Goal: Task Accomplishment & Management: Complete application form

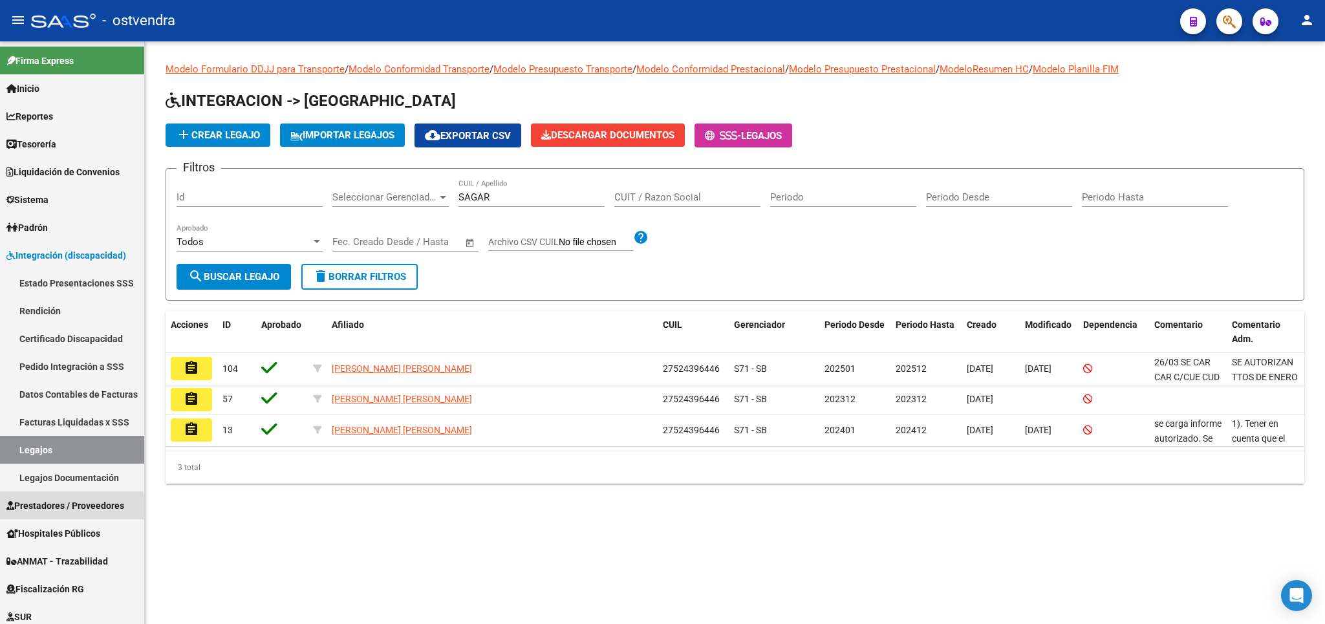
click at [58, 506] on span "Prestadores / Proveedores" at bounding box center [65, 506] width 118 height 14
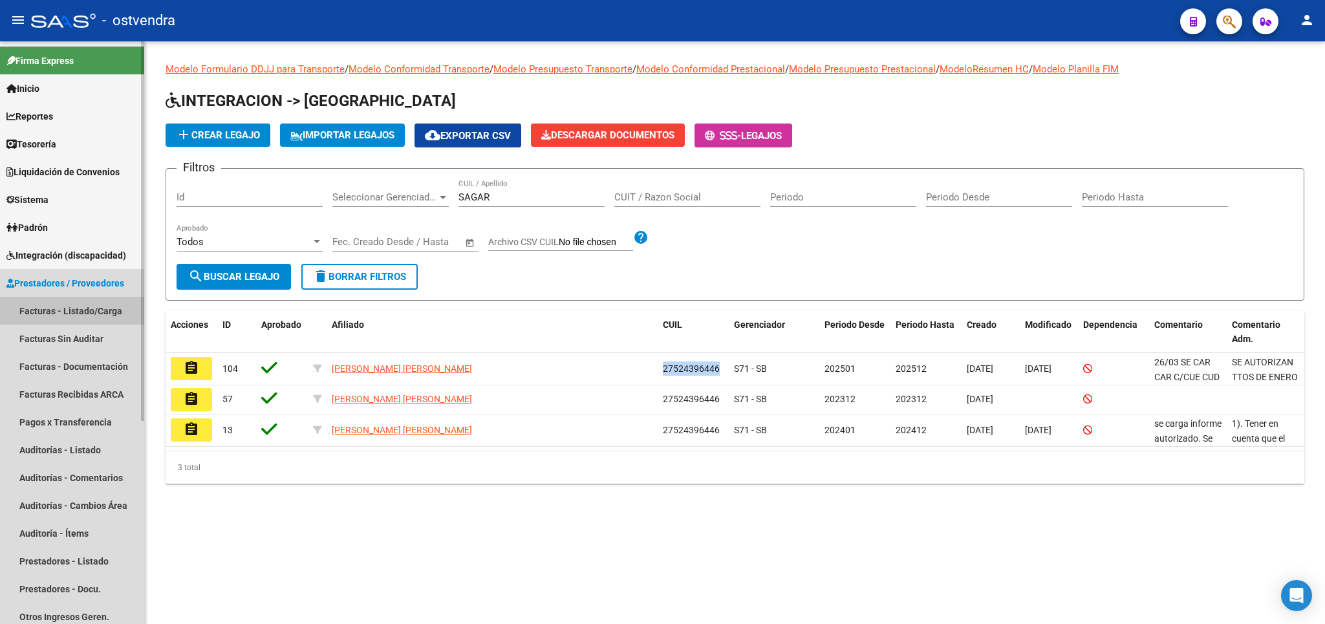
click at [87, 306] on link "Facturas - Listado/Carga" at bounding box center [72, 311] width 144 height 28
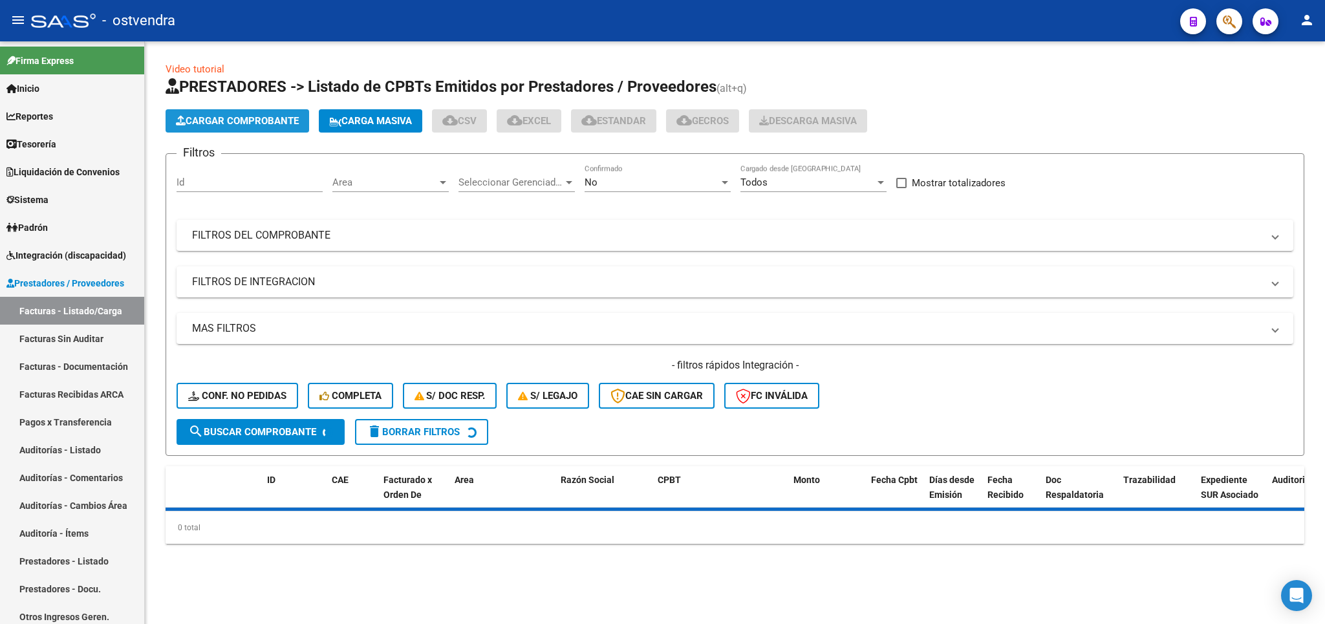
click at [232, 120] on span "Cargar Comprobante" at bounding box center [237, 121] width 123 height 12
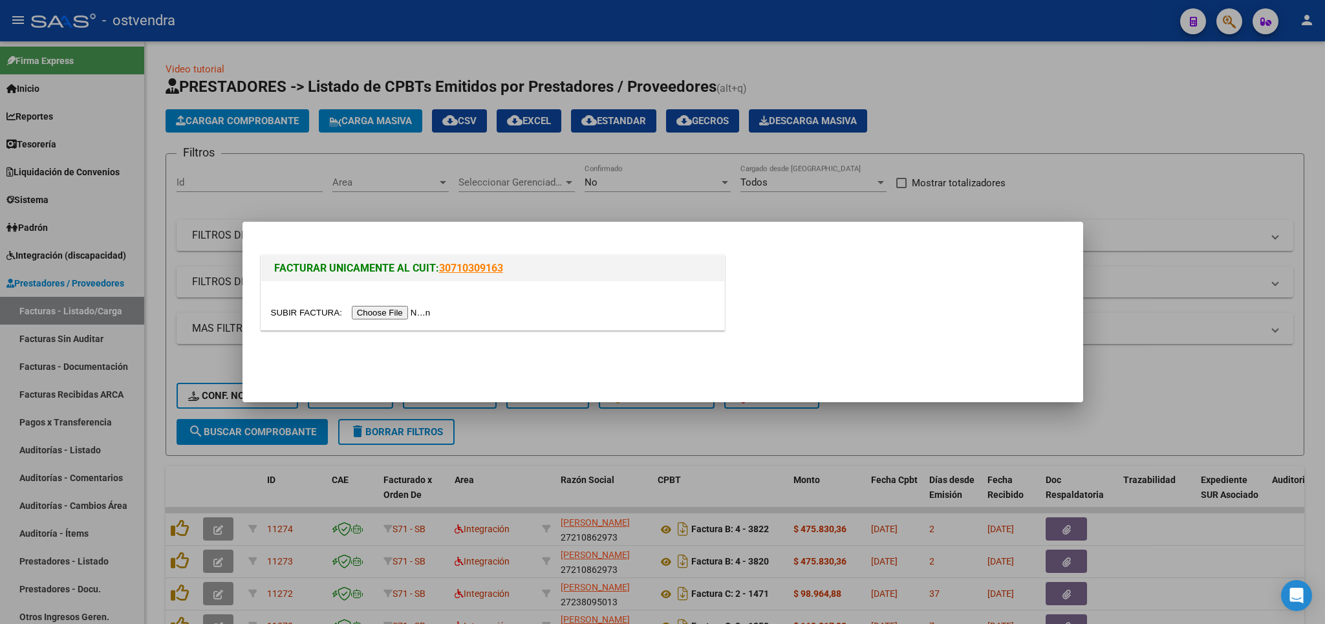
click at [310, 312] on input "file" at bounding box center [353, 313] width 164 height 14
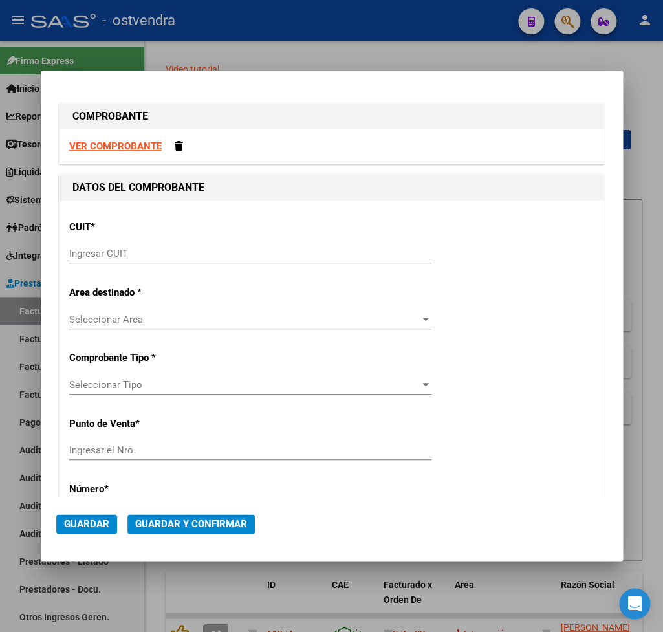
click at [118, 149] on strong "VER COMPROBANTE" at bounding box center [115, 146] width 92 height 12
click at [139, 257] on input "Ingresar CUIT" at bounding box center [250, 254] width 362 height 12
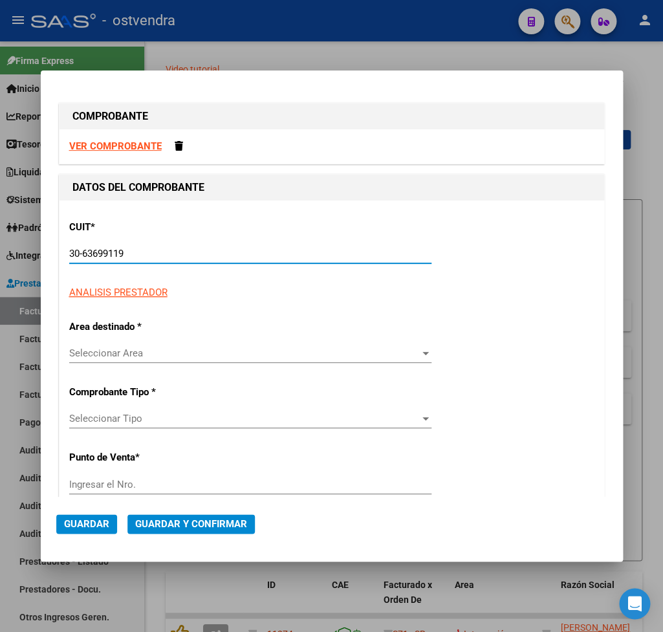
type input "30-63699119-4"
type input "5"
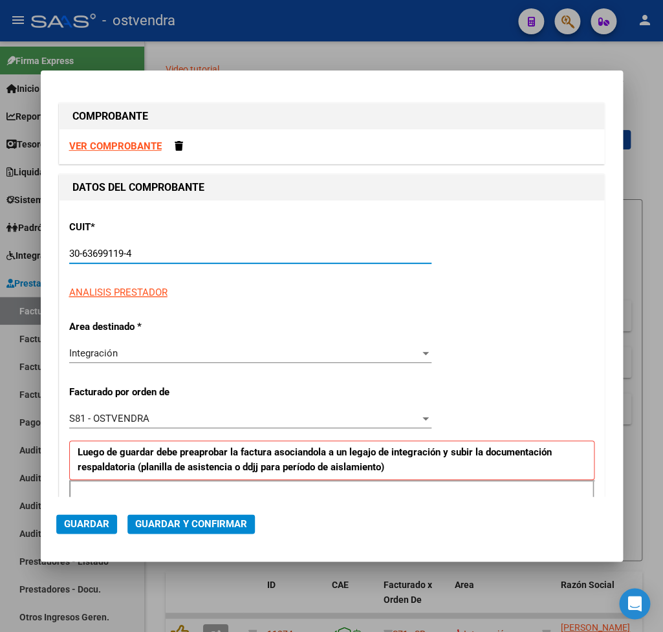
type input "30-63699119-4"
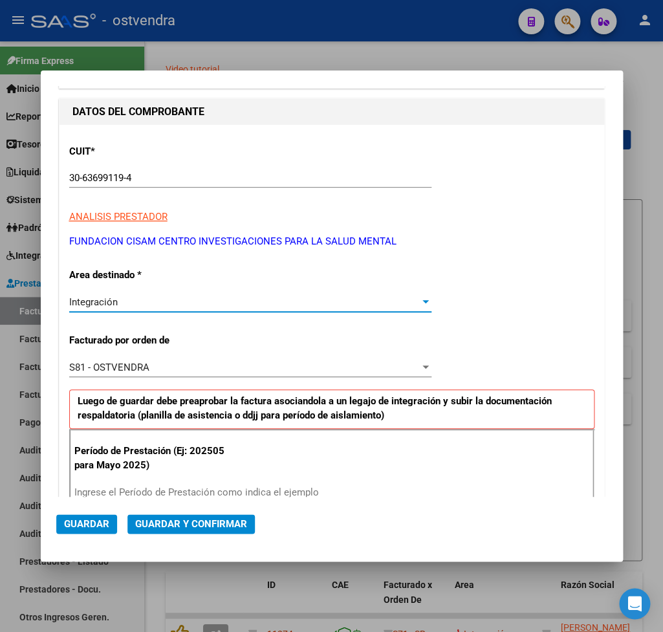
scroll to position [151, 0]
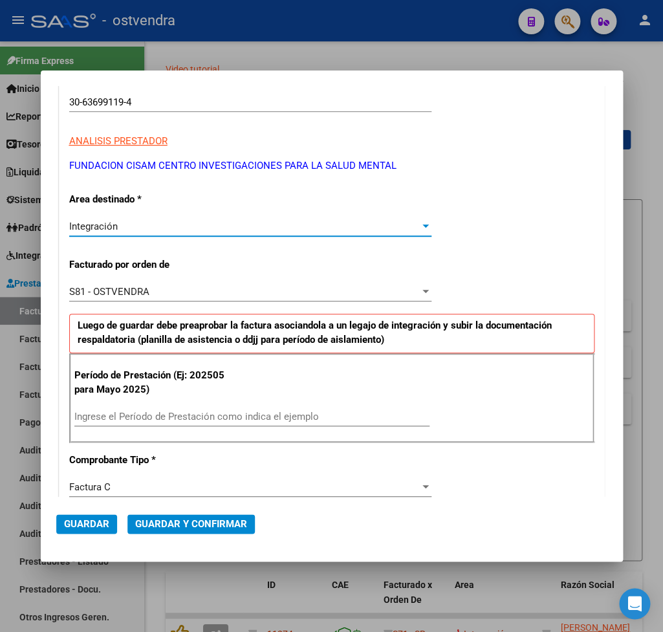
click at [165, 416] on input "Ingrese el Período de Prestación como indica el ejemplo" at bounding box center [251, 417] width 355 height 12
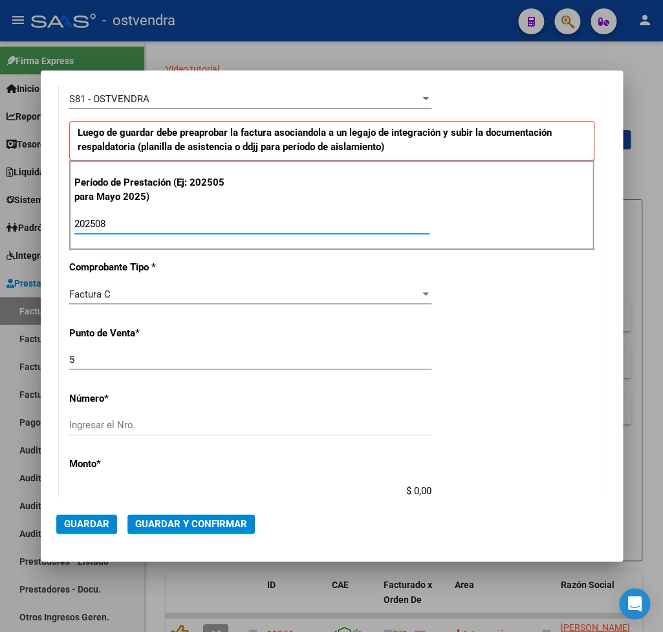
scroll to position [378, 0]
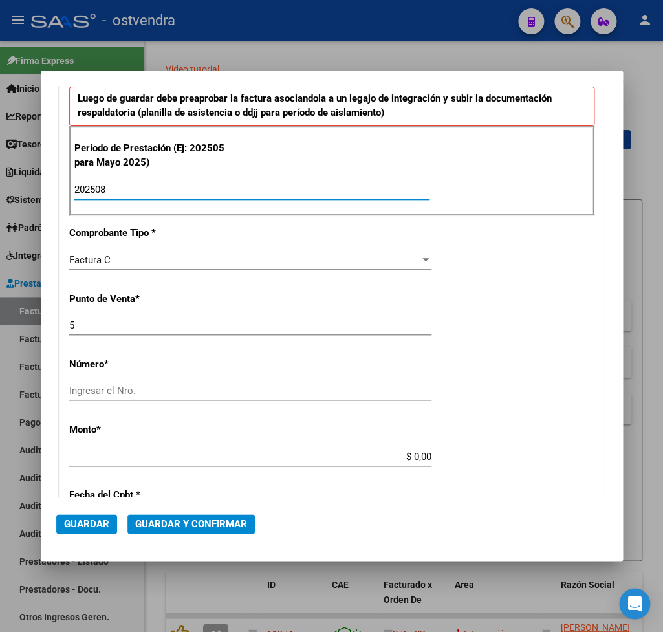
type input "202508"
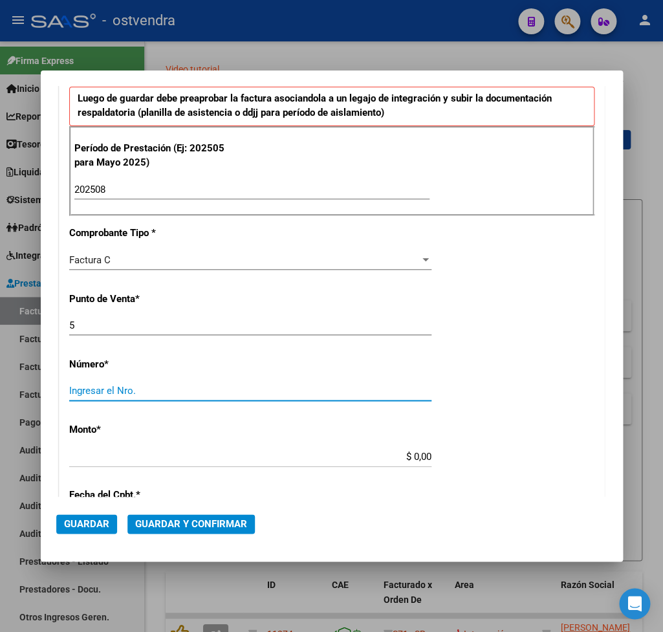
click at [105, 391] on input "Ingresar el Nro." at bounding box center [250, 391] width 362 height 12
type input "9828"
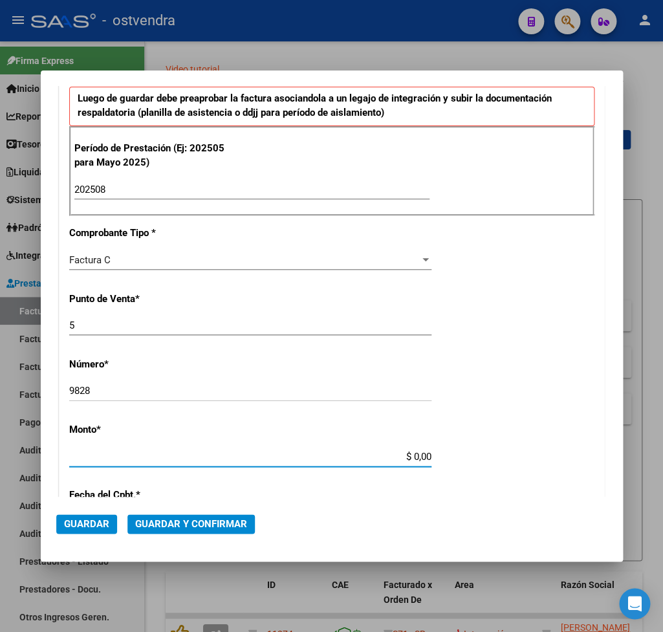
type input "$ 1.049.788,34"
type input "2025-09-01"
type input "75354405392101"
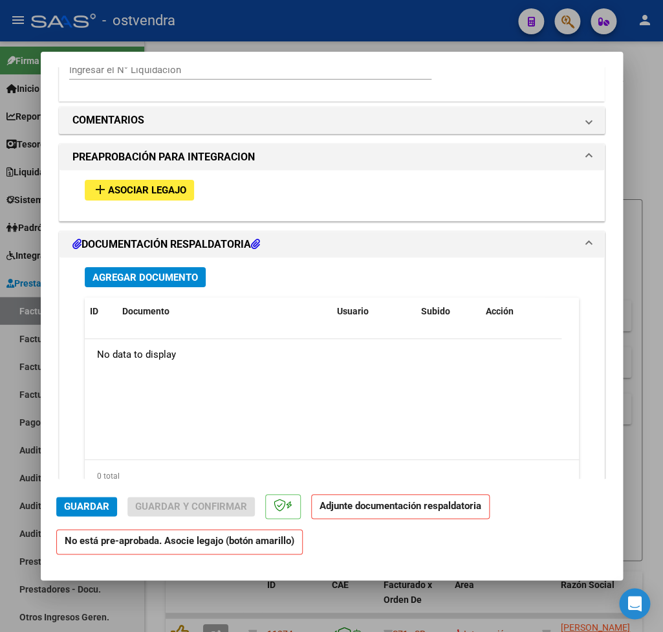
scroll to position [1210, 0]
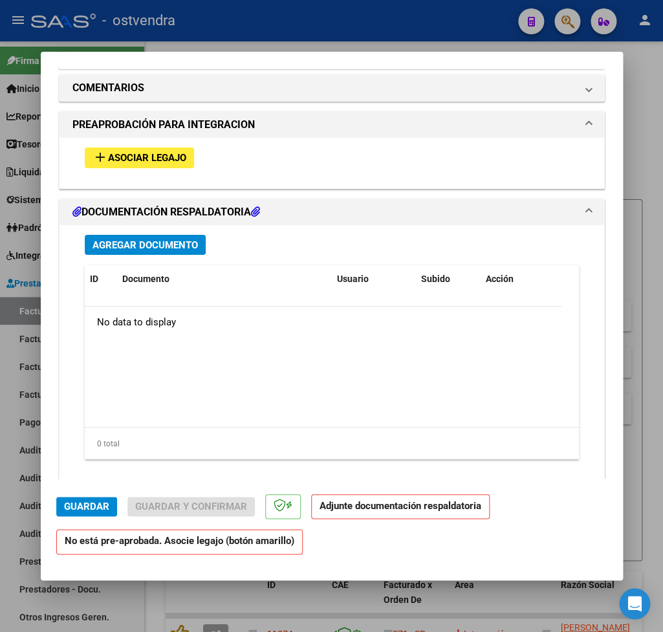
click at [126, 239] on span "Agregar Documento" at bounding box center [144, 245] width 105 height 12
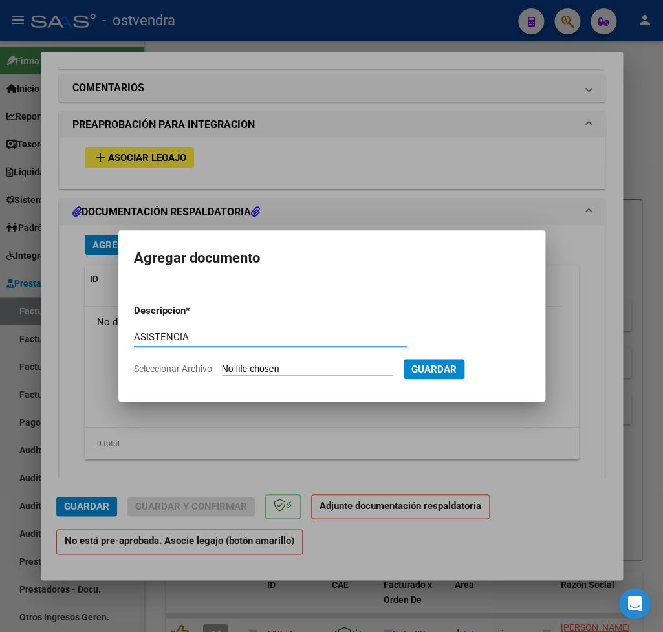
type input "ASISTENCIA"
click at [231, 371] on input "Seleccionar Archivo" at bounding box center [307, 369] width 171 height 12
type input "C:\fakepath\Palumbo asistencia.pdf"
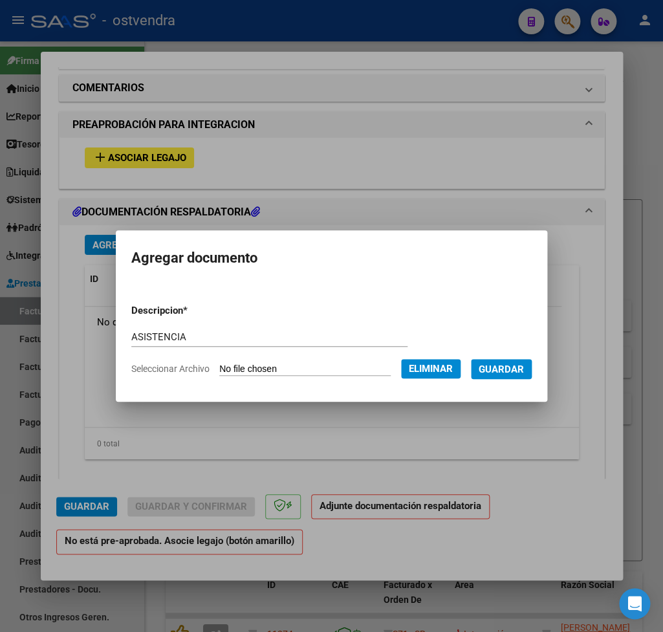
click at [493, 369] on span "Guardar" at bounding box center [500, 369] width 45 height 12
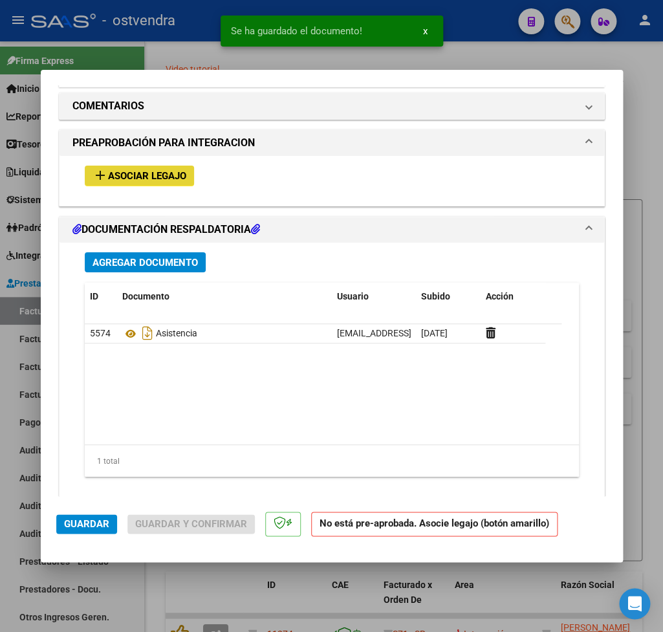
click at [124, 170] on span "Asociar Legajo" at bounding box center [147, 176] width 78 height 12
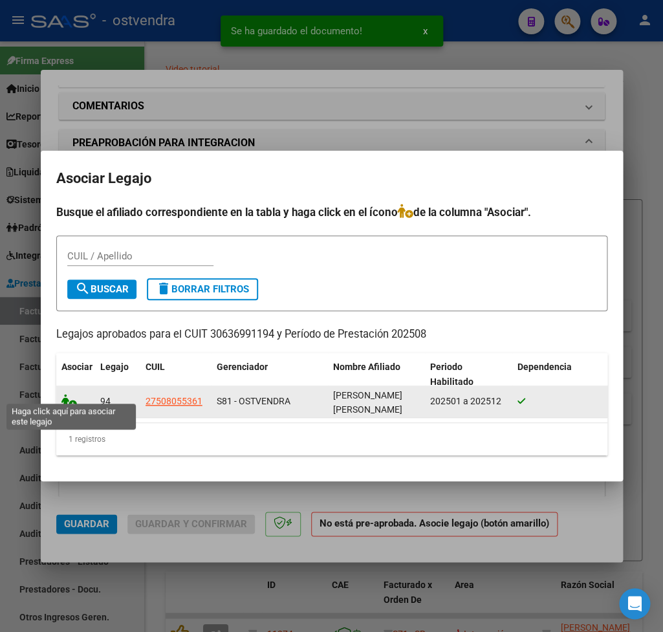
click at [73, 396] on icon at bounding box center [69, 401] width 16 height 14
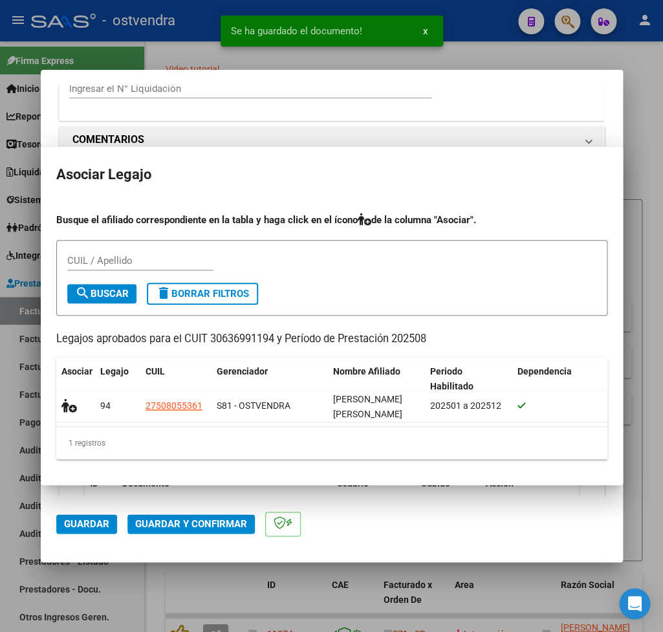
scroll to position [1244, 0]
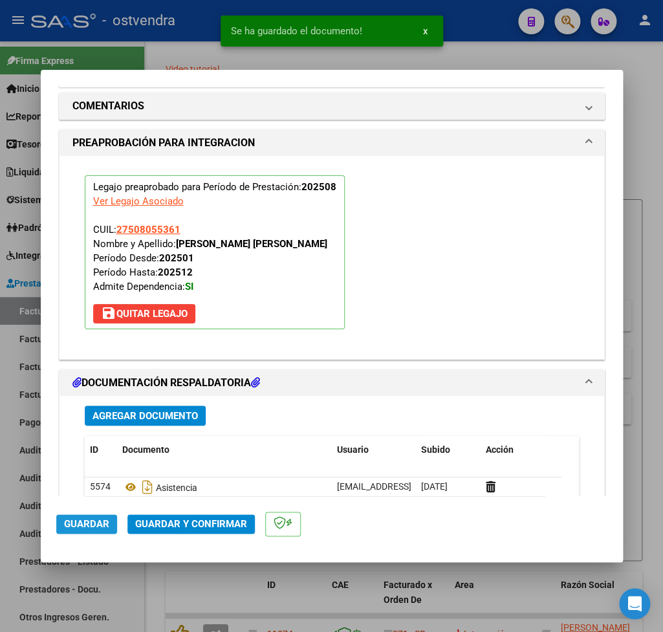
click at [89, 518] on span "Guardar" at bounding box center [86, 524] width 45 height 12
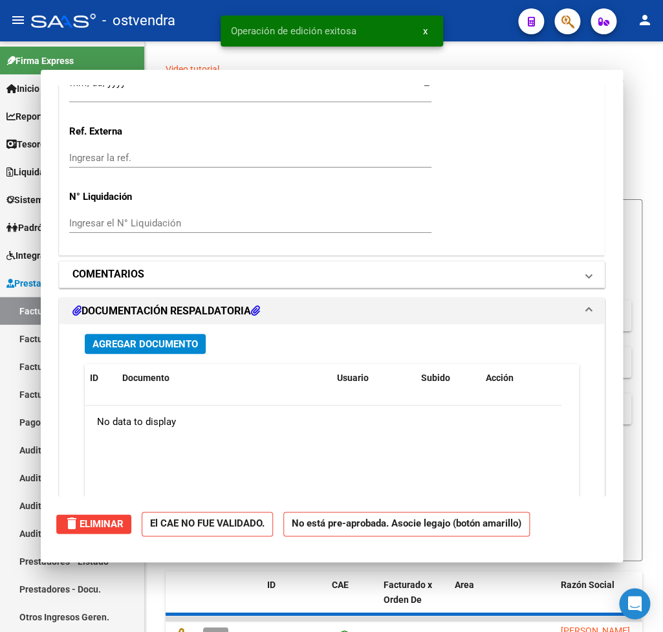
type input "$ 0,00"
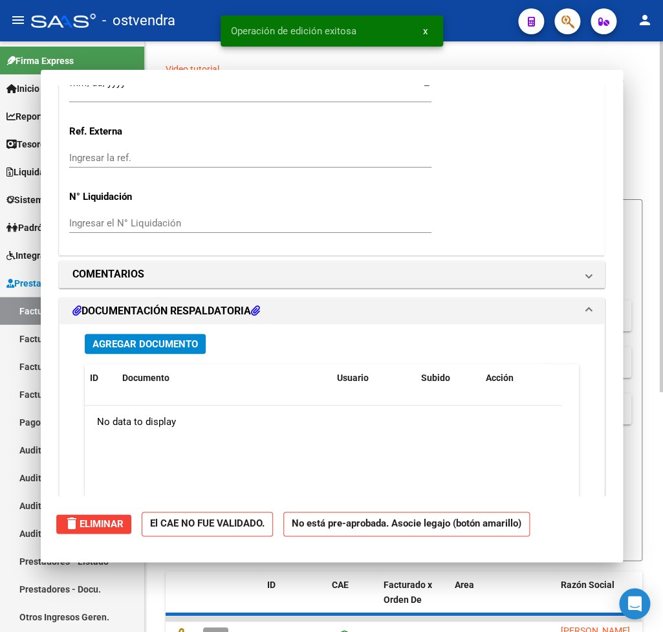
scroll to position [1326, 0]
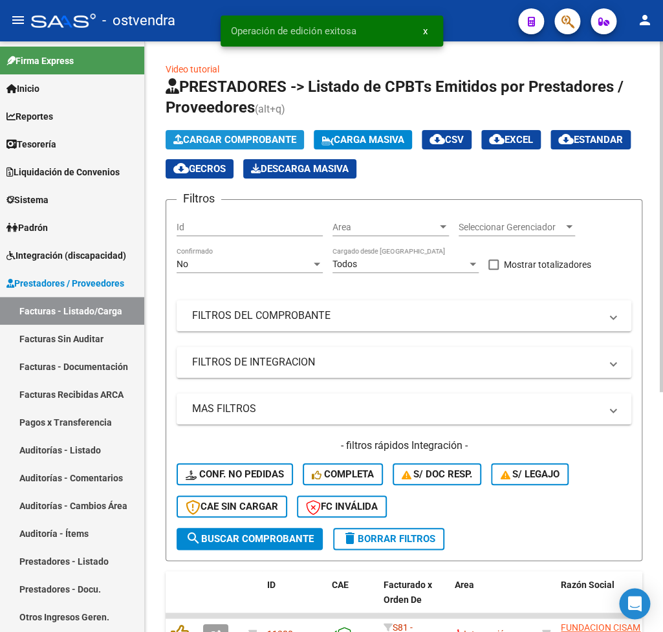
click at [215, 138] on span "Cargar Comprobante" at bounding box center [234, 140] width 123 height 12
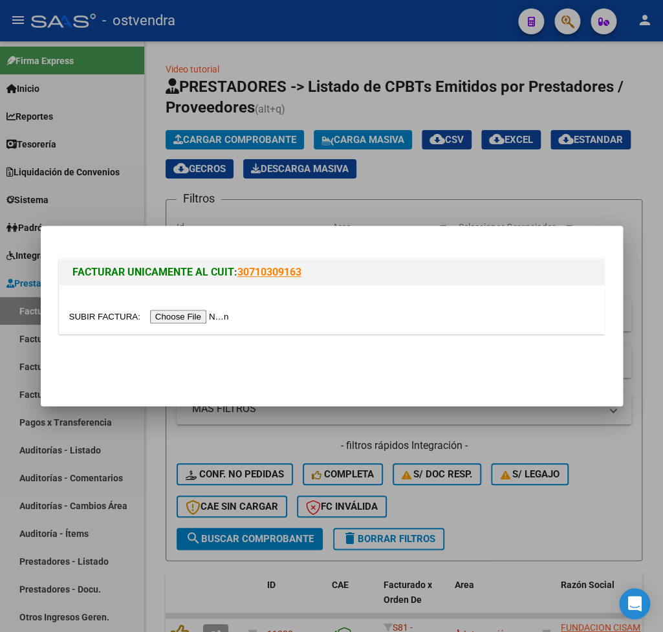
click at [104, 317] on input "file" at bounding box center [151, 317] width 164 height 14
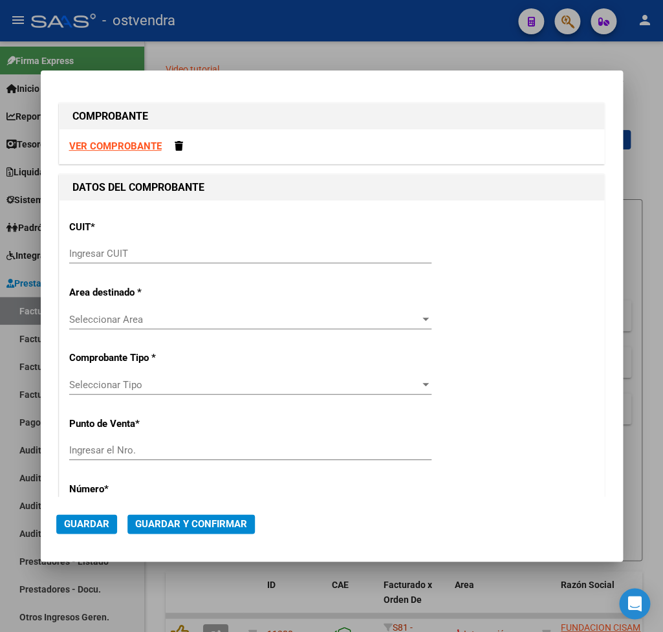
click at [118, 149] on strong "VER COMPROBANTE" at bounding box center [115, 146] width 92 height 12
click at [113, 253] on input "Ingresar CUIT" at bounding box center [250, 254] width 362 height 12
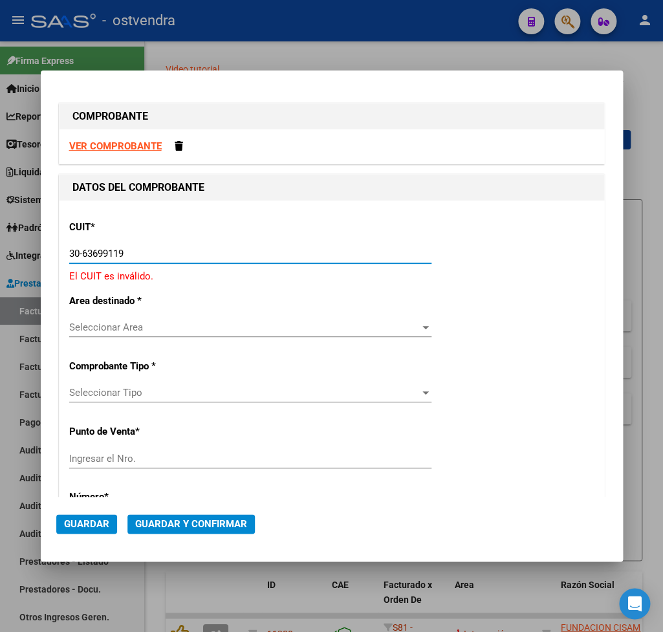
type input "30-63699119-4"
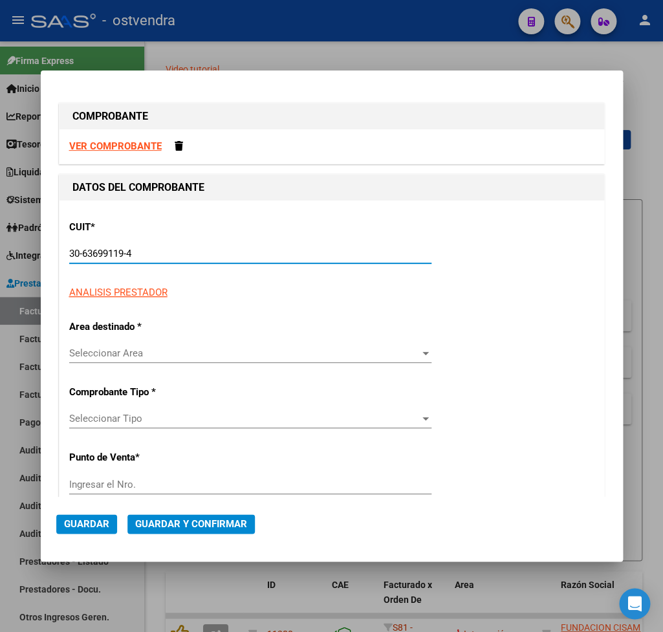
type input "5"
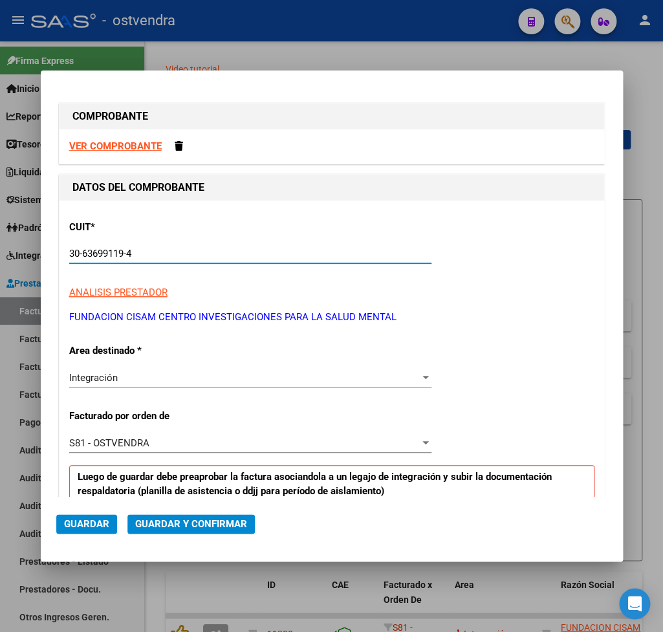
scroll to position [151, 0]
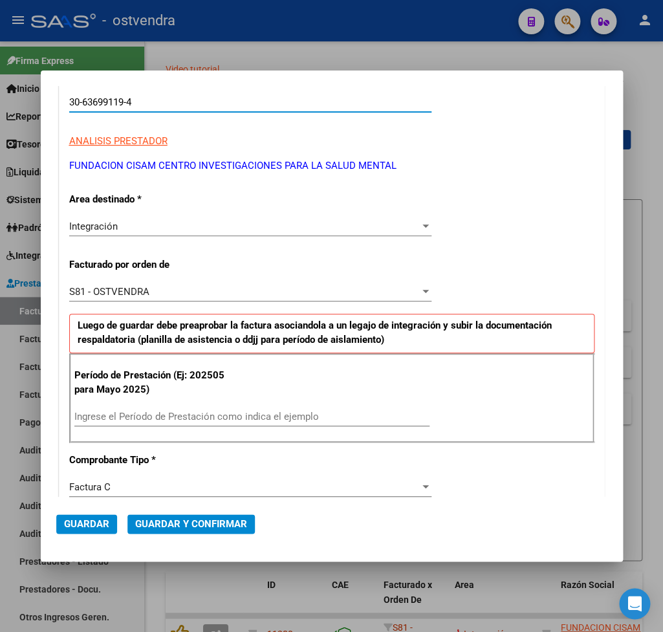
type input "30-63699119-4"
click at [168, 411] on div "Ingrese el Período de Prestación como indica el ejemplo" at bounding box center [251, 416] width 355 height 19
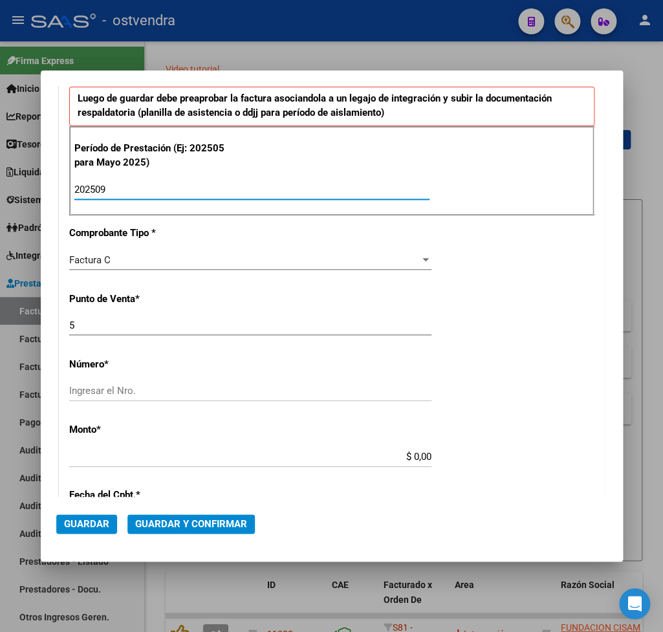
scroll to position [454, 0]
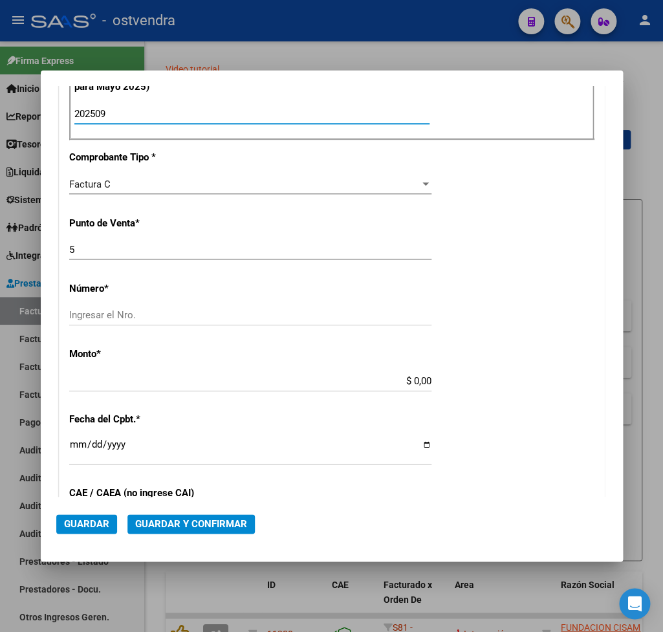
type input "202509"
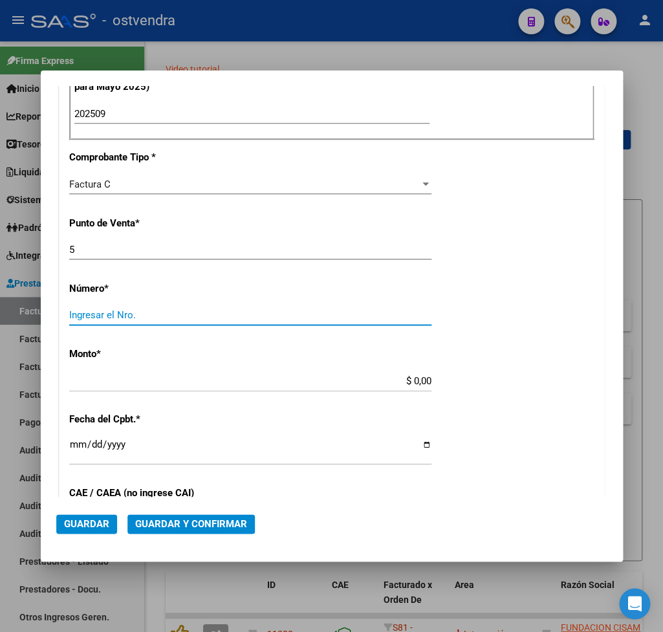
click at [130, 312] on input "Ingresar el Nro." at bounding box center [250, 315] width 362 height 12
type input "9943"
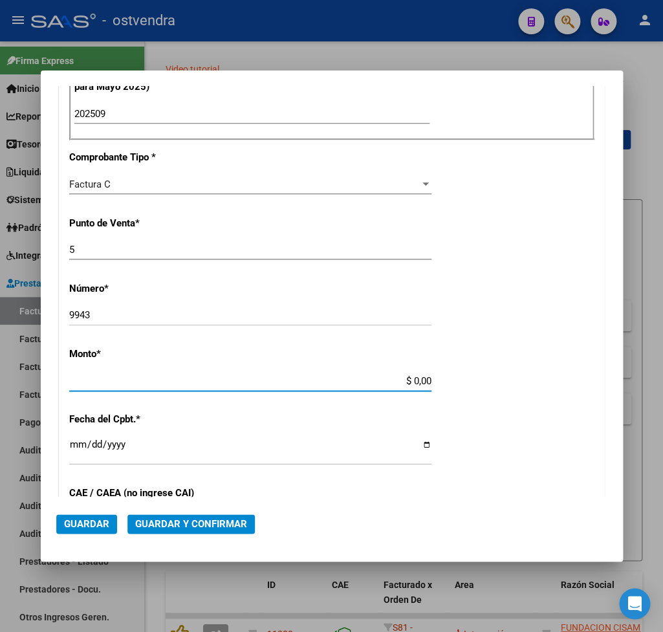
type input "$ 1.049.788,34"
type input "2025-10-01"
type input "75404218891327"
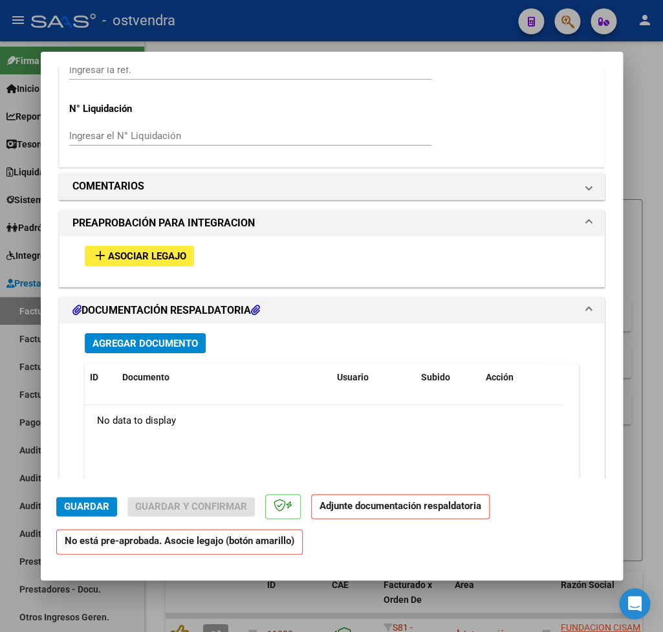
scroll to position [1135, 0]
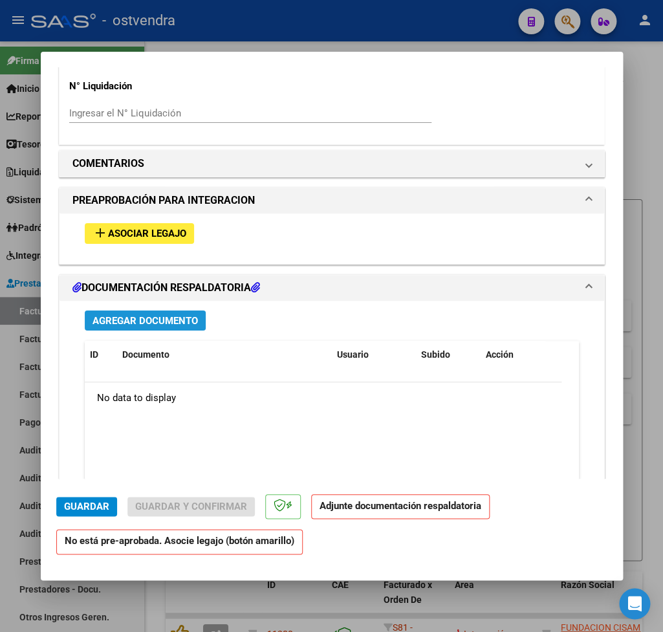
click at [132, 315] on span "Agregar Documento" at bounding box center [144, 321] width 105 height 12
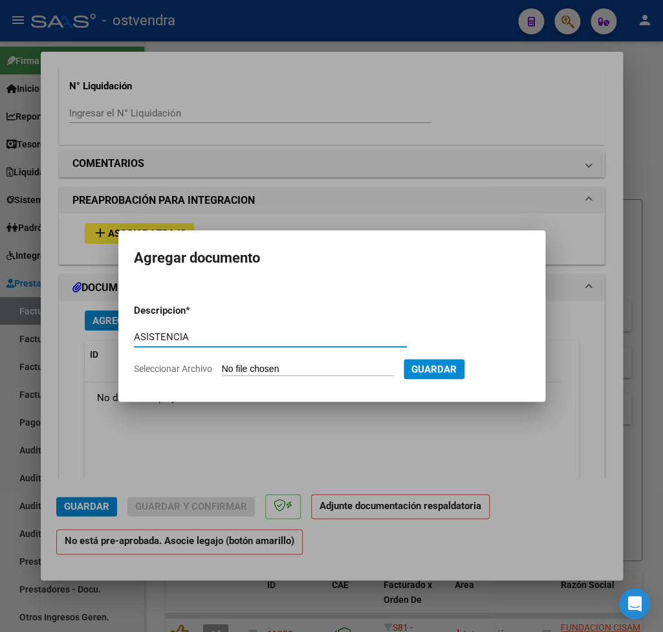
type input "ASISTENCIA"
click at [248, 366] on input "Seleccionar Archivo" at bounding box center [307, 369] width 171 height 12
type input "C:\fakepath\Palumbo asistencia.pdf"
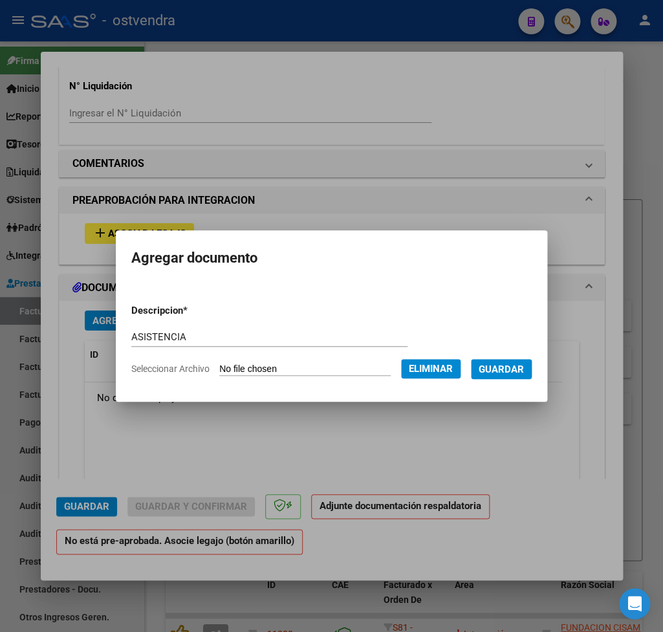
click at [506, 363] on span "Guardar" at bounding box center [500, 369] width 45 height 12
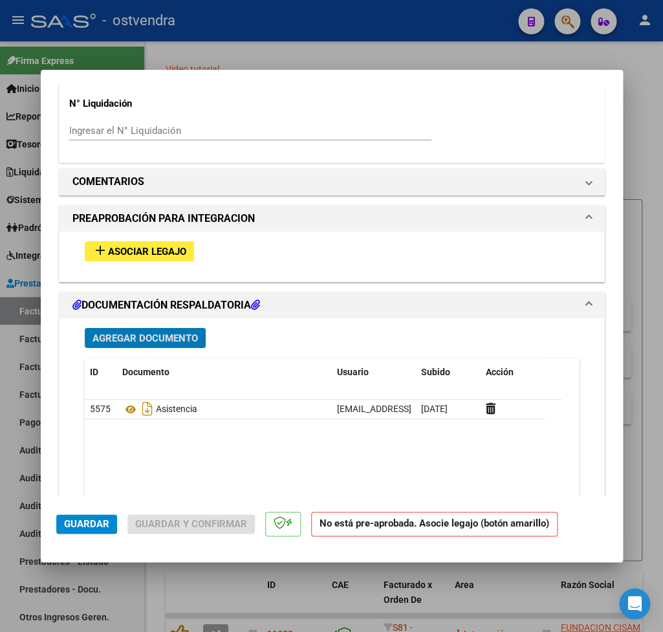
click at [126, 246] on span "Asociar Legajo" at bounding box center [147, 252] width 78 height 12
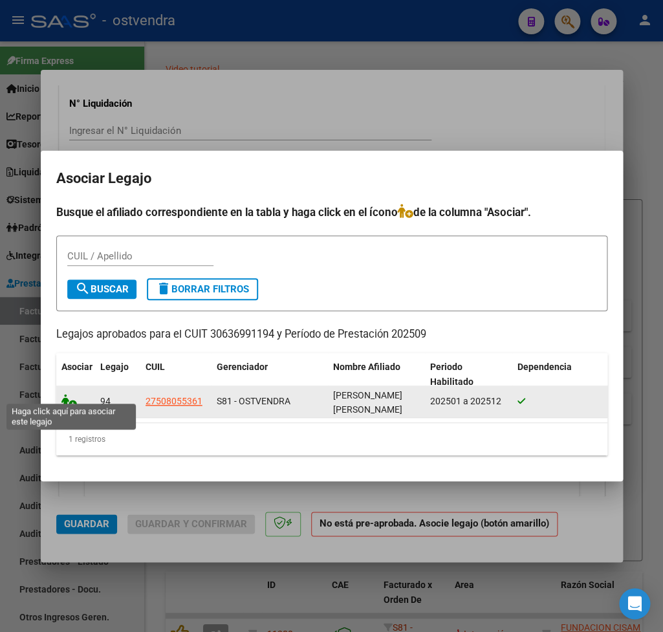
click at [67, 397] on icon at bounding box center [69, 401] width 16 height 14
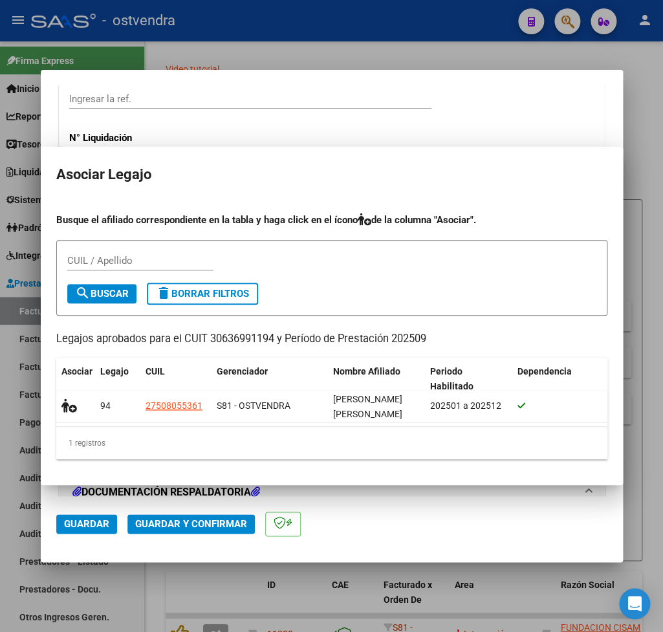
scroll to position [1168, 0]
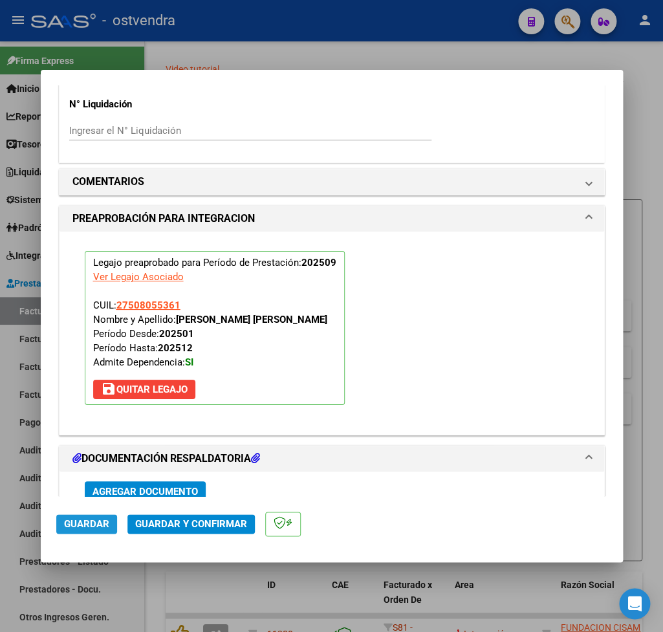
click at [93, 521] on span "Guardar" at bounding box center [86, 524] width 45 height 12
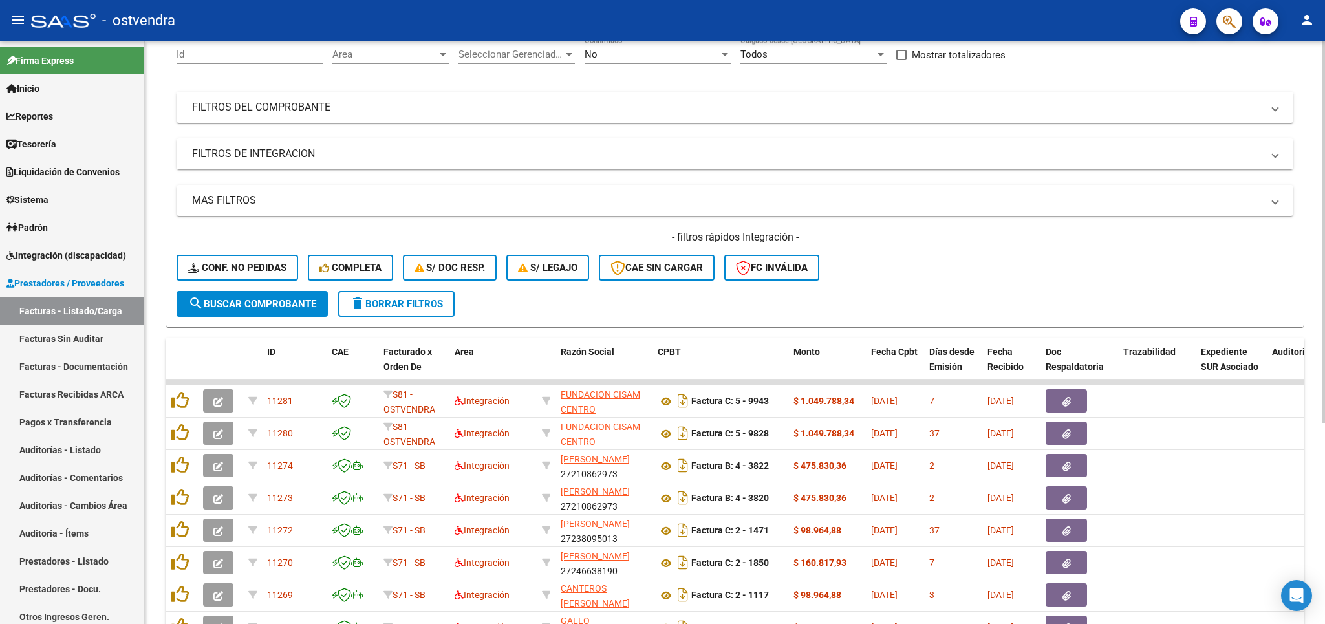
scroll to position [0, 0]
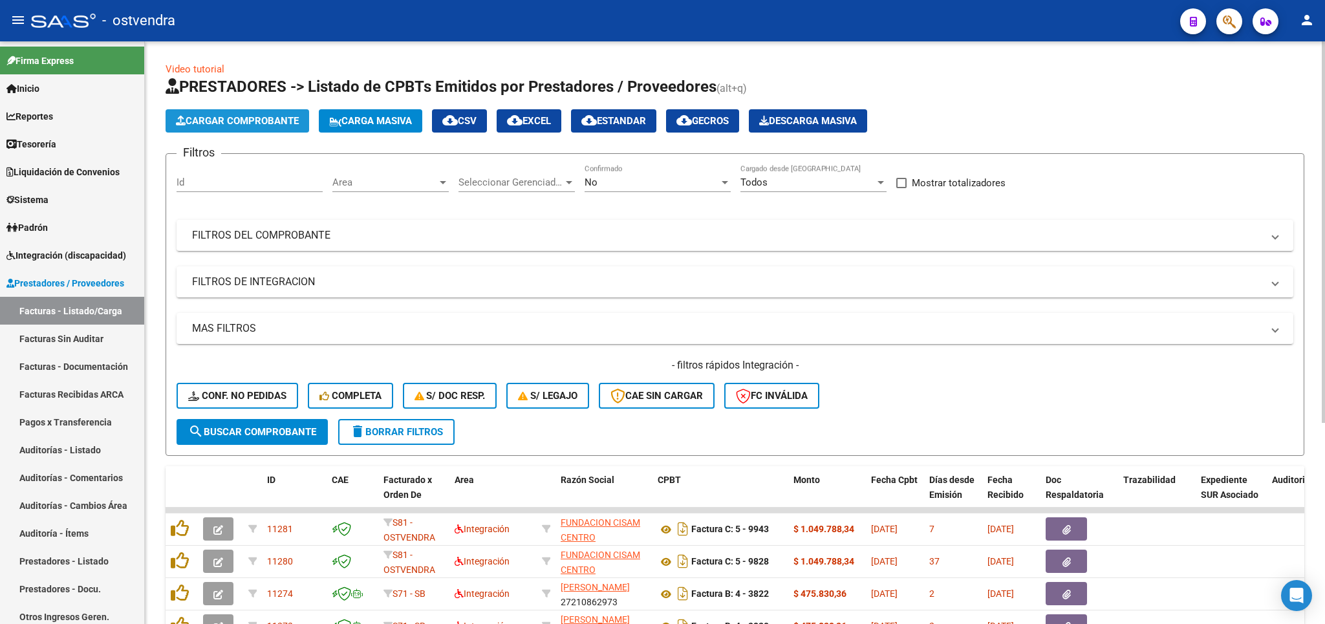
click at [217, 116] on span "Cargar Comprobante" at bounding box center [237, 121] width 123 height 12
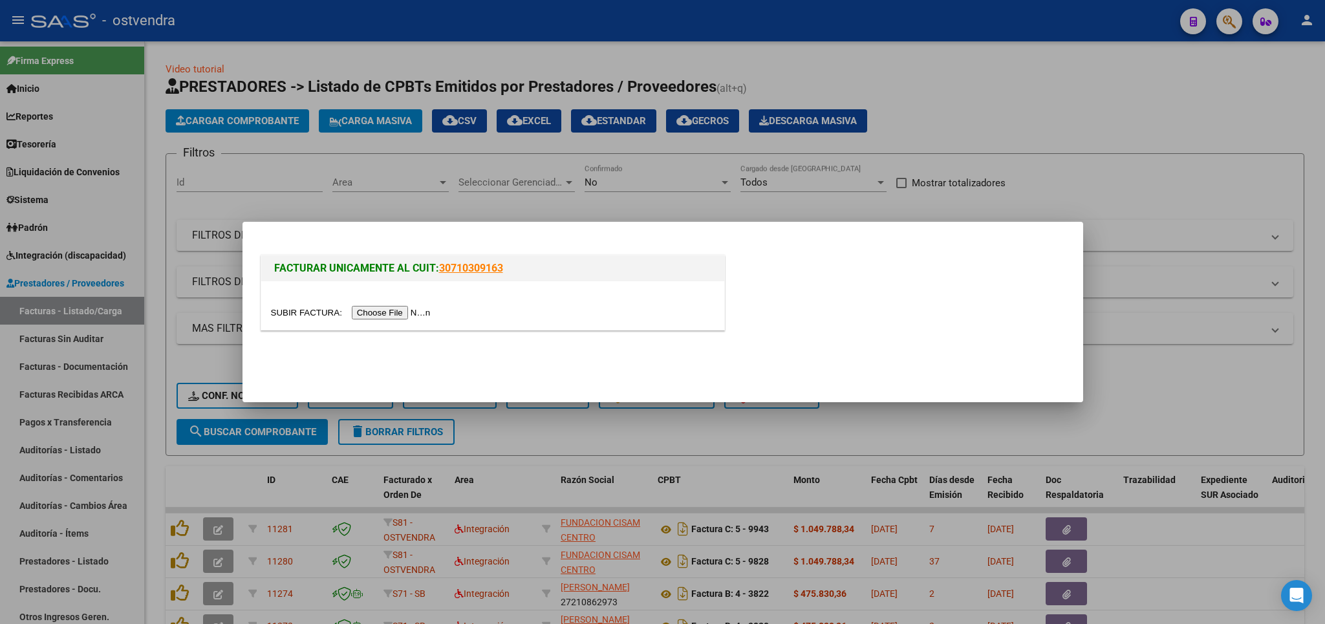
click at [310, 312] on input "file" at bounding box center [353, 313] width 164 height 14
click at [1216, 131] on div at bounding box center [662, 312] width 1325 height 624
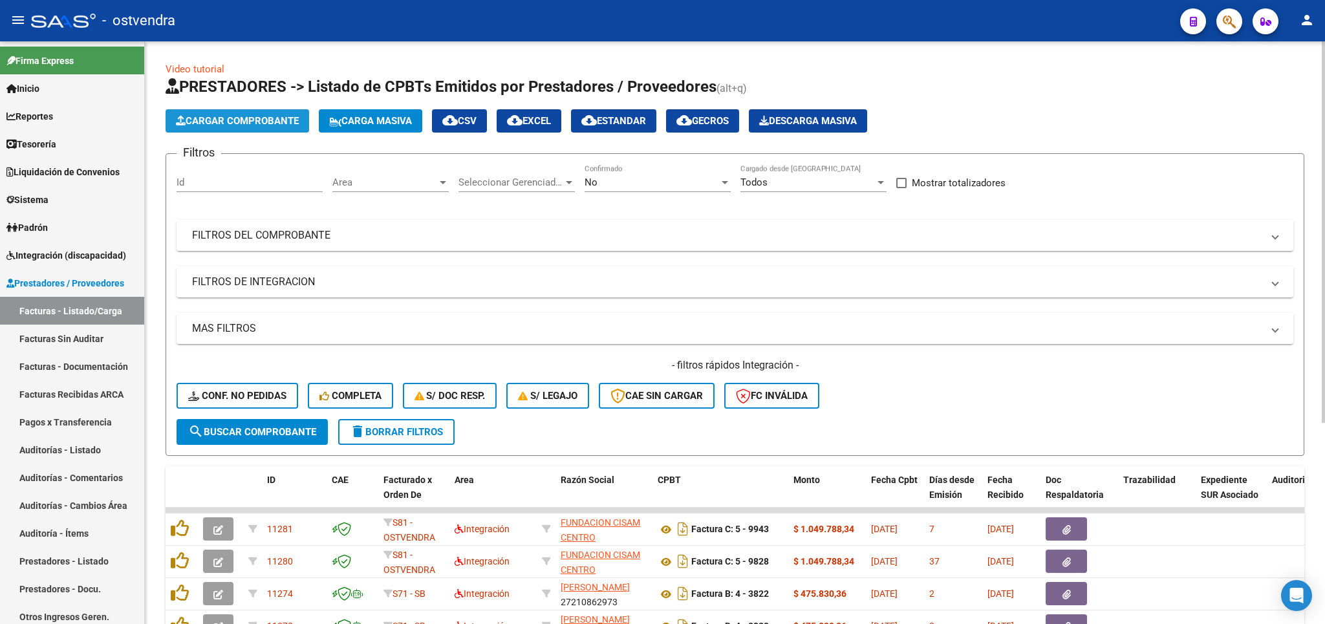
click at [233, 120] on span "Cargar Comprobante" at bounding box center [237, 121] width 123 height 12
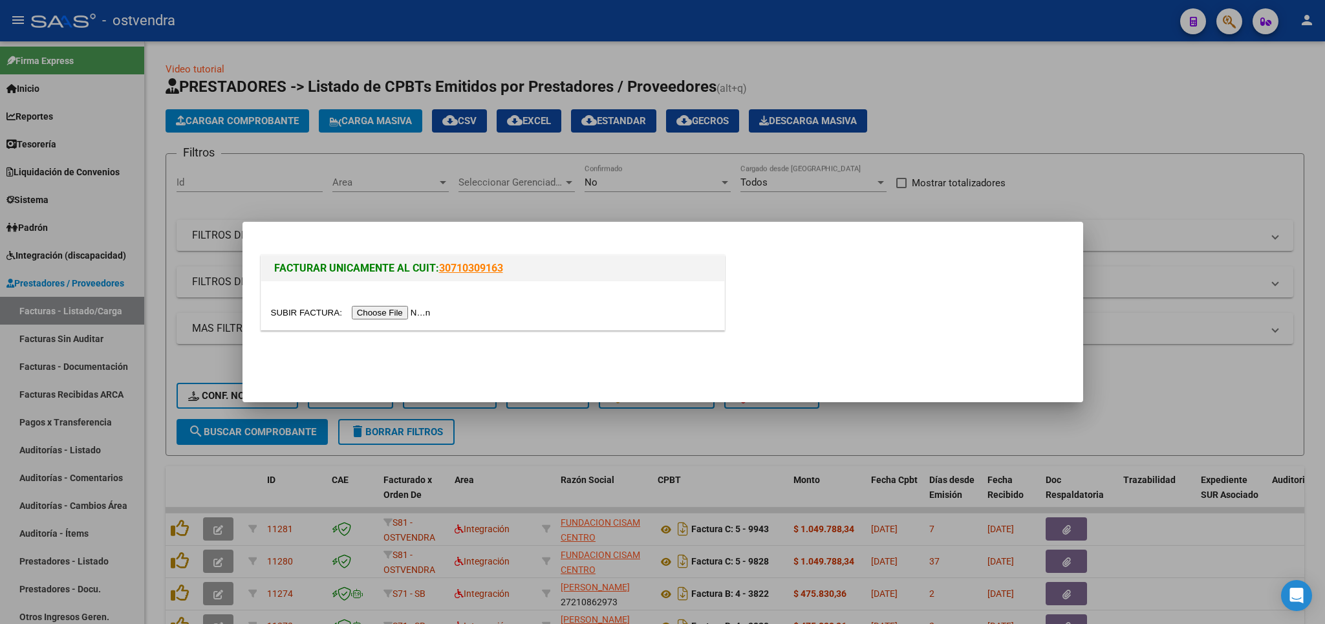
click at [310, 310] on input "file" at bounding box center [353, 313] width 164 height 14
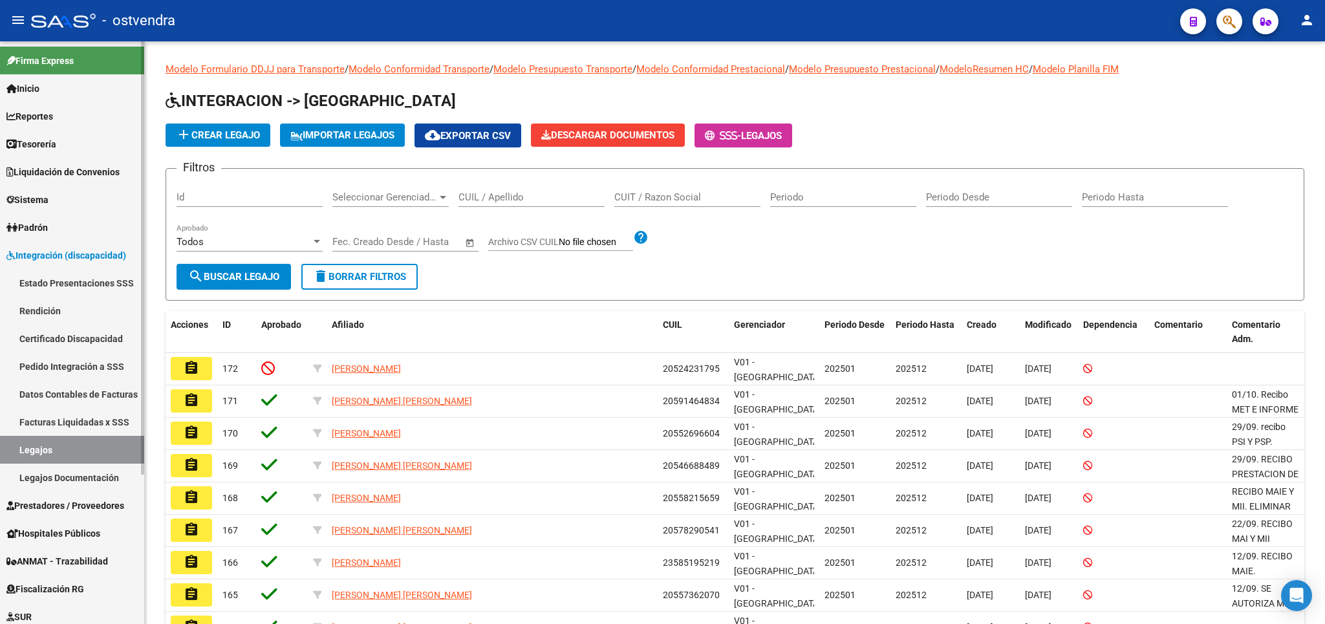
click at [71, 504] on span "Prestadores / Proveedores" at bounding box center [65, 506] width 118 height 14
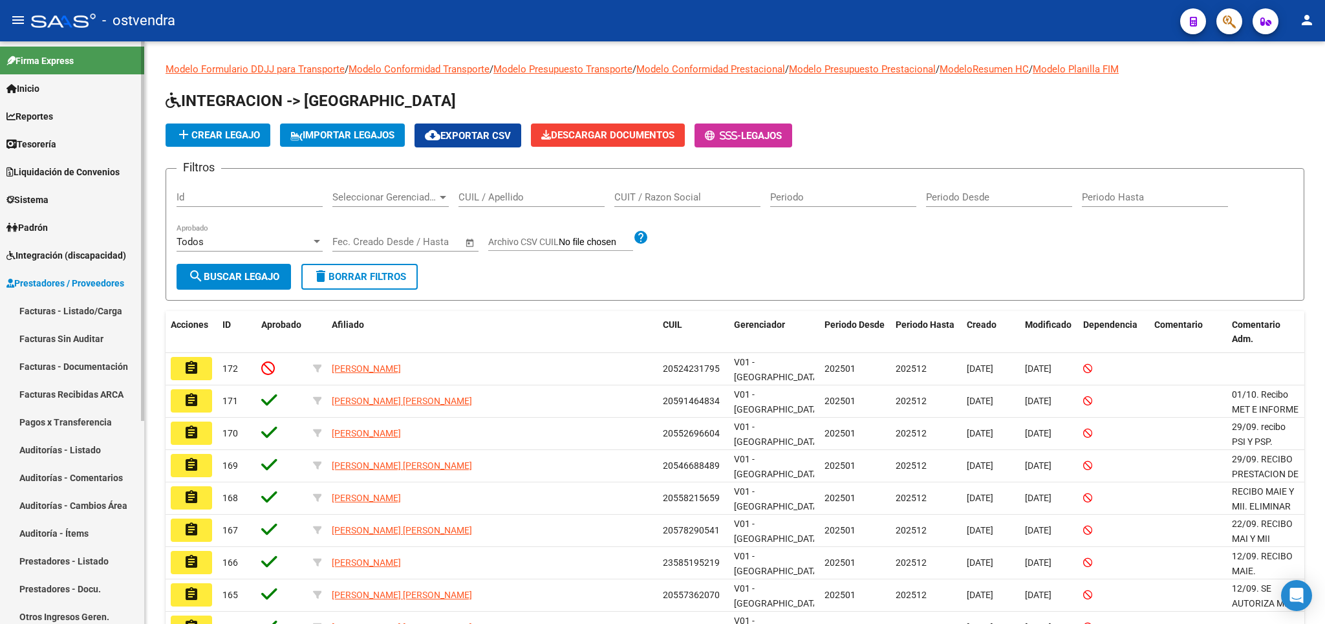
click at [37, 314] on link "Facturas - Listado/Carga" at bounding box center [72, 311] width 144 height 28
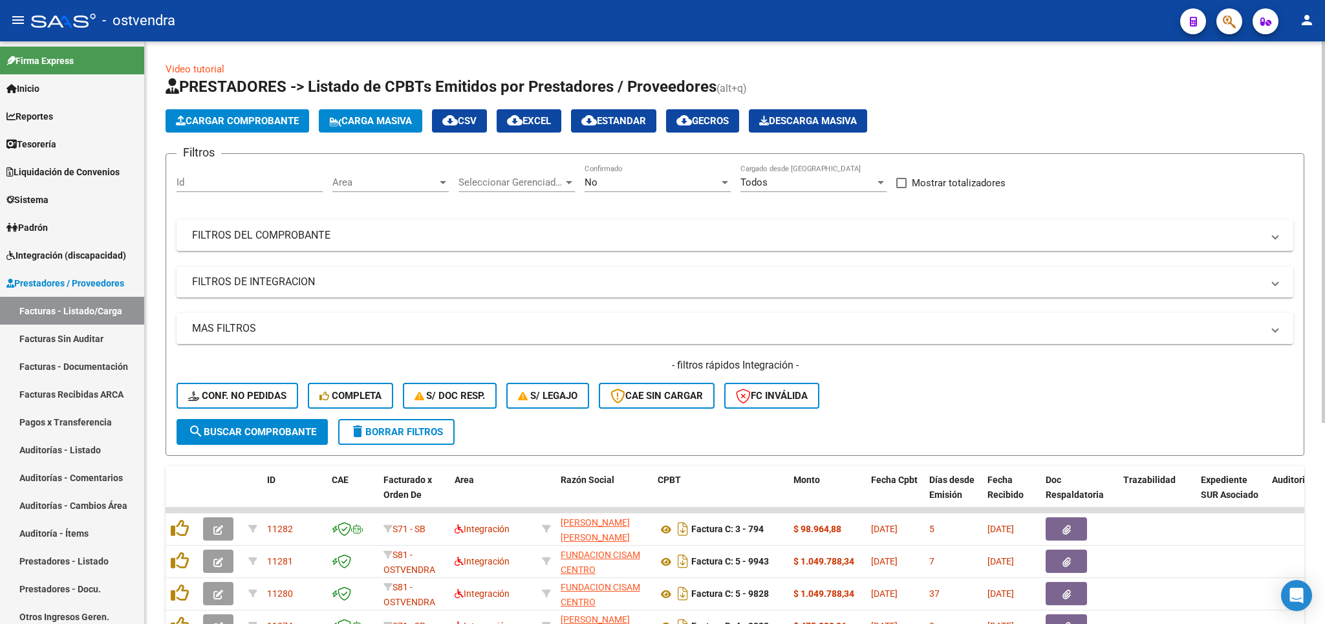
drag, startPoint x: 409, startPoint y: 433, endPoint x: 325, endPoint y: 341, distance: 124.1
click at [407, 432] on span "delete Borrar Filtros" at bounding box center [396, 432] width 93 height 12
click at [246, 122] on span "Cargar Comprobante" at bounding box center [237, 121] width 123 height 12
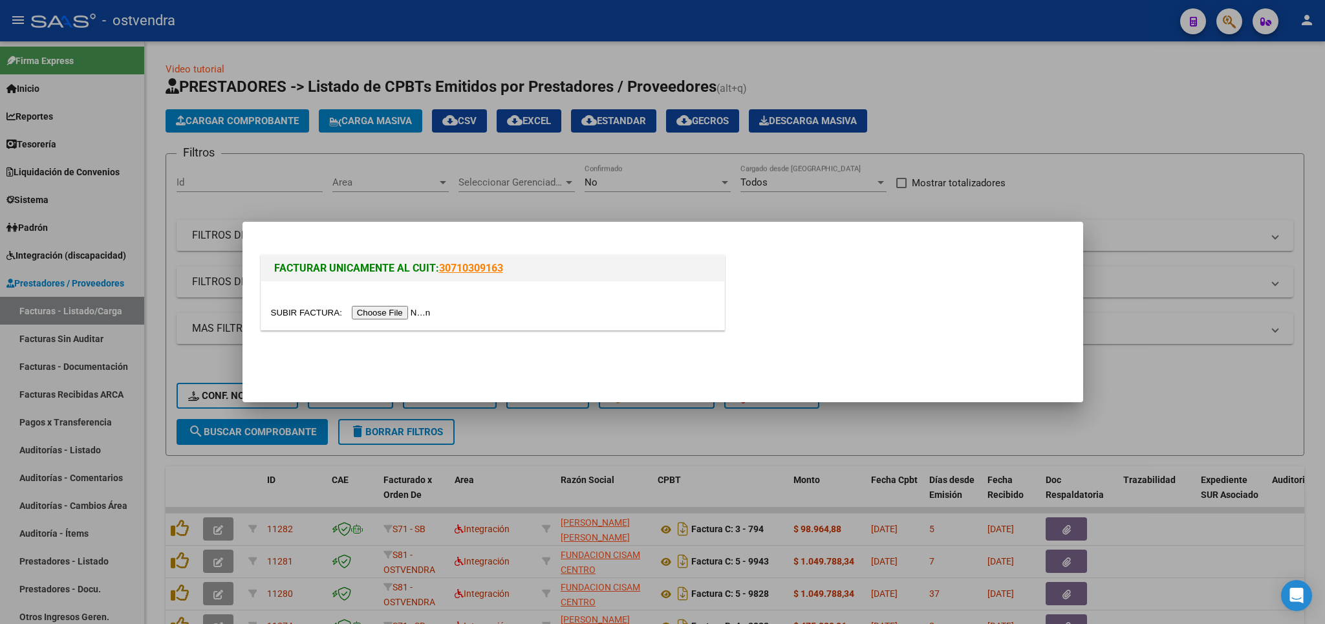
click at [303, 312] on input "file" at bounding box center [353, 313] width 164 height 14
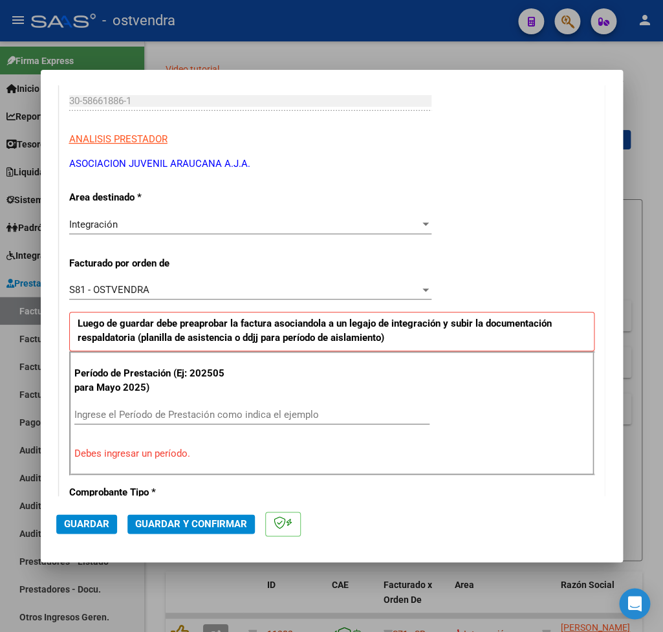
scroll to position [227, 0]
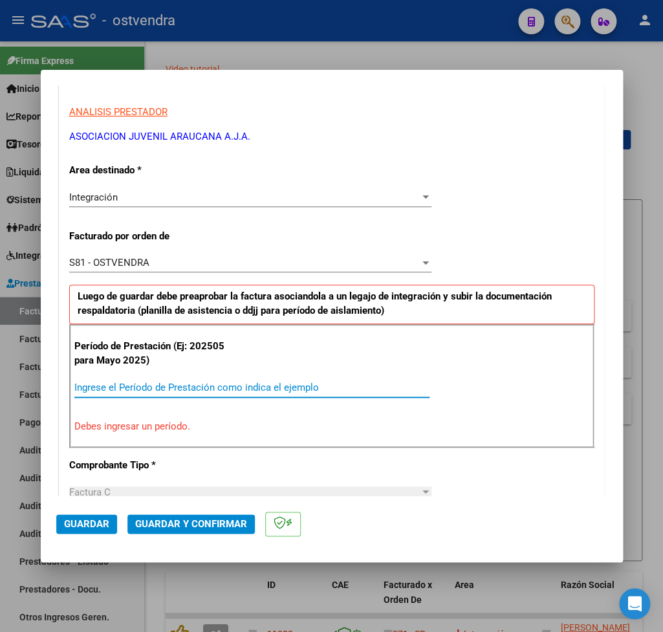
click at [175, 387] on input "Ingrese el Período de Prestación como indica el ejemplo" at bounding box center [251, 388] width 355 height 12
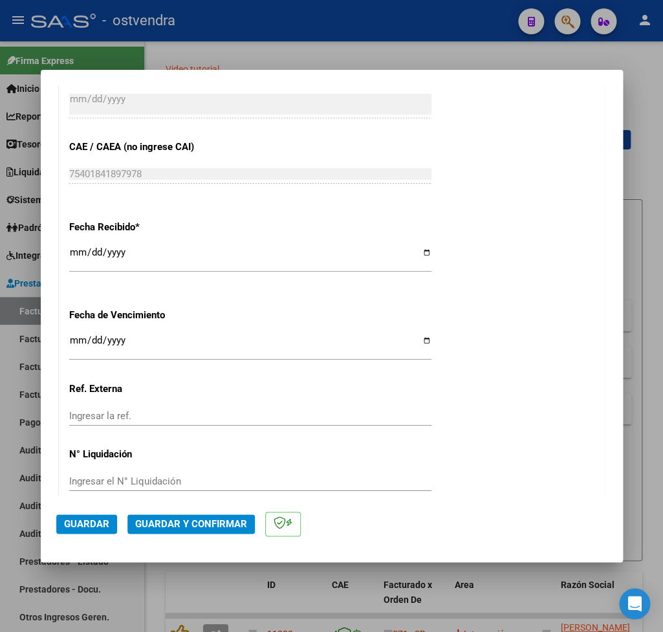
scroll to position [885, 0]
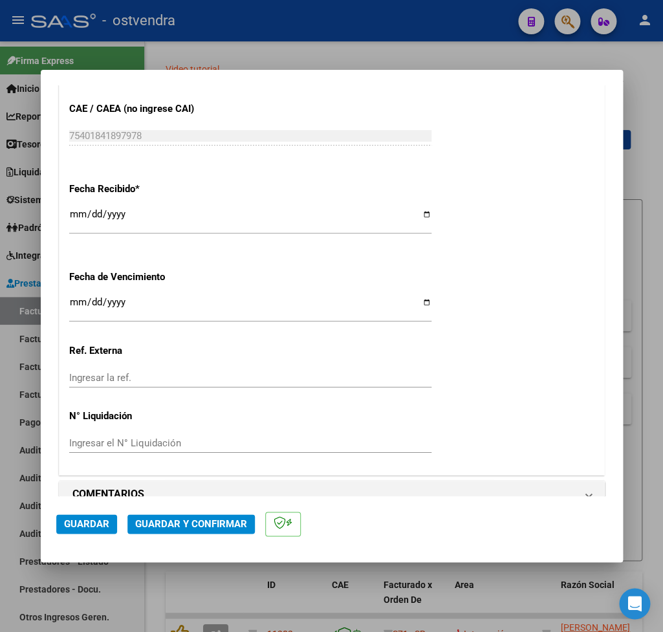
type input "202509"
click at [75, 523] on span "Guardar" at bounding box center [86, 524] width 45 height 12
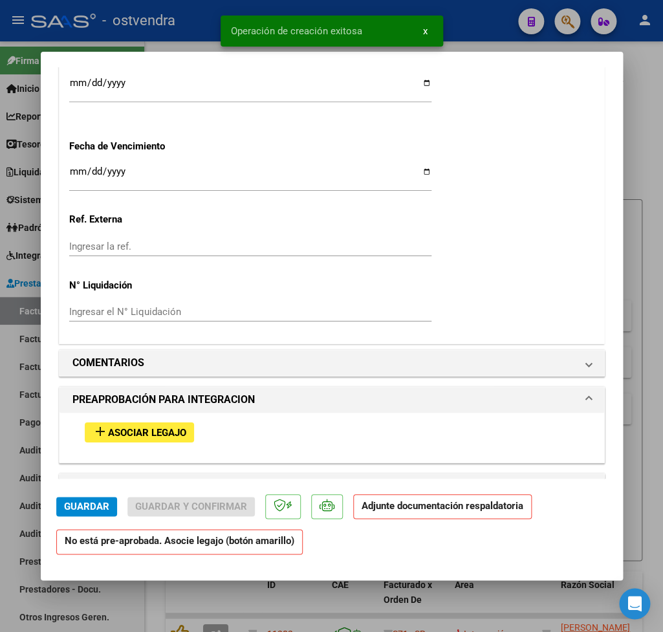
scroll to position [1259, 0]
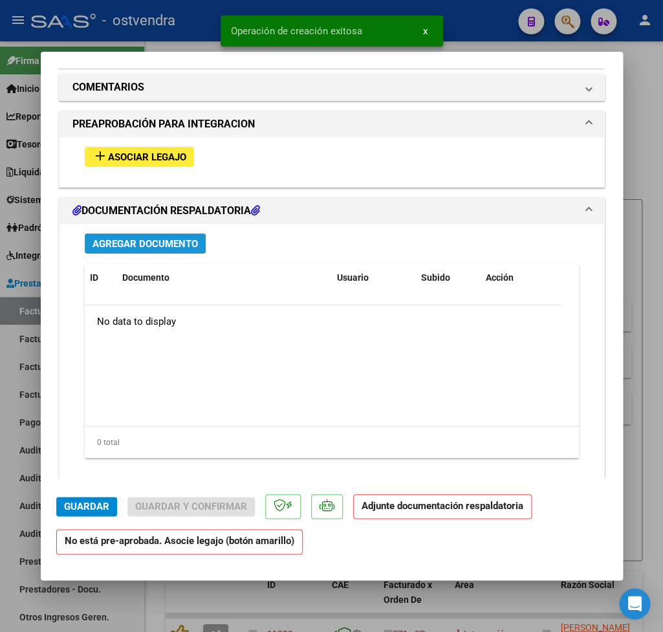
click at [134, 238] on span "Agregar Documento" at bounding box center [144, 244] width 105 height 12
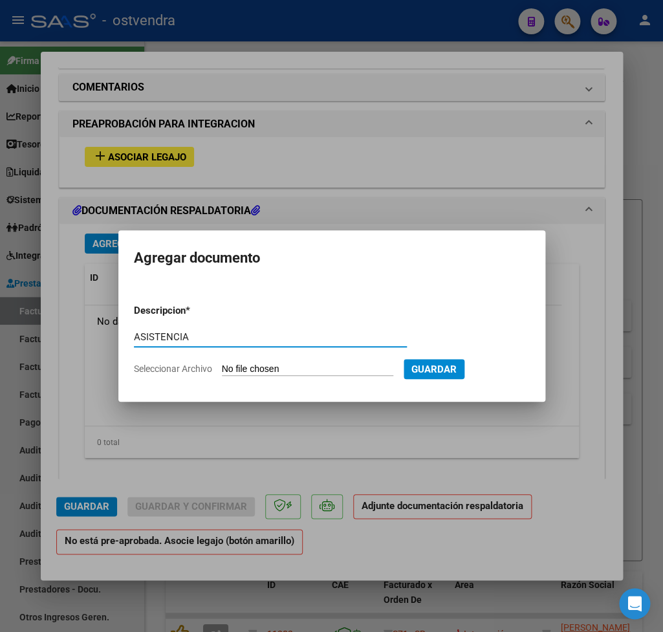
type input "ASISTENCIA"
click at [257, 371] on input "Seleccionar Archivo" at bounding box center [307, 369] width 171 height 12
type input "C:\fakepath\Orlando asis sep 25.pdf"
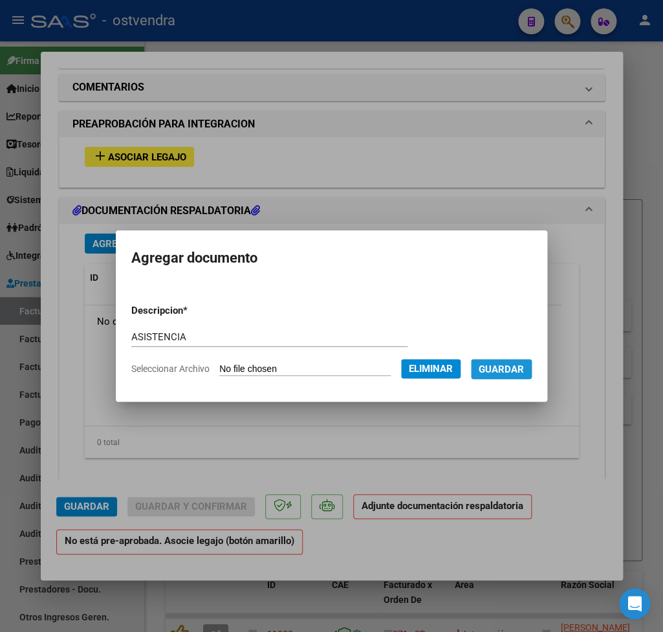
click at [502, 368] on span "Guardar" at bounding box center [500, 369] width 45 height 12
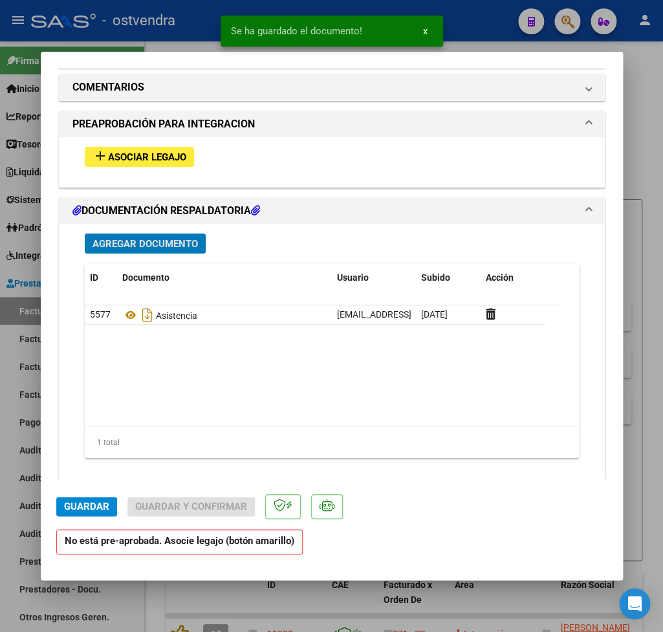
click at [151, 151] on span "Asociar Legajo" at bounding box center [147, 157] width 78 height 12
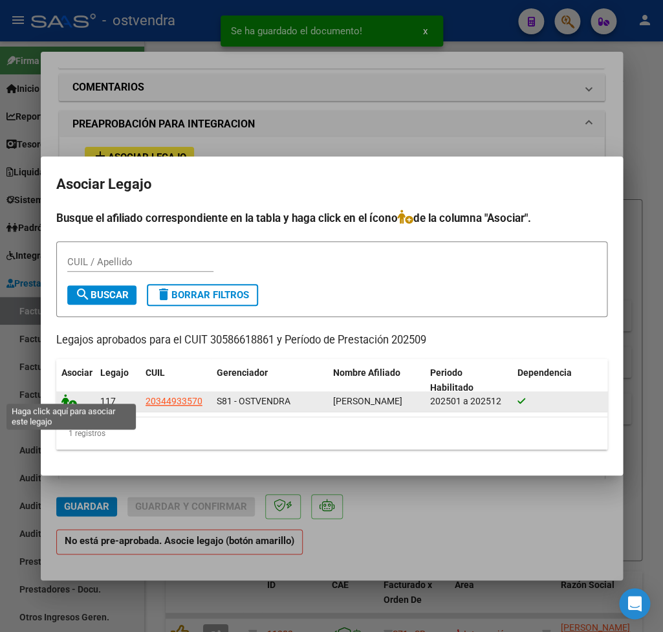
click at [70, 395] on icon at bounding box center [69, 401] width 16 height 14
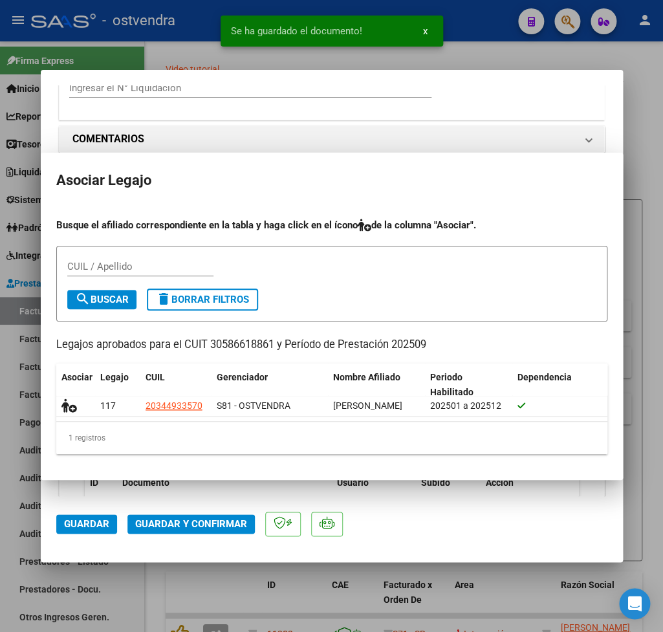
scroll to position [1293, 0]
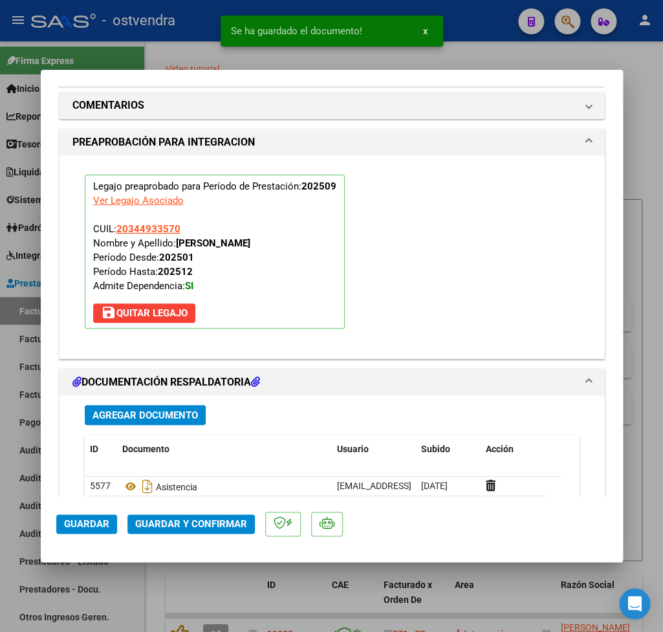
click at [91, 525] on span "Guardar" at bounding box center [86, 524] width 45 height 12
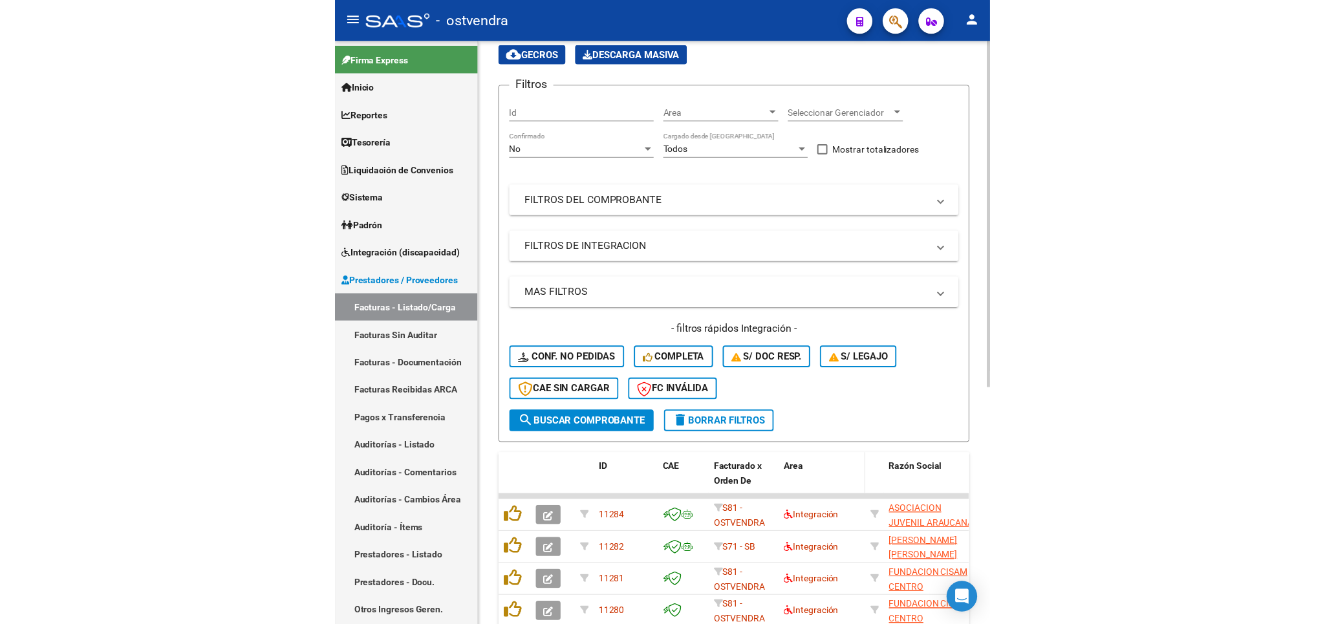
scroll to position [128, 0]
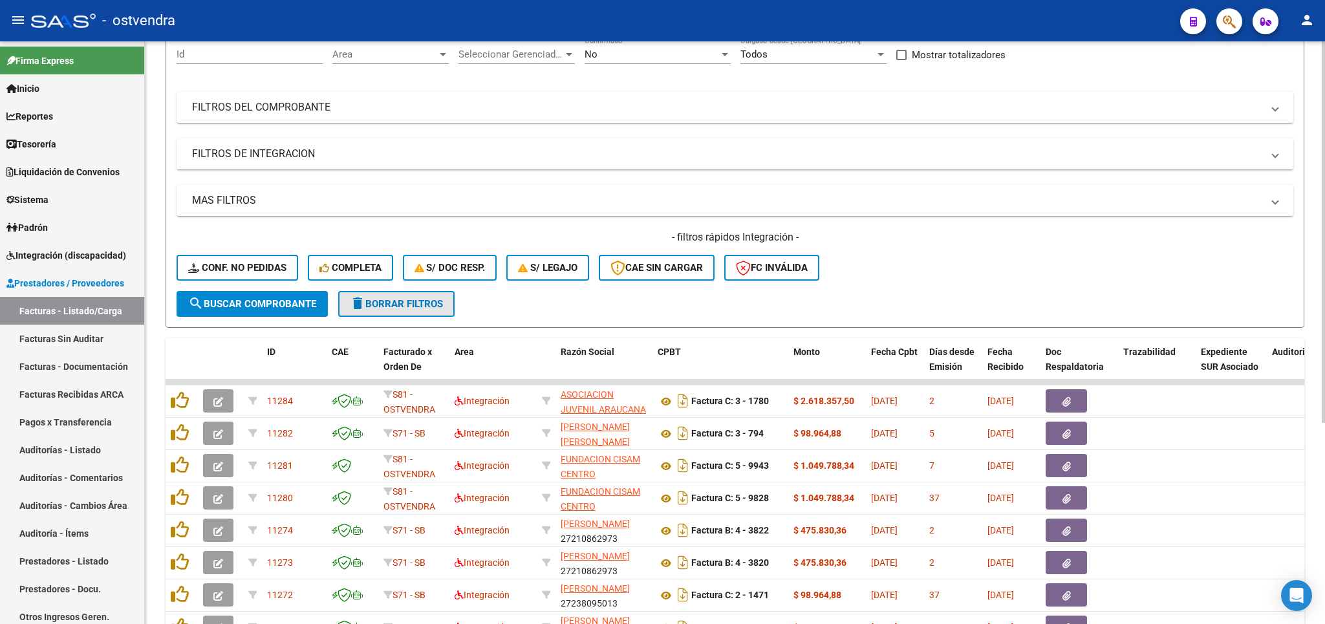
click at [407, 304] on span "delete Borrar Filtros" at bounding box center [396, 304] width 93 height 12
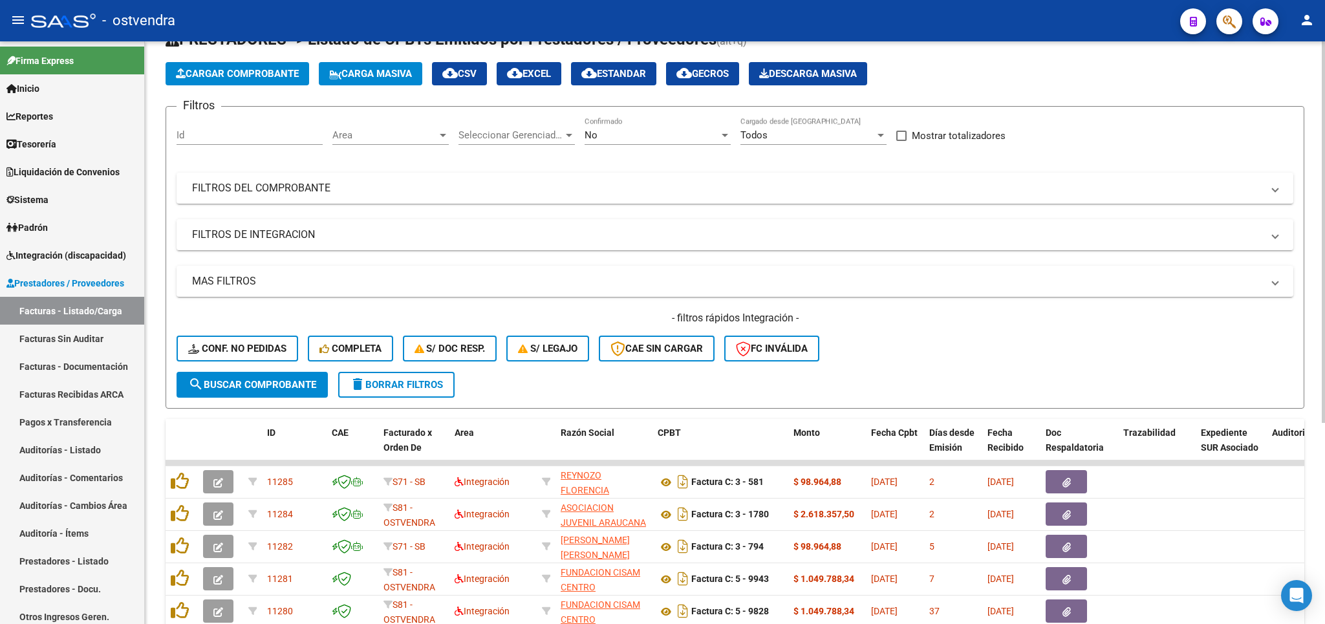
scroll to position [76, 0]
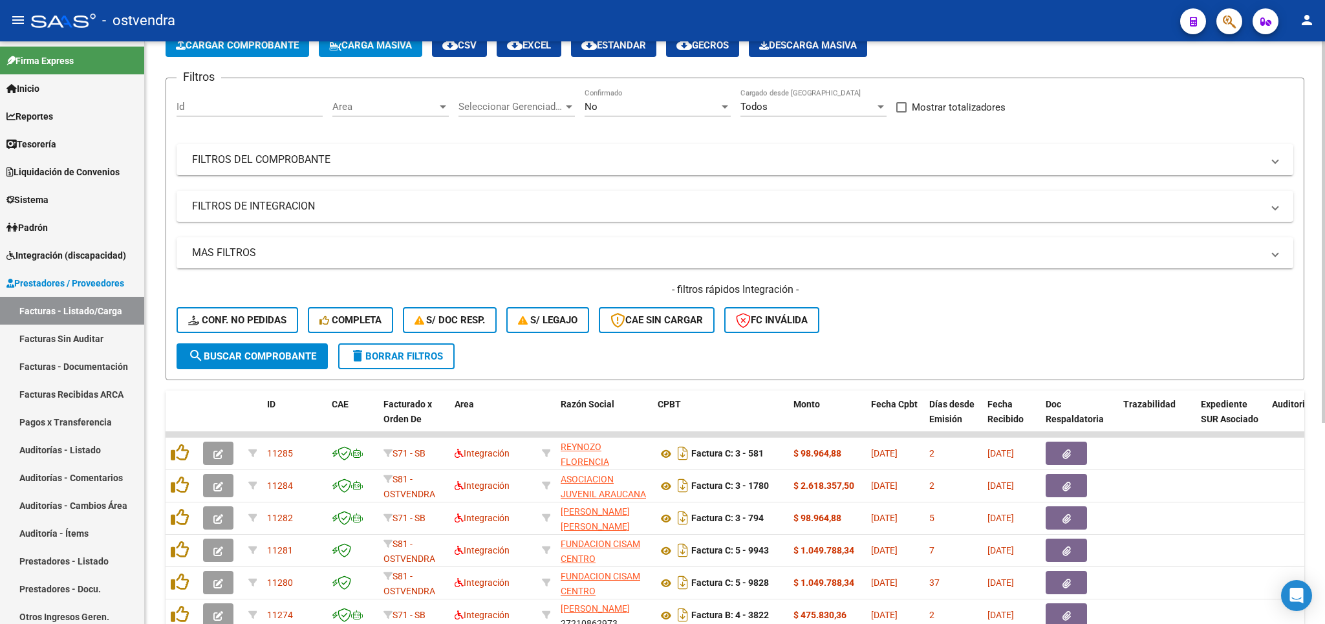
click at [399, 358] on span "delete Borrar Filtros" at bounding box center [396, 356] width 93 height 12
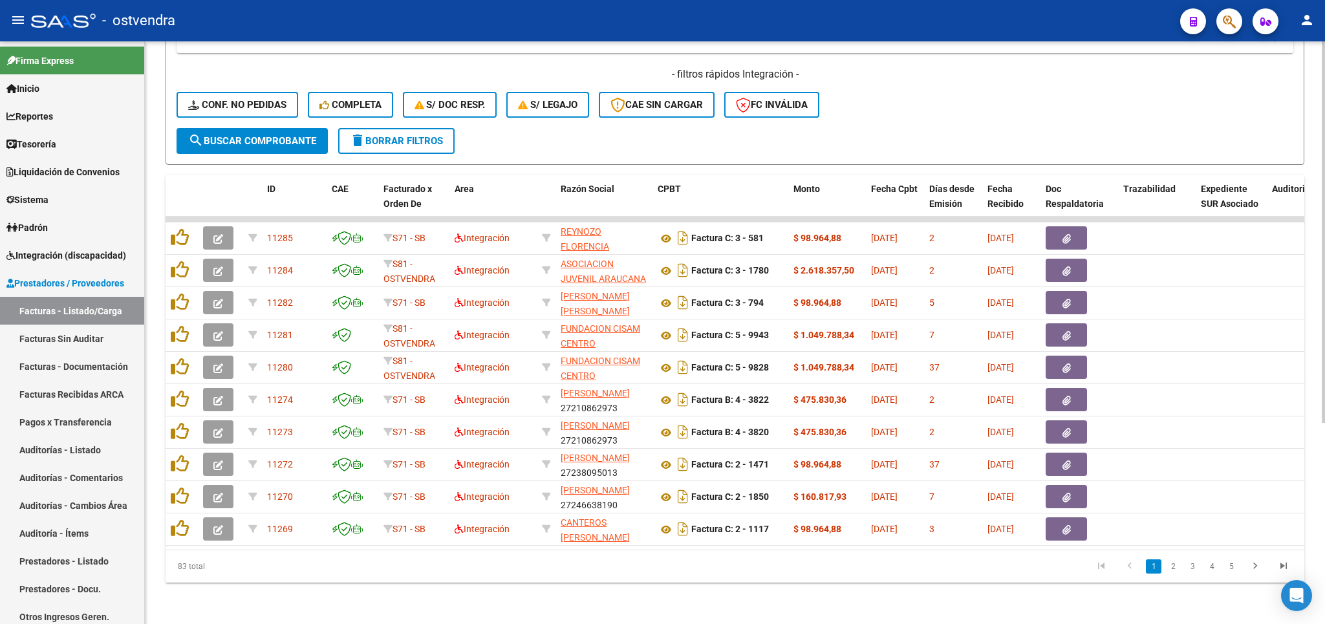
scroll to position [151, 0]
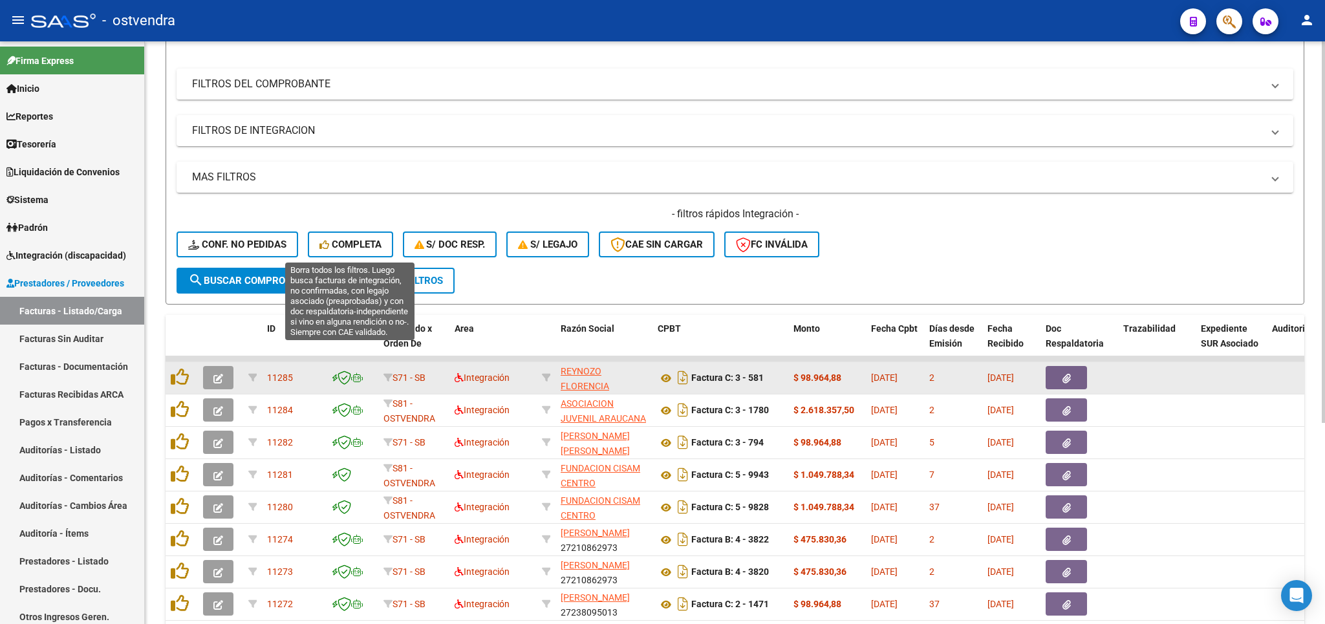
drag, startPoint x: 359, startPoint y: 246, endPoint x: 438, endPoint y: 393, distance: 167.5
click at [359, 246] on span "Completa" at bounding box center [350, 245] width 62 height 12
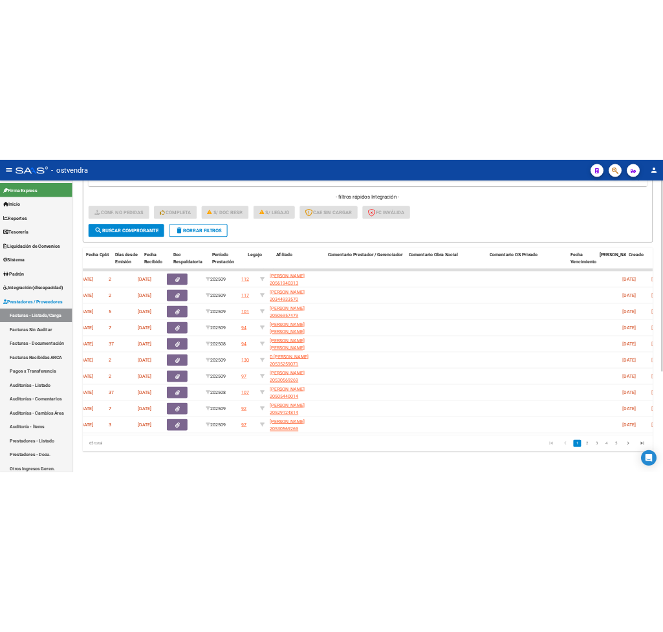
scroll to position [0, 0]
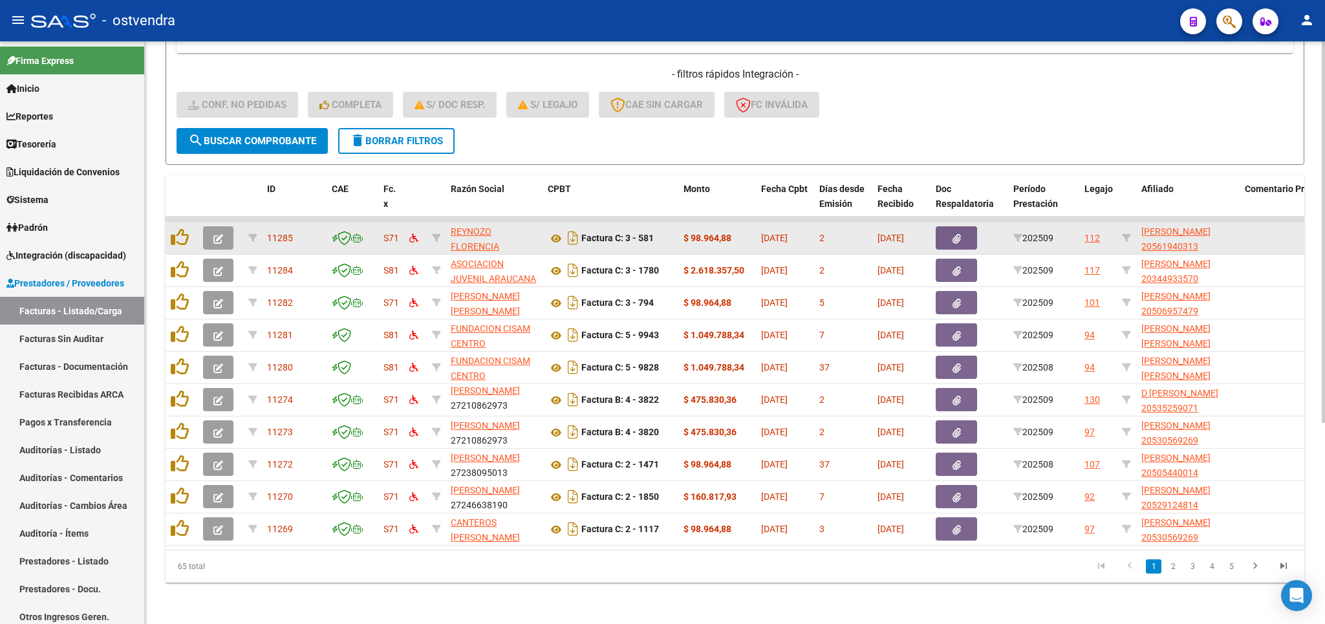
click at [221, 234] on icon "button" at bounding box center [218, 239] width 10 height 10
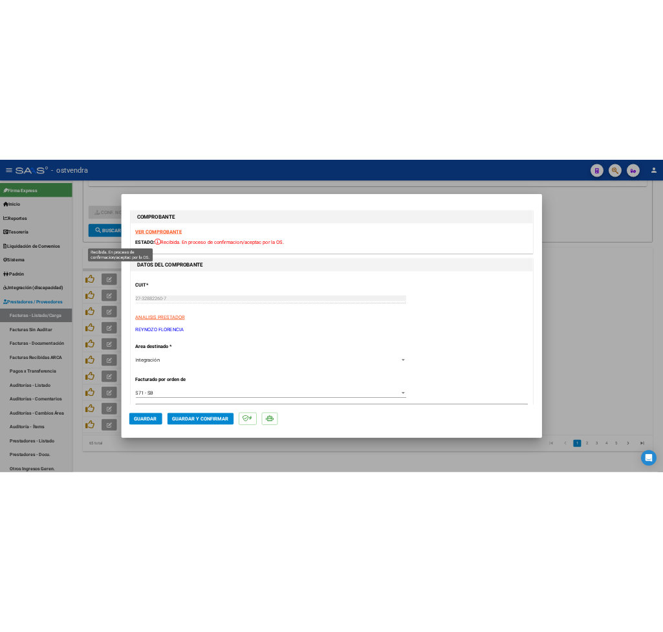
scroll to position [387, 0]
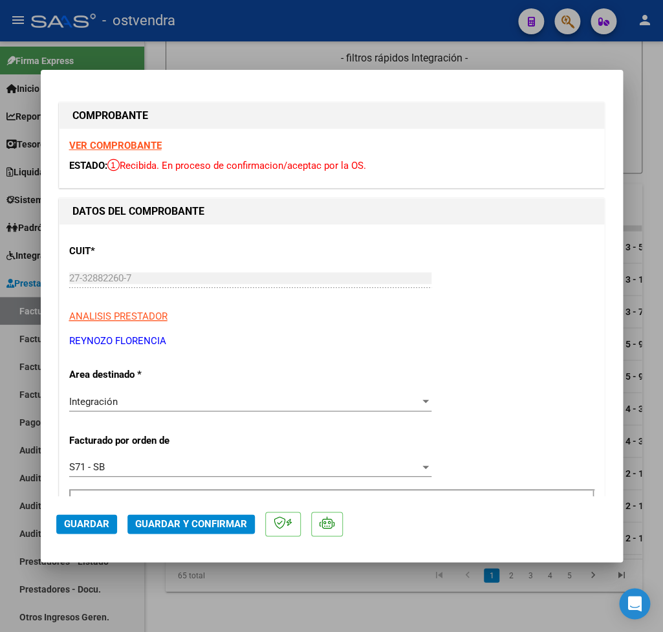
click at [145, 145] on strong "VER COMPROBANTE" at bounding box center [115, 146] width 92 height 12
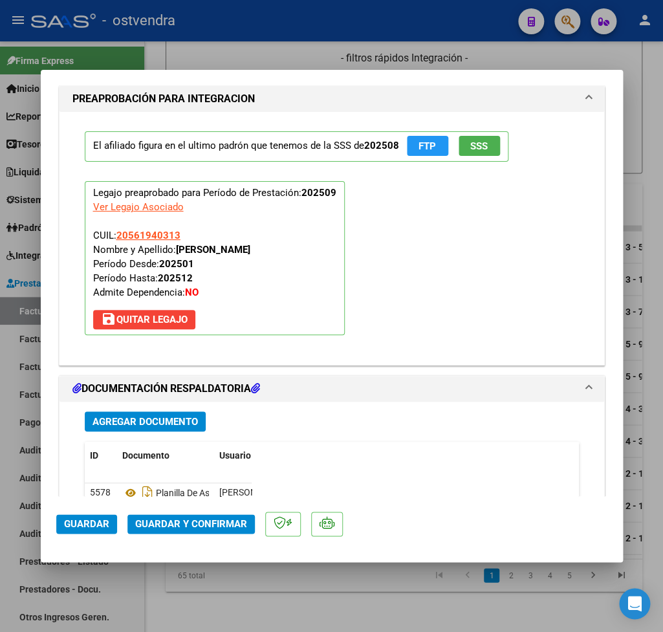
scroll to position [1286, 0]
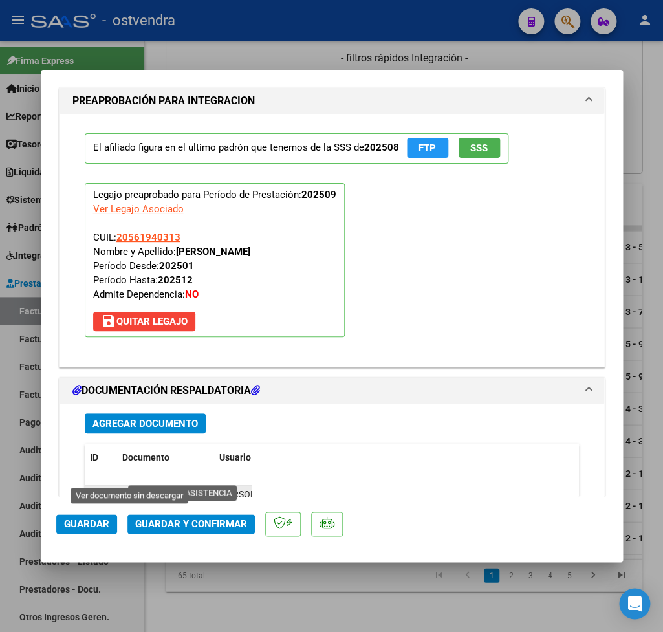
click at [133, 487] on icon at bounding box center [130, 495] width 17 height 16
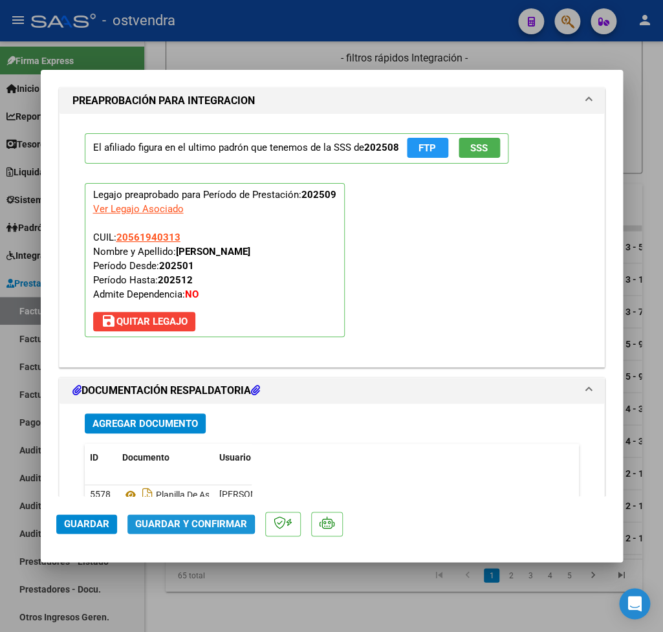
click at [160, 524] on span "Guardar y Confirmar" at bounding box center [191, 524] width 112 height 12
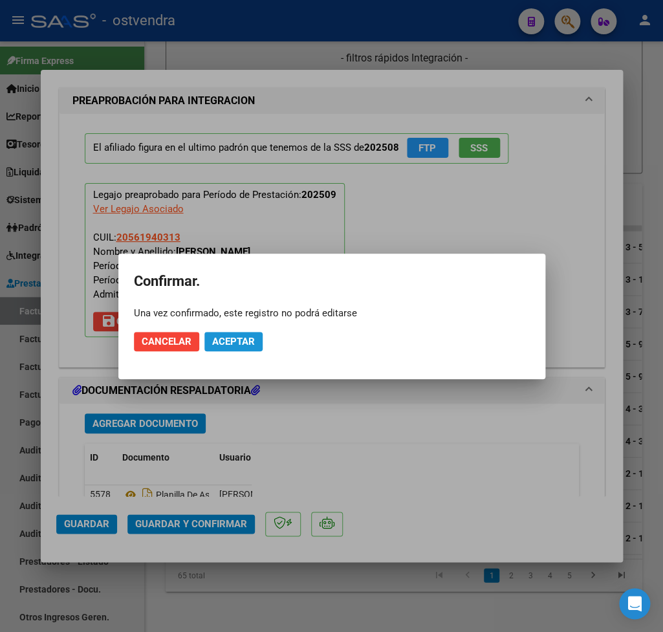
click at [250, 341] on span "Aceptar" at bounding box center [233, 342] width 43 height 12
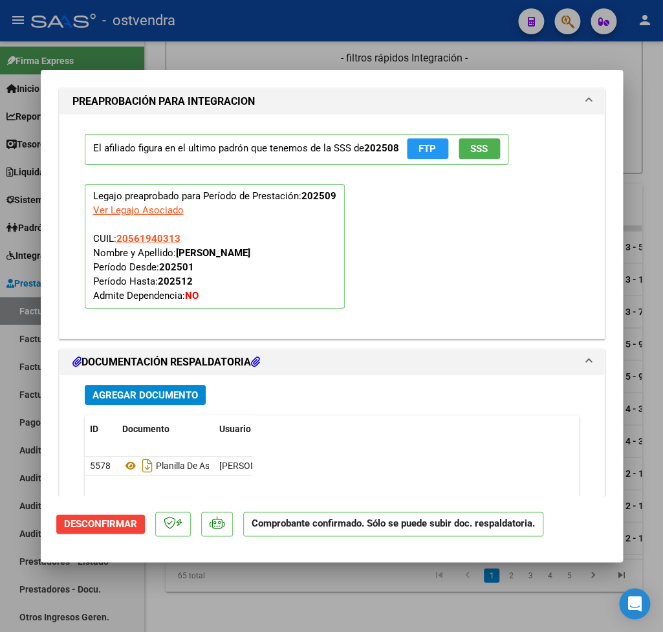
type input "$ 0,00"
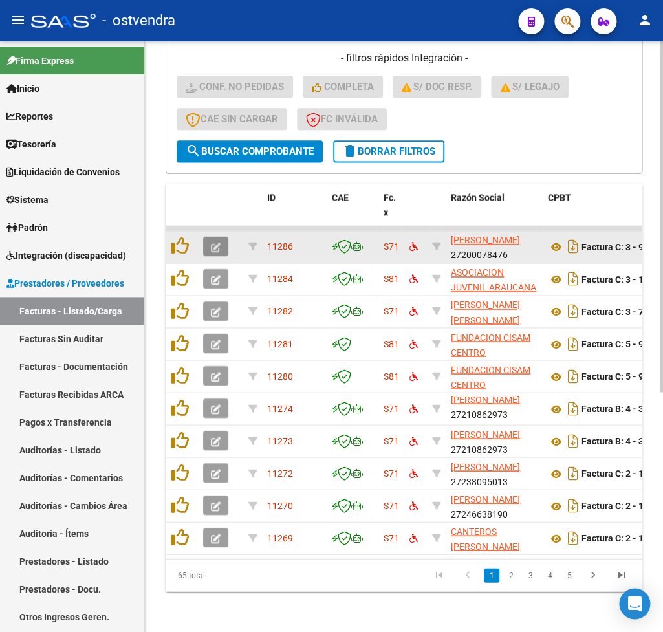
click at [223, 248] on button "button" at bounding box center [215, 246] width 25 height 19
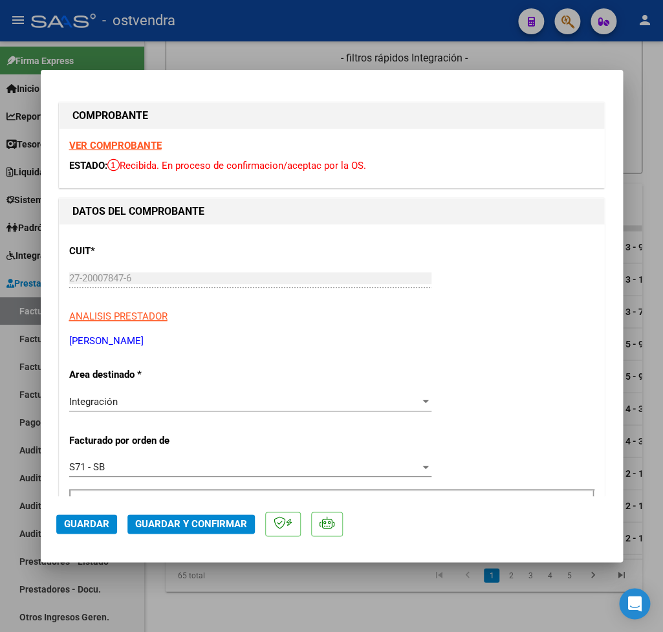
click at [133, 143] on strong "VER COMPROBANTE" at bounding box center [115, 146] width 92 height 12
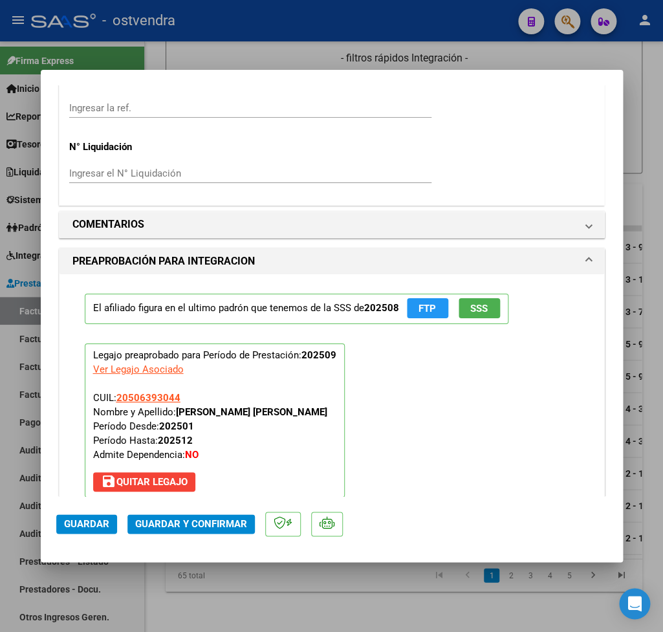
scroll to position [1362, 0]
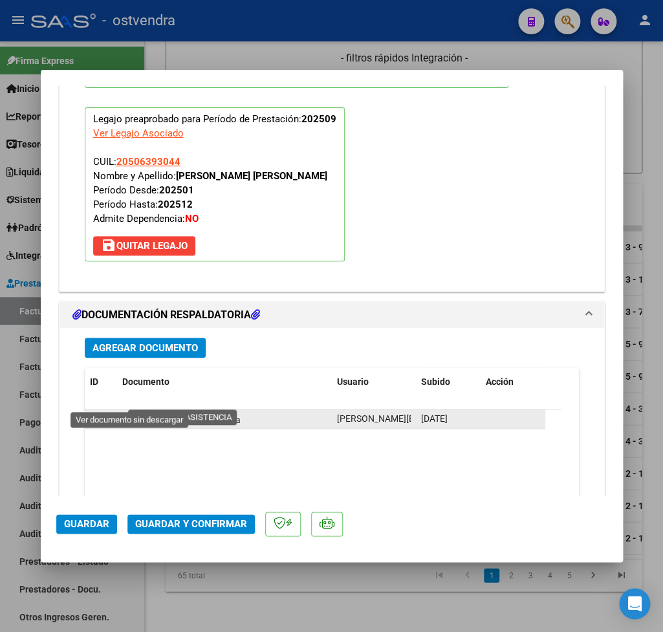
click at [128, 411] on icon at bounding box center [130, 419] width 17 height 16
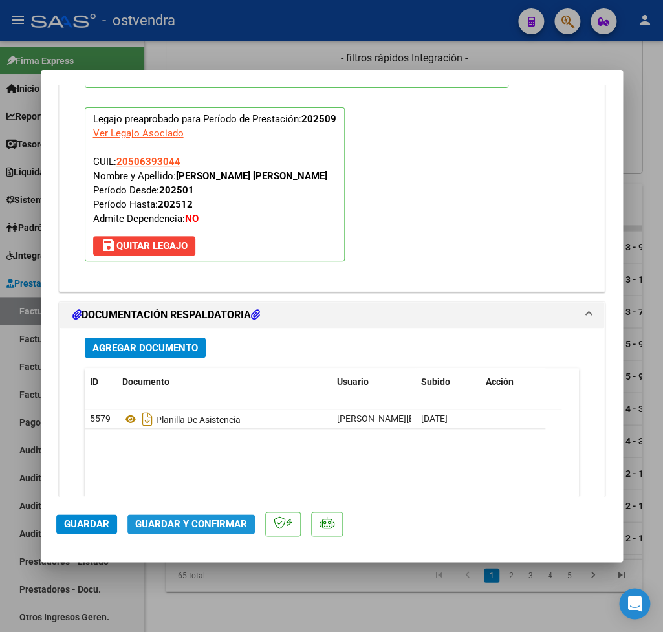
click at [217, 522] on span "Guardar y Confirmar" at bounding box center [191, 524] width 112 height 12
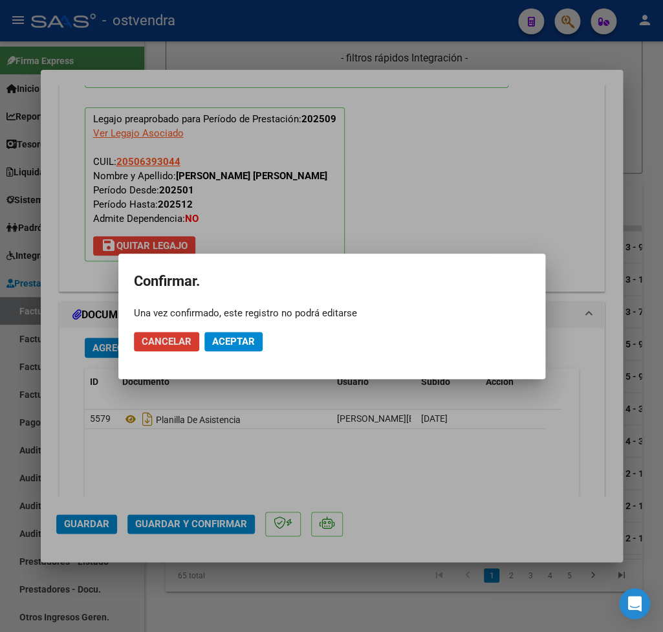
click at [242, 339] on span "Aceptar" at bounding box center [233, 342] width 43 height 12
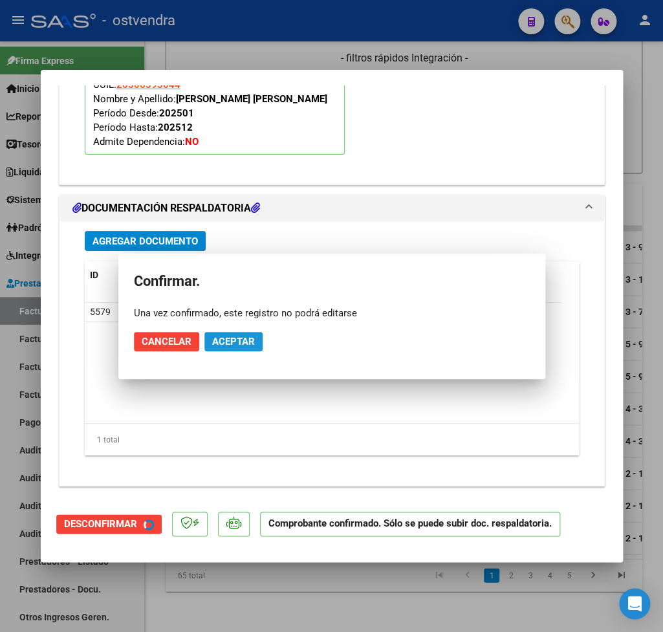
scroll to position [1244, 0]
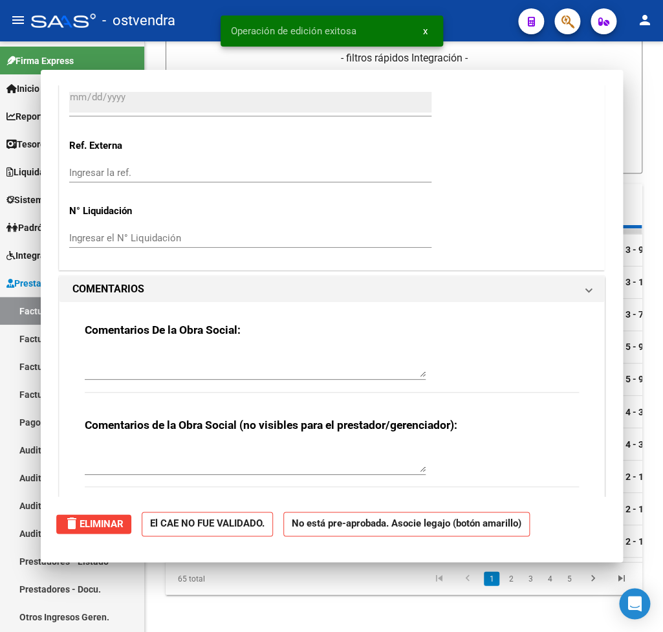
type input "$ 0,00"
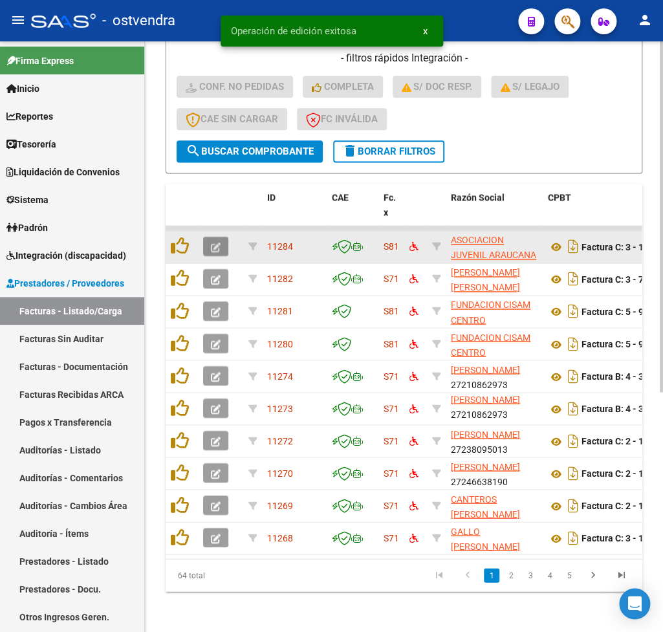
click at [219, 252] on button "button" at bounding box center [215, 246] width 25 height 19
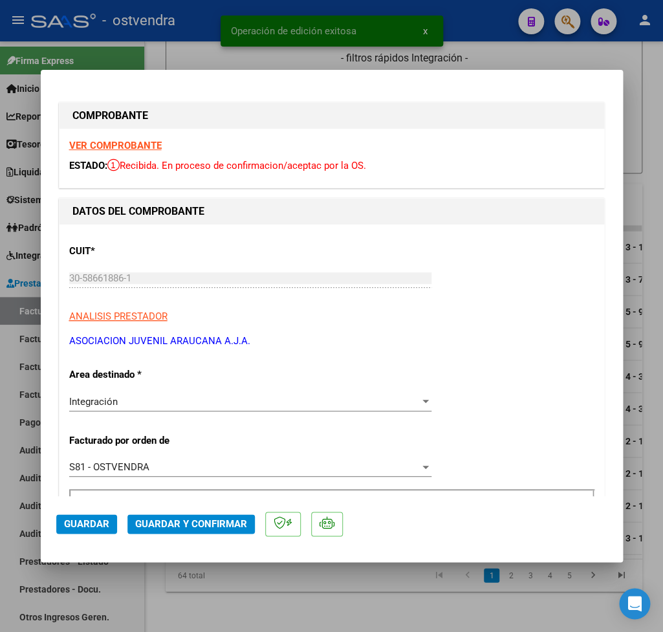
click at [101, 143] on strong "VER COMPROBANTE" at bounding box center [115, 146] width 92 height 12
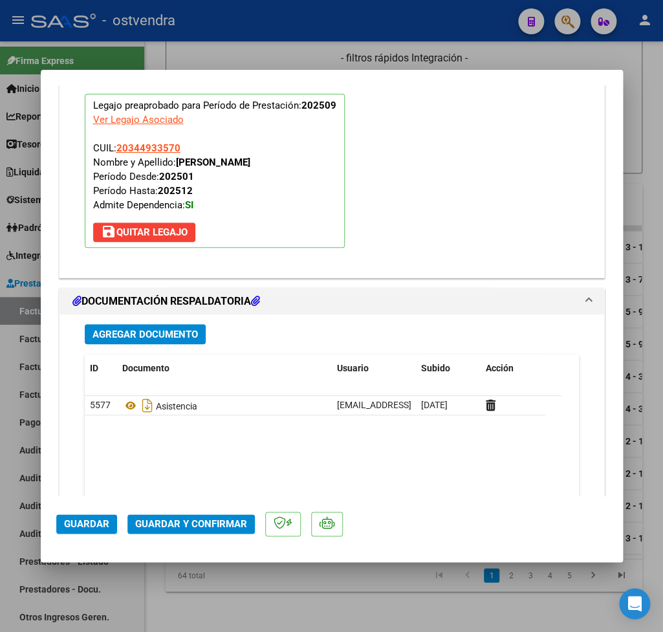
scroll to position [1437, 0]
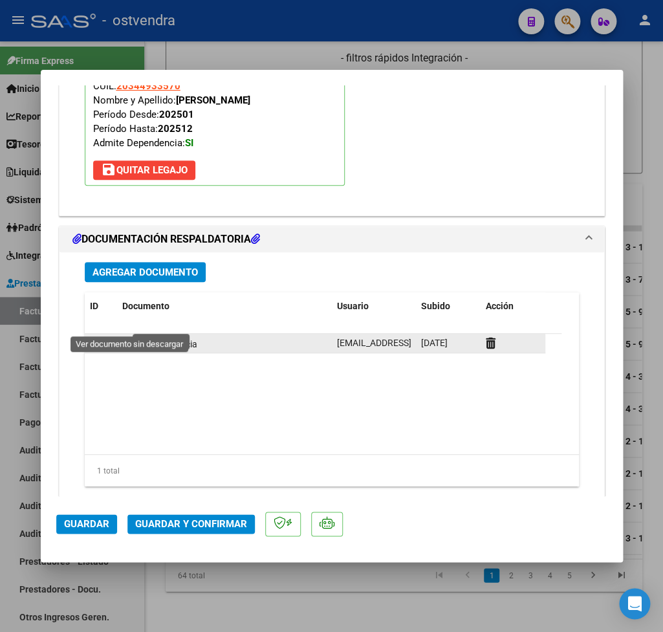
click at [130, 336] on icon at bounding box center [130, 344] width 17 height 16
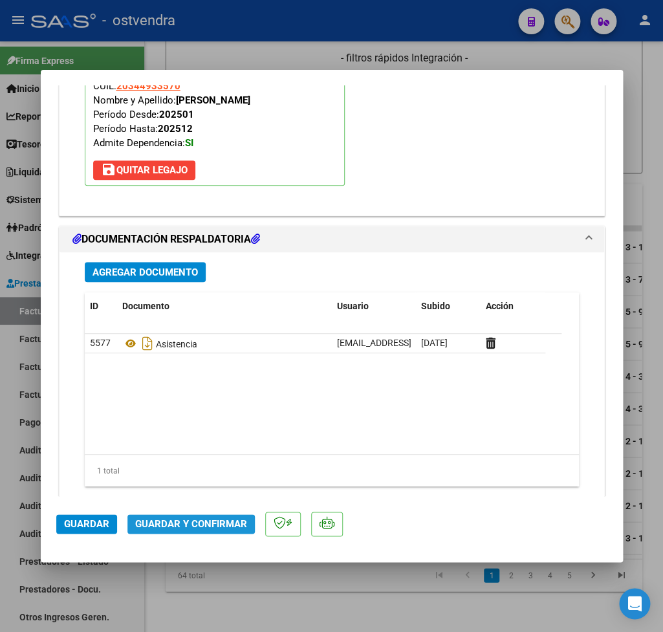
click at [217, 524] on span "Guardar y Confirmar" at bounding box center [191, 524] width 112 height 12
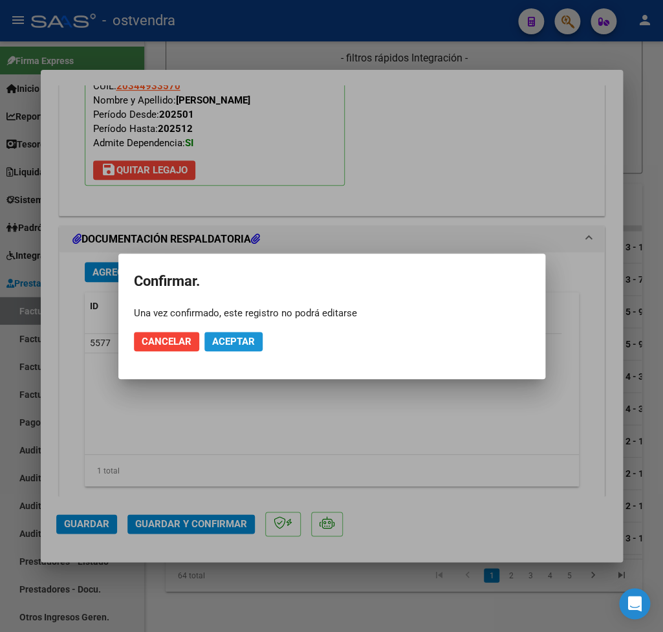
click at [250, 341] on span "Aceptar" at bounding box center [233, 342] width 43 height 12
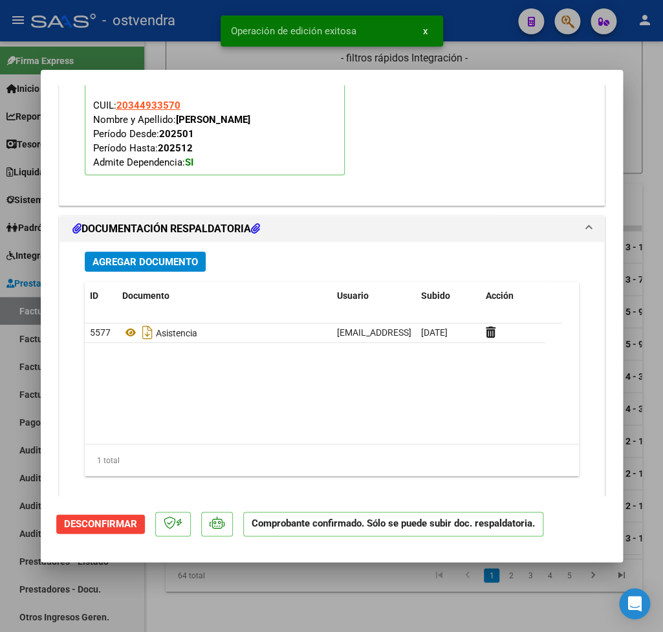
type input "$ 0,00"
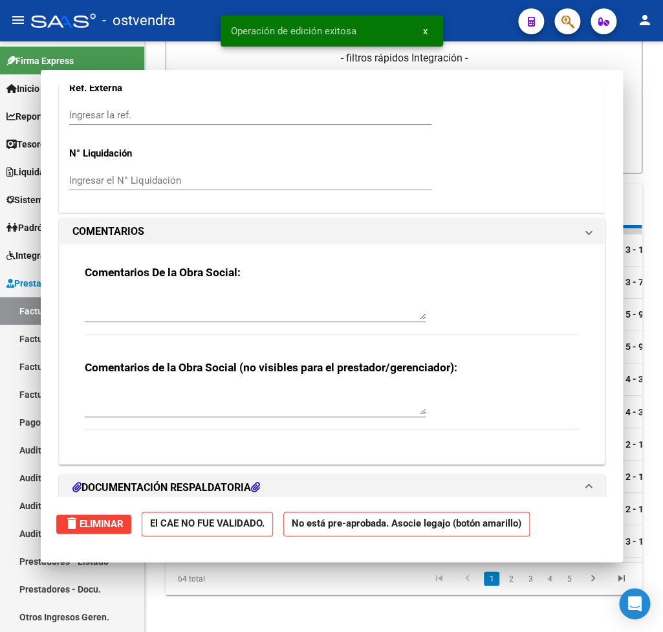
scroll to position [1340, 0]
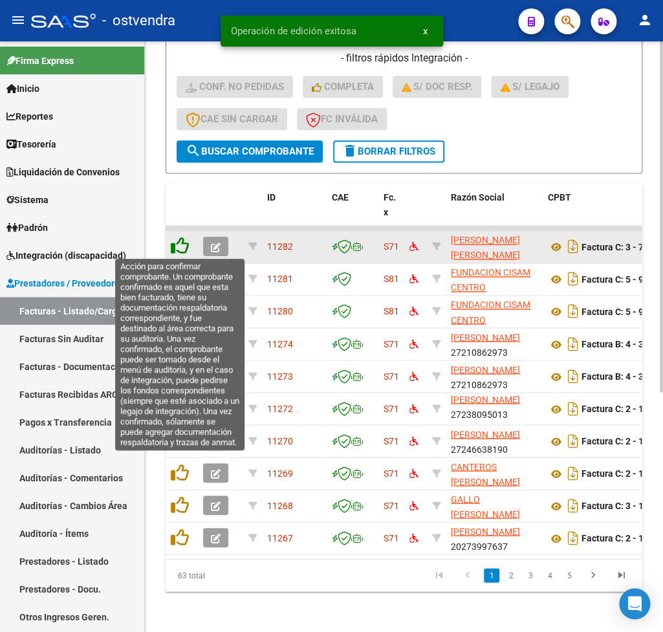
click at [182, 250] on icon at bounding box center [180, 246] width 18 height 18
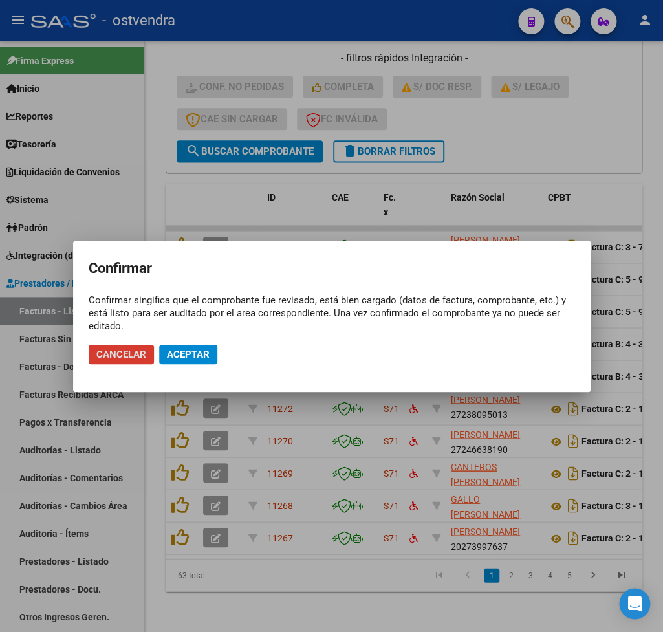
click at [122, 354] on span "Cancelar" at bounding box center [121, 355] width 50 height 12
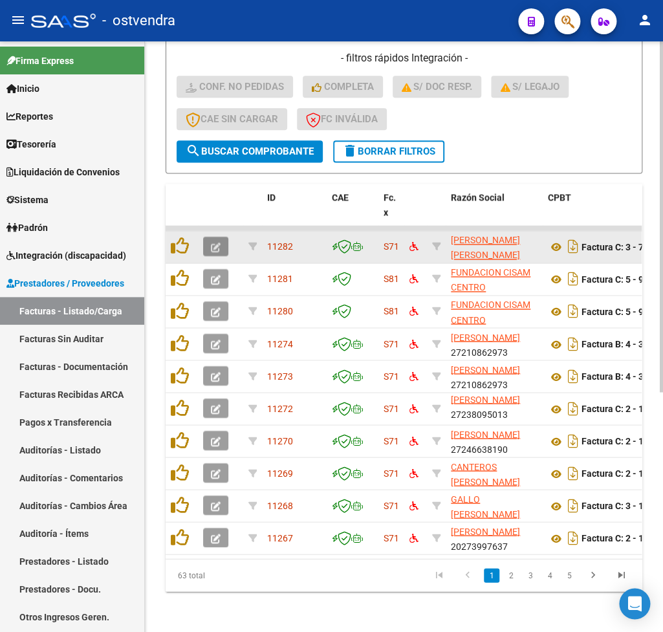
click at [221, 244] on button "button" at bounding box center [215, 246] width 25 height 19
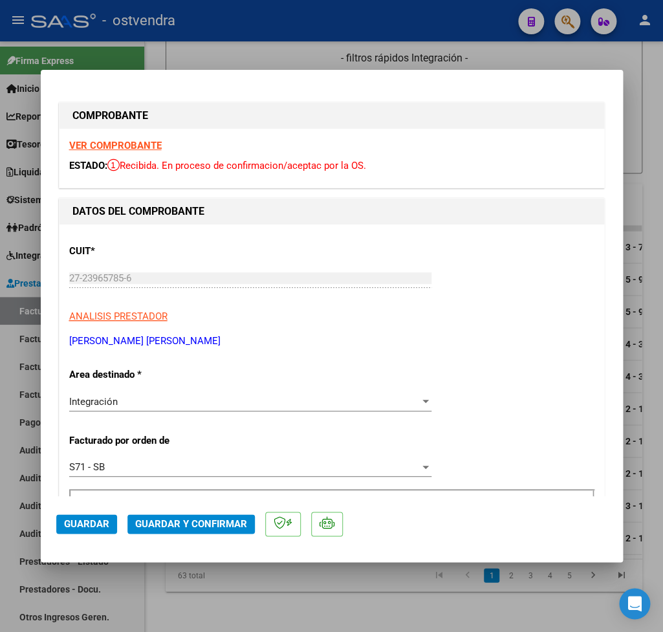
click at [114, 147] on strong "VER COMPROBANTE" at bounding box center [115, 146] width 92 height 12
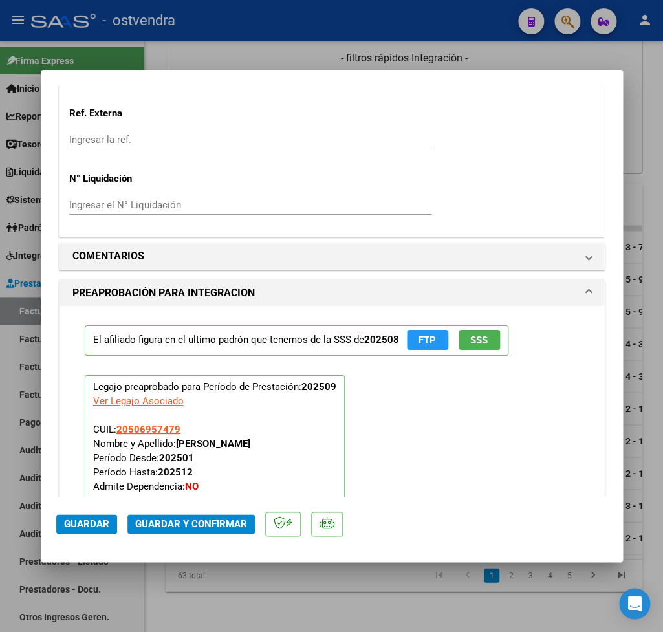
scroll to position [1362, 0]
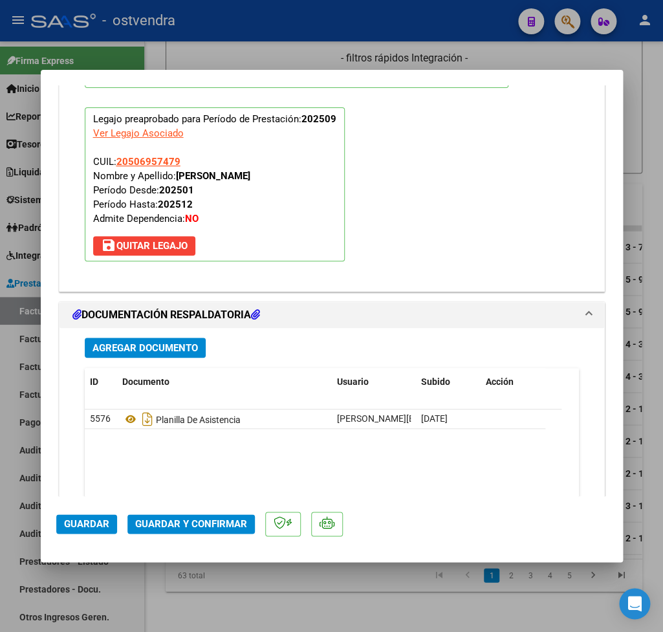
click at [147, 419] on datatable-body "5576 Planilla De Asistencia yasmin.dolian@sb.com.ar - Yasmín Dolian 08/10/2025" at bounding box center [323, 469] width 477 height 120
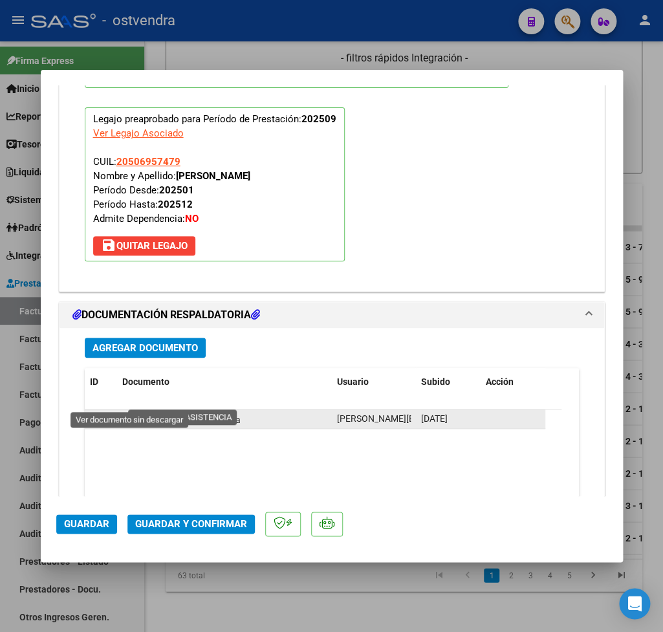
click at [129, 411] on icon at bounding box center [130, 419] width 17 height 16
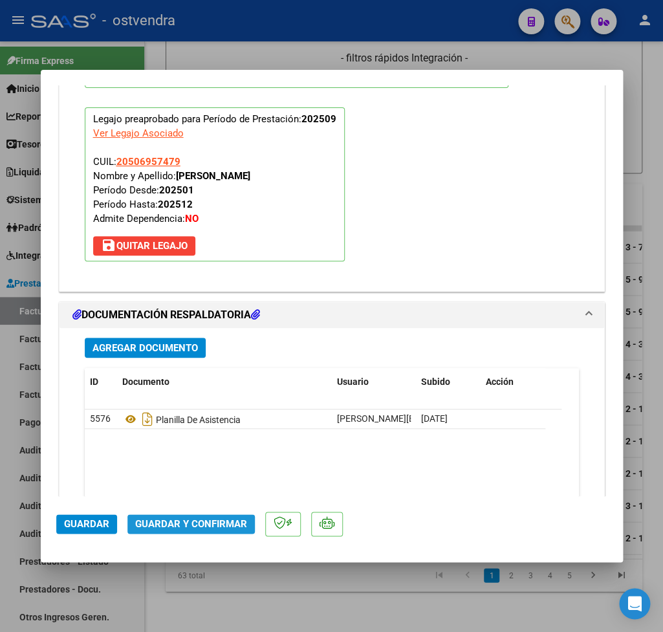
click at [190, 524] on span "Guardar y Confirmar" at bounding box center [191, 524] width 112 height 12
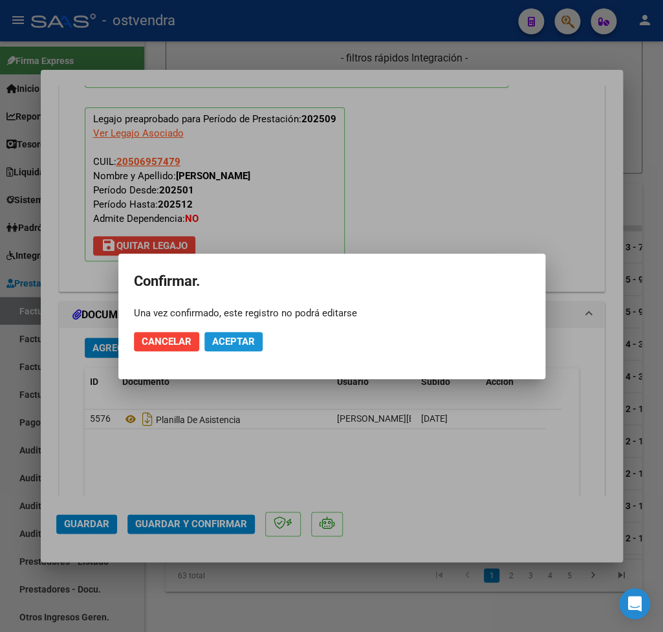
click at [242, 341] on span "Aceptar" at bounding box center [233, 342] width 43 height 12
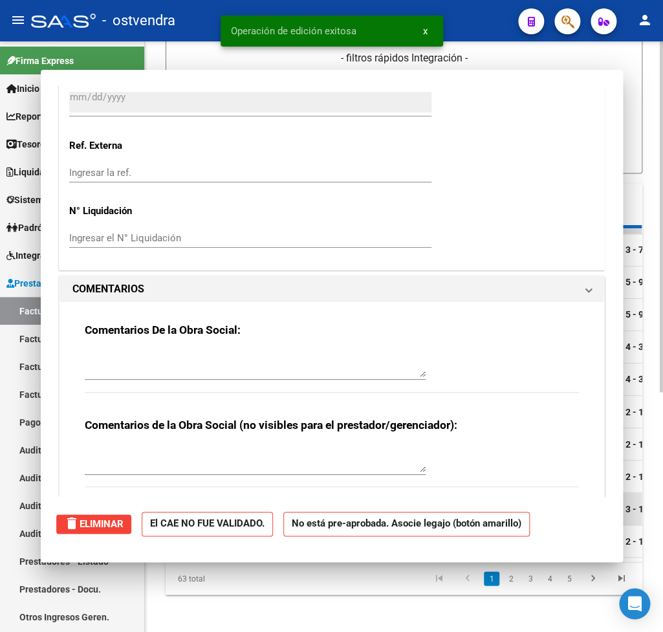
scroll to position [0, 0]
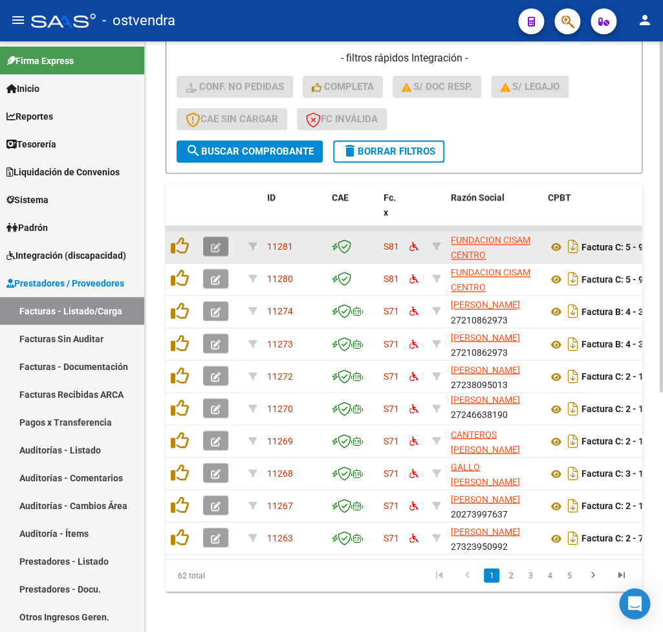
click at [219, 250] on icon "button" at bounding box center [216, 247] width 10 height 10
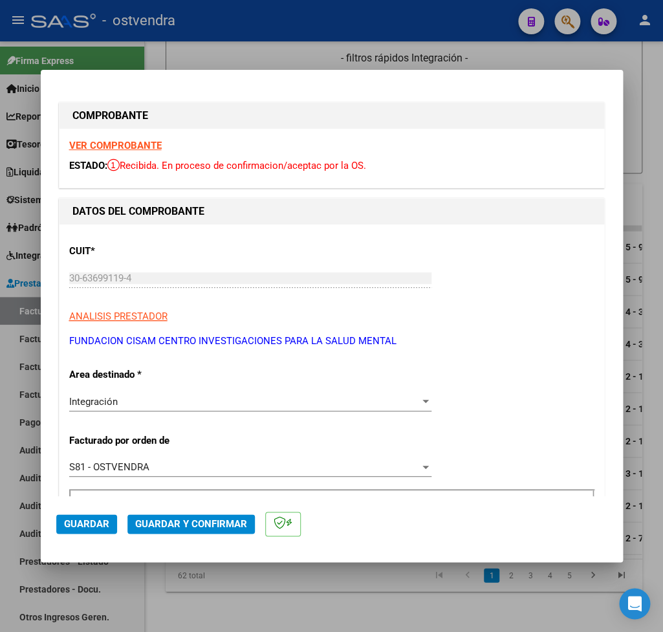
click at [112, 147] on strong "VER COMPROBANTE" at bounding box center [115, 146] width 92 height 12
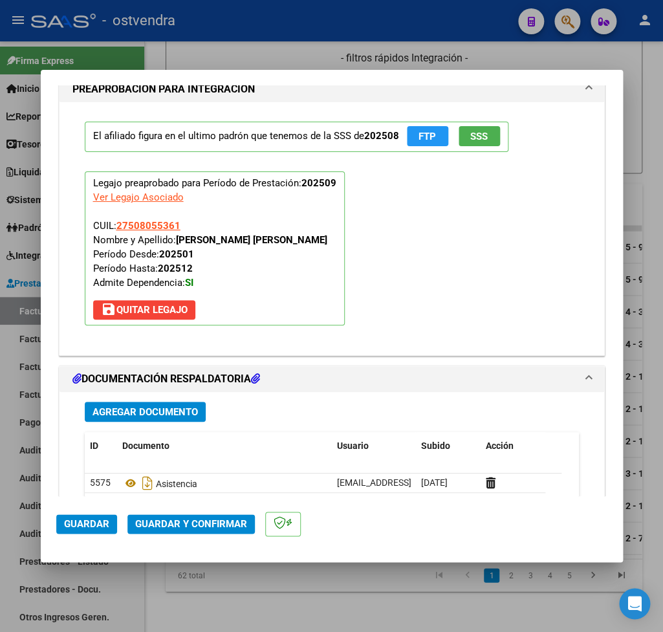
scroll to position [1362, 0]
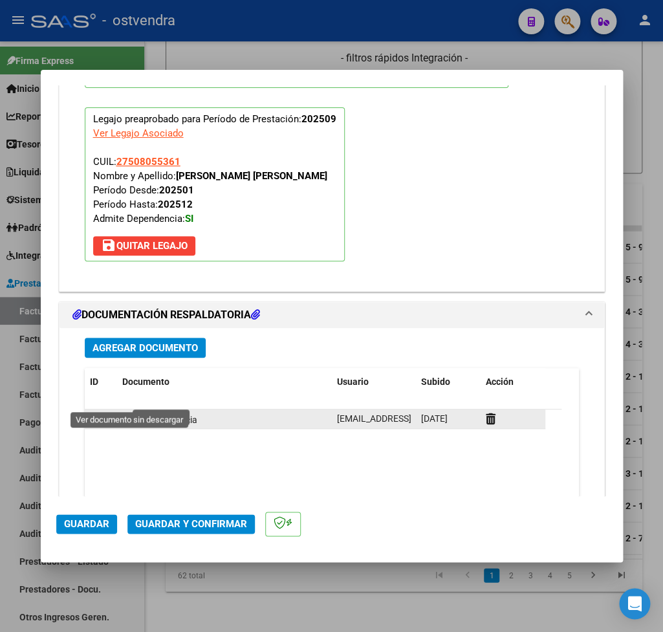
click at [130, 411] on icon at bounding box center [130, 419] width 17 height 16
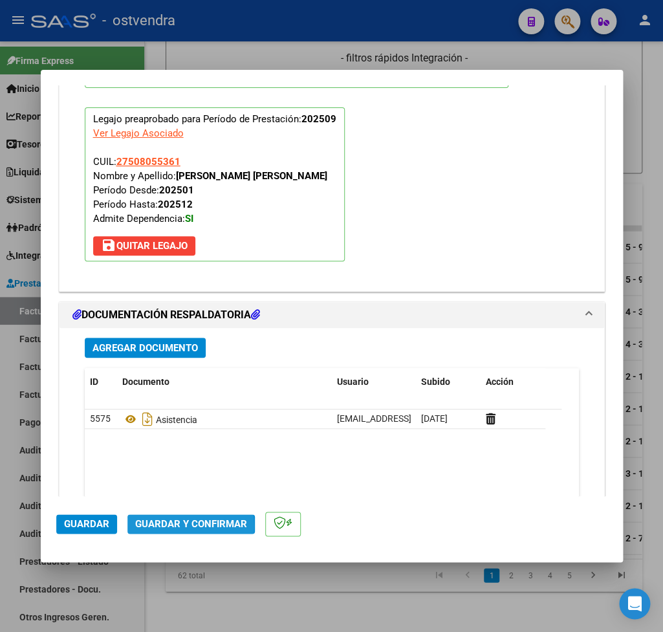
click at [180, 525] on span "Guardar y Confirmar" at bounding box center [191, 524] width 112 height 12
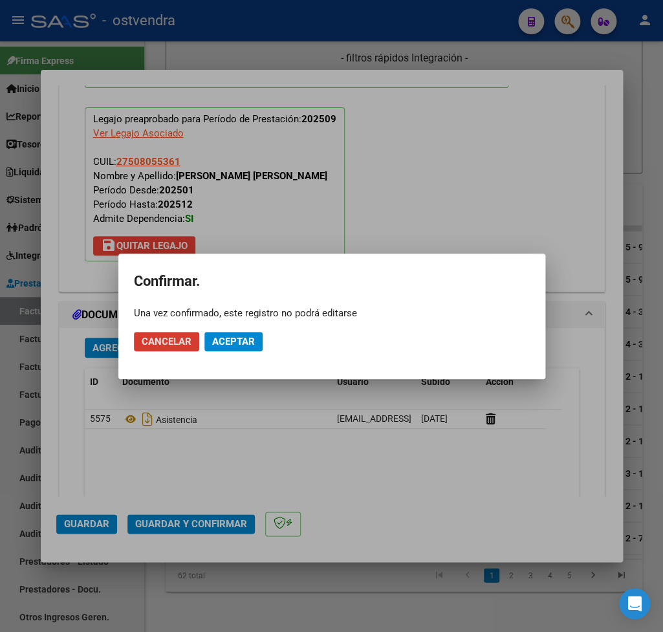
click at [240, 341] on span "Aceptar" at bounding box center [233, 342] width 43 height 12
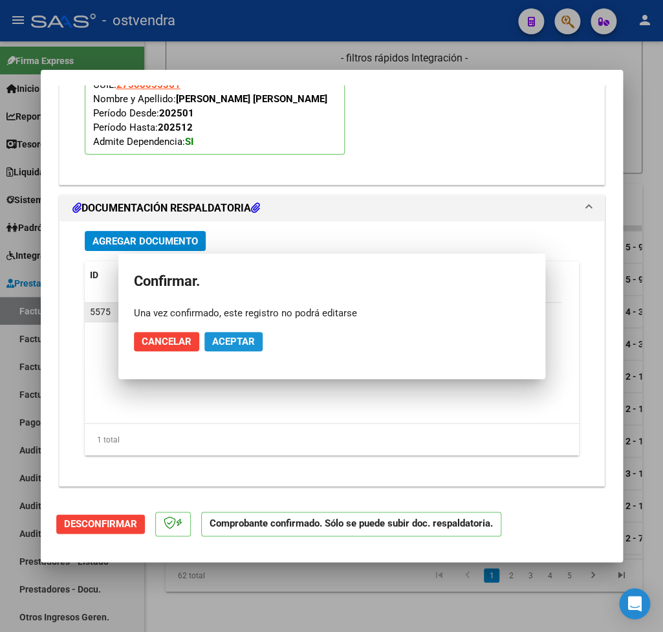
scroll to position [1244, 0]
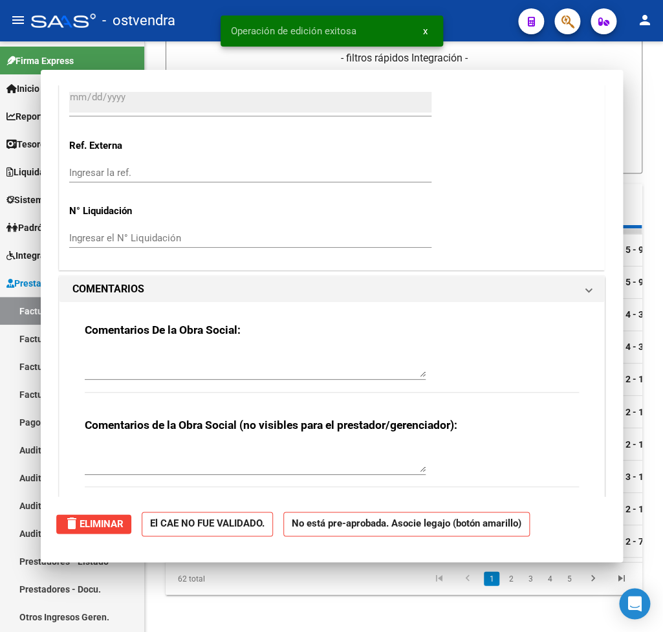
type input "$ 0,00"
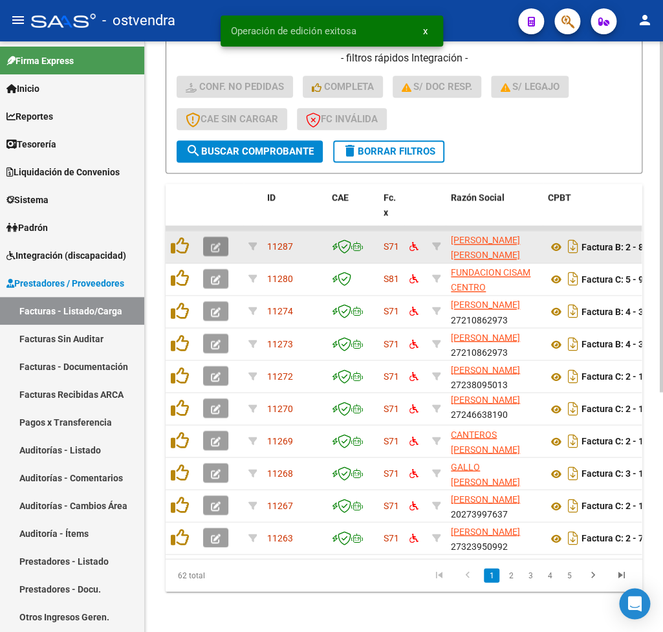
click at [221, 246] on button "button" at bounding box center [215, 246] width 25 height 19
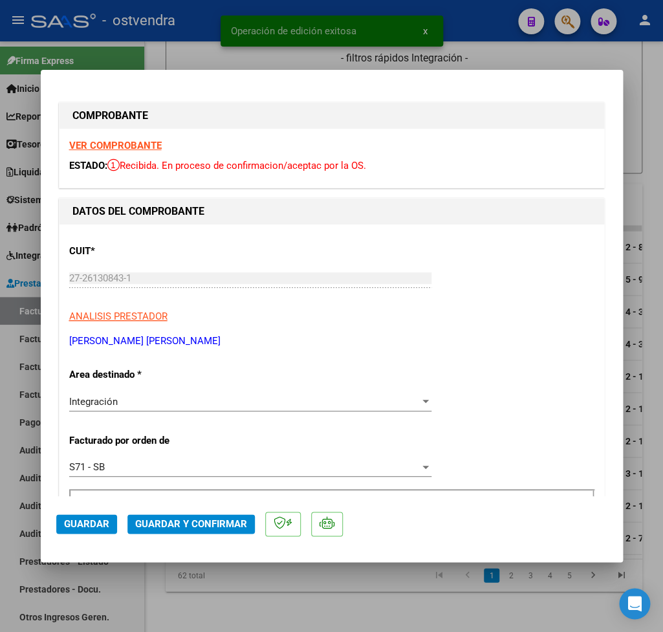
click at [125, 143] on strong "VER COMPROBANTE" at bounding box center [115, 146] width 92 height 12
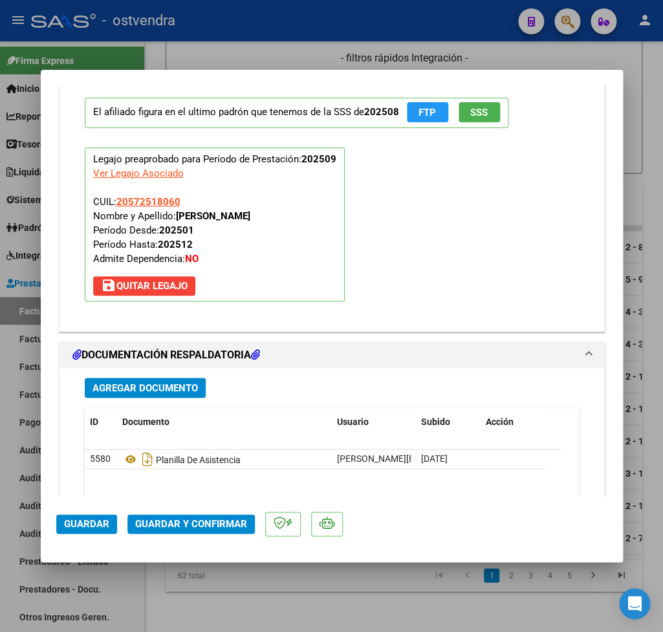
scroll to position [1362, 0]
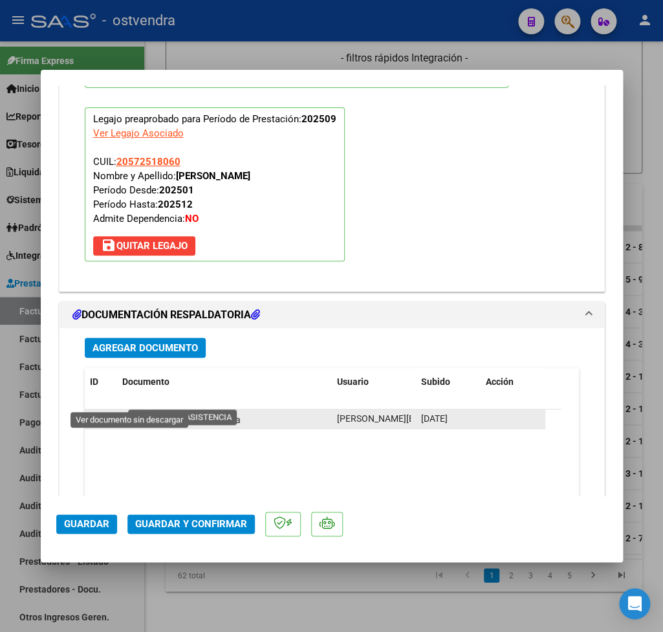
click at [131, 411] on icon at bounding box center [130, 419] width 17 height 16
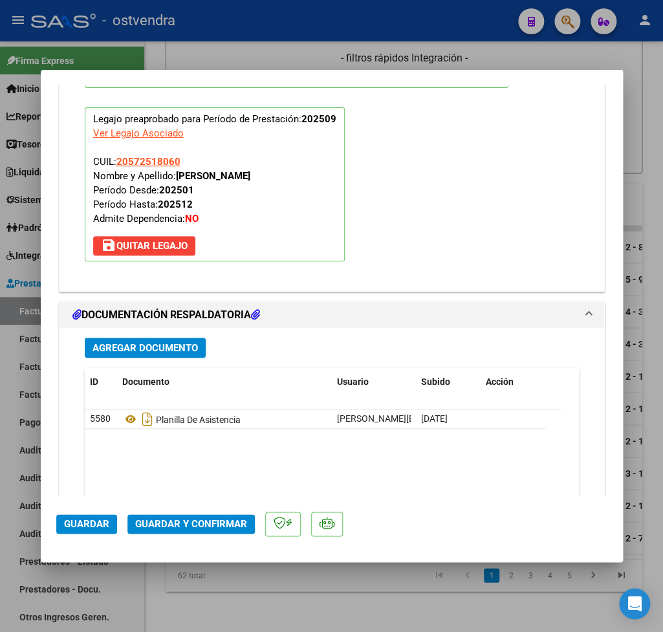
click at [163, 526] on span "Guardar y Confirmar" at bounding box center [191, 524] width 112 height 12
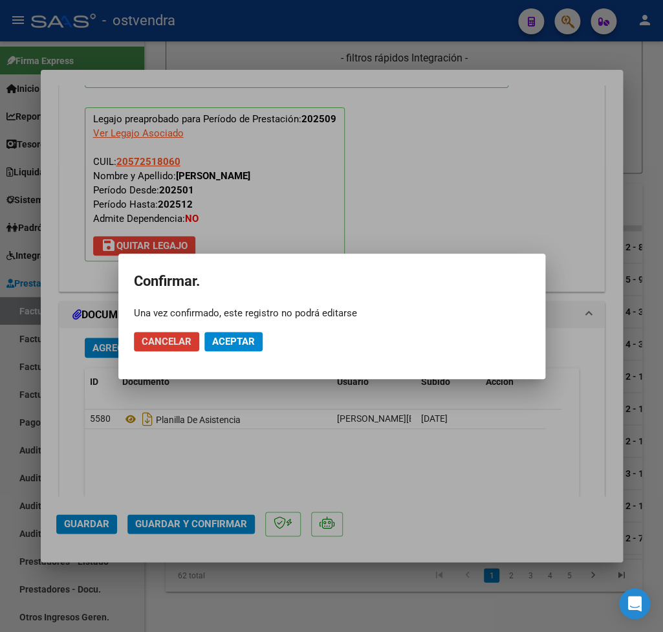
drag, startPoint x: 231, startPoint y: 339, endPoint x: 266, endPoint y: 360, distance: 40.9
click at [231, 339] on span "Aceptar" at bounding box center [233, 342] width 43 height 12
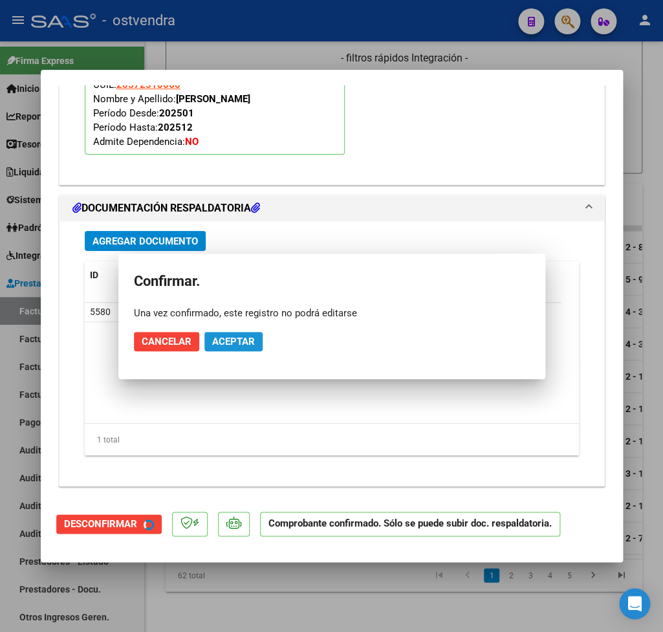
scroll to position [1244, 0]
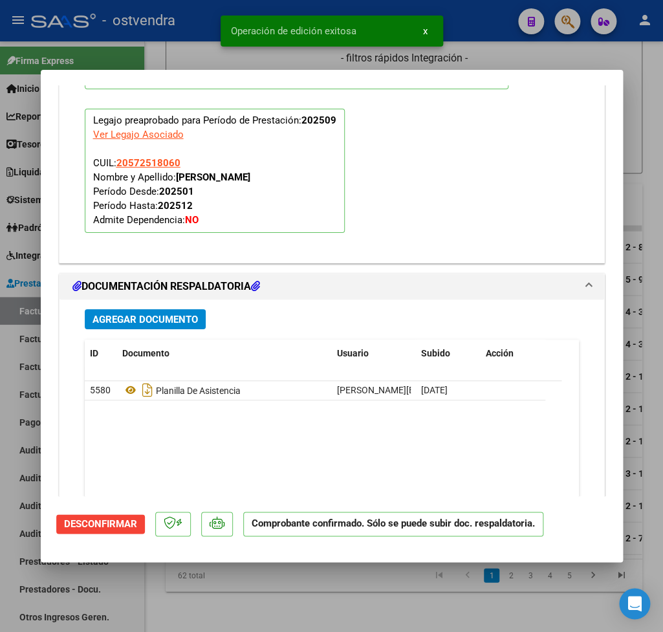
type input "$ 0,00"
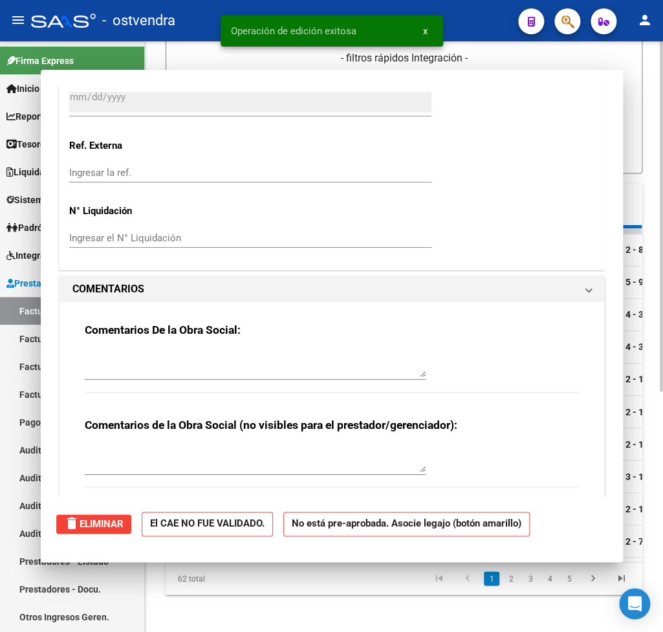
scroll to position [1340, 0]
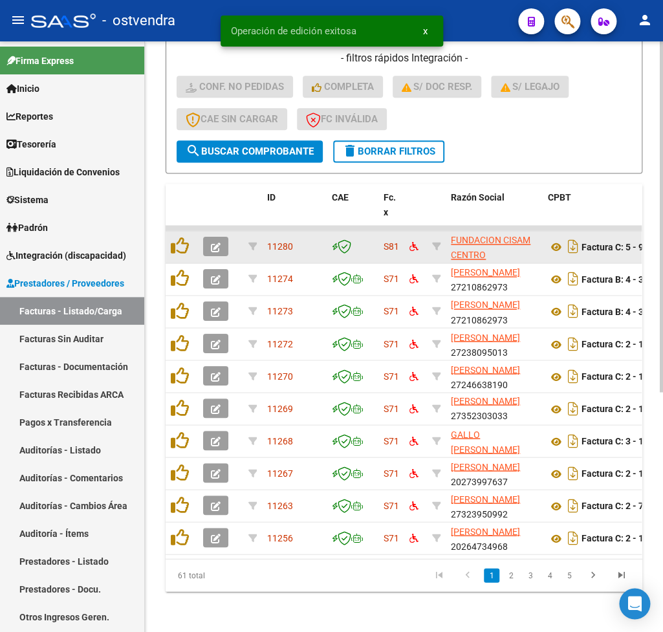
click at [217, 248] on icon "button" at bounding box center [216, 247] width 10 height 10
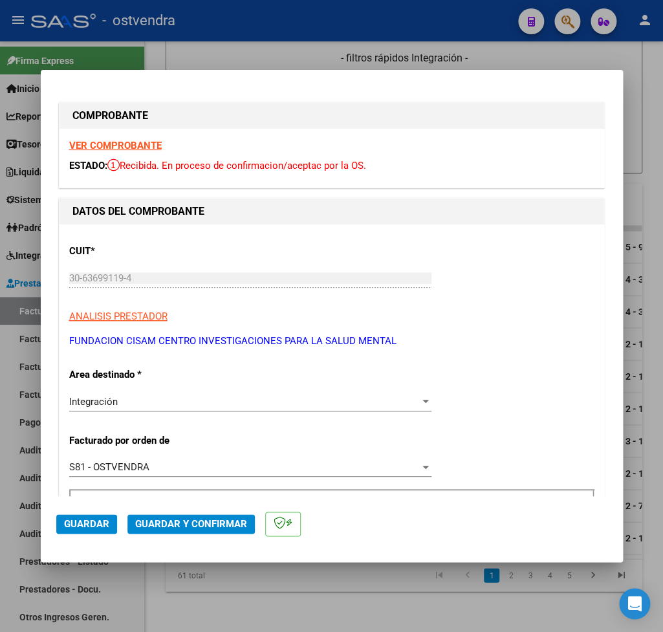
click at [122, 145] on strong "VER COMPROBANTE" at bounding box center [115, 146] width 92 height 12
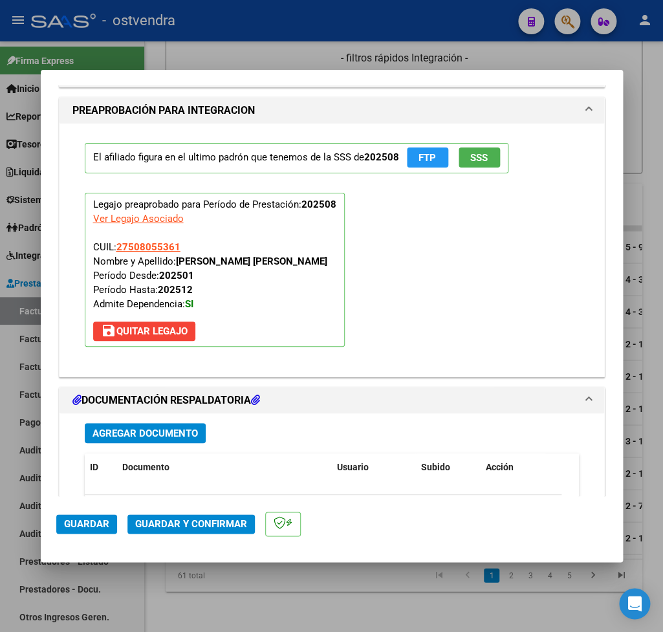
scroll to position [1286, 0]
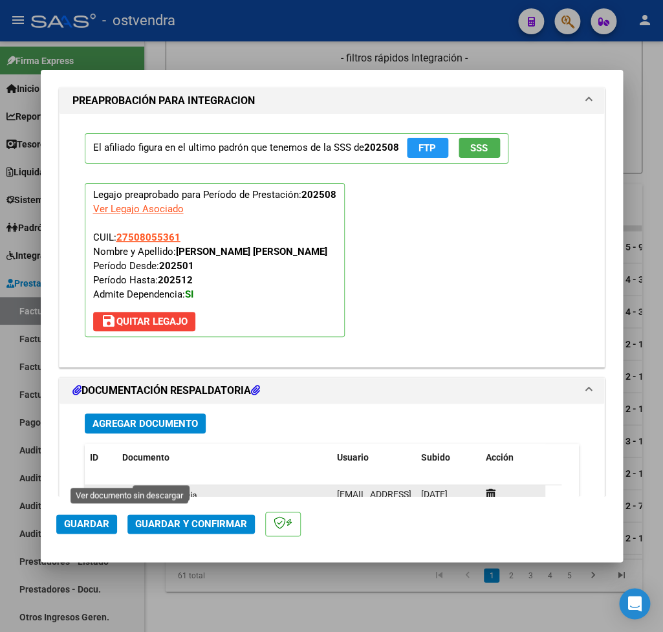
click at [131, 487] on icon at bounding box center [130, 495] width 17 height 16
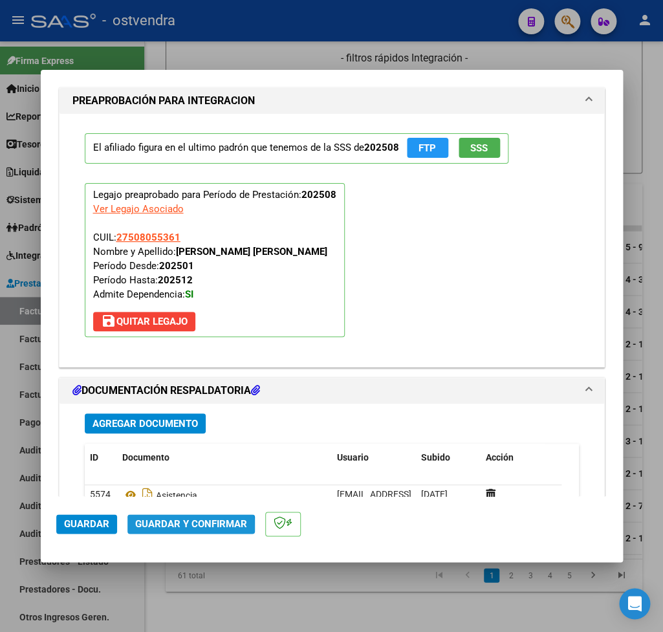
click at [184, 527] on span "Guardar y Confirmar" at bounding box center [191, 524] width 112 height 12
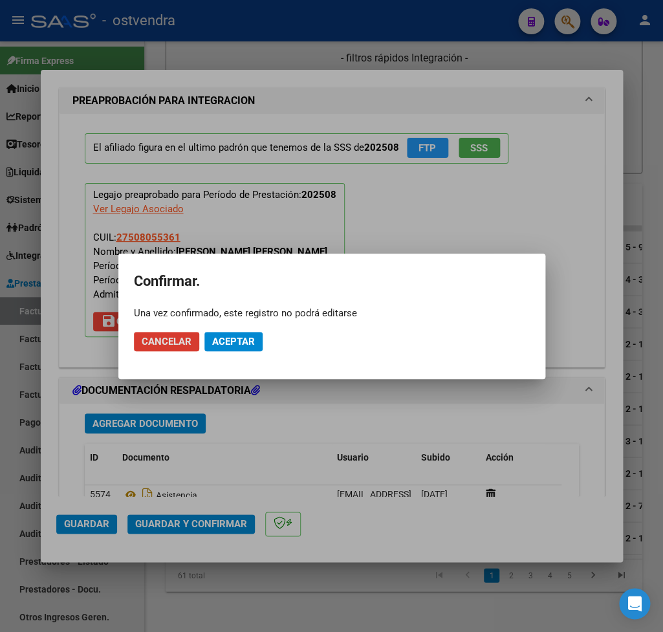
click at [250, 345] on span "Aceptar" at bounding box center [233, 342] width 43 height 12
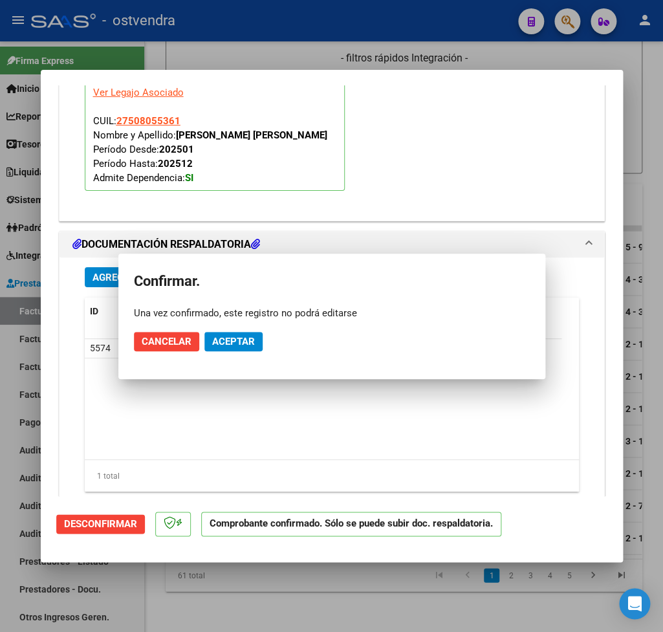
scroll to position [1168, 0]
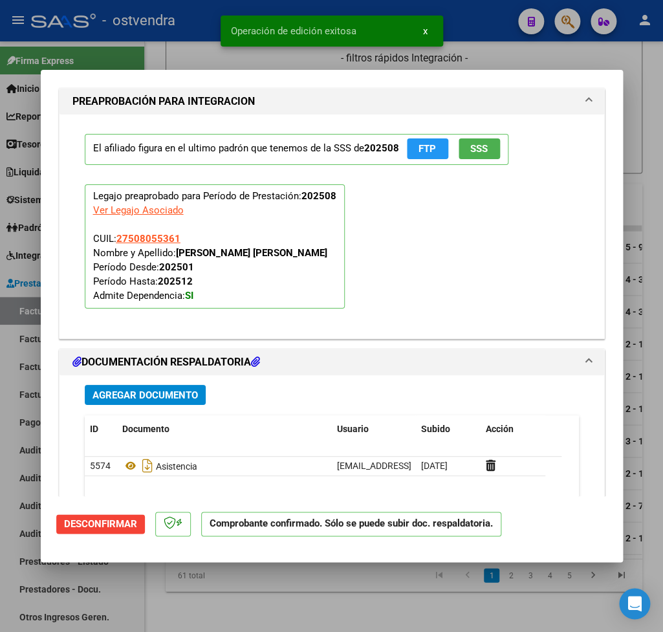
type input "$ 0,00"
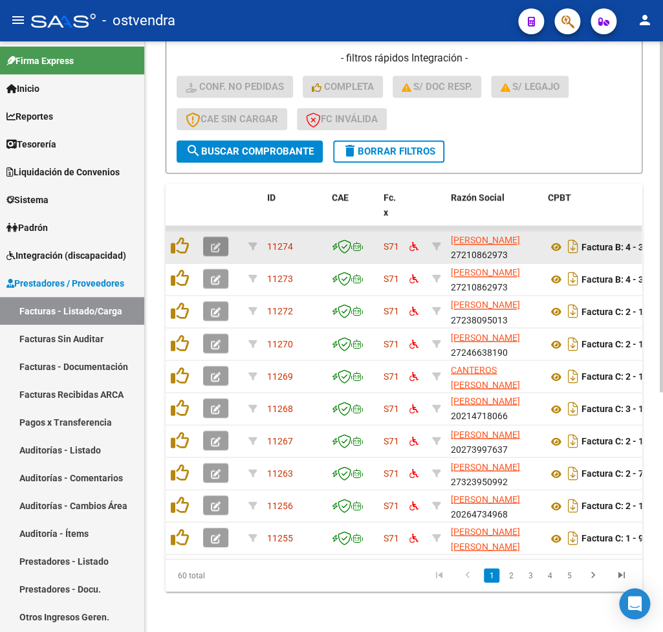
click at [219, 252] on span "button" at bounding box center [216, 247] width 10 height 12
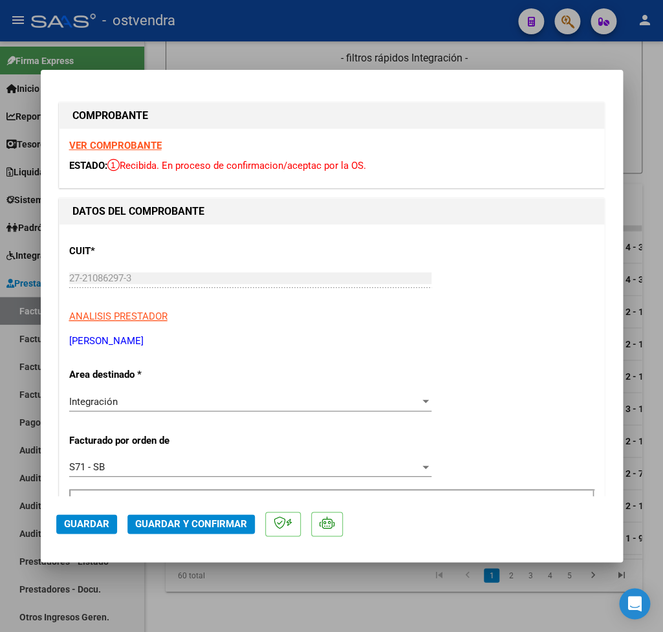
click at [128, 144] on strong "VER COMPROBANTE" at bounding box center [115, 146] width 92 height 12
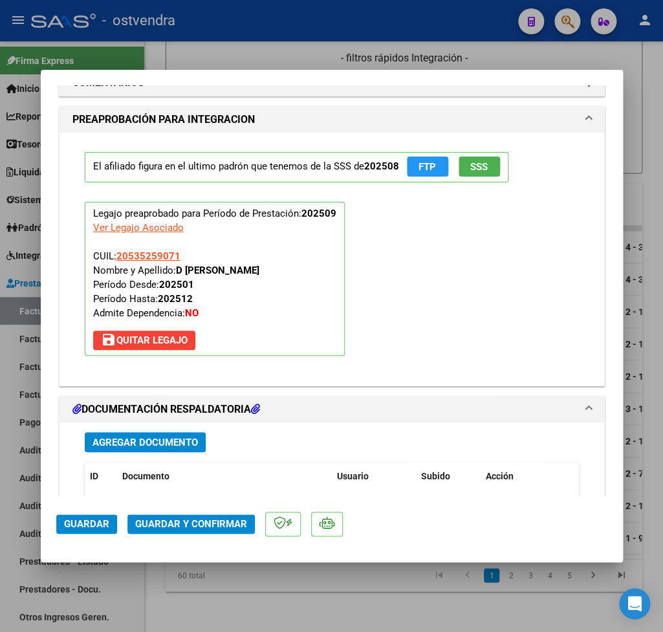
scroll to position [1286, 0]
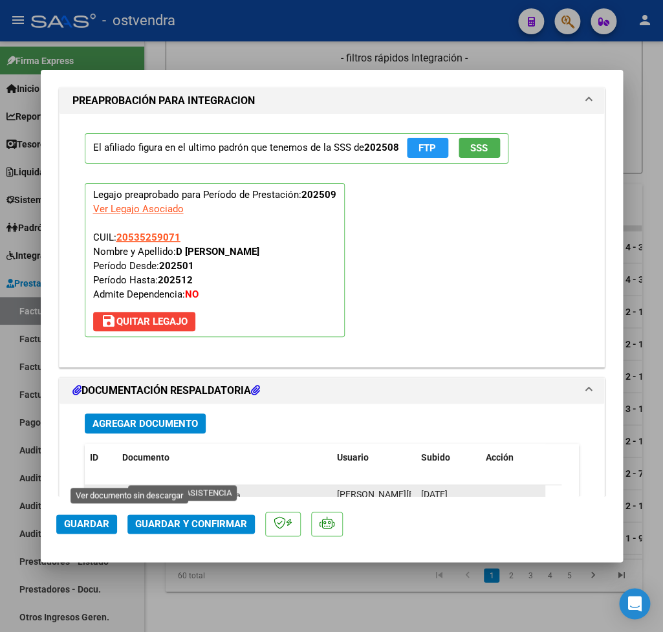
click at [126, 487] on icon at bounding box center [130, 495] width 17 height 16
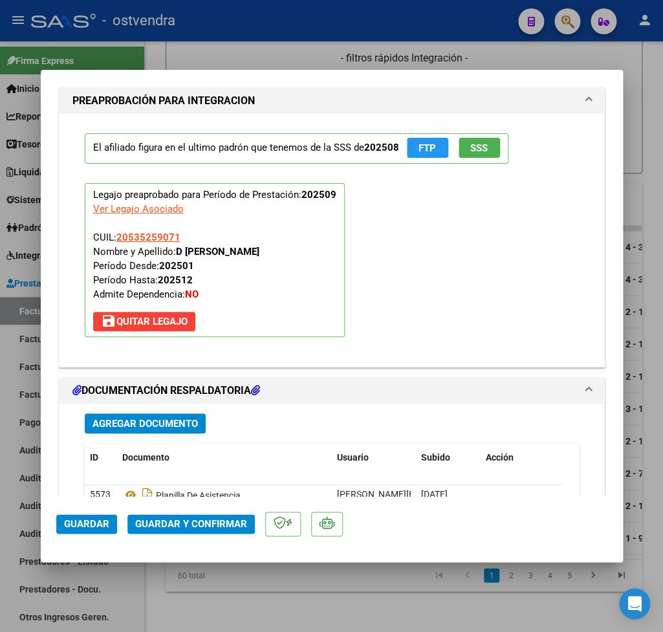
click at [200, 518] on span "Guardar y Confirmar" at bounding box center [191, 524] width 112 height 12
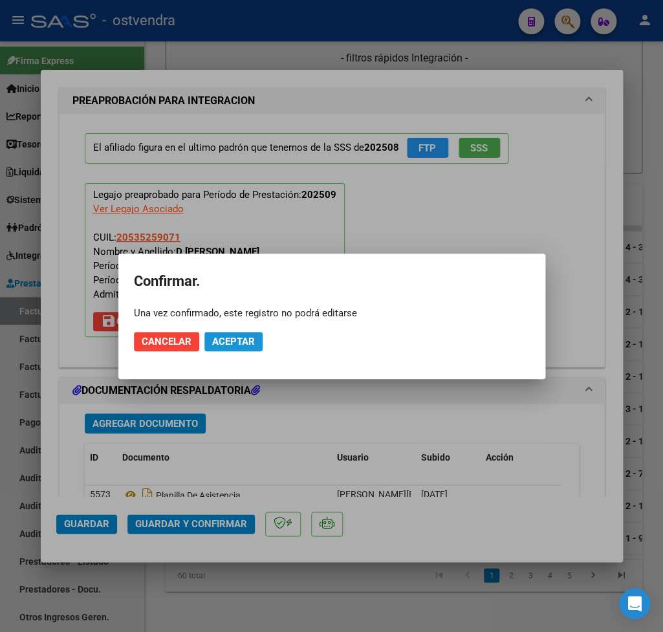
click at [238, 341] on span "Aceptar" at bounding box center [233, 342] width 43 height 12
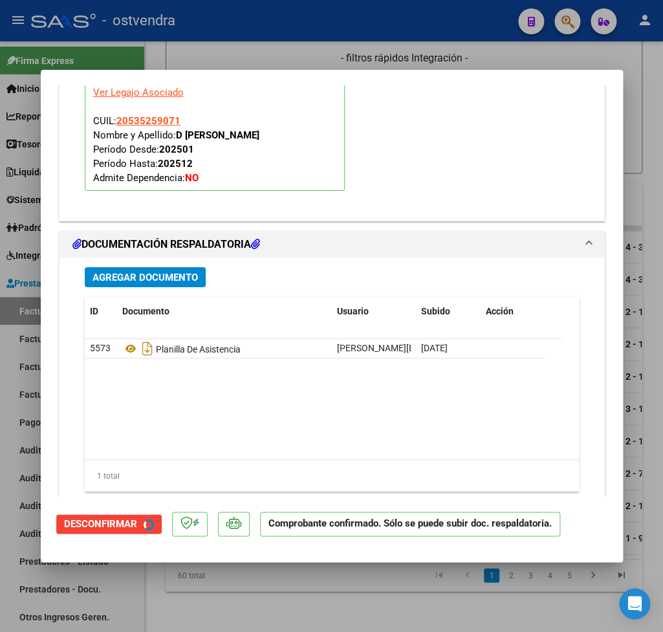
scroll to position [1168, 0]
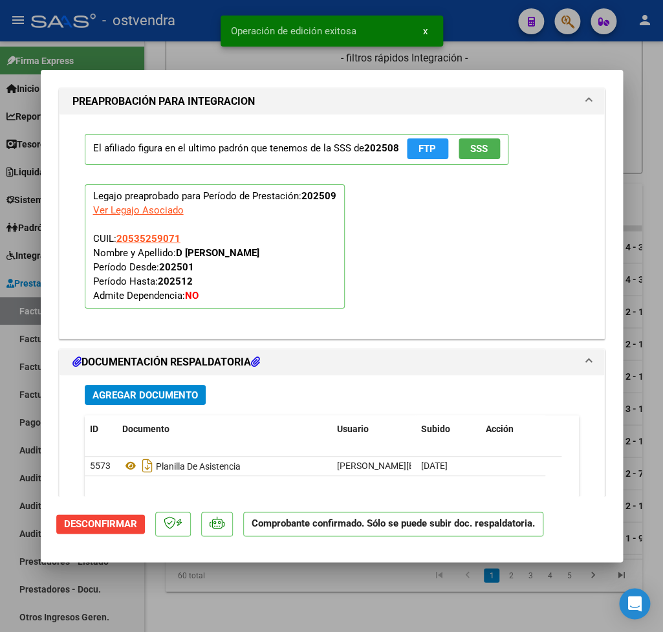
type input "$ 0,00"
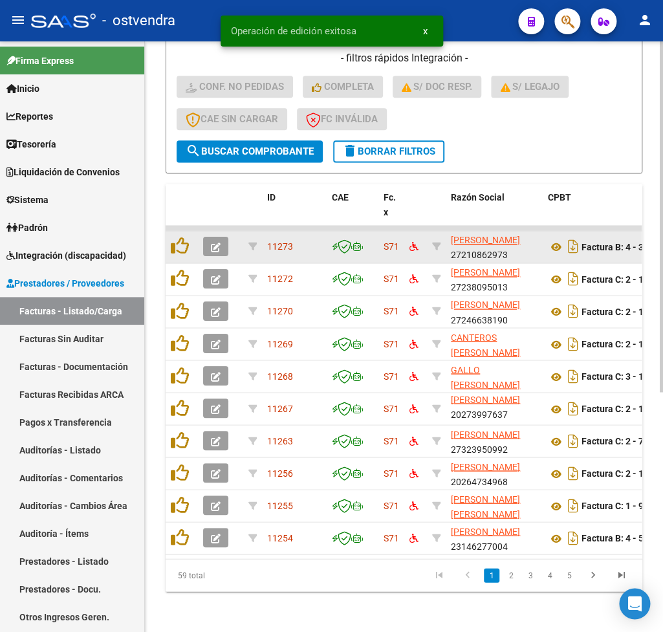
click at [215, 252] on span "button" at bounding box center [216, 247] width 10 height 12
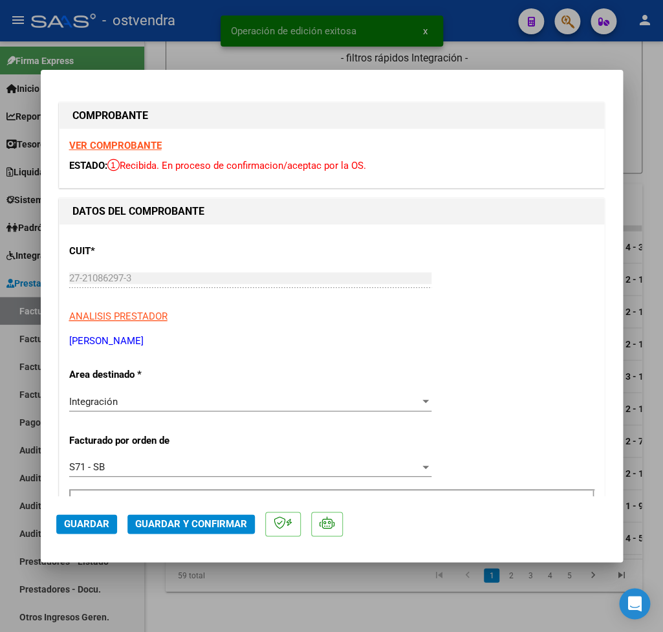
click at [109, 145] on strong "VER COMPROBANTE" at bounding box center [115, 146] width 92 height 12
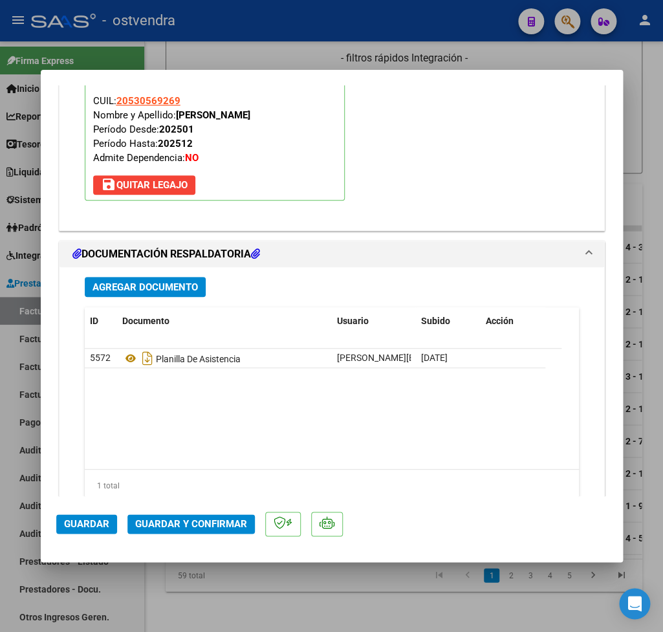
scroll to position [1449, 0]
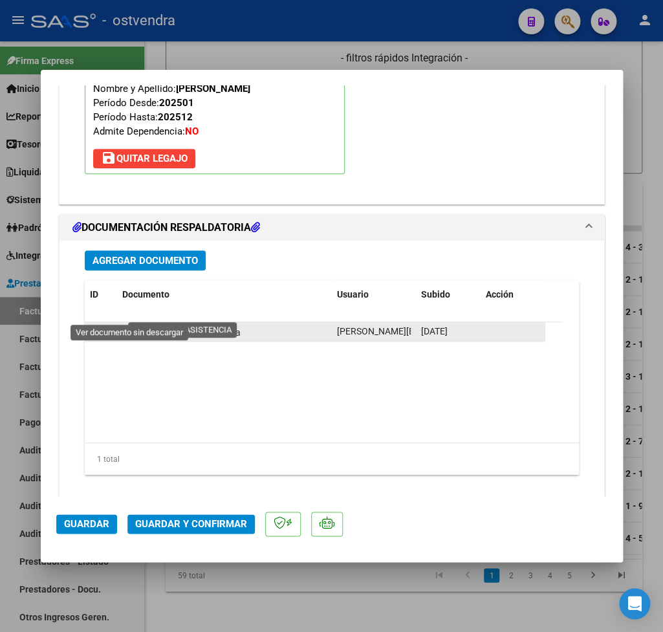
click at [129, 324] on icon at bounding box center [130, 332] width 17 height 16
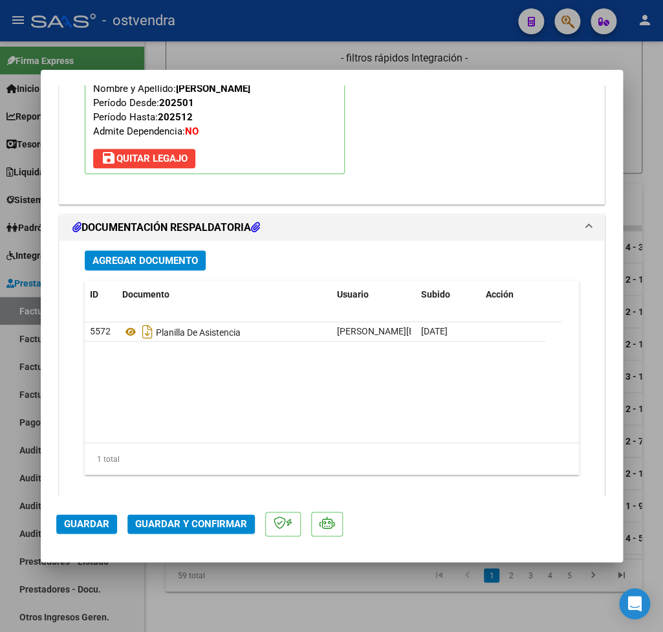
click at [177, 530] on span "Guardar y Confirmar" at bounding box center [191, 524] width 112 height 12
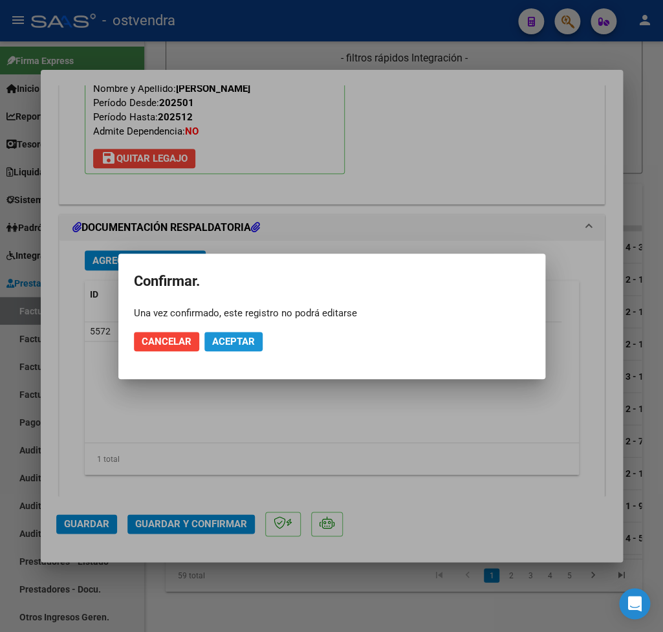
click at [238, 347] on span "Aceptar" at bounding box center [233, 342] width 43 height 12
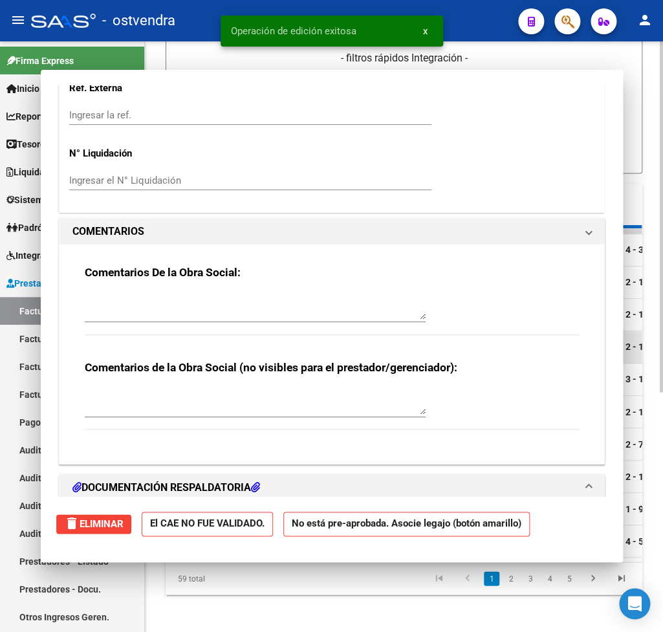
scroll to position [0, 0]
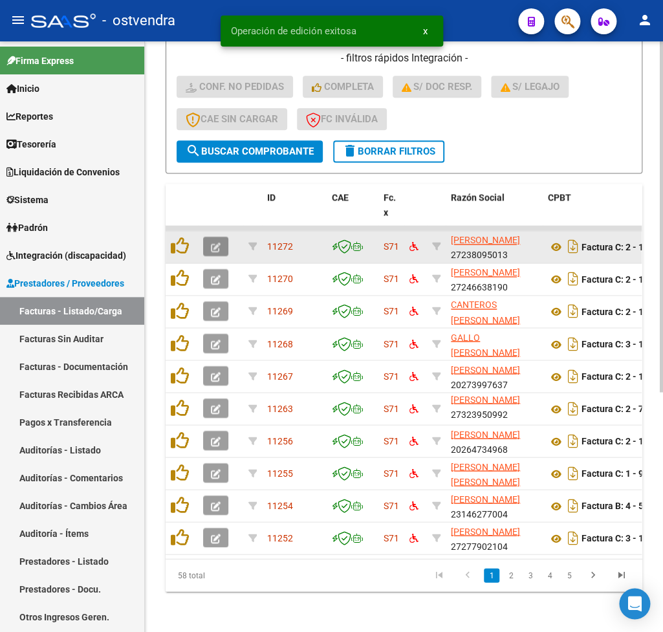
click at [215, 248] on icon "button" at bounding box center [216, 247] width 10 height 10
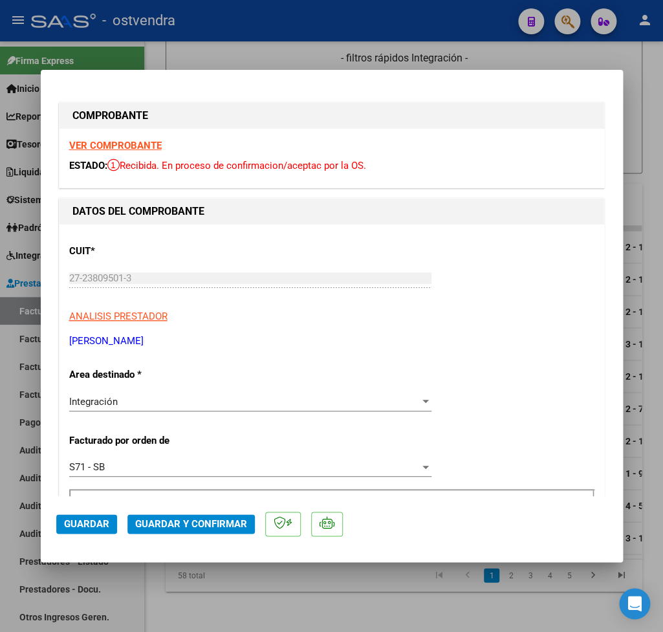
click at [144, 145] on strong "VER COMPROBANTE" at bounding box center [115, 146] width 92 height 12
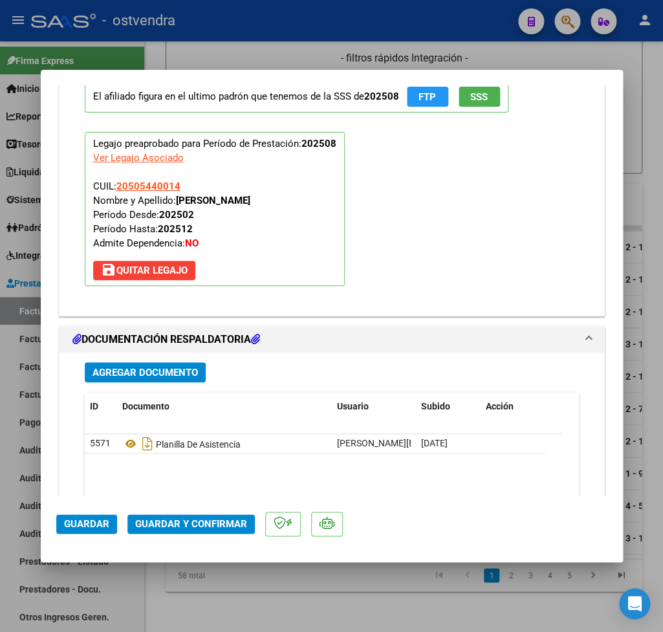
scroll to position [1362, 0]
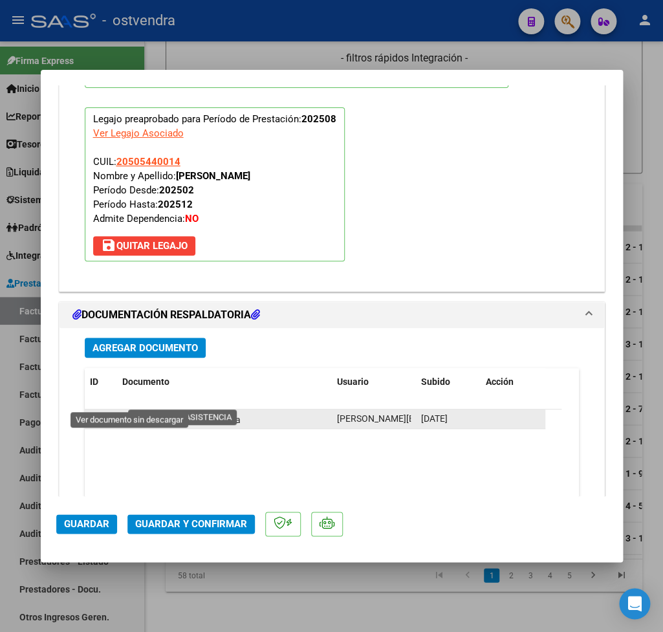
click at [129, 411] on icon at bounding box center [130, 419] width 17 height 16
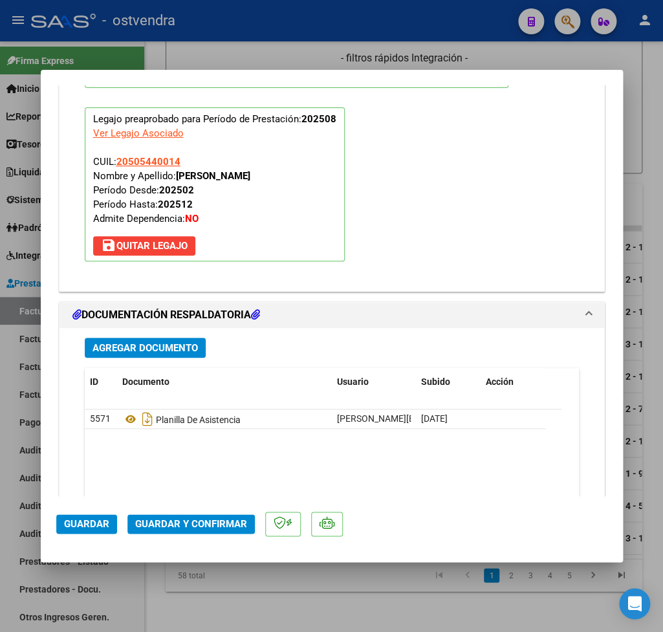
click at [178, 525] on span "Guardar y Confirmar" at bounding box center [191, 524] width 112 height 12
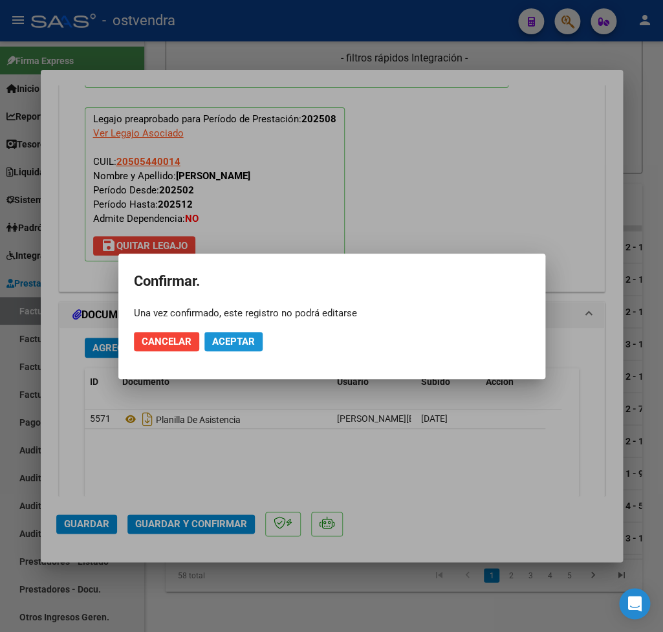
click at [238, 343] on span "Aceptar" at bounding box center [233, 342] width 43 height 12
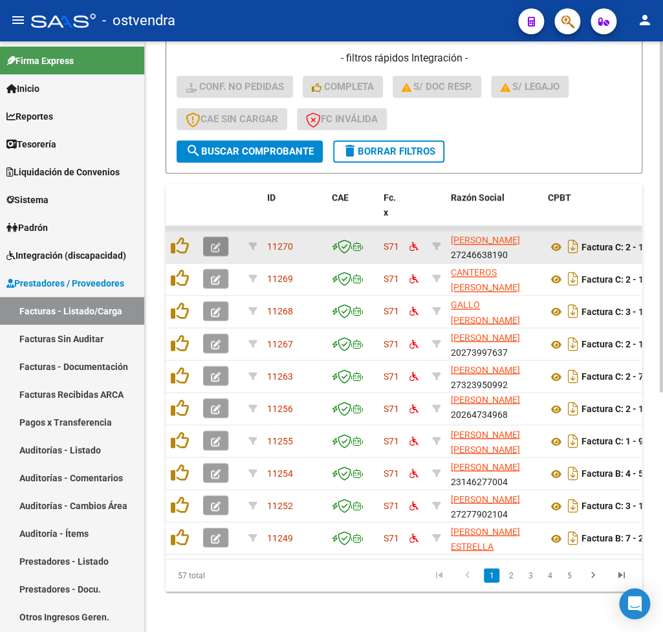
click at [220, 248] on button "button" at bounding box center [215, 246] width 25 height 19
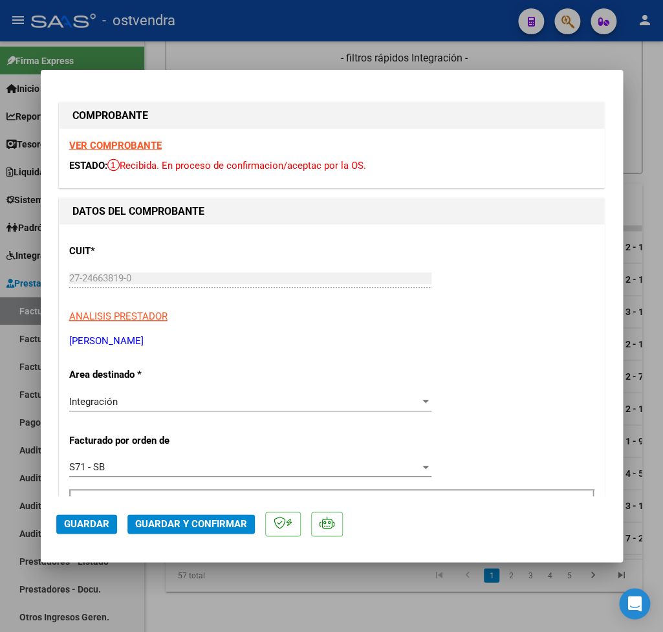
click at [109, 147] on strong "VER COMPROBANTE" at bounding box center [115, 146] width 92 height 12
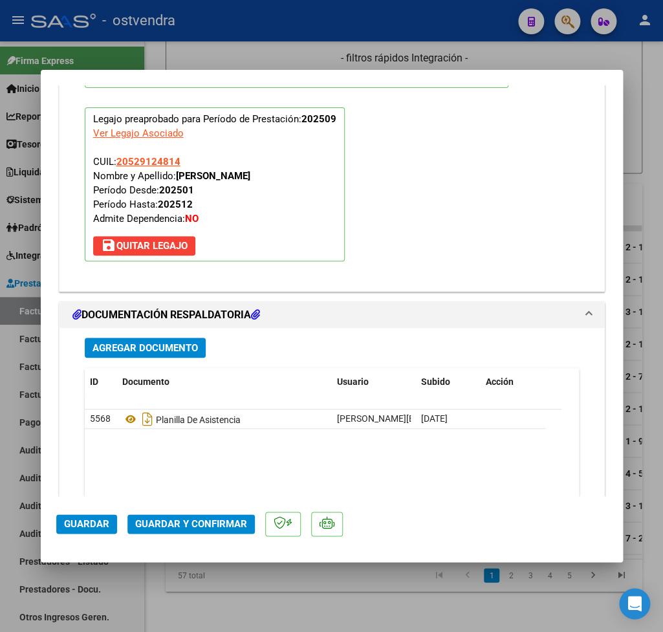
scroll to position [1449, 0]
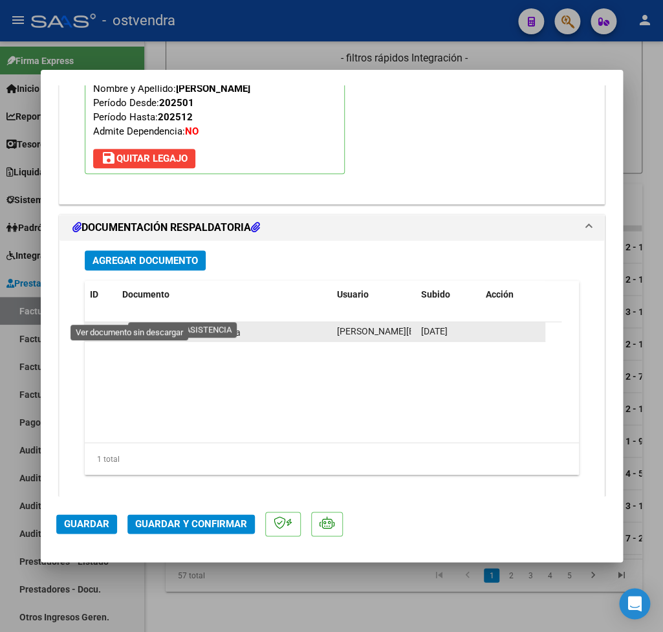
click at [133, 324] on icon at bounding box center [130, 332] width 17 height 16
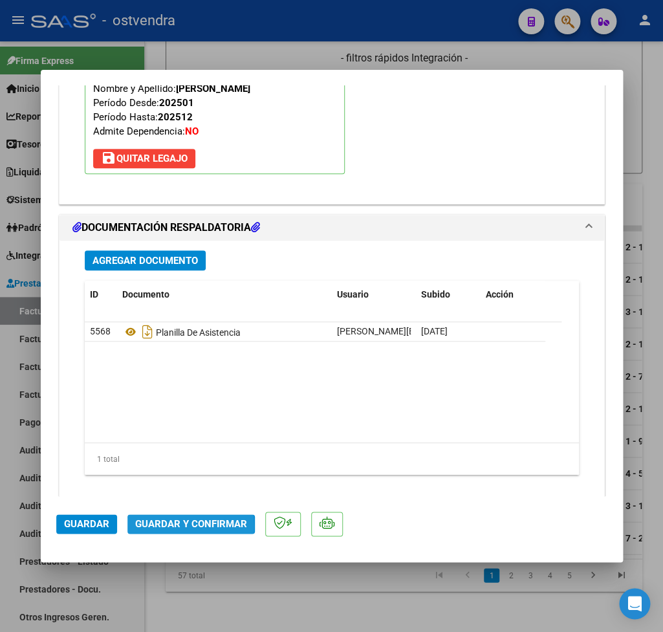
click at [159, 526] on span "Guardar y Confirmar" at bounding box center [191, 524] width 112 height 12
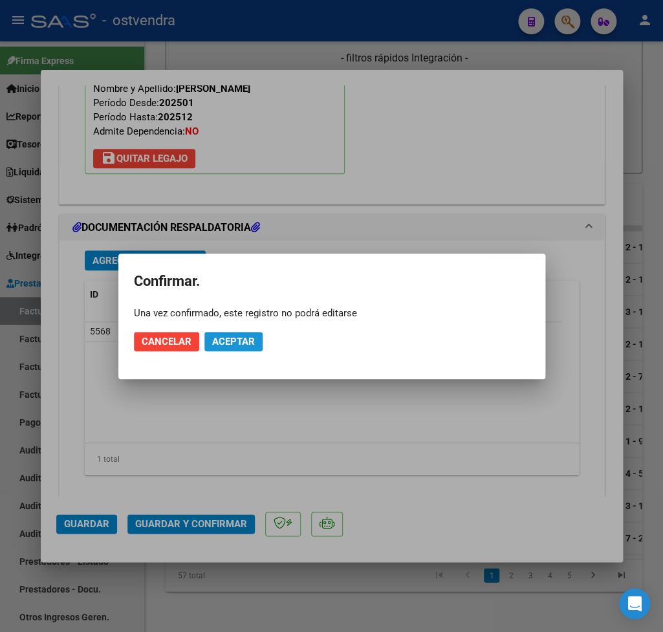
click at [252, 345] on span "Aceptar" at bounding box center [233, 342] width 43 height 12
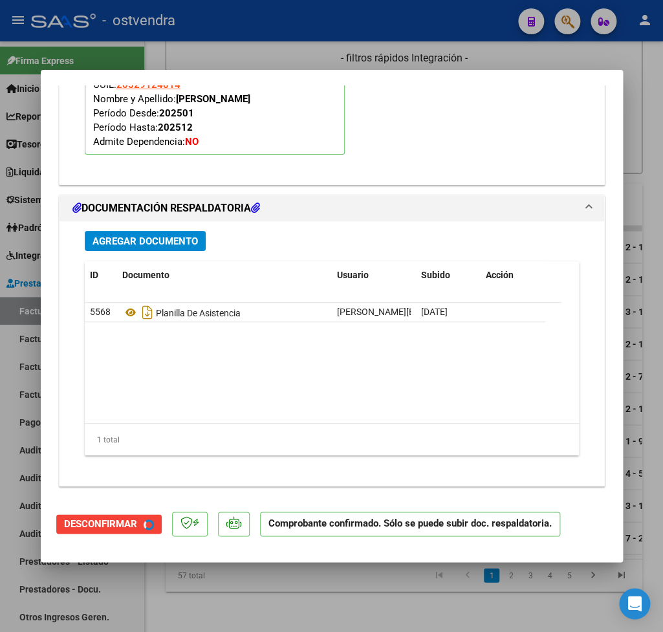
scroll to position [1302, 0]
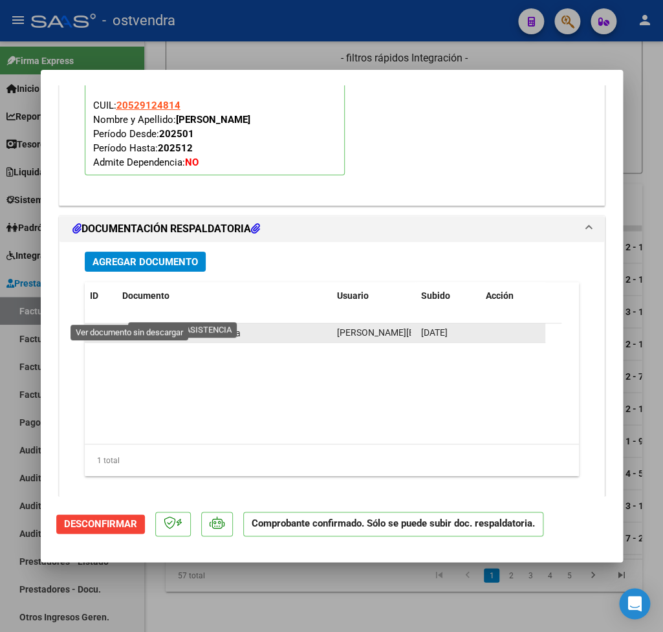
click at [128, 325] on icon at bounding box center [130, 333] width 17 height 16
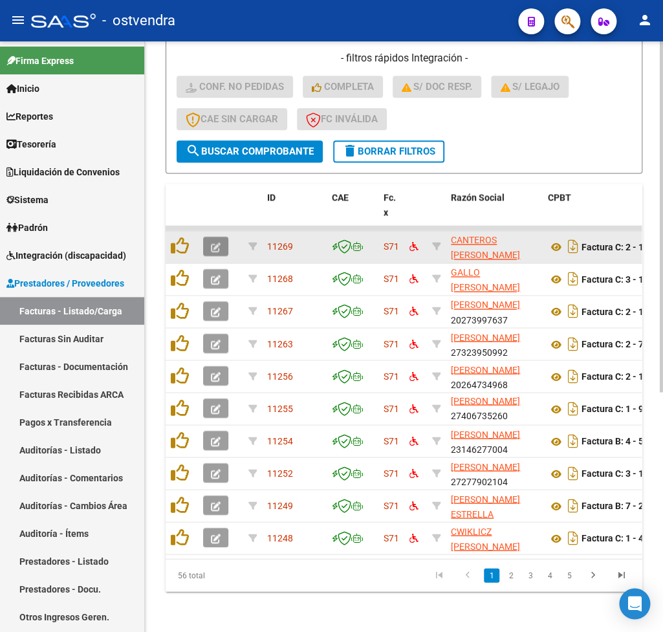
click at [211, 242] on button "button" at bounding box center [215, 246] width 25 height 19
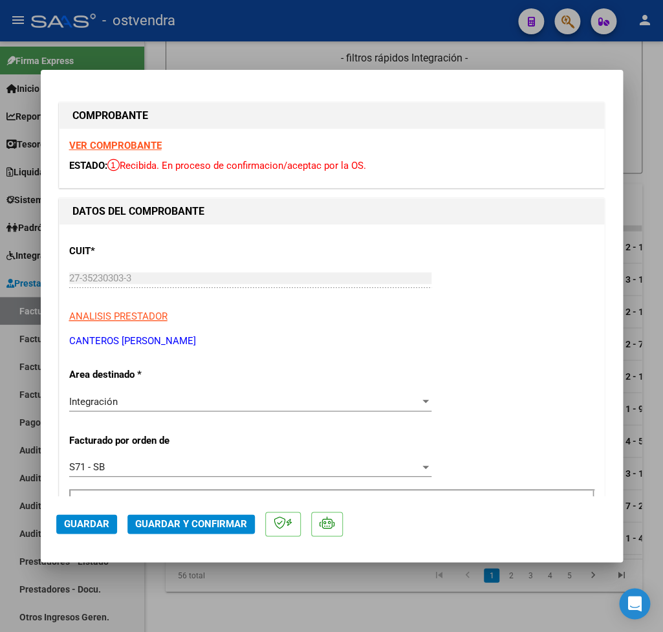
click at [131, 145] on strong "VER COMPROBANTE" at bounding box center [115, 146] width 92 height 12
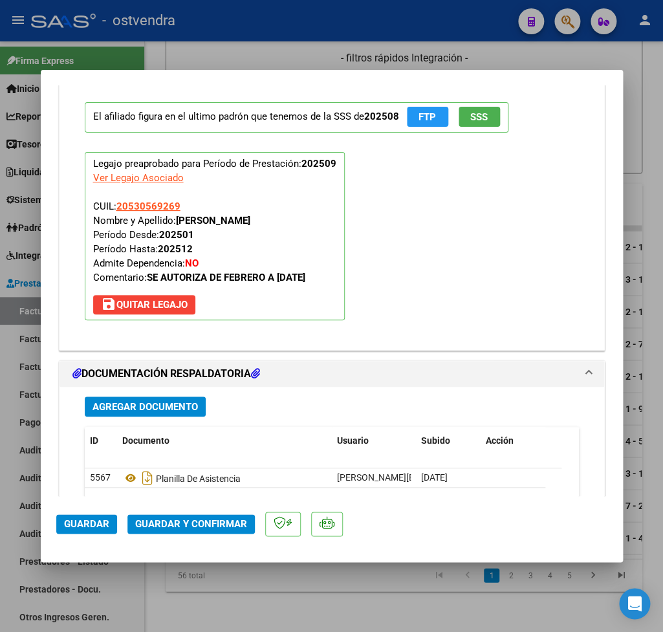
scroll to position [1362, 0]
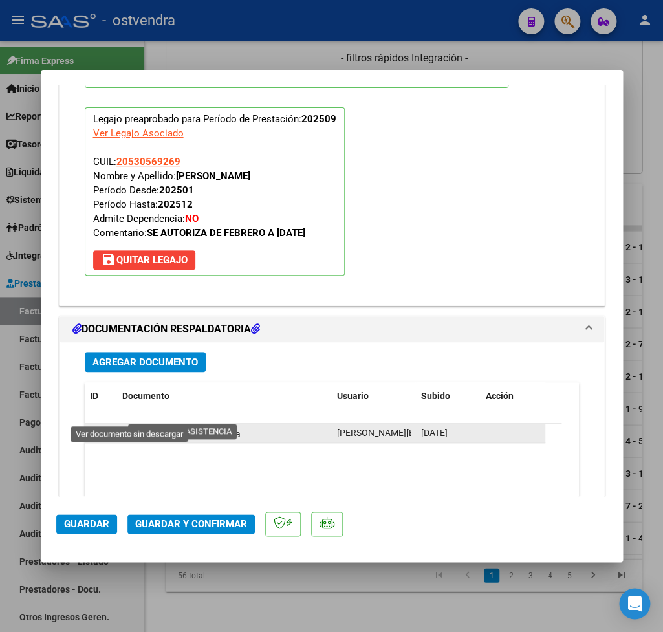
click at [129, 425] on icon at bounding box center [130, 433] width 17 height 16
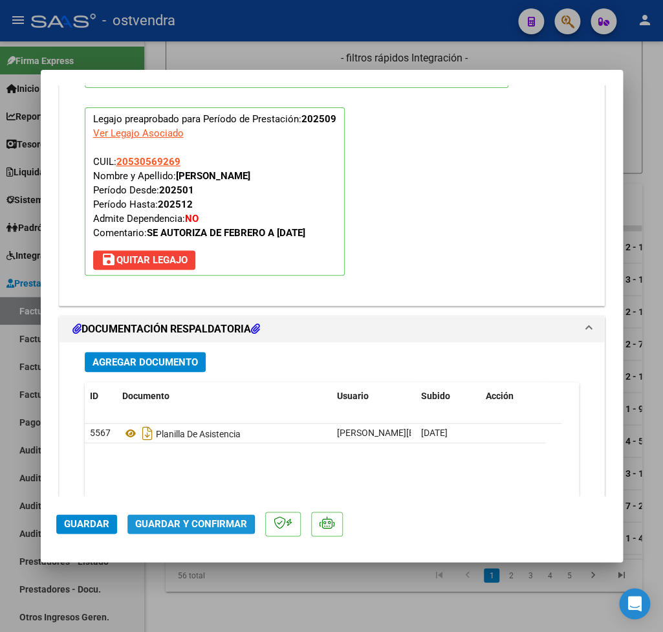
click at [170, 523] on span "Guardar y Confirmar" at bounding box center [191, 524] width 112 height 12
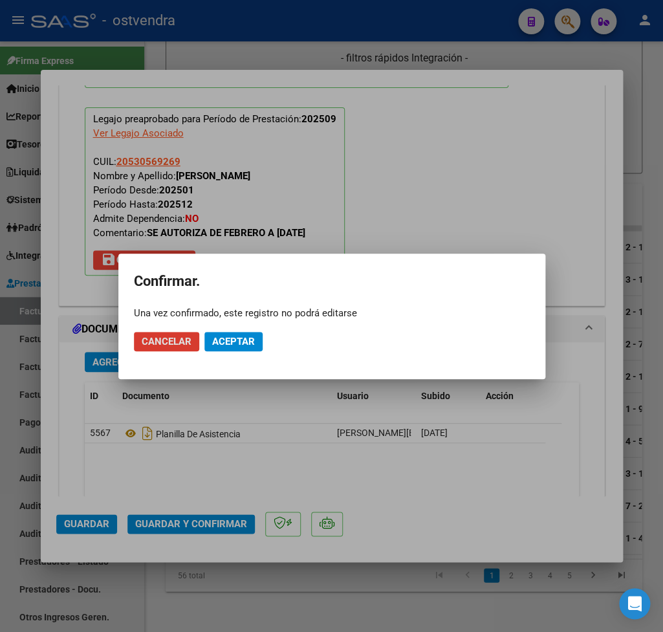
click at [246, 343] on span "Aceptar" at bounding box center [233, 342] width 43 height 12
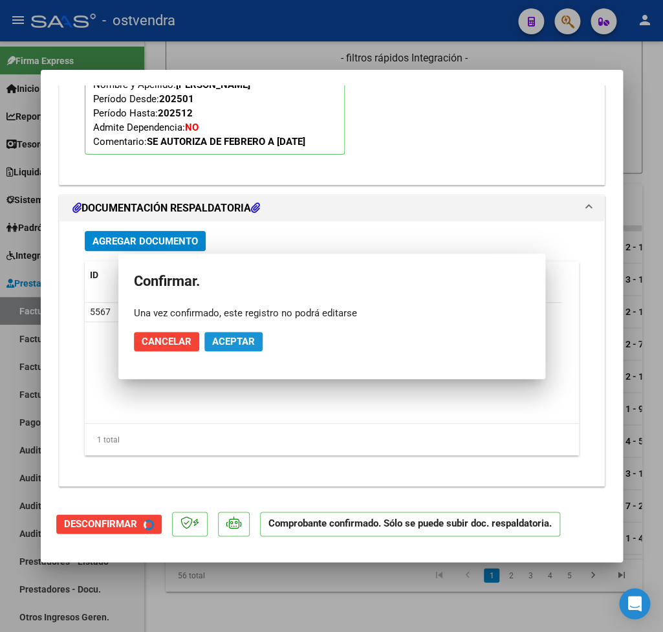
scroll to position [1244, 0]
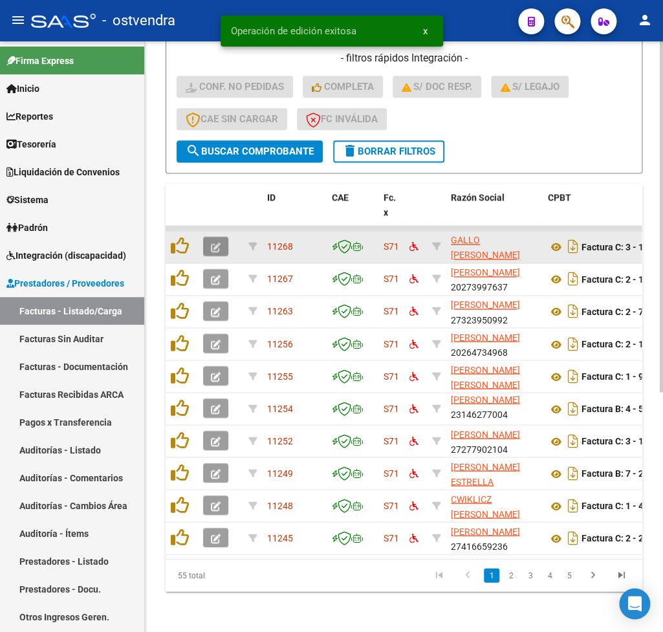
click at [219, 246] on icon "button" at bounding box center [216, 247] width 10 height 10
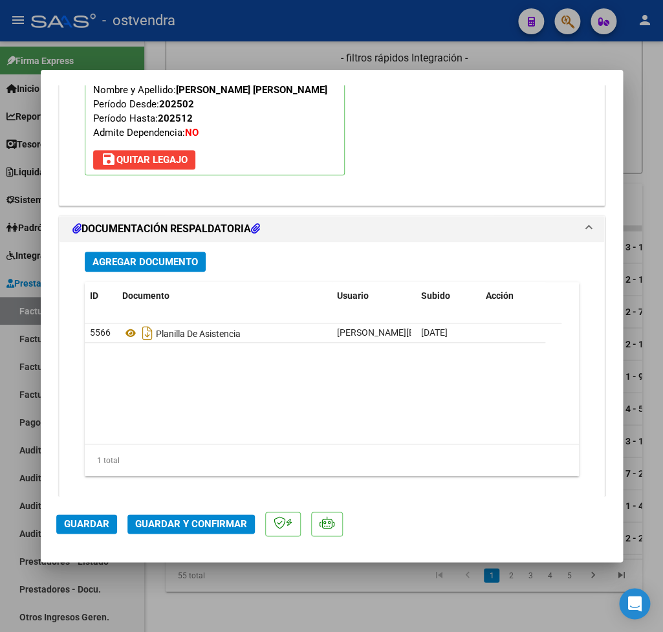
scroll to position [1449, 0]
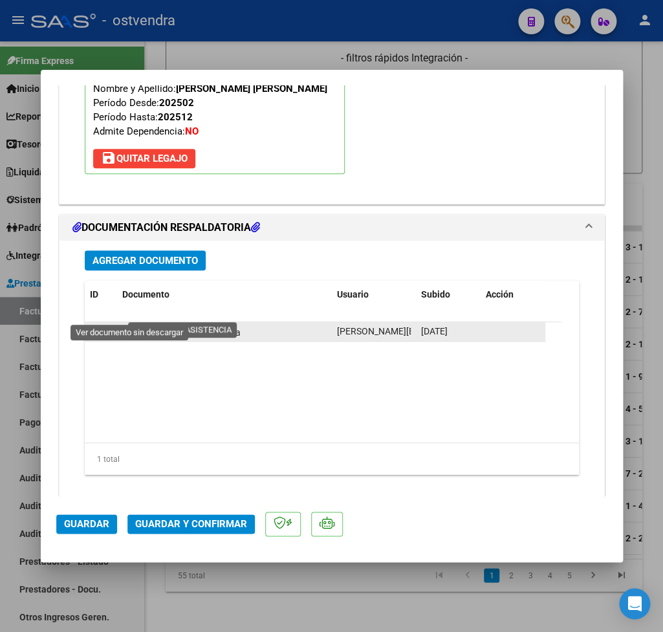
click at [129, 324] on icon at bounding box center [130, 332] width 17 height 16
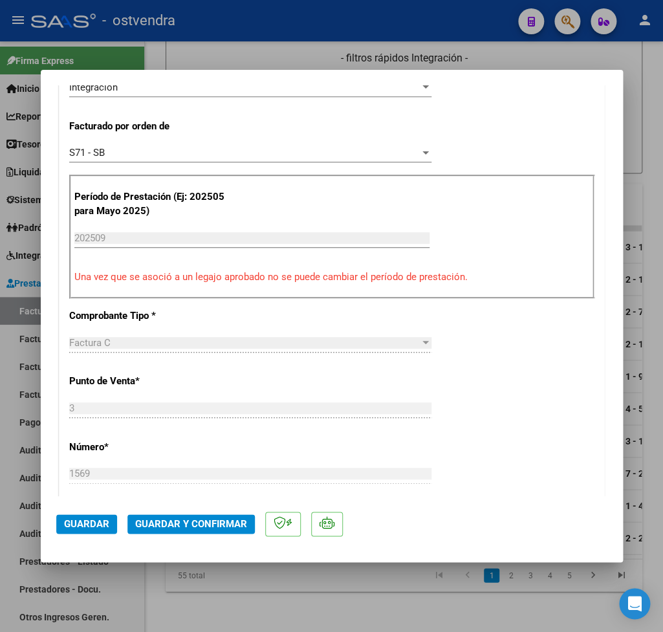
scroll to position [0, 0]
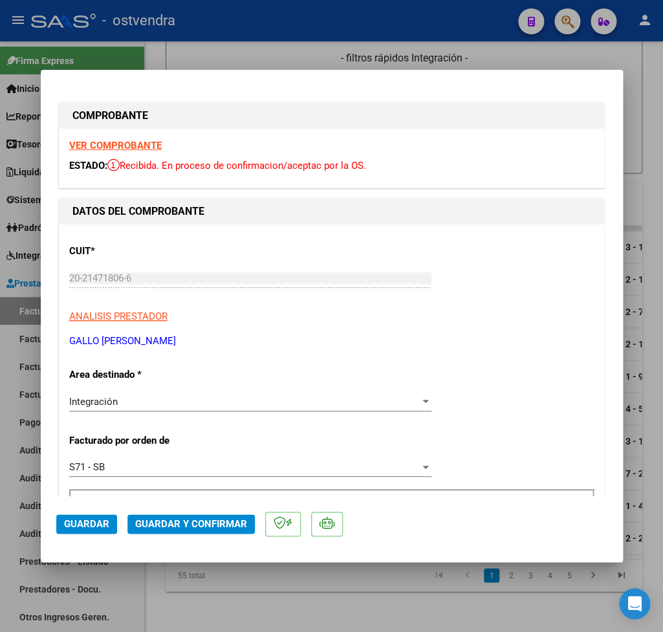
click at [120, 145] on strong "VER COMPROBANTE" at bounding box center [115, 146] width 92 height 12
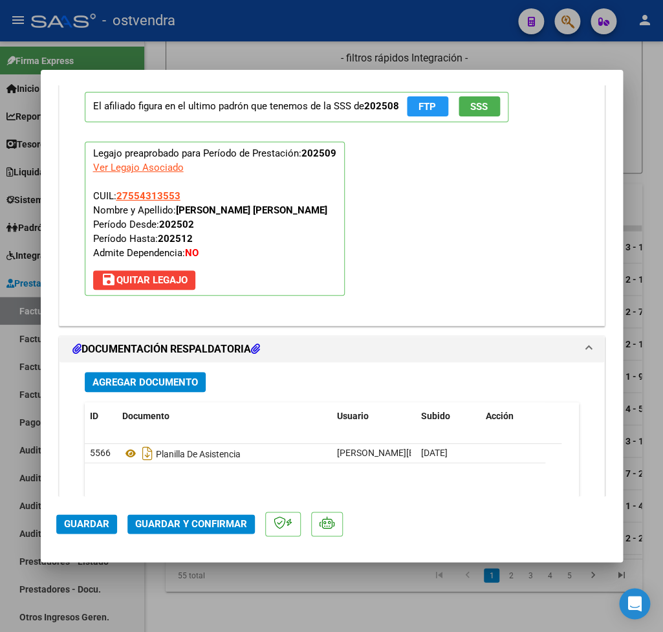
scroll to position [1362, 0]
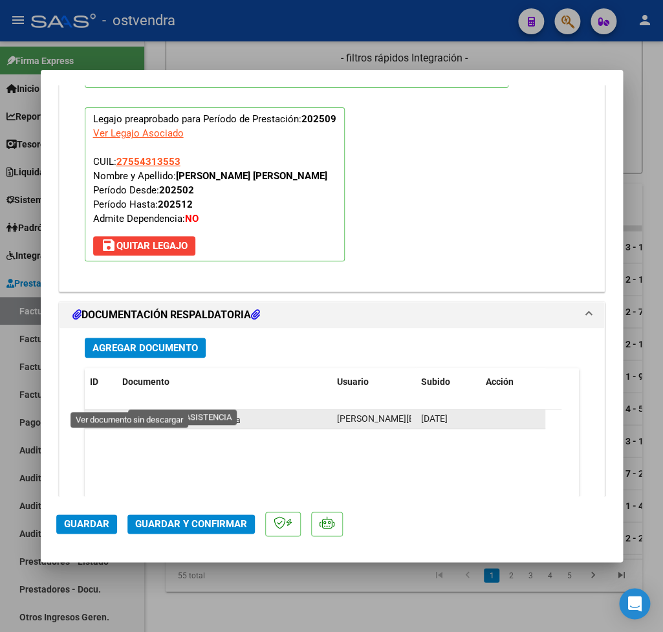
click at [128, 411] on icon at bounding box center [130, 419] width 17 height 16
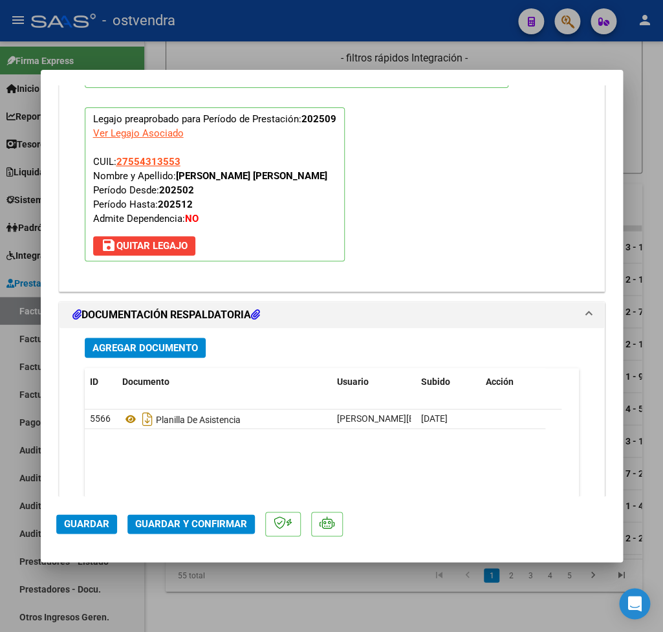
click at [194, 520] on span "Guardar y Confirmar" at bounding box center [191, 524] width 112 height 12
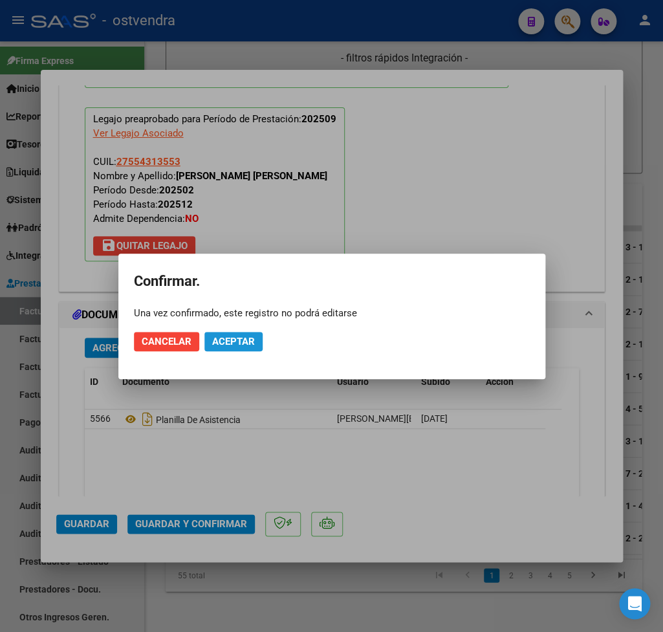
click at [233, 343] on span "Aceptar" at bounding box center [233, 342] width 43 height 12
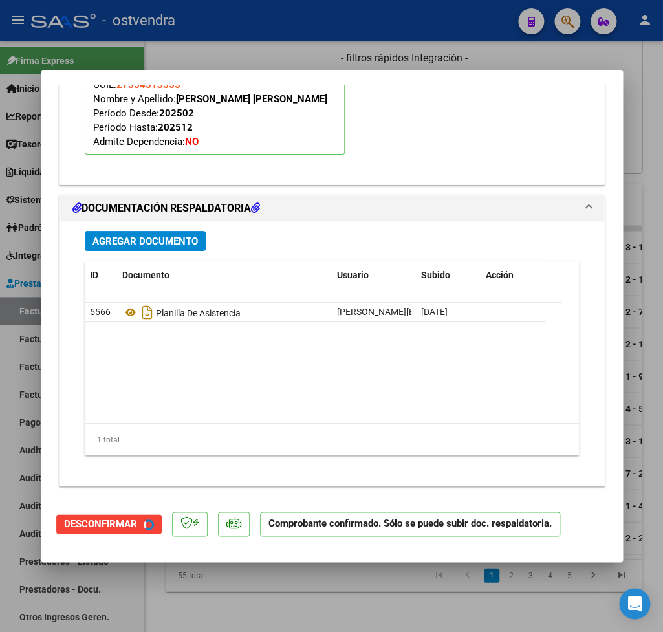
scroll to position [1244, 0]
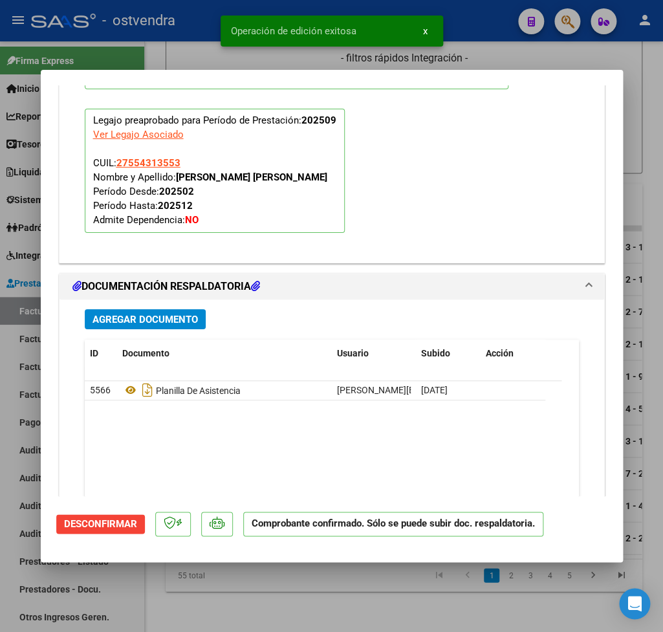
type input "$ 0,00"
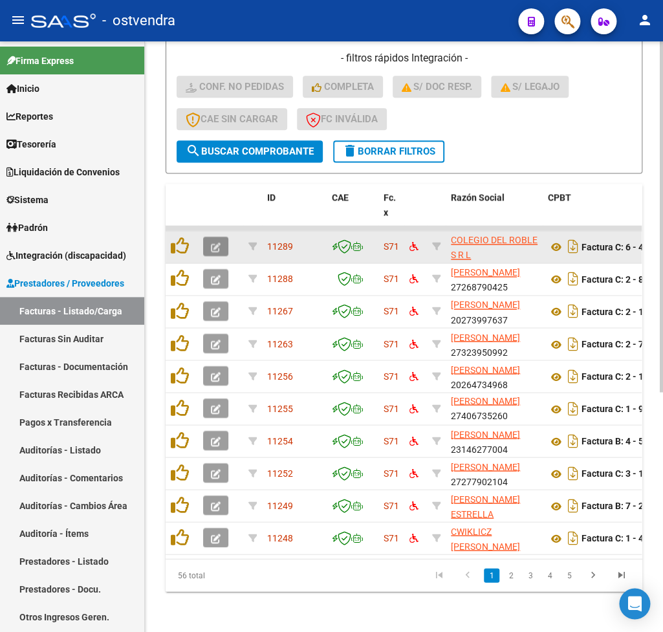
click at [217, 246] on icon "button" at bounding box center [216, 247] width 10 height 10
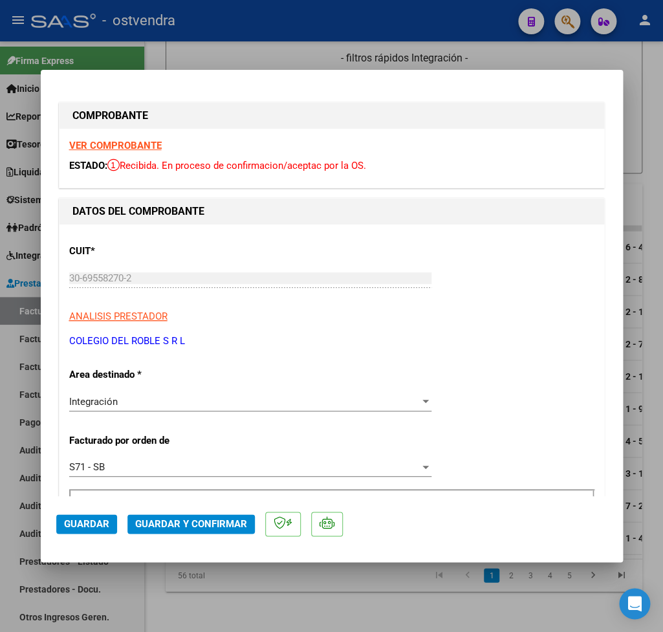
click at [135, 149] on strong "VER COMPROBANTE" at bounding box center [115, 146] width 92 height 12
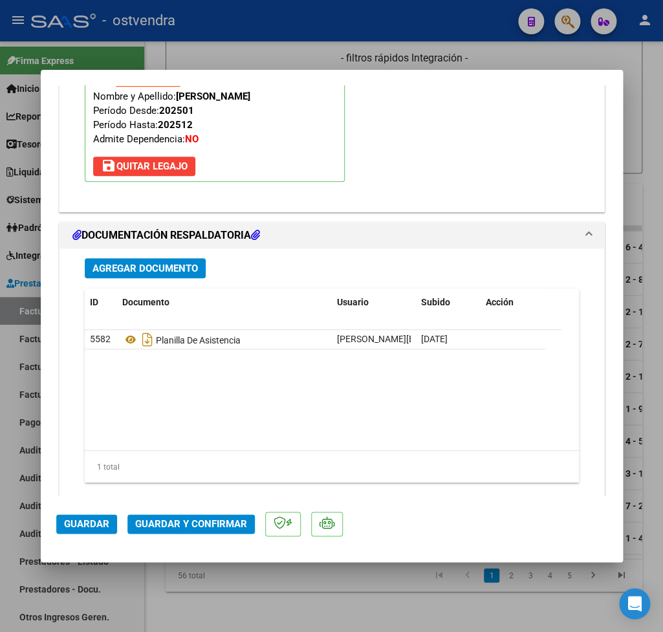
scroll to position [1449, 0]
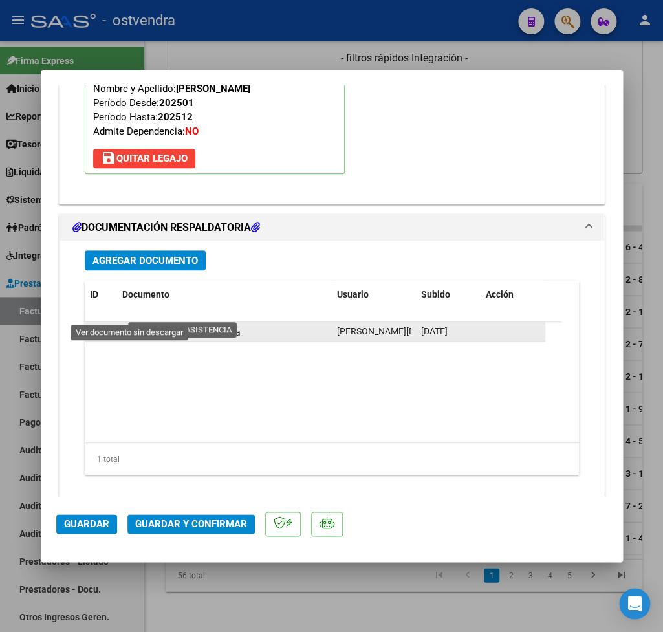
click at [131, 324] on icon at bounding box center [130, 332] width 17 height 16
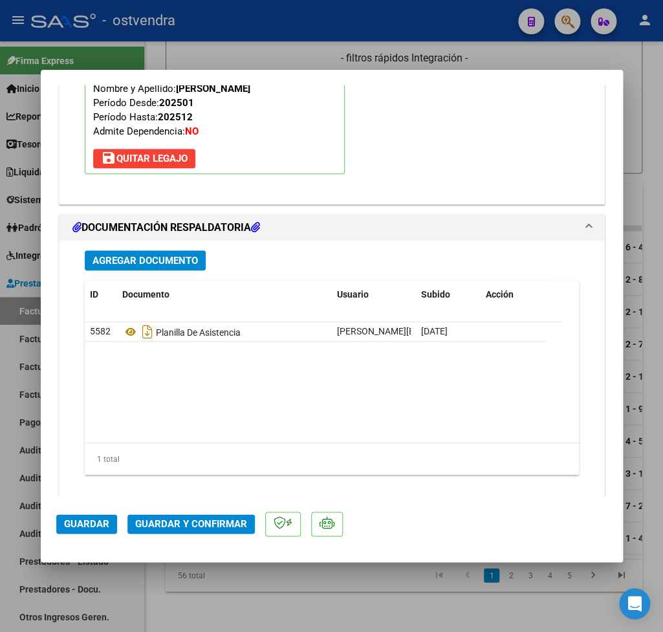
click at [225, 526] on span "Guardar y Confirmar" at bounding box center [191, 524] width 112 height 12
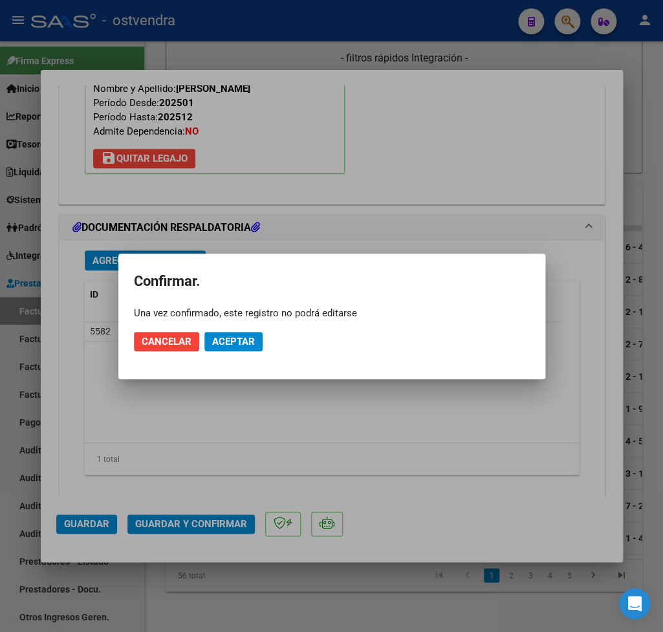
click at [233, 329] on mat-dialog-actions "Cancelar Aceptar" at bounding box center [332, 341] width 396 height 44
click at [239, 347] on button "Aceptar" at bounding box center [233, 341] width 58 height 19
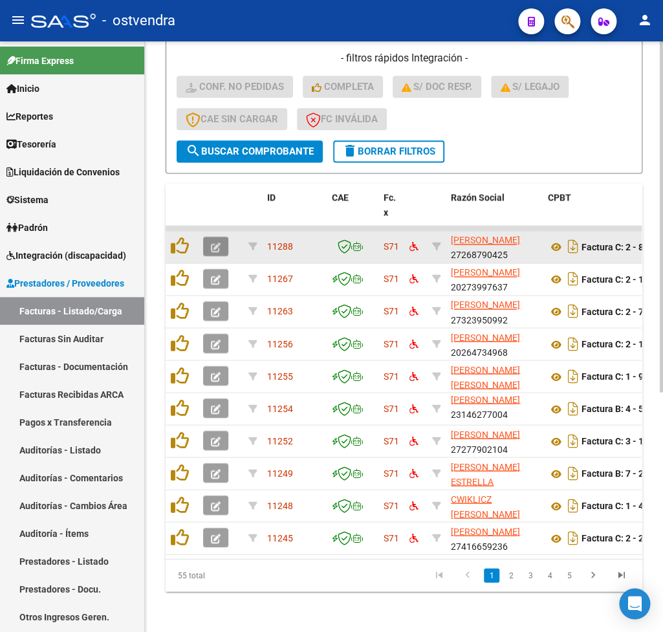
click at [215, 248] on icon "button" at bounding box center [216, 247] width 10 height 10
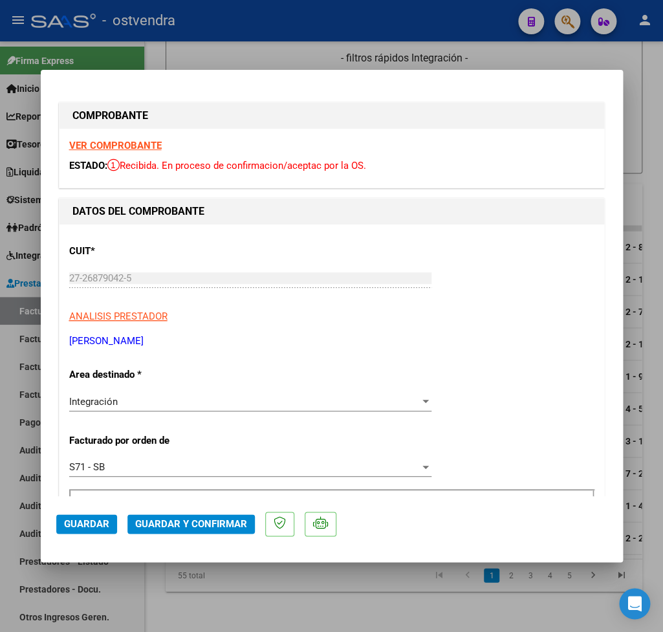
click at [109, 145] on strong "VER COMPROBANTE" at bounding box center [115, 146] width 92 height 12
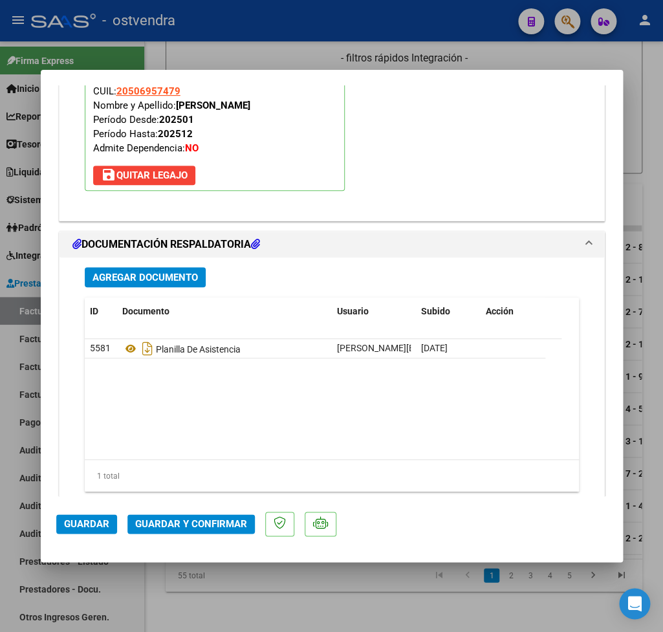
scroll to position [1437, 0]
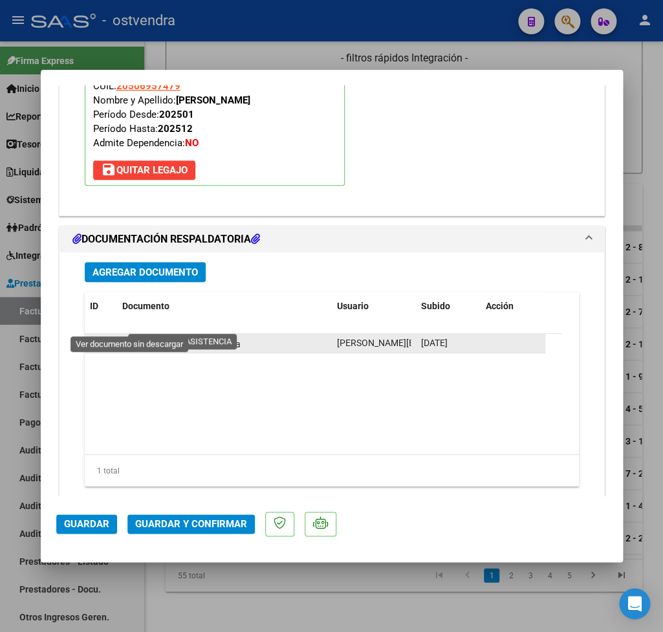
click at [131, 336] on icon at bounding box center [130, 344] width 17 height 16
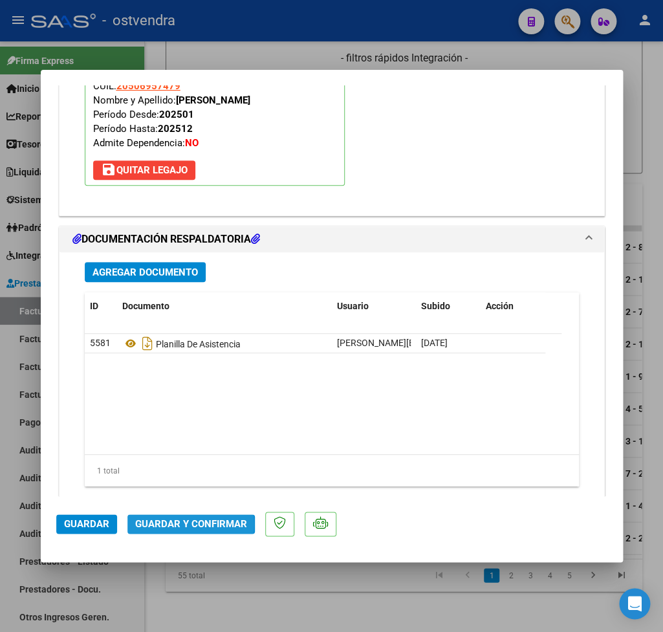
click at [182, 525] on span "Guardar y Confirmar" at bounding box center [191, 524] width 112 height 12
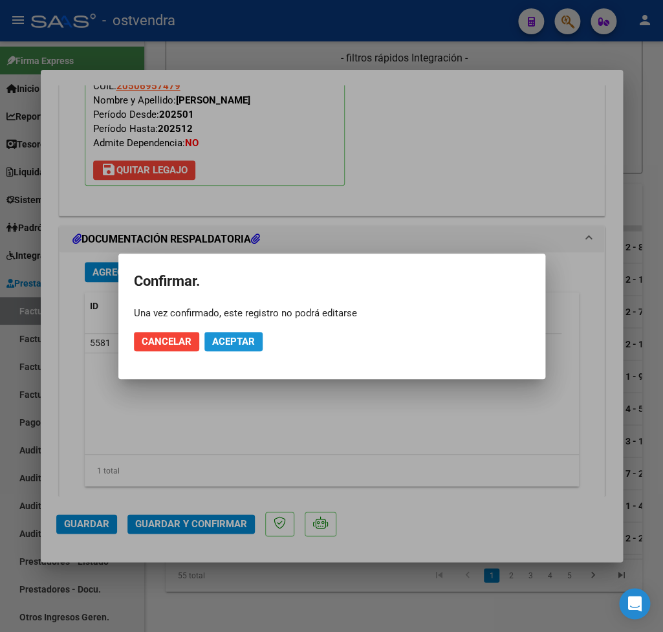
click at [238, 334] on button "Aceptar" at bounding box center [233, 341] width 58 height 19
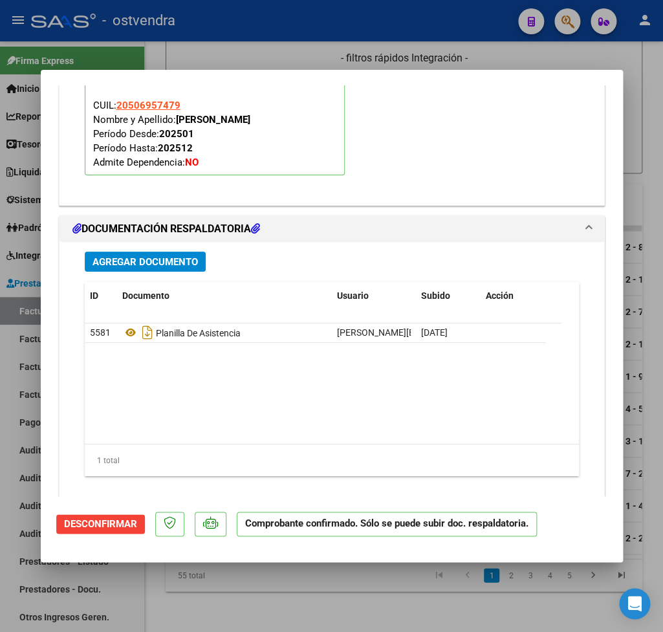
type input "$ 0,00"
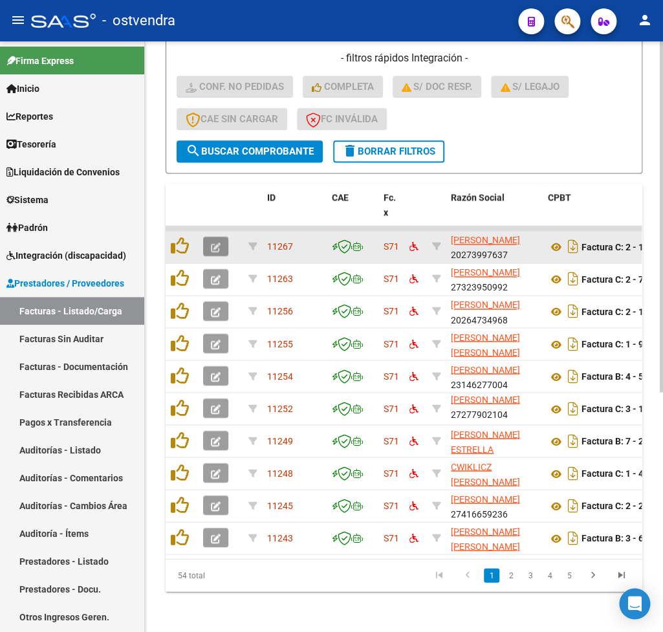
click at [215, 248] on icon "button" at bounding box center [216, 247] width 10 height 10
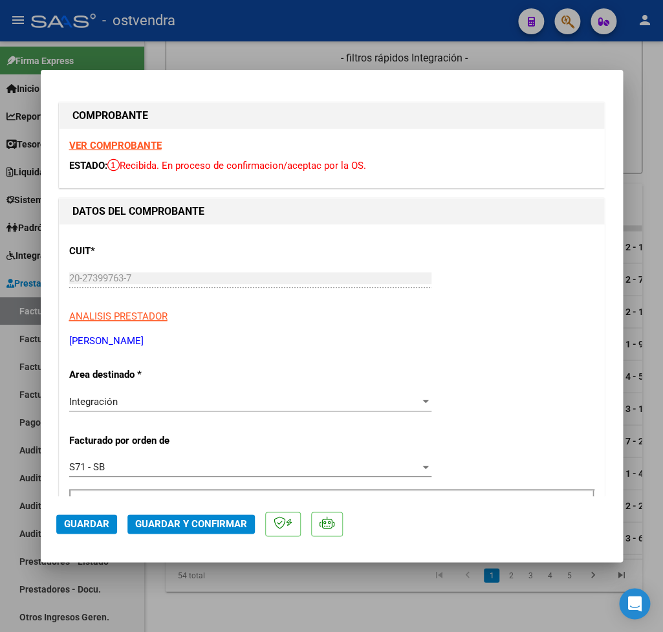
click at [108, 143] on strong "VER COMPROBANTE" at bounding box center [115, 146] width 92 height 12
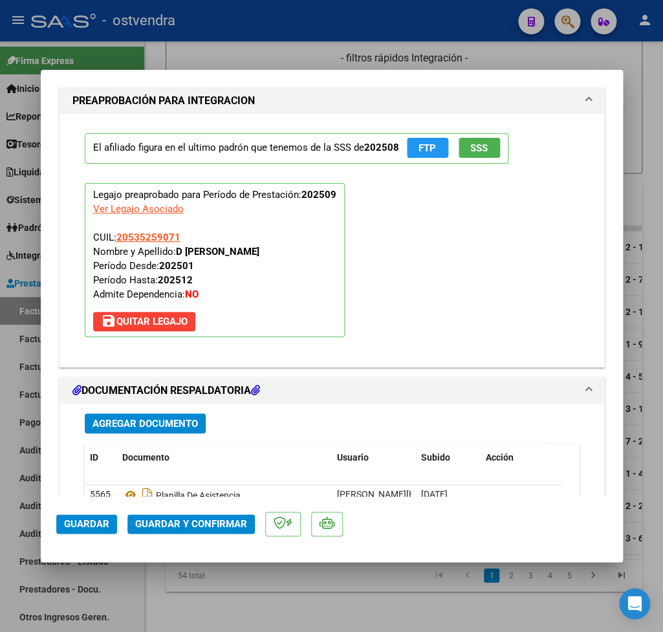
scroll to position [1362, 0]
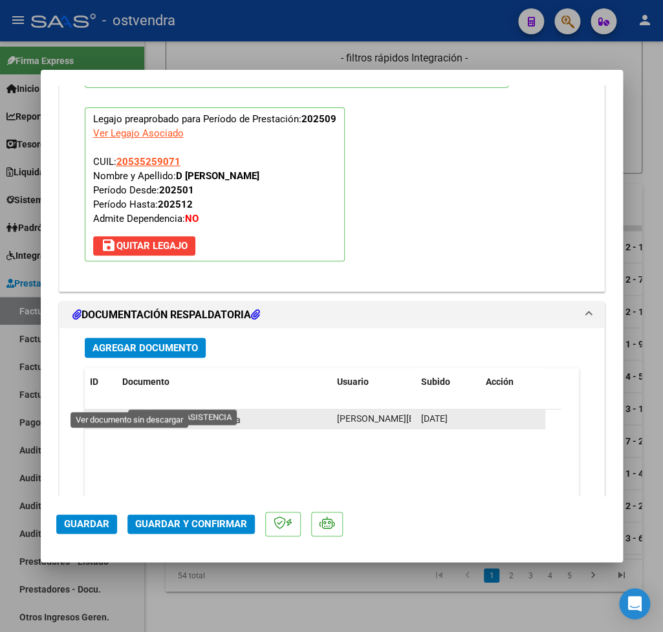
click at [131, 411] on icon at bounding box center [130, 419] width 17 height 16
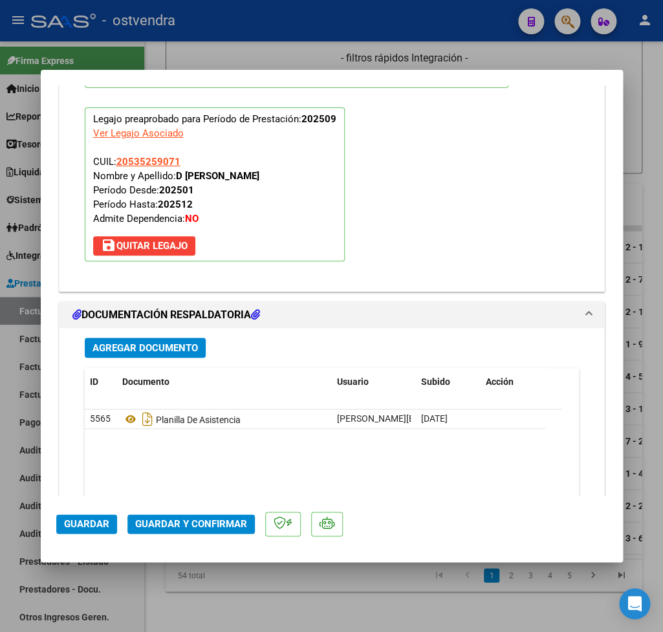
click at [210, 521] on span "Guardar y Confirmar" at bounding box center [191, 524] width 112 height 12
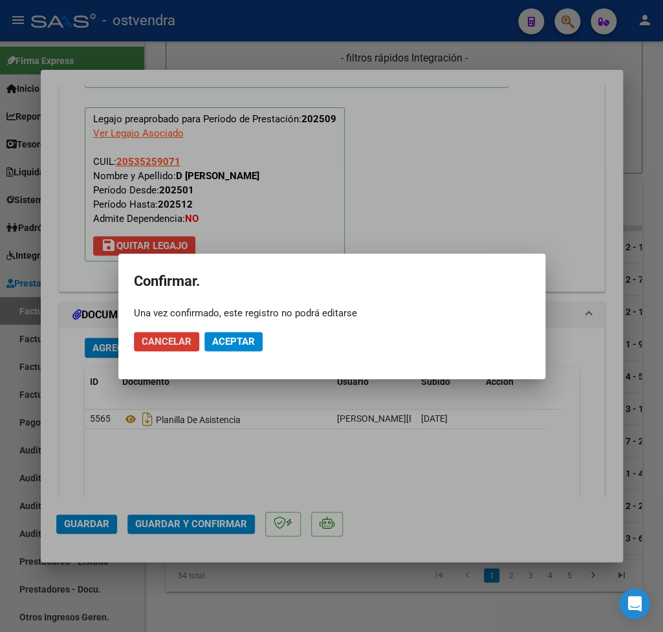
click at [240, 339] on span "Aceptar" at bounding box center [233, 342] width 43 height 12
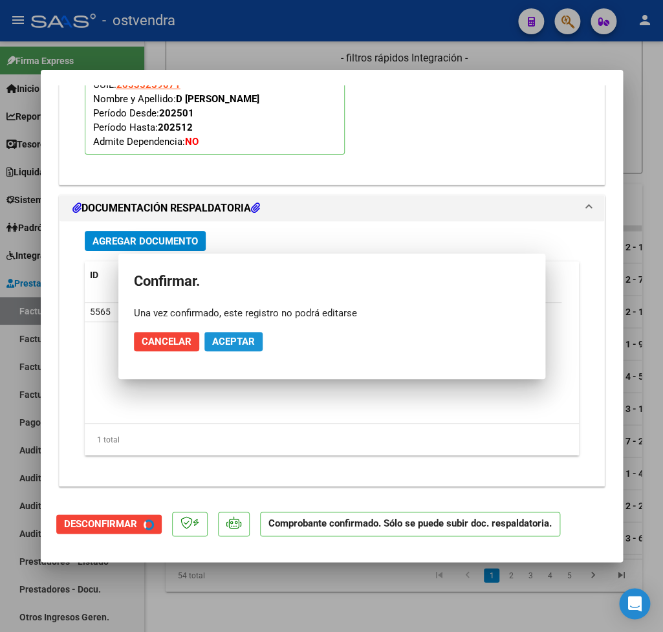
scroll to position [1244, 0]
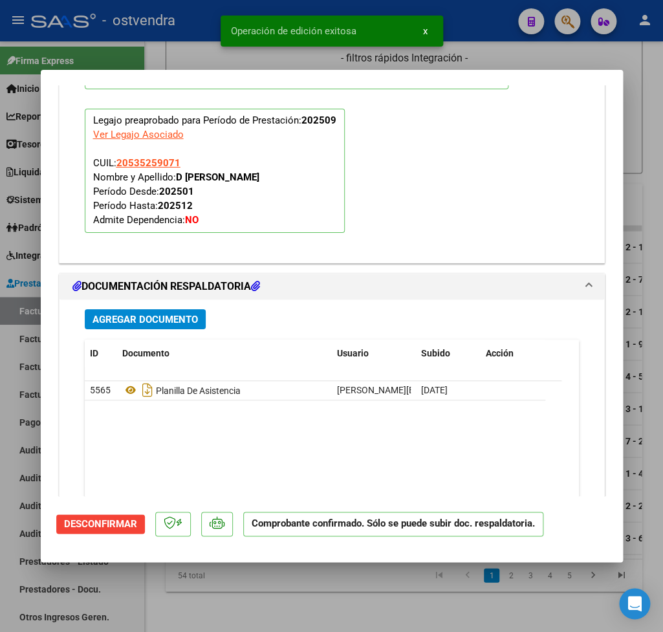
type input "$ 0,00"
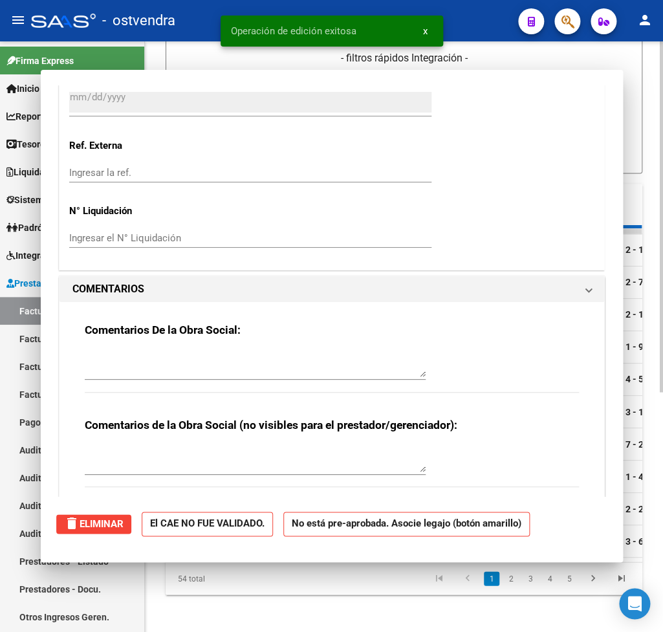
scroll to position [0, 0]
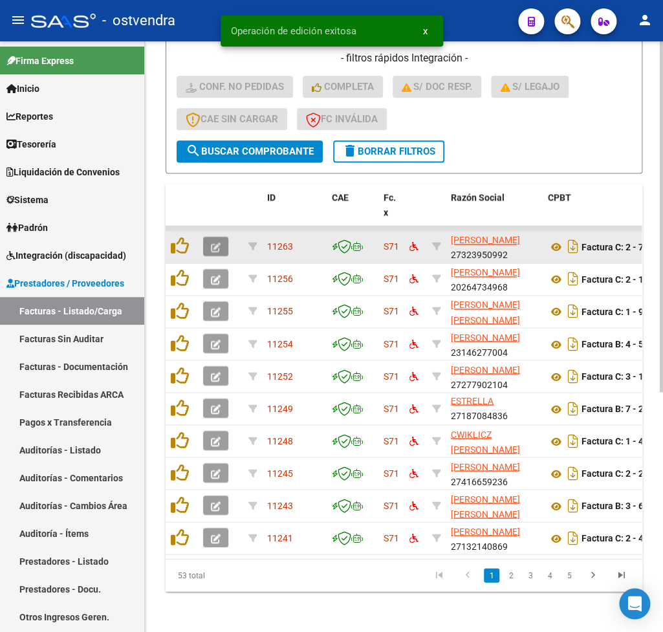
click at [219, 246] on icon "button" at bounding box center [216, 247] width 10 height 10
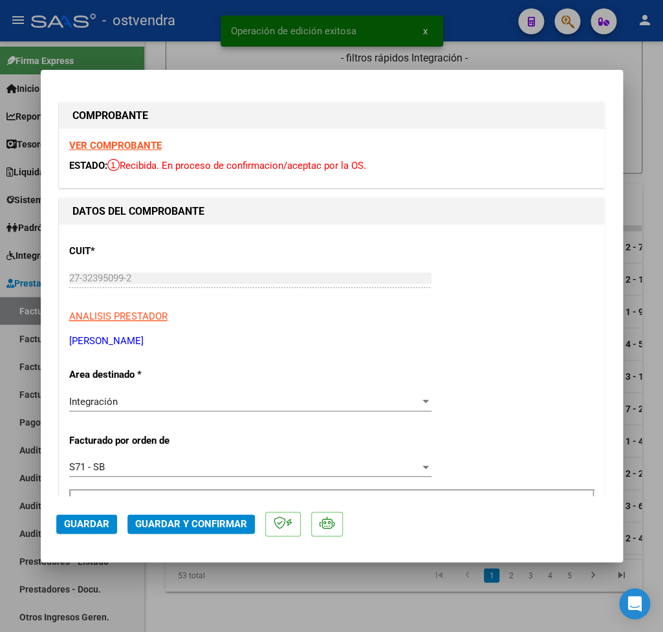
click at [92, 145] on strong "VER COMPROBANTE" at bounding box center [115, 146] width 92 height 12
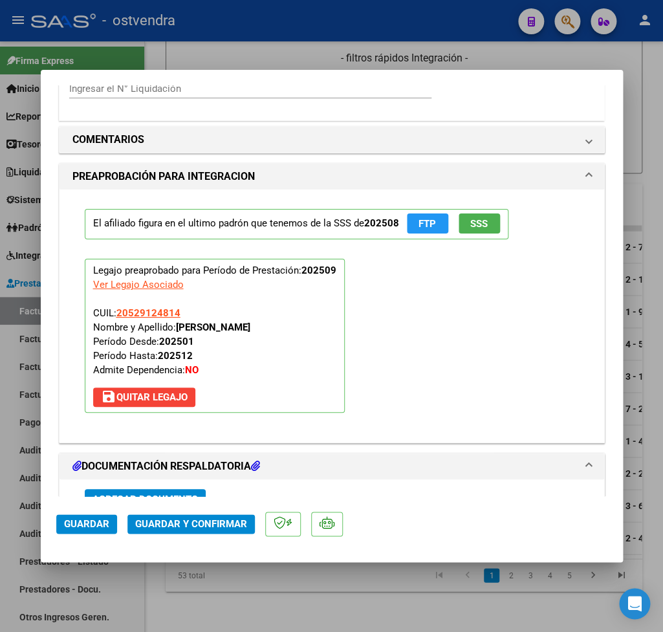
scroll to position [1437, 0]
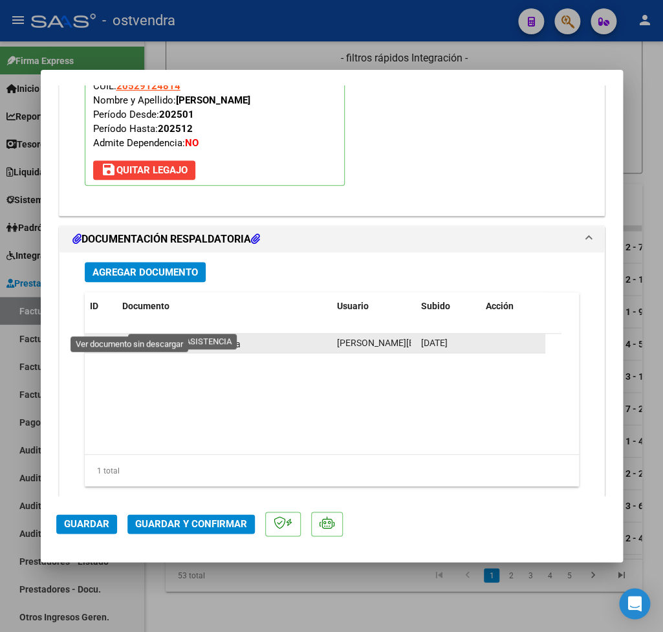
click at [128, 336] on icon at bounding box center [130, 344] width 17 height 16
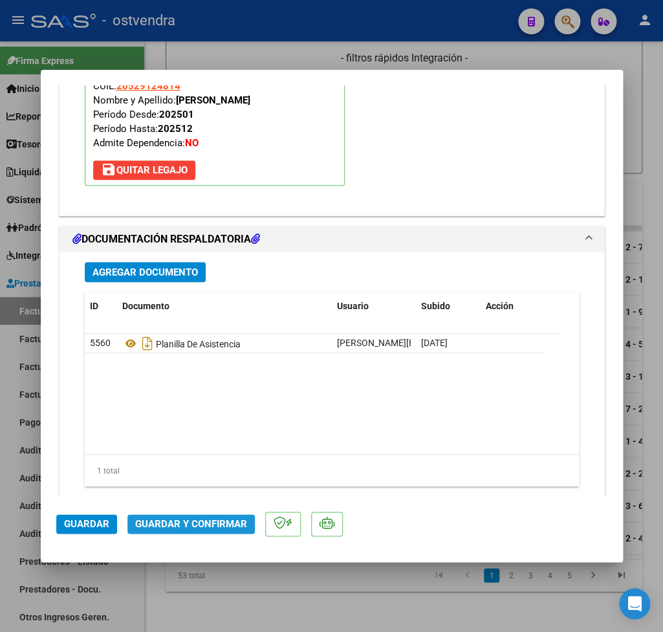
click at [196, 527] on span "Guardar y Confirmar" at bounding box center [191, 524] width 112 height 12
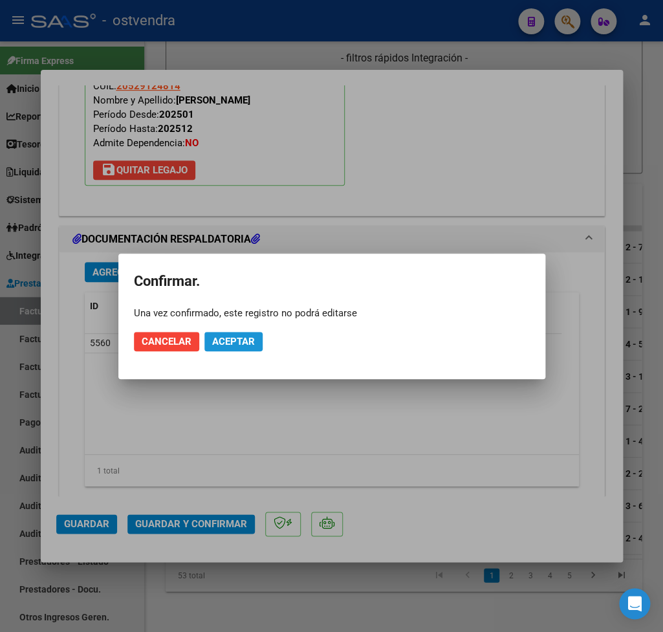
click at [242, 347] on button "Aceptar" at bounding box center [233, 341] width 58 height 19
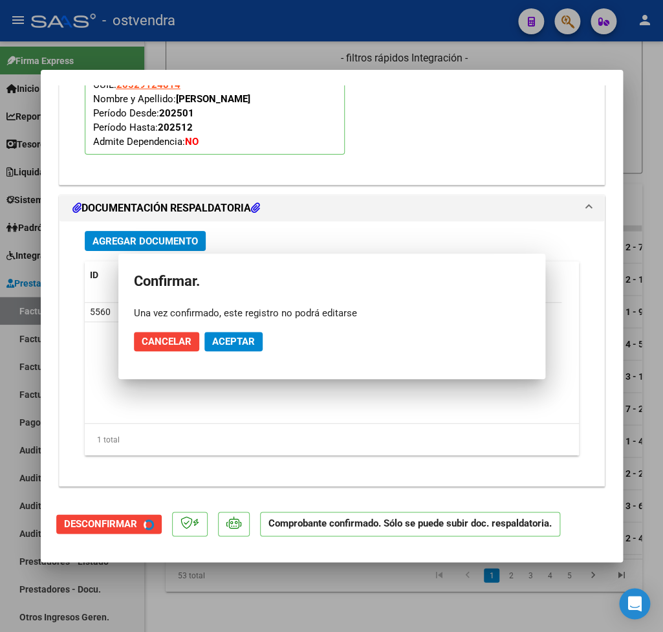
scroll to position [1302, 0]
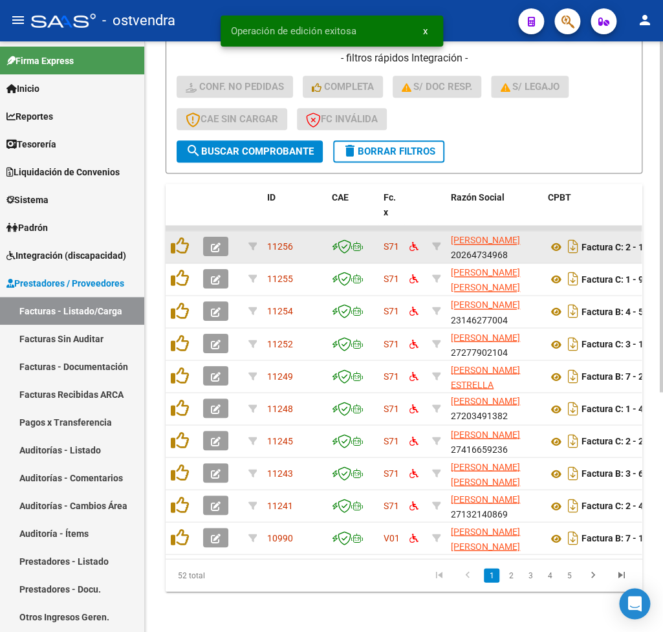
click at [215, 250] on icon "button" at bounding box center [216, 247] width 10 height 10
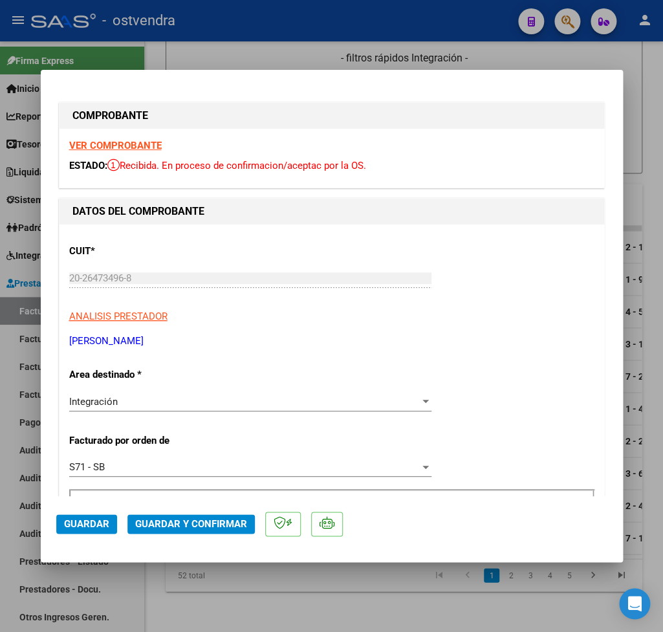
click at [122, 147] on strong "VER COMPROBANTE" at bounding box center [115, 146] width 92 height 12
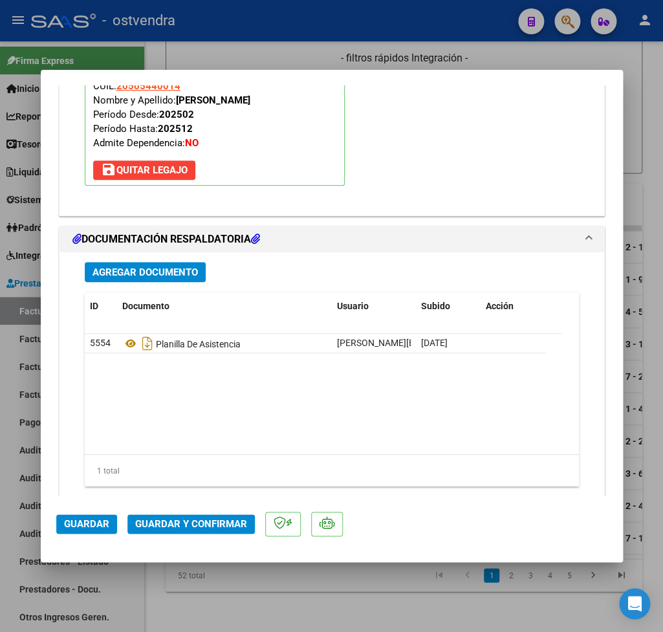
scroll to position [1449, 0]
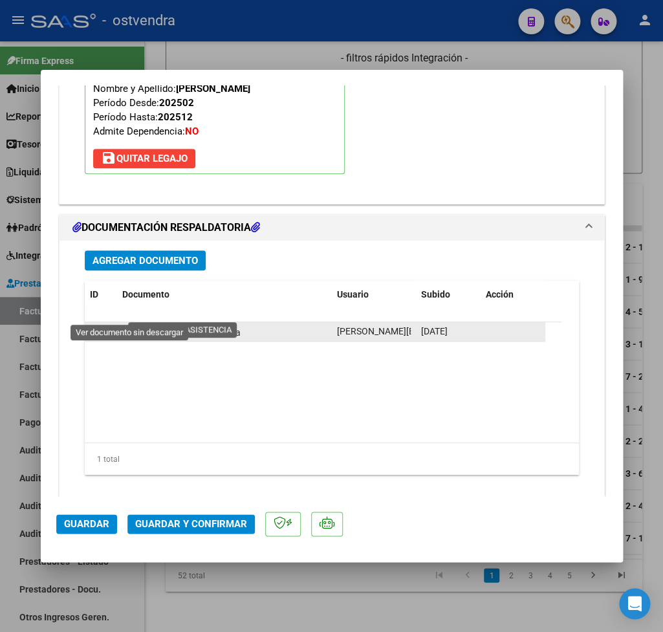
click at [134, 324] on icon at bounding box center [130, 332] width 17 height 16
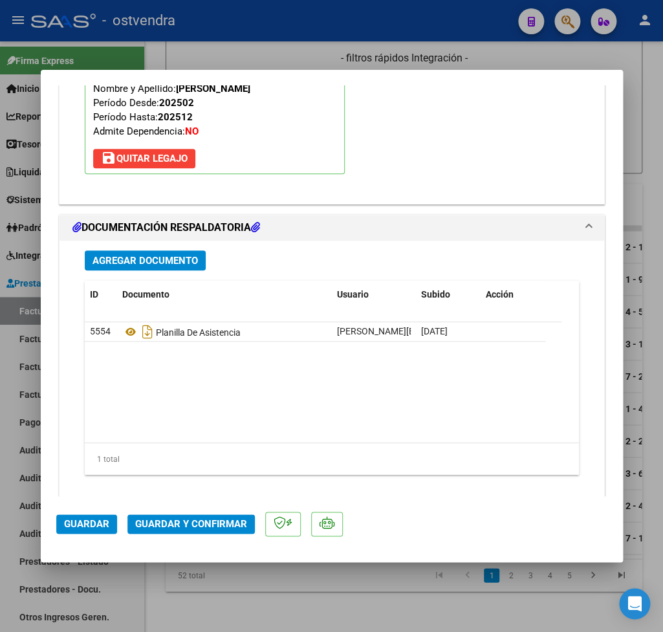
click at [213, 522] on span "Guardar y Confirmar" at bounding box center [191, 524] width 112 height 12
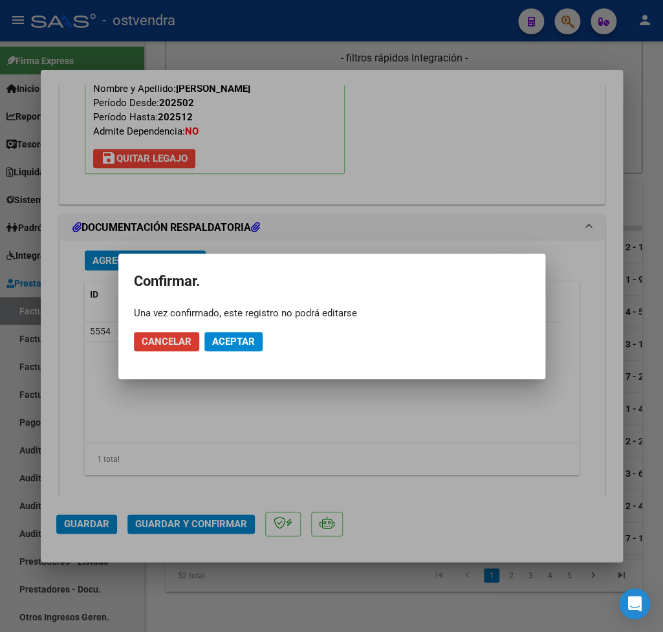
click at [250, 339] on span "Aceptar" at bounding box center [233, 342] width 43 height 12
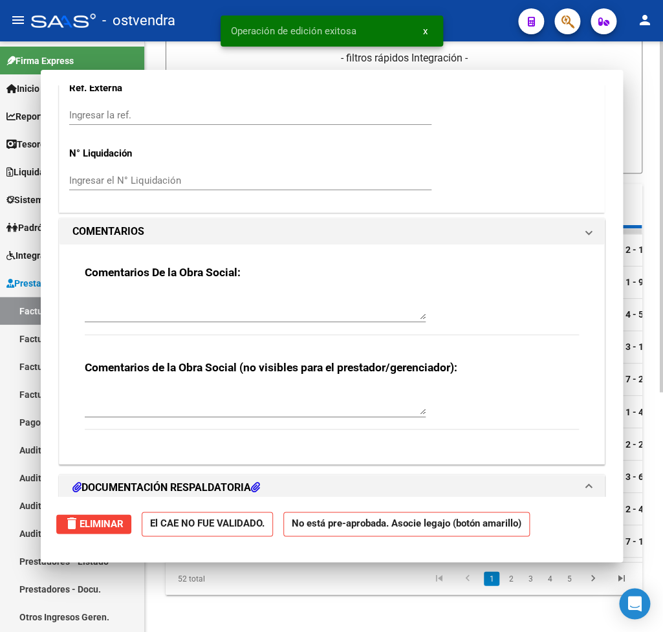
scroll to position [0, 0]
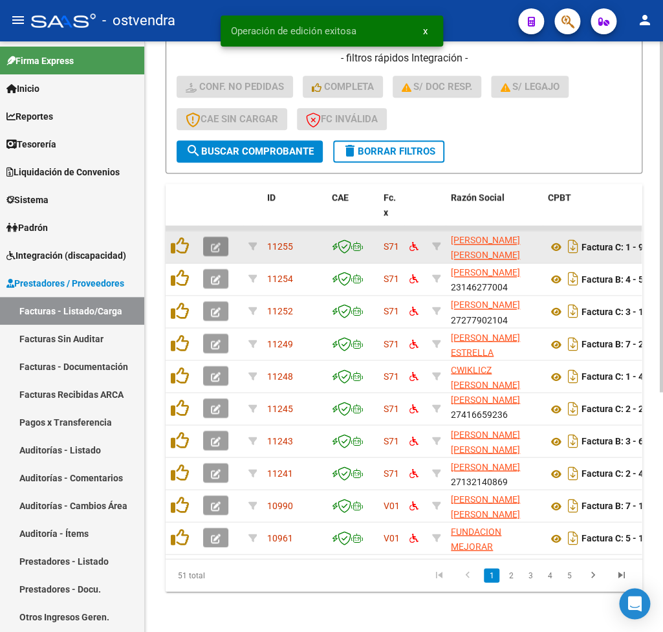
click at [215, 244] on icon "button" at bounding box center [216, 247] width 10 height 10
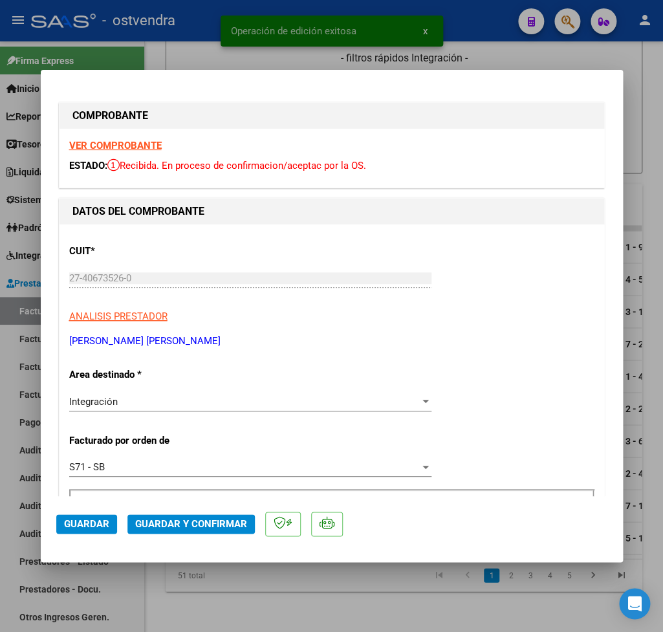
click at [124, 149] on strong "VER COMPROBANTE" at bounding box center [115, 146] width 92 height 12
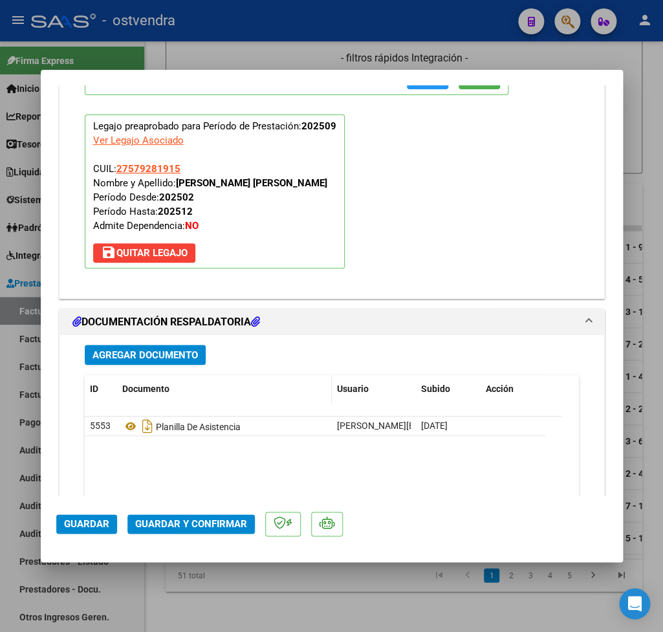
scroll to position [1449, 0]
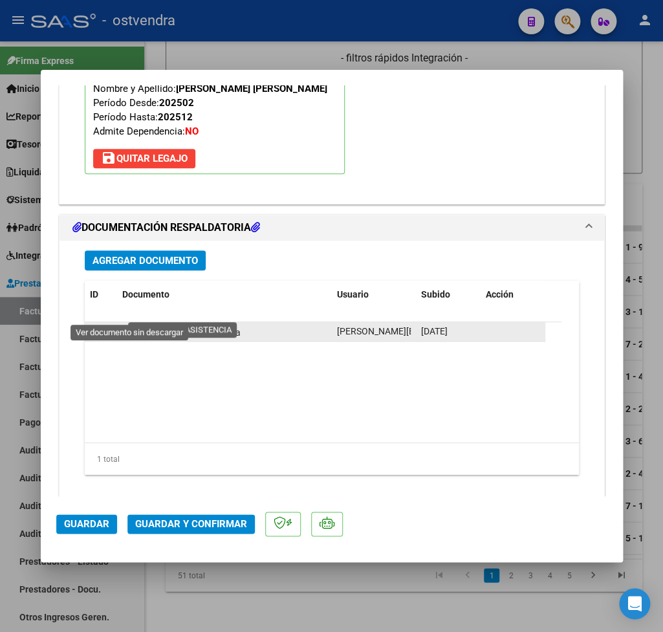
click at [129, 324] on icon at bounding box center [130, 332] width 17 height 16
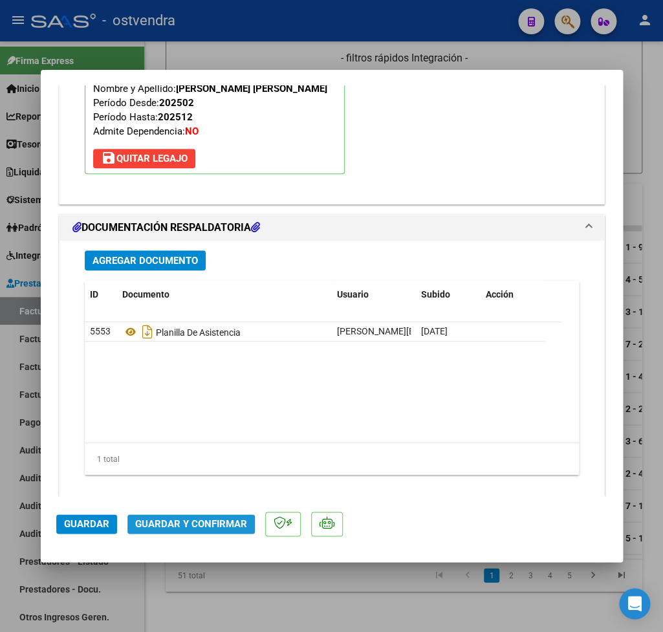
click at [182, 522] on span "Guardar y Confirmar" at bounding box center [191, 524] width 112 height 12
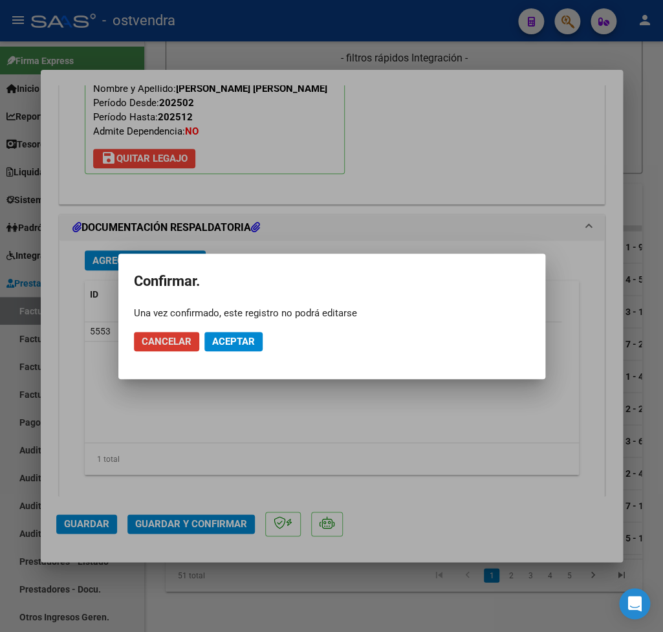
click at [219, 339] on span "Aceptar" at bounding box center [233, 342] width 43 height 12
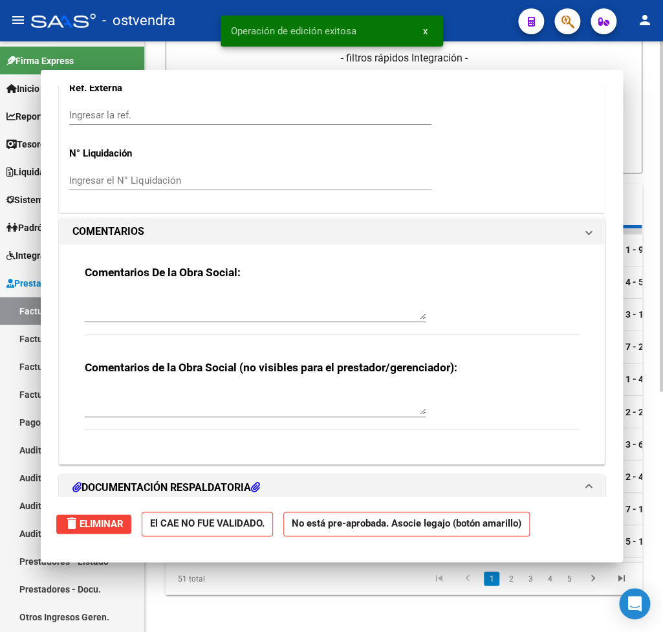
scroll to position [0, 0]
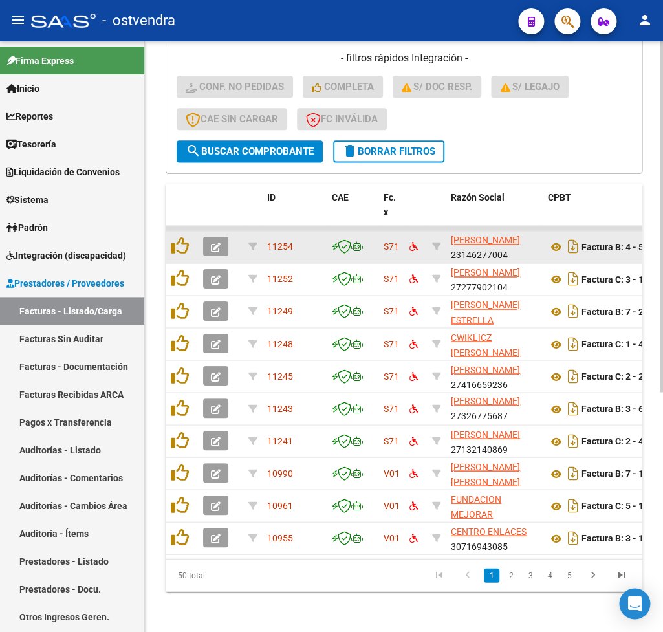
click at [219, 246] on icon "button" at bounding box center [216, 247] width 10 height 10
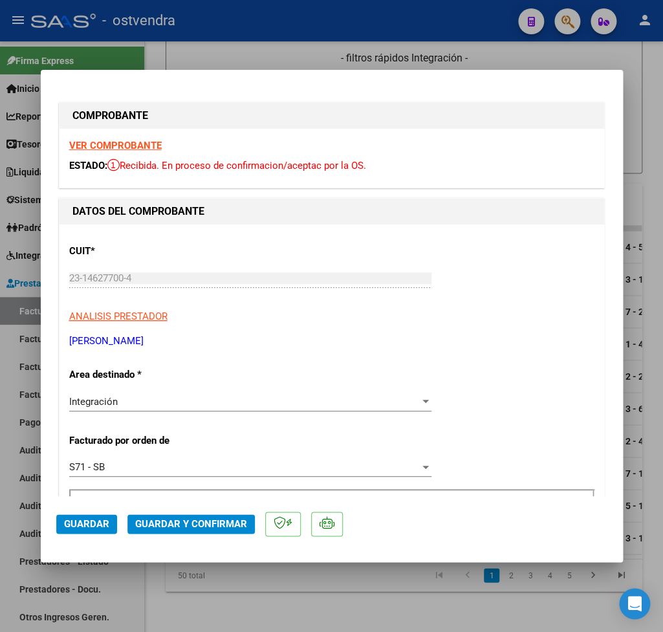
click at [127, 145] on strong "VER COMPROBANTE" at bounding box center [115, 146] width 92 height 12
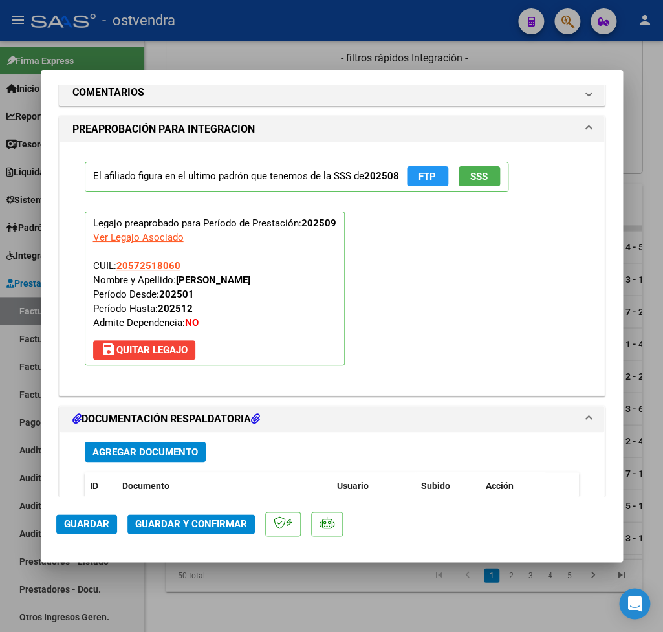
scroll to position [1362, 0]
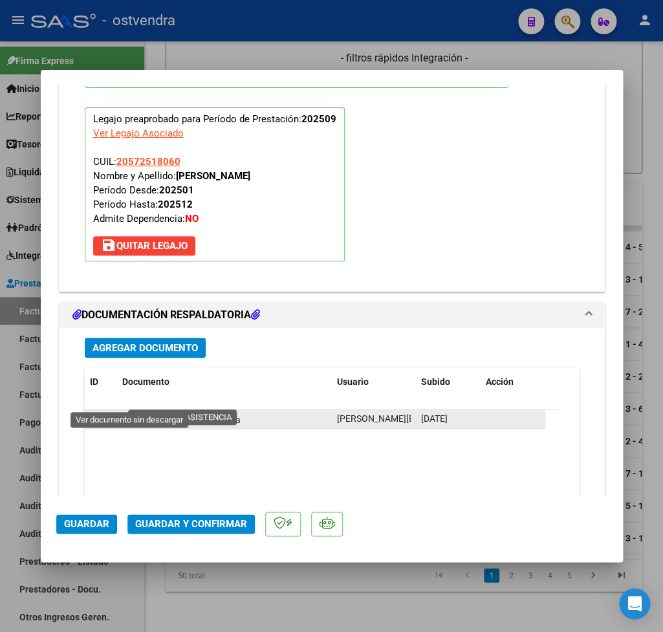
click at [127, 411] on icon at bounding box center [130, 419] width 17 height 16
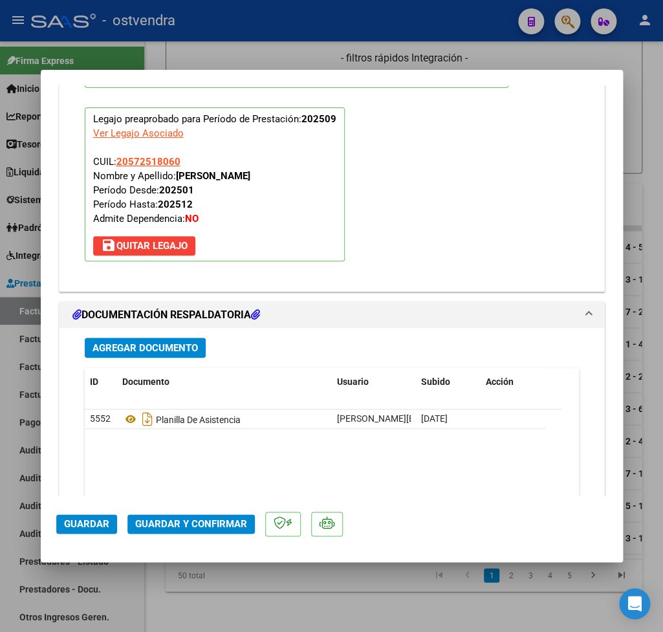
click at [206, 520] on span "Guardar y Confirmar" at bounding box center [191, 524] width 112 height 12
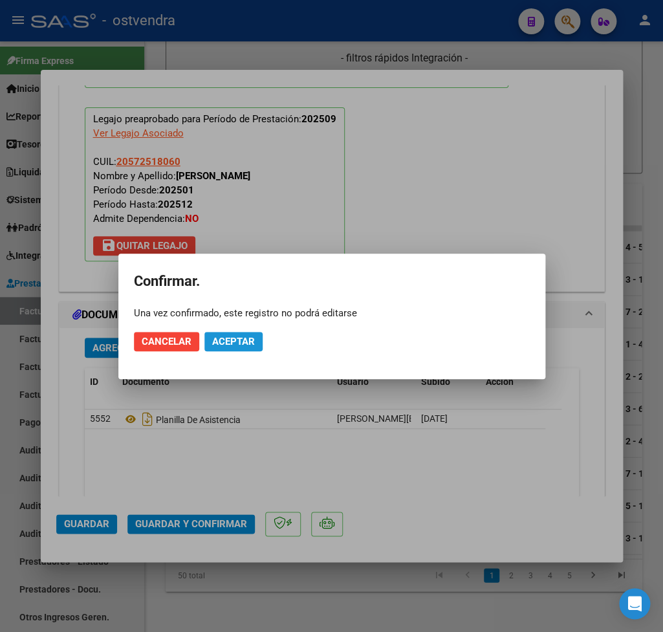
click at [250, 341] on span "Aceptar" at bounding box center [233, 342] width 43 height 12
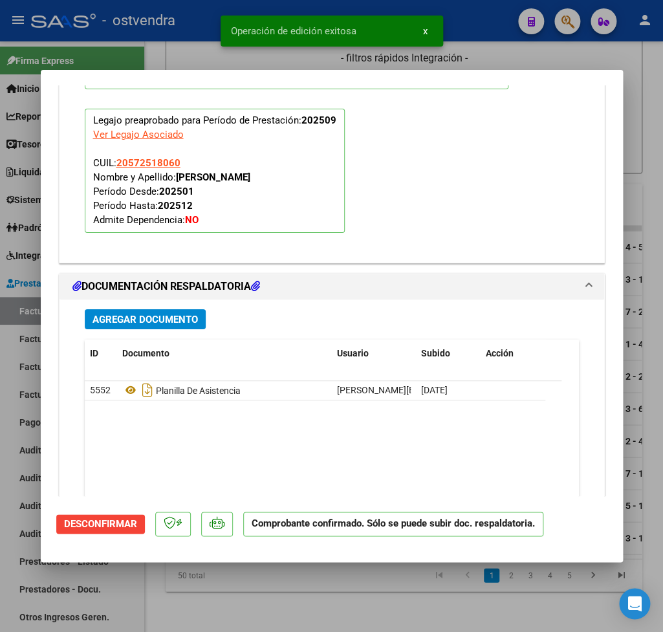
type input "$ 0,00"
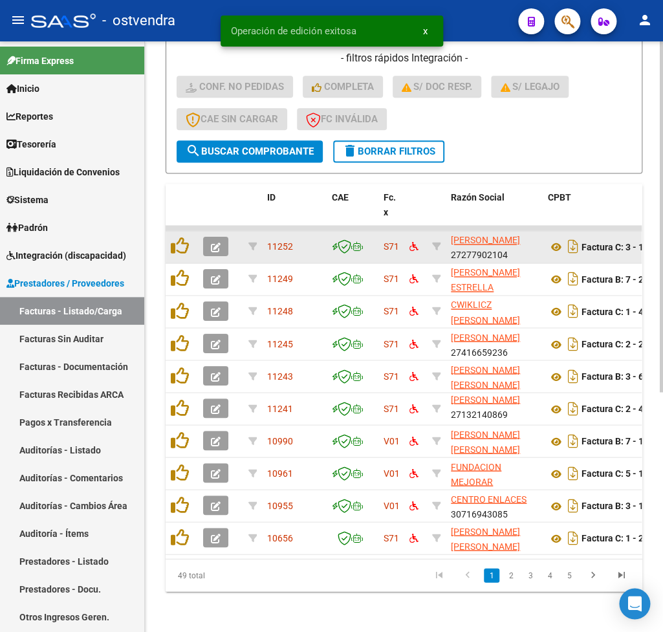
click at [215, 244] on icon "button" at bounding box center [216, 247] width 10 height 10
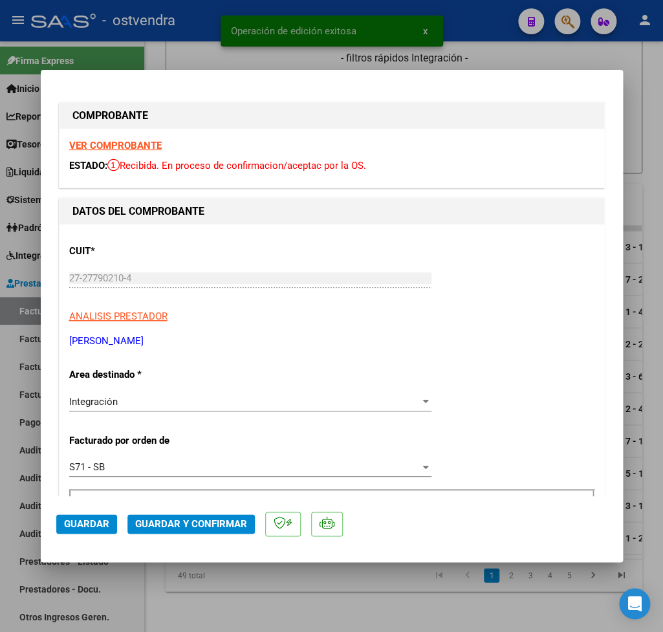
click at [120, 145] on strong "VER COMPROBANTE" at bounding box center [115, 146] width 92 height 12
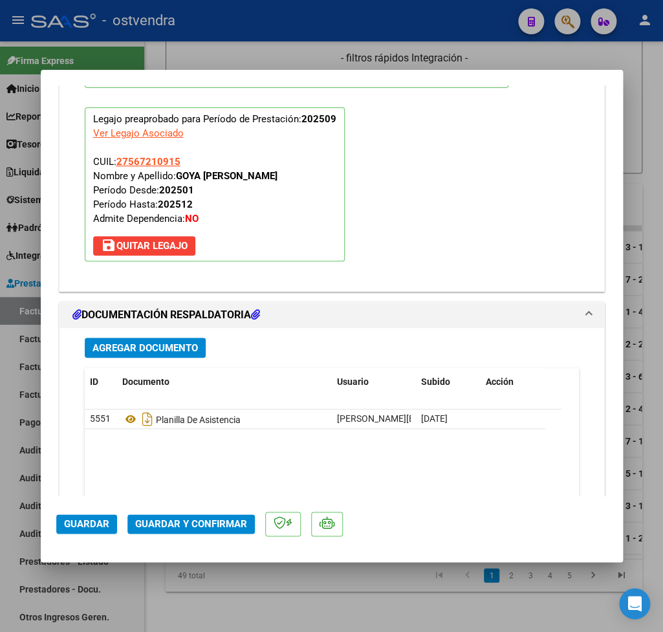
scroll to position [1437, 0]
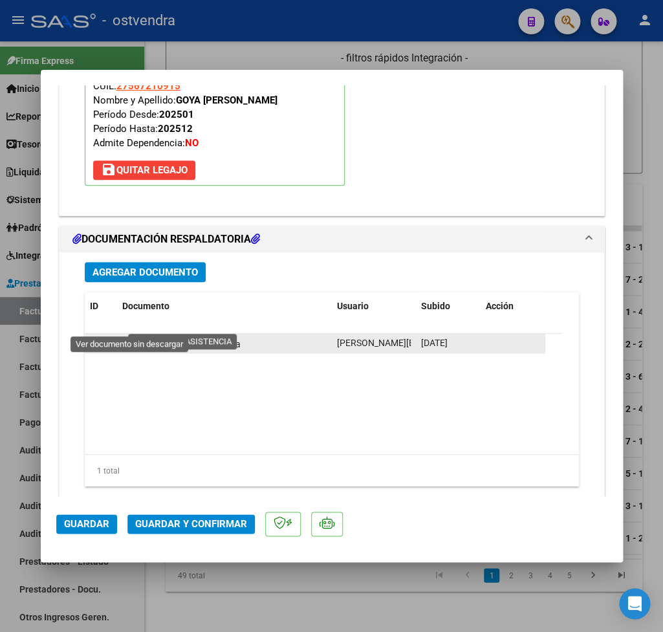
click at [129, 336] on icon at bounding box center [130, 344] width 17 height 16
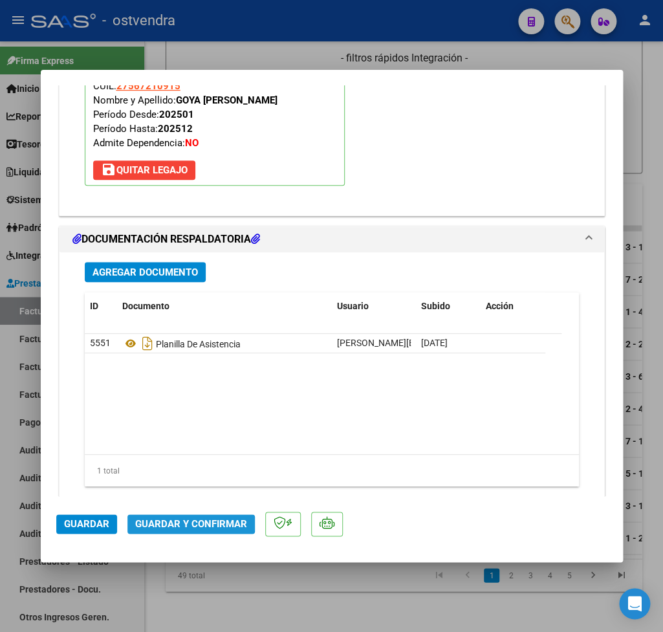
click at [186, 515] on button "Guardar y Confirmar" at bounding box center [190, 523] width 127 height 19
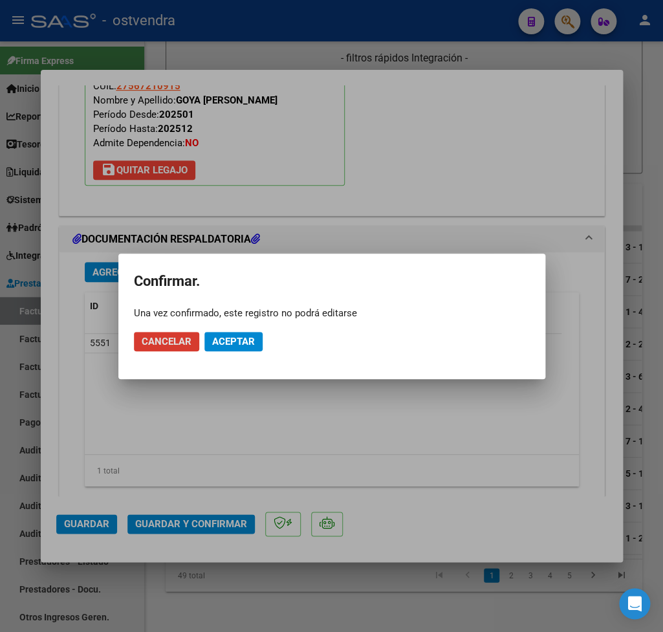
click at [244, 336] on span "Aceptar" at bounding box center [233, 342] width 43 height 12
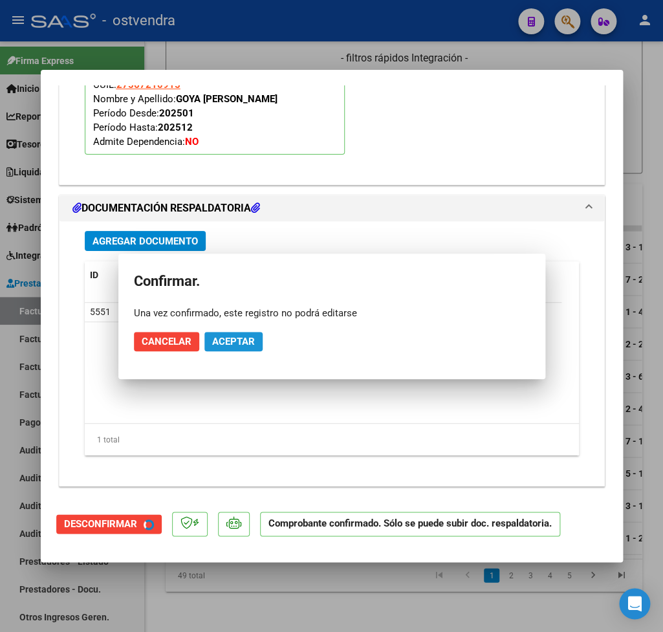
scroll to position [1302, 0]
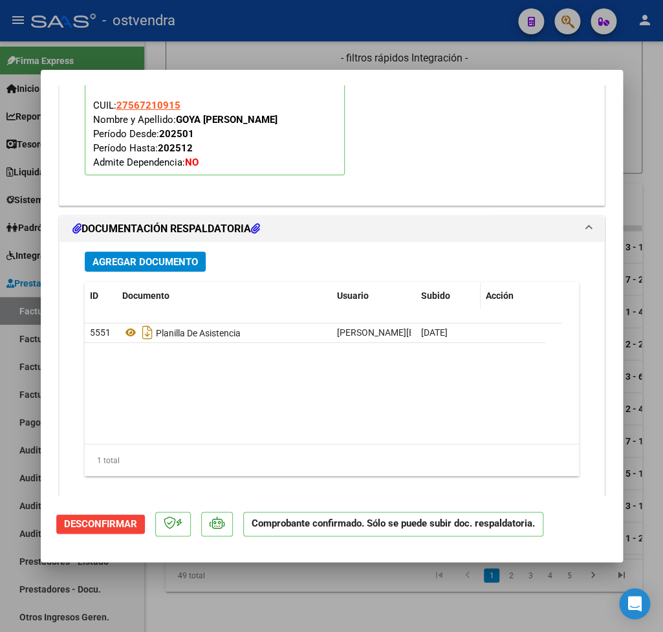
type input "$ 0,00"
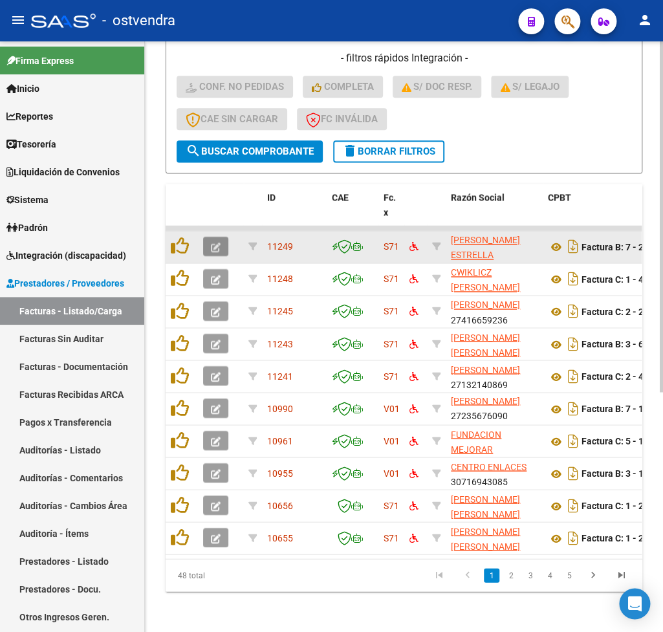
click at [217, 244] on icon "button" at bounding box center [216, 247] width 10 height 10
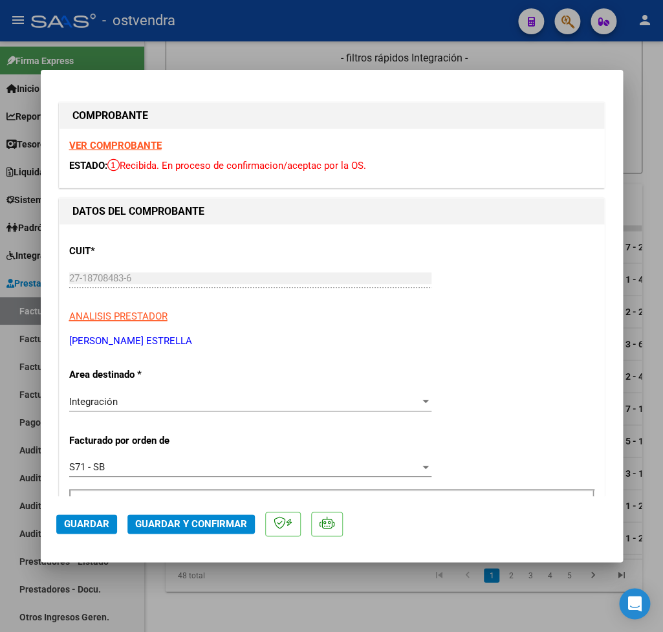
click at [103, 145] on strong "VER COMPROBANTE" at bounding box center [115, 146] width 92 height 12
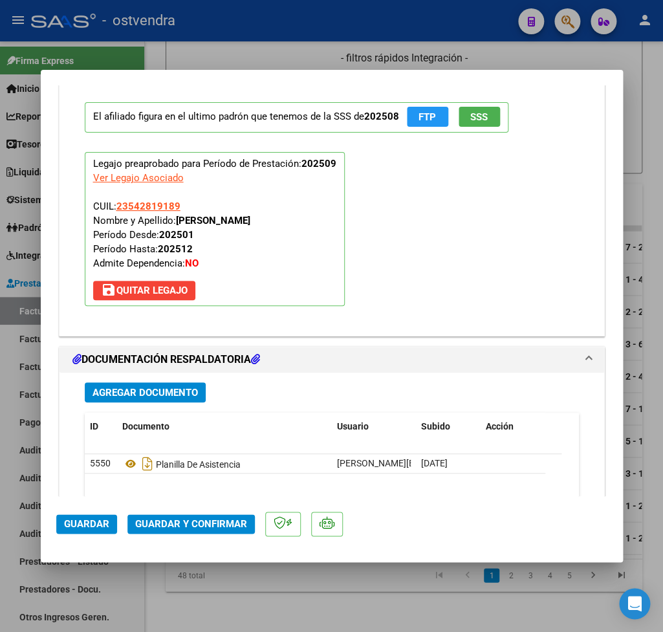
scroll to position [1362, 0]
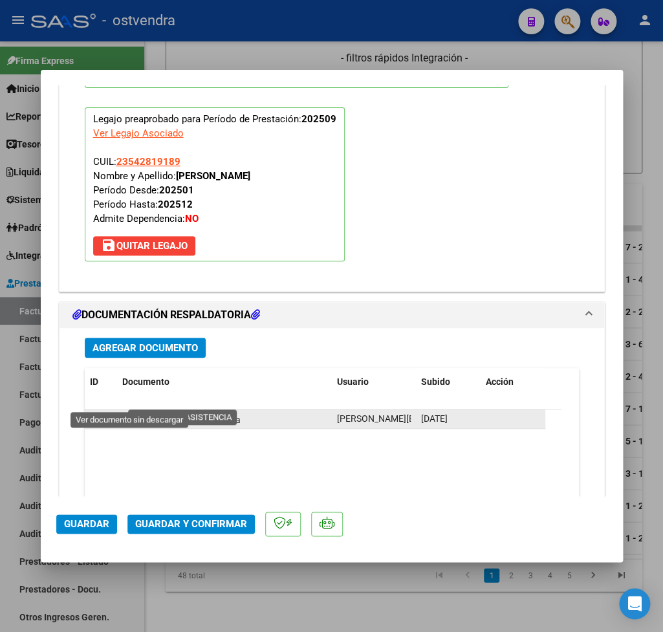
click at [127, 411] on icon at bounding box center [130, 419] width 17 height 16
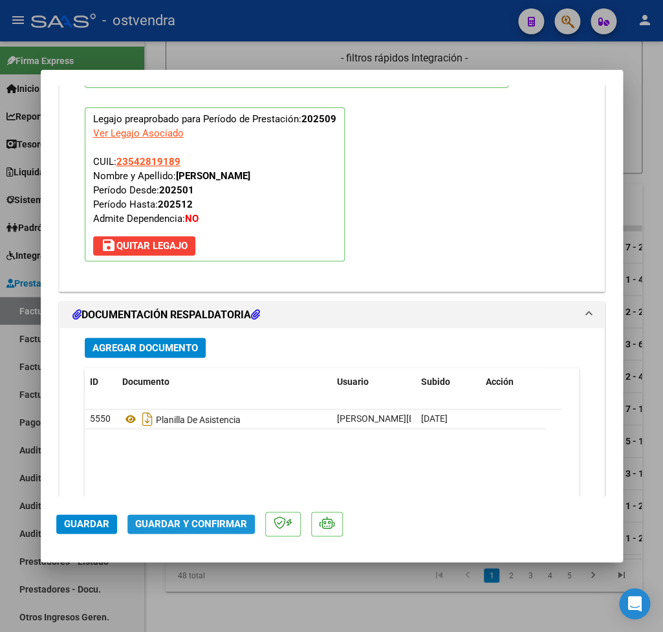
click at [191, 518] on span "Guardar y Confirmar" at bounding box center [191, 524] width 112 height 12
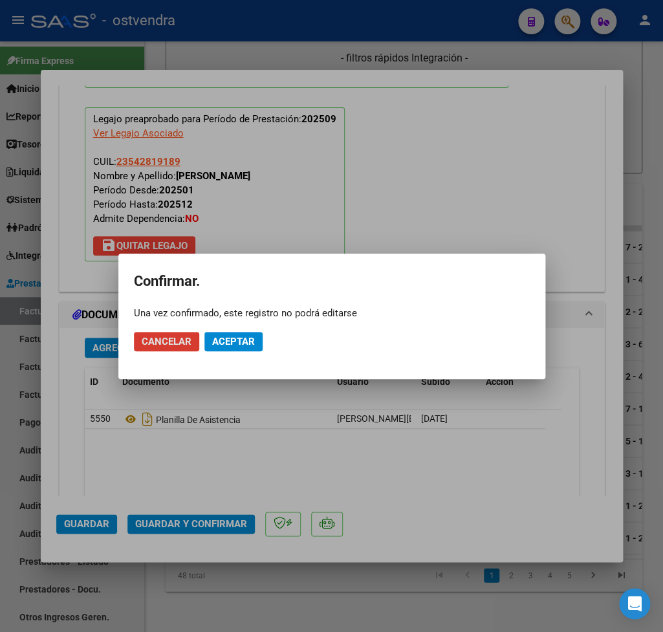
drag, startPoint x: 246, startPoint y: 339, endPoint x: 274, endPoint y: 328, distance: 29.9
click at [246, 339] on span "Aceptar" at bounding box center [233, 342] width 43 height 12
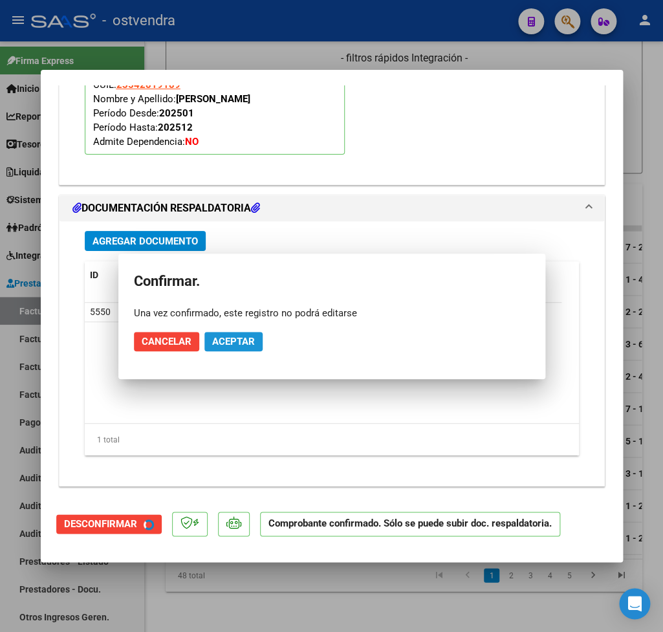
scroll to position [1244, 0]
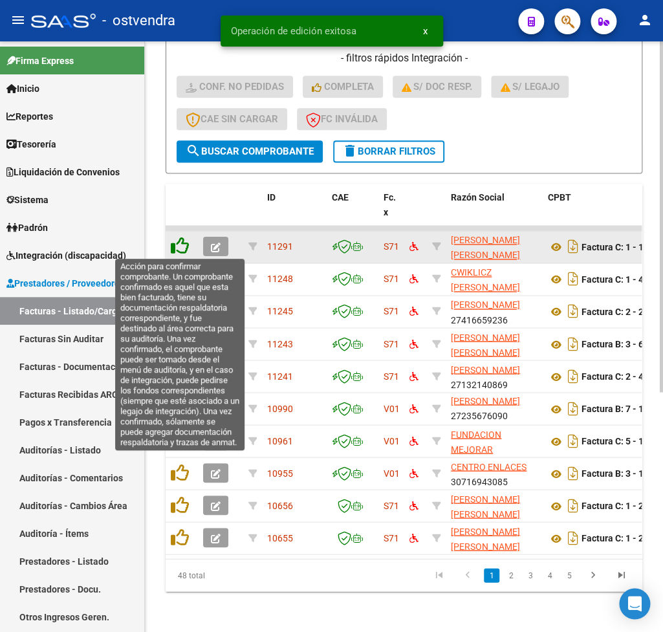
click at [184, 248] on icon at bounding box center [180, 246] width 18 height 18
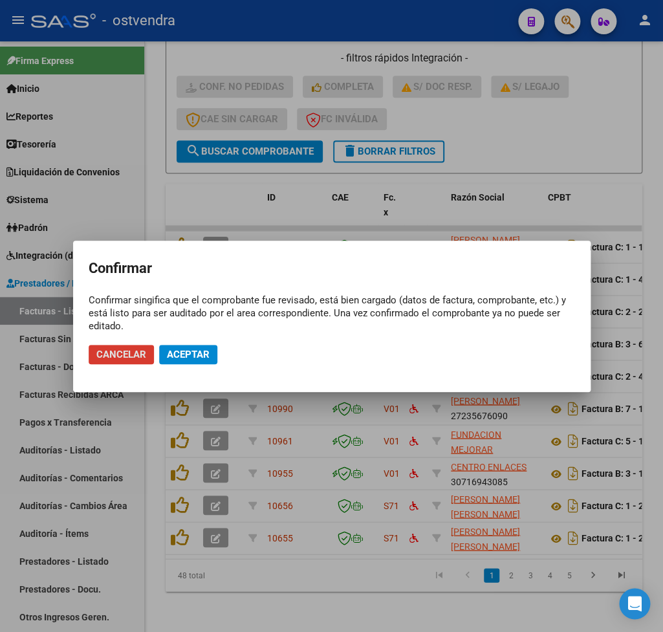
drag, startPoint x: 113, startPoint y: 354, endPoint x: 122, endPoint y: 355, distance: 9.1
click at [113, 355] on span "Cancelar" at bounding box center [121, 355] width 50 height 12
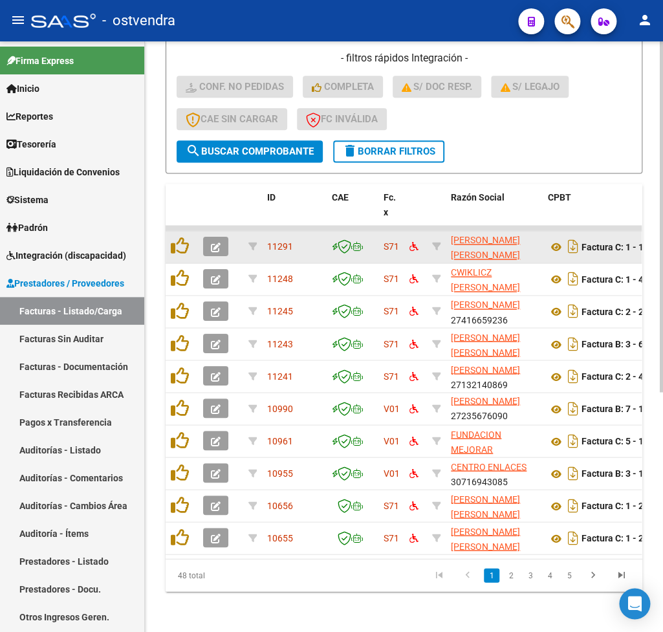
click at [223, 250] on button "button" at bounding box center [215, 246] width 25 height 19
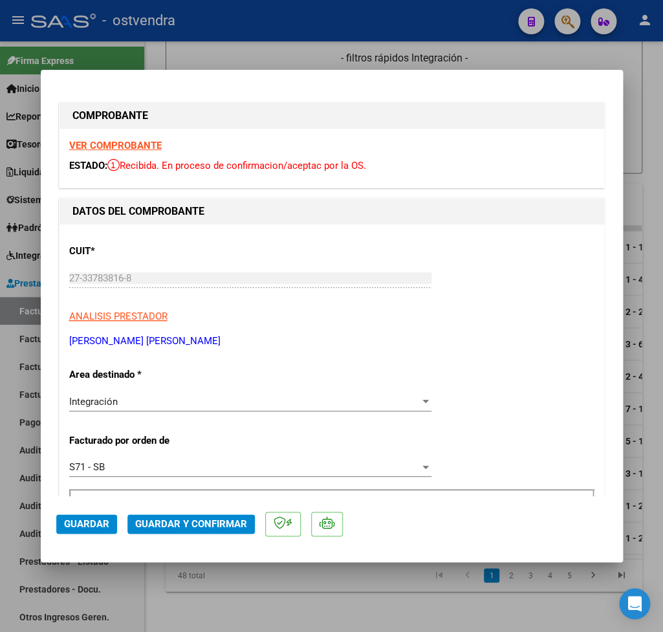
click at [91, 147] on strong "VER COMPROBANTE" at bounding box center [115, 146] width 92 height 12
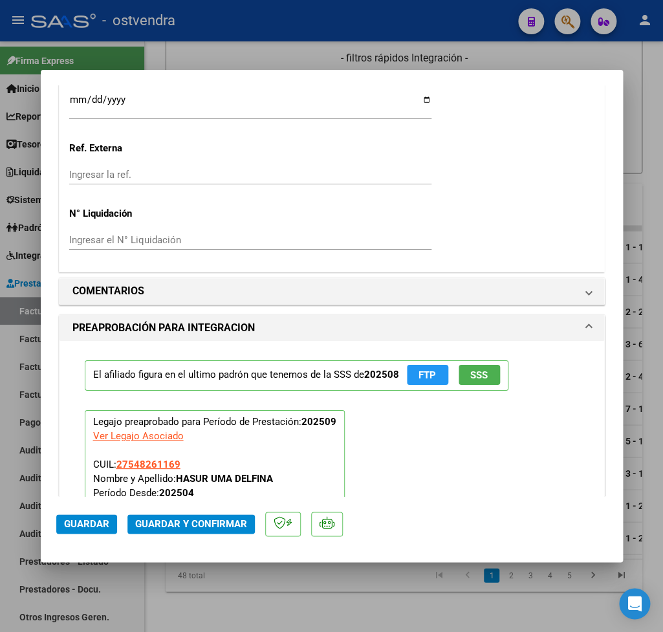
scroll to position [1286, 0]
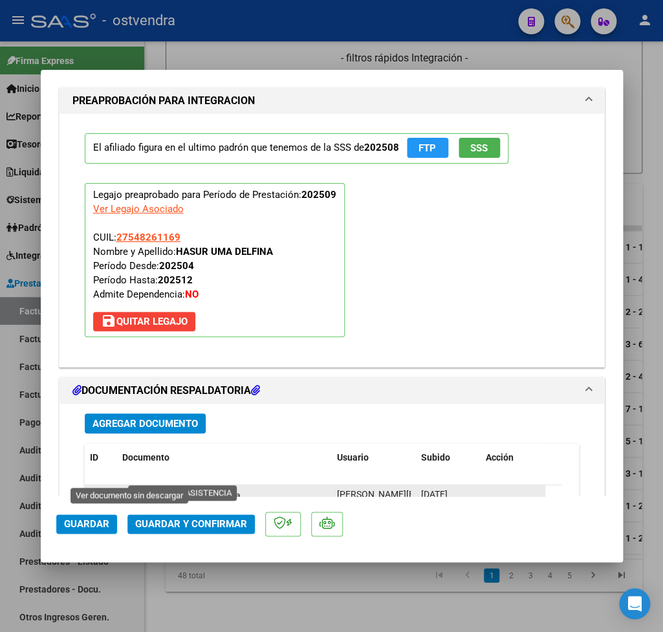
click at [129, 487] on icon at bounding box center [130, 495] width 17 height 16
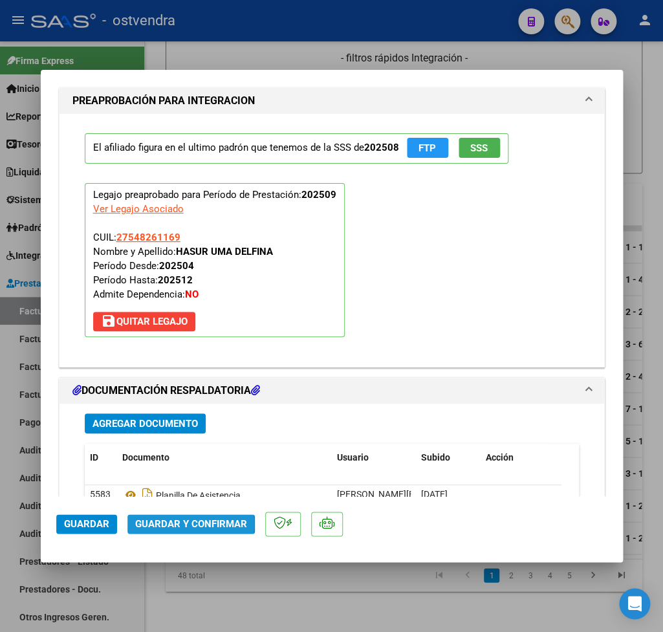
click at [184, 523] on span "Guardar y Confirmar" at bounding box center [191, 524] width 112 height 12
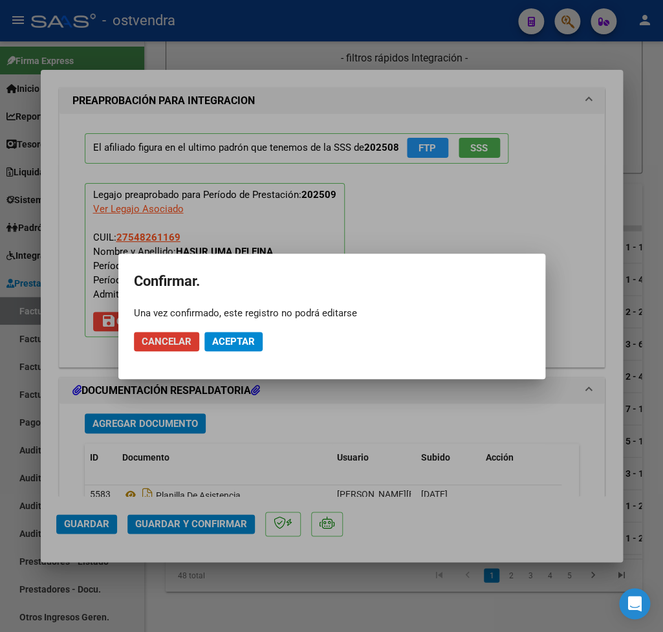
click at [231, 339] on span "Aceptar" at bounding box center [233, 342] width 43 height 12
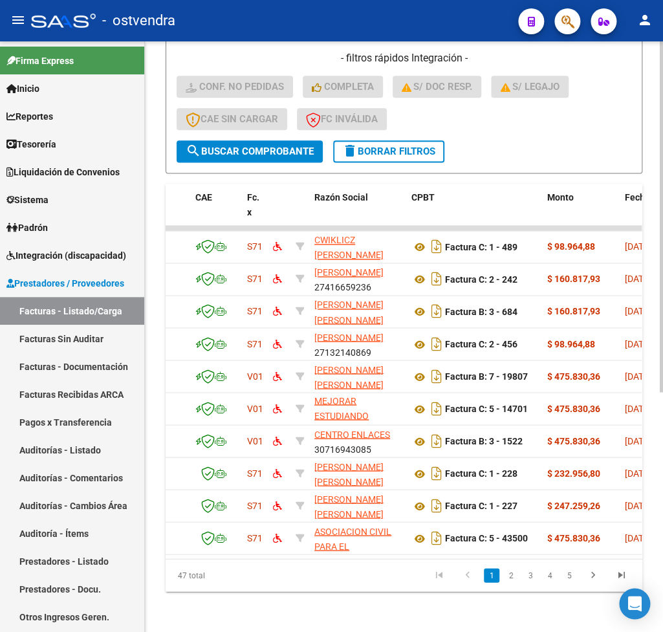
scroll to position [0, 0]
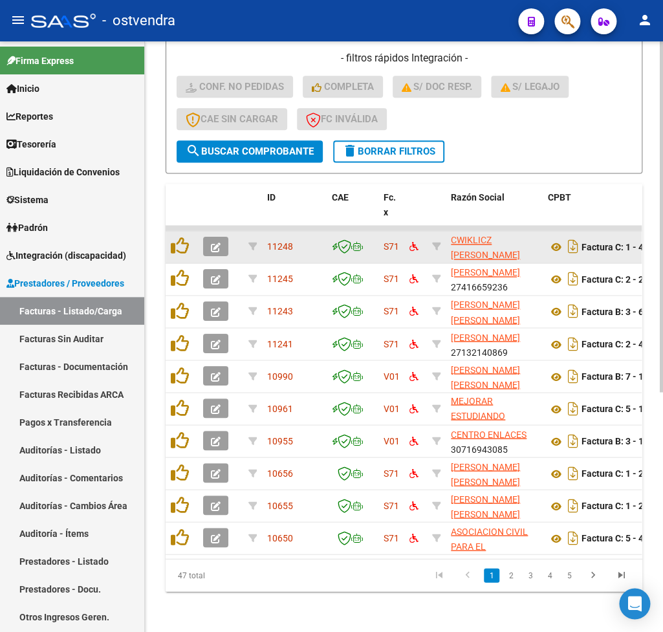
click at [221, 246] on button "button" at bounding box center [215, 246] width 25 height 19
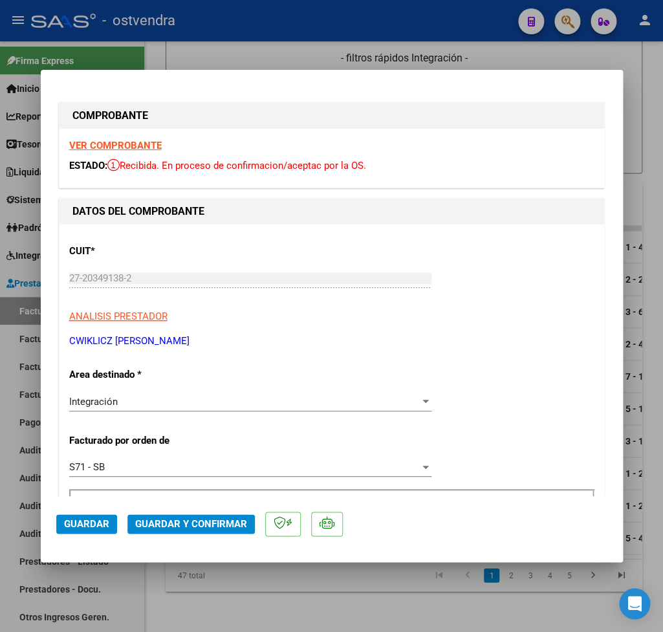
click at [128, 147] on strong "VER COMPROBANTE" at bounding box center [115, 146] width 92 height 12
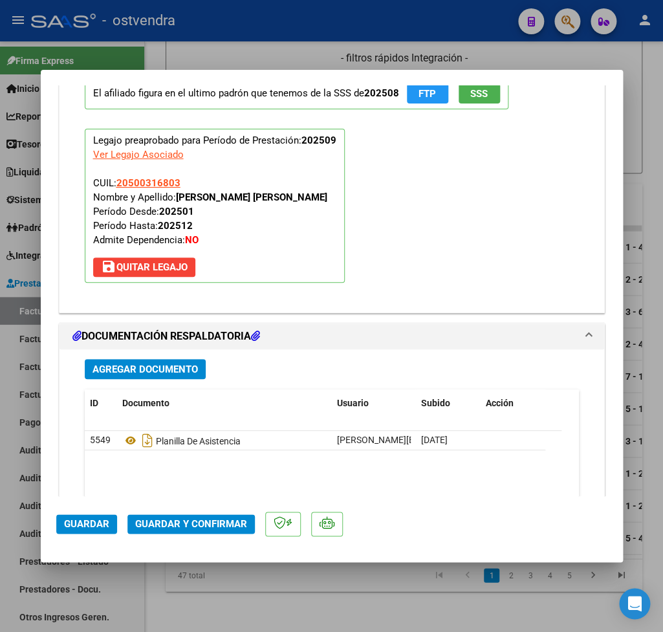
scroll to position [1362, 0]
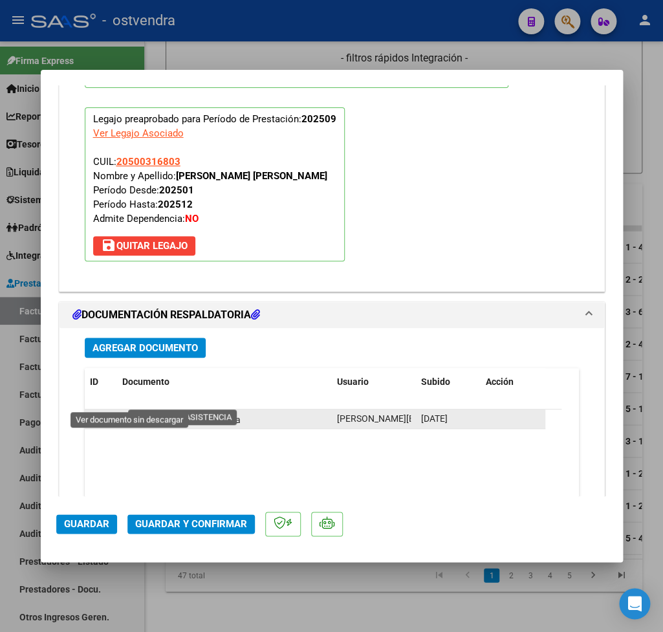
click at [130, 411] on icon at bounding box center [130, 419] width 17 height 16
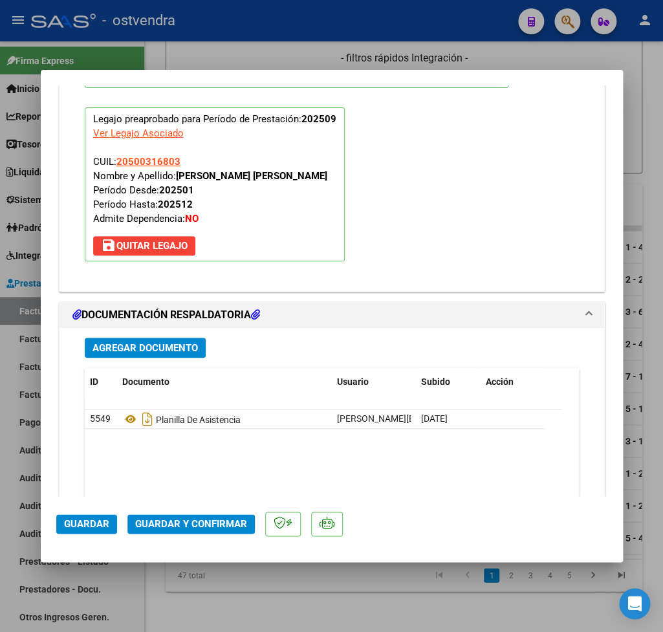
click at [199, 525] on span "Guardar y Confirmar" at bounding box center [191, 524] width 112 height 12
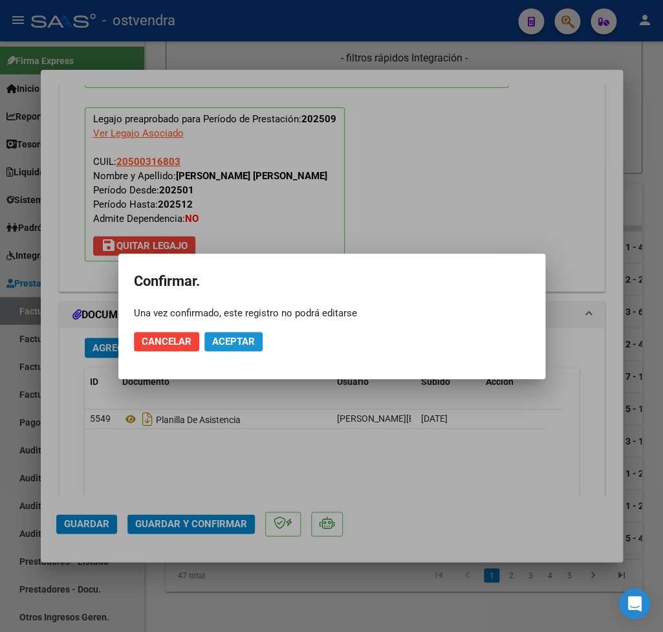
drag, startPoint x: 236, startPoint y: 335, endPoint x: 661, endPoint y: 360, distance: 425.6
click at [237, 335] on button "Aceptar" at bounding box center [233, 341] width 58 height 19
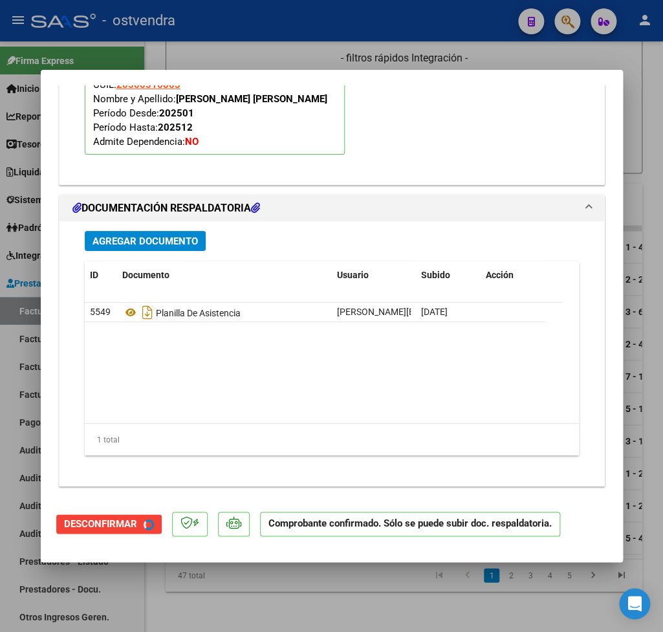
scroll to position [1244, 0]
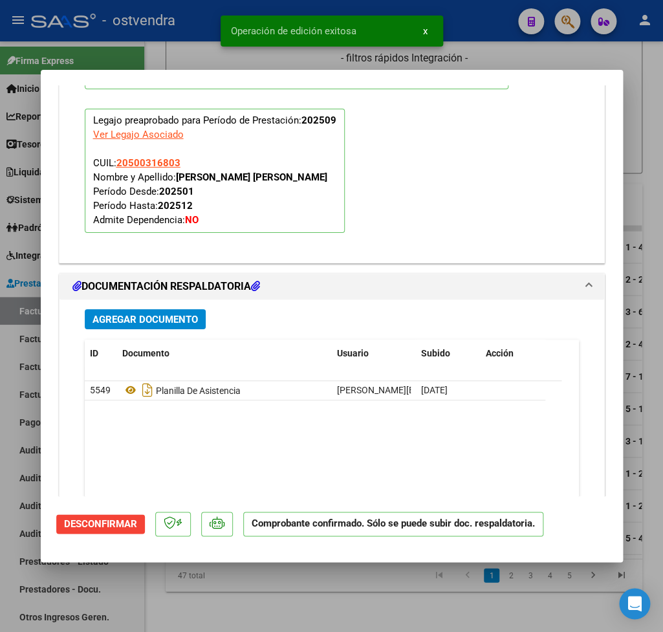
click at [650, 91] on div at bounding box center [331, 316] width 663 height 632
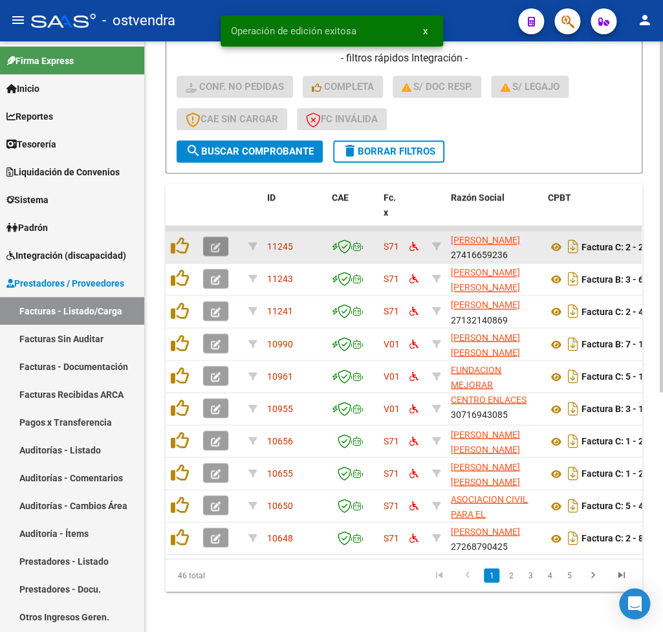
click at [217, 248] on icon "button" at bounding box center [216, 247] width 10 height 10
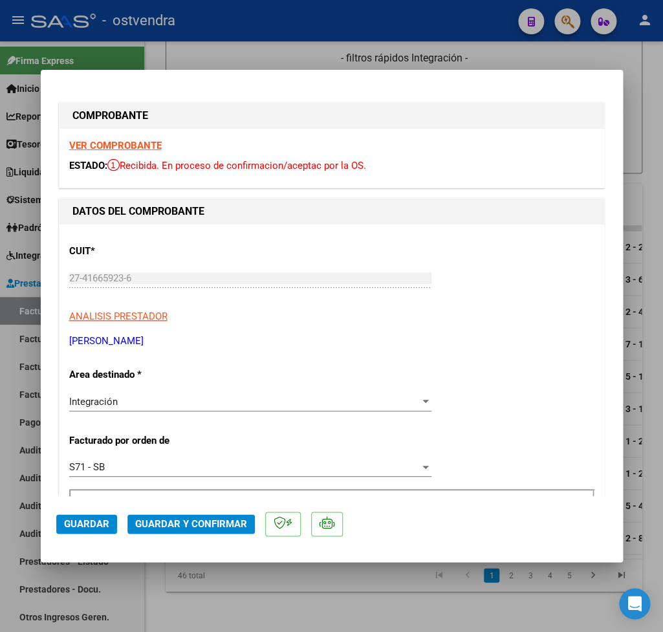
click at [83, 149] on strong "VER COMPROBANTE" at bounding box center [115, 146] width 92 height 12
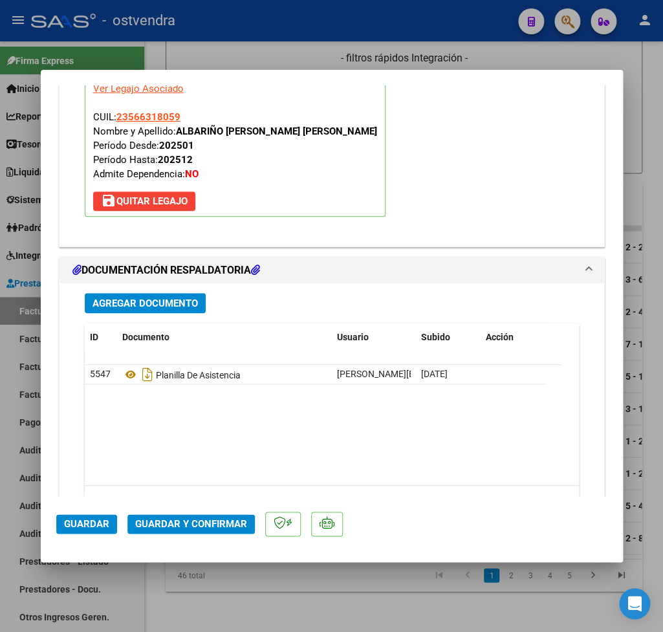
scroll to position [1437, 0]
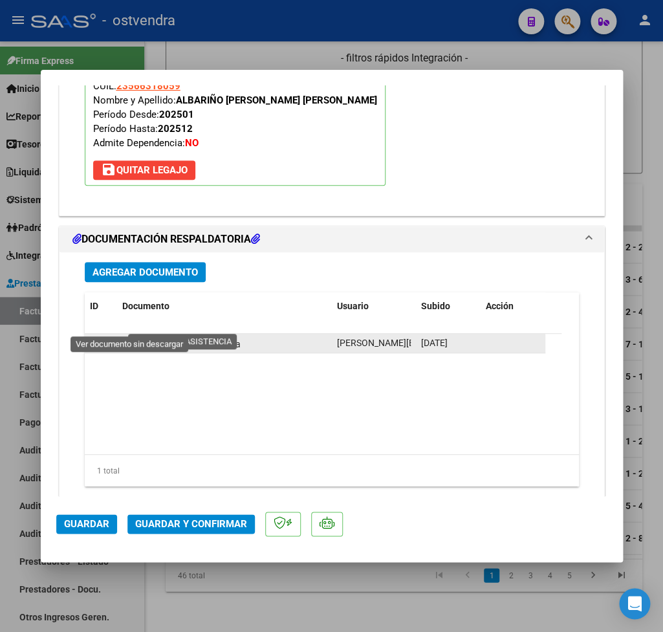
click at [130, 336] on icon at bounding box center [130, 344] width 17 height 16
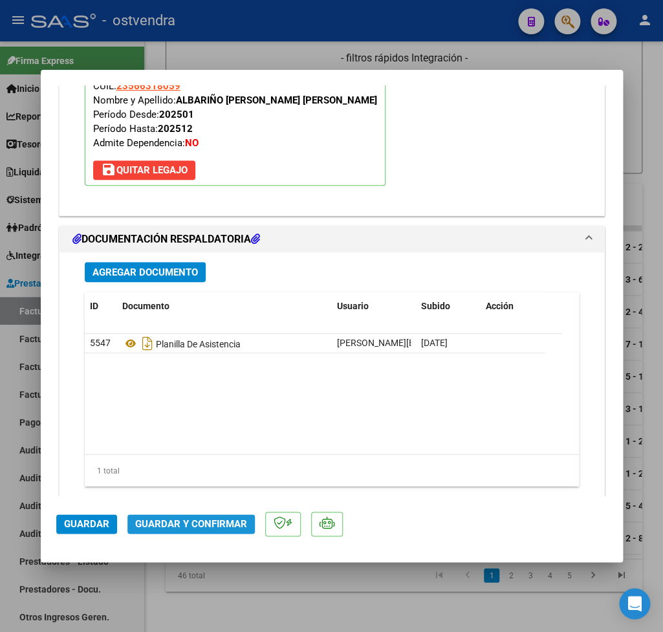
click at [225, 527] on span "Guardar y Confirmar" at bounding box center [191, 524] width 112 height 12
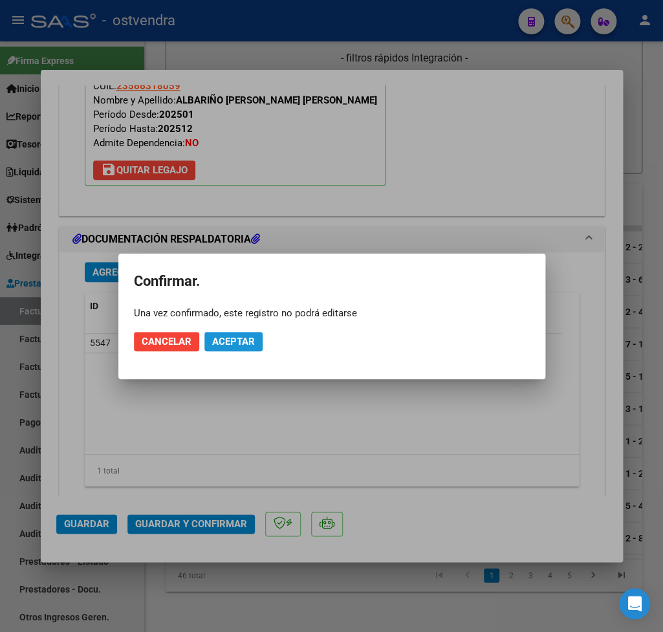
click at [226, 341] on span "Aceptar" at bounding box center [233, 342] width 43 height 12
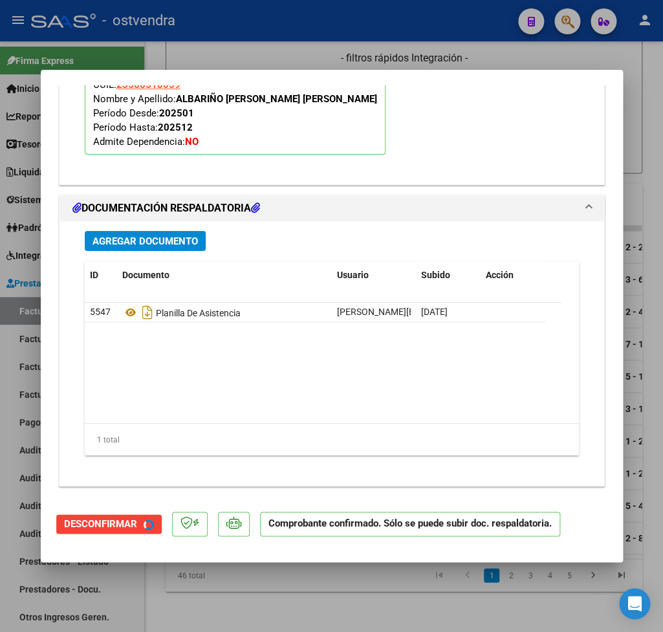
scroll to position [1302, 0]
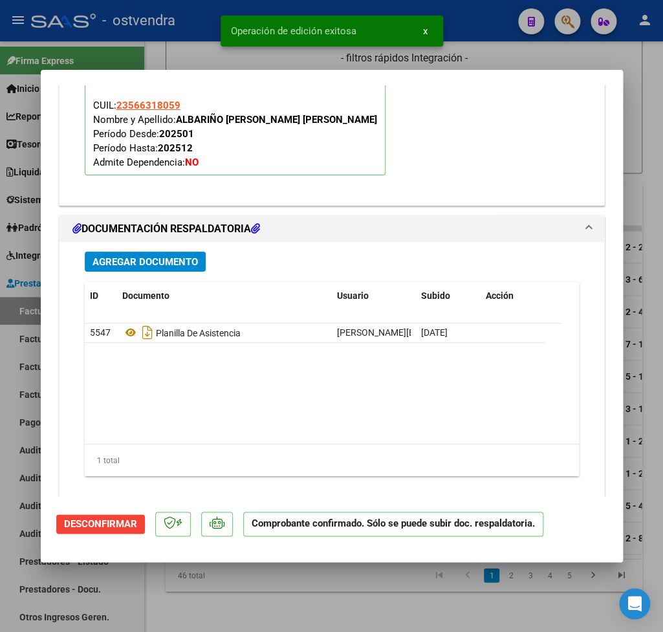
click at [656, 145] on div at bounding box center [331, 316] width 663 height 632
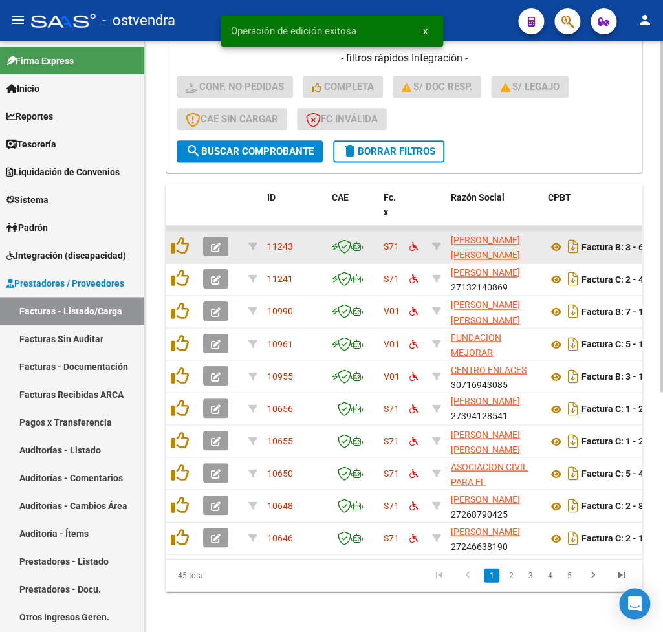
click at [217, 242] on icon "button" at bounding box center [216, 247] width 10 height 10
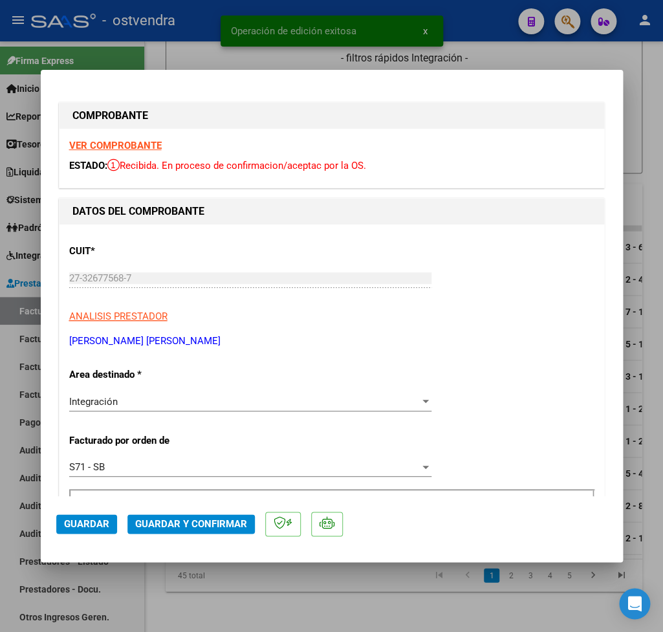
click at [79, 151] on strong "VER COMPROBANTE" at bounding box center [115, 146] width 92 height 12
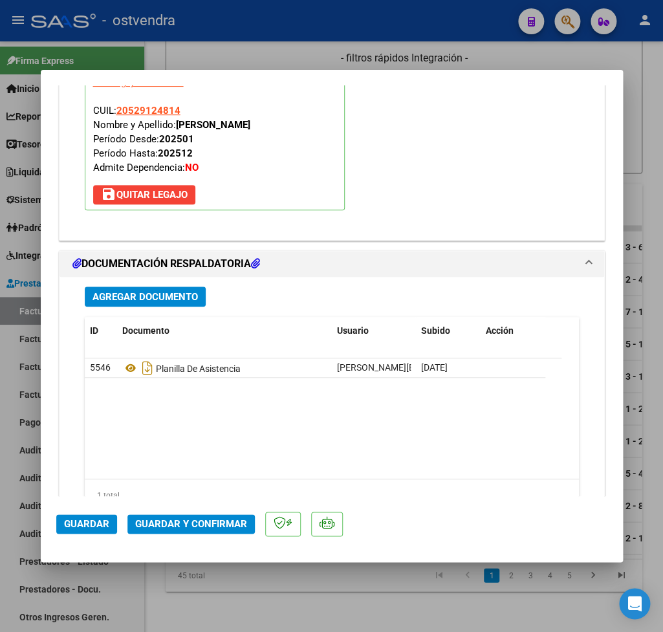
scroll to position [1437, 0]
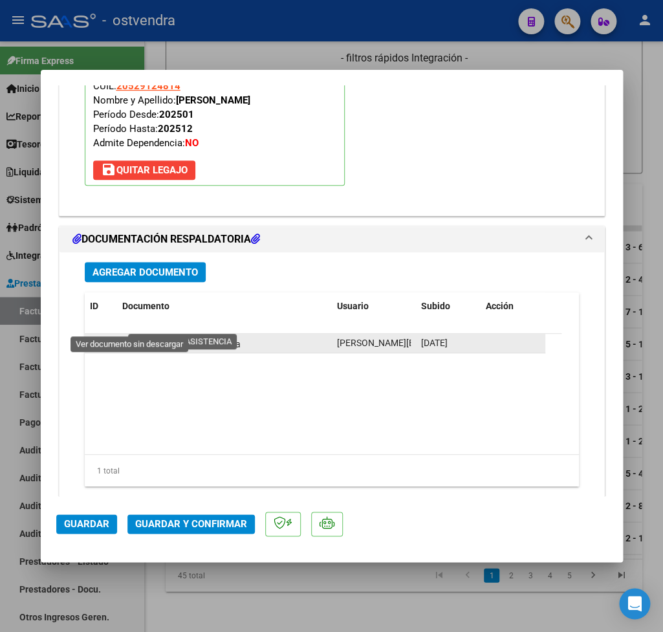
click at [127, 336] on icon at bounding box center [130, 344] width 17 height 16
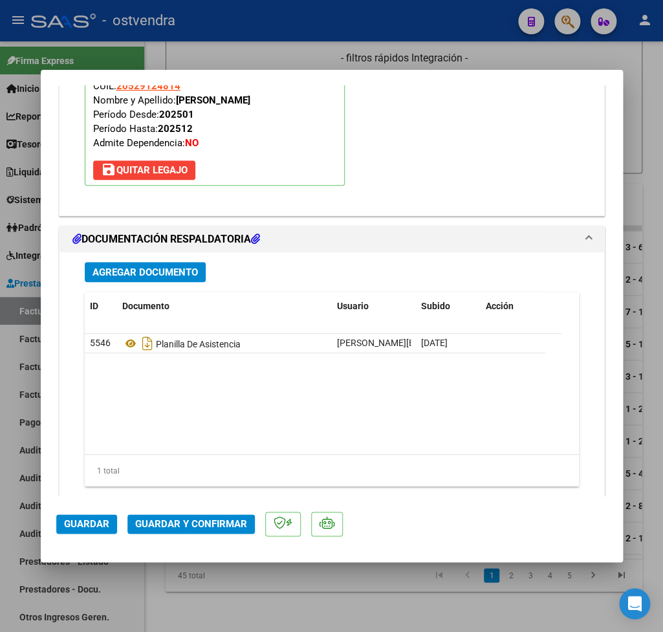
click at [191, 523] on span "Guardar y Confirmar" at bounding box center [191, 524] width 112 height 12
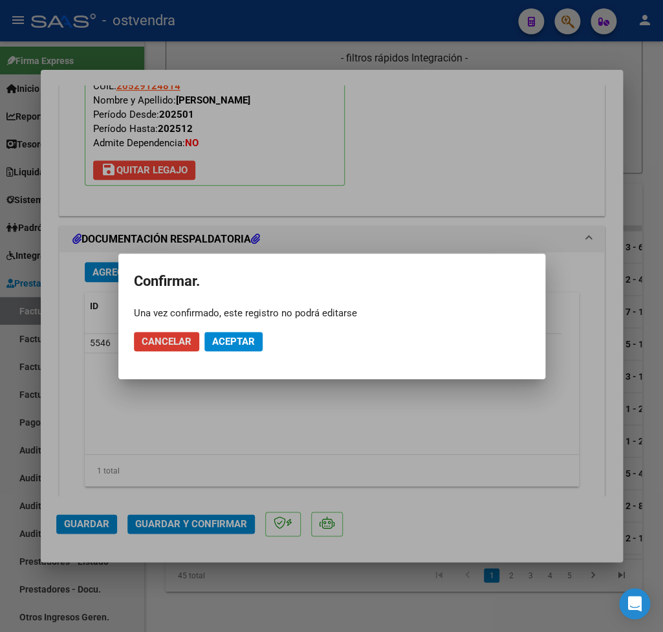
click at [244, 337] on span "Aceptar" at bounding box center [233, 342] width 43 height 12
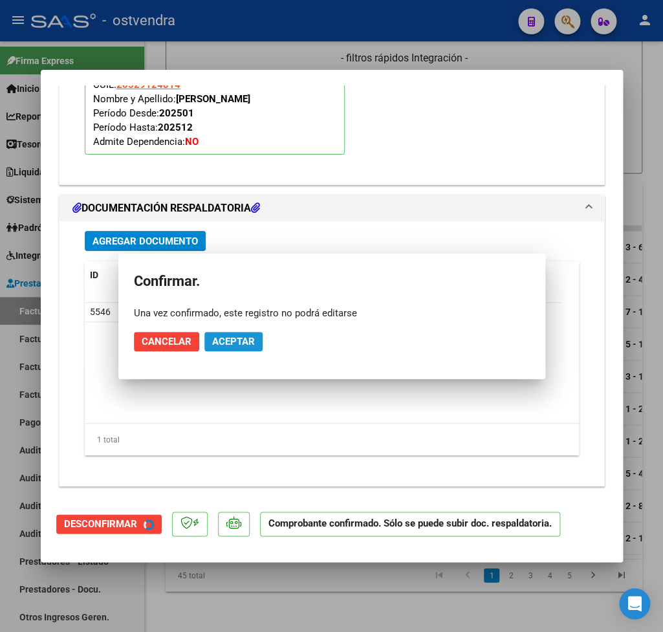
scroll to position [1302, 0]
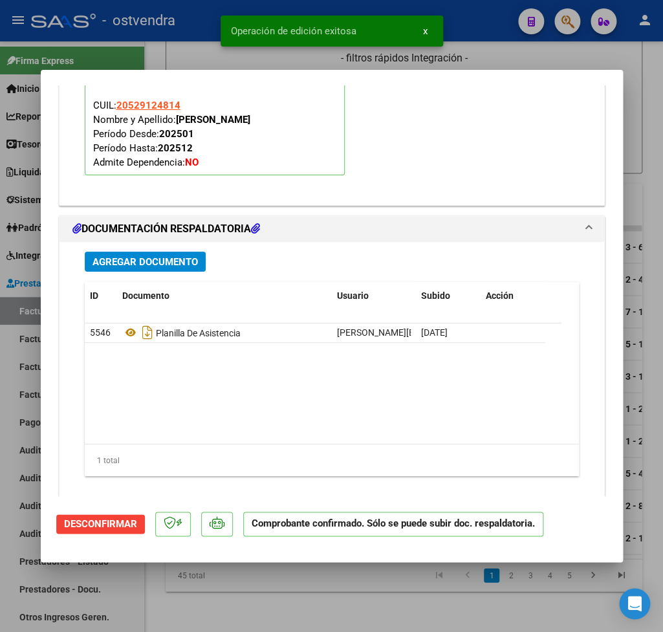
drag, startPoint x: 656, startPoint y: 109, endPoint x: 622, endPoint y: 239, distance: 134.2
click at [657, 114] on div at bounding box center [331, 316] width 663 height 632
type input "$ 0,00"
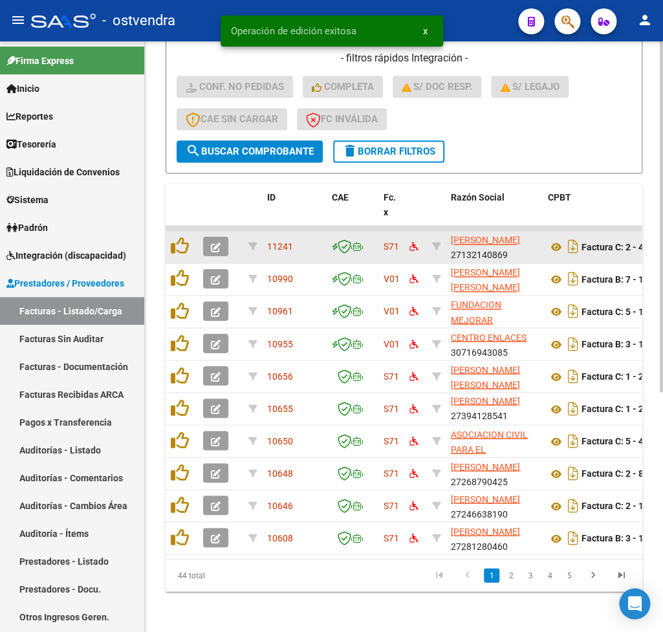
click at [223, 235] on datatable-body-cell at bounding box center [220, 247] width 45 height 32
click at [215, 244] on icon "button" at bounding box center [216, 247] width 10 height 10
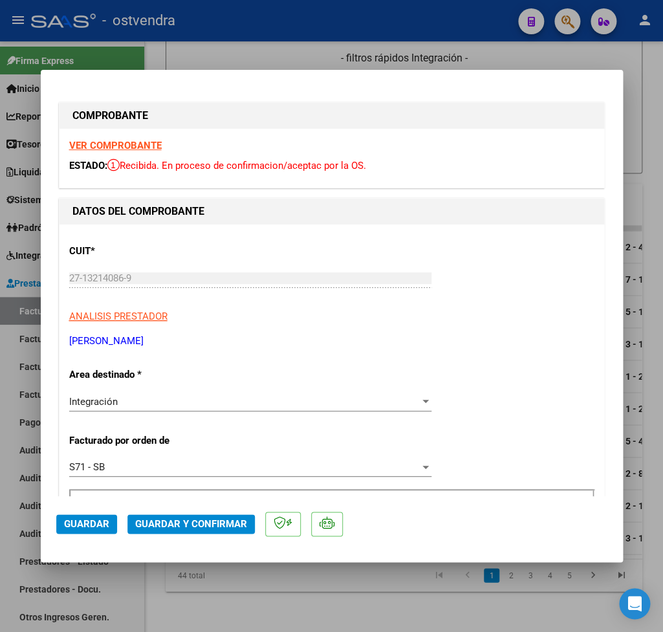
click at [108, 147] on strong "VER COMPROBANTE" at bounding box center [115, 146] width 92 height 12
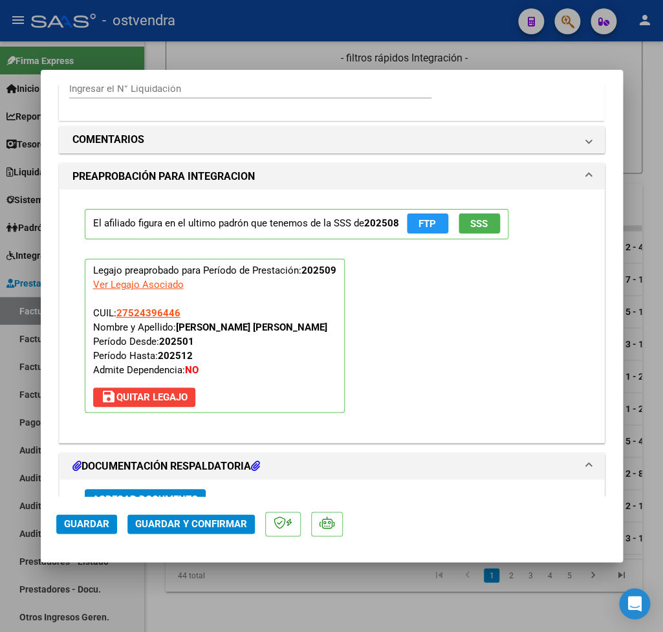
scroll to position [1362, 0]
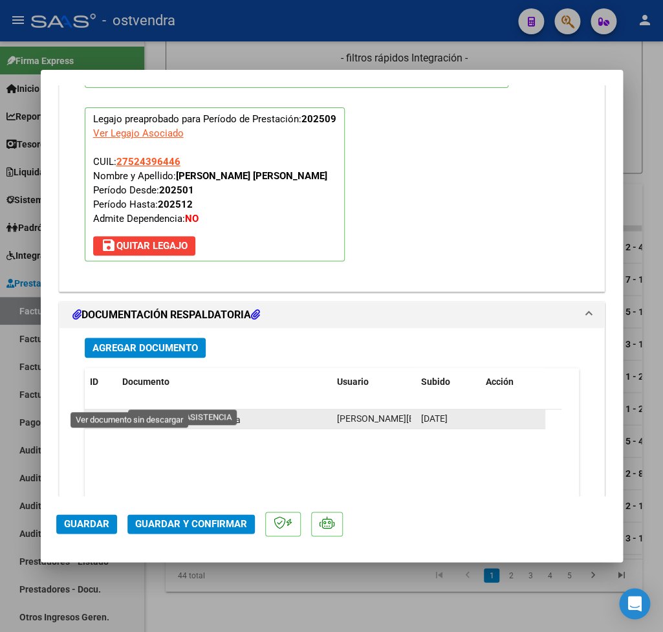
click at [129, 411] on icon at bounding box center [130, 419] width 17 height 16
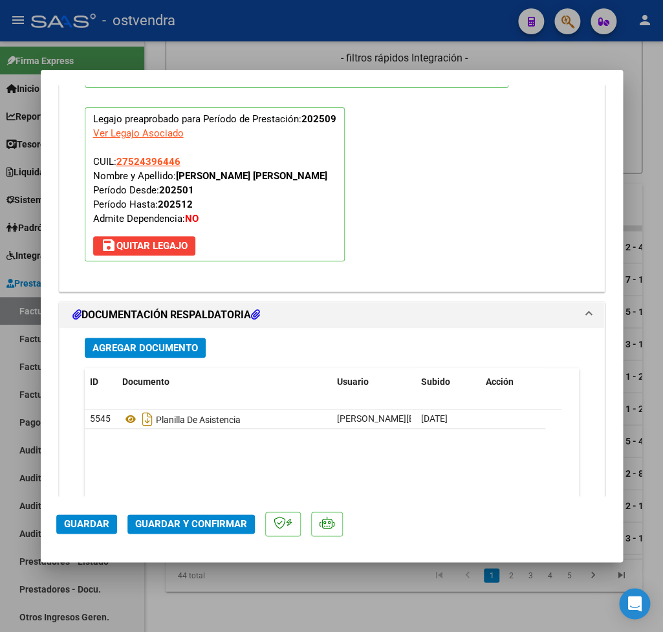
click at [211, 517] on button "Guardar y Confirmar" at bounding box center [190, 523] width 127 height 19
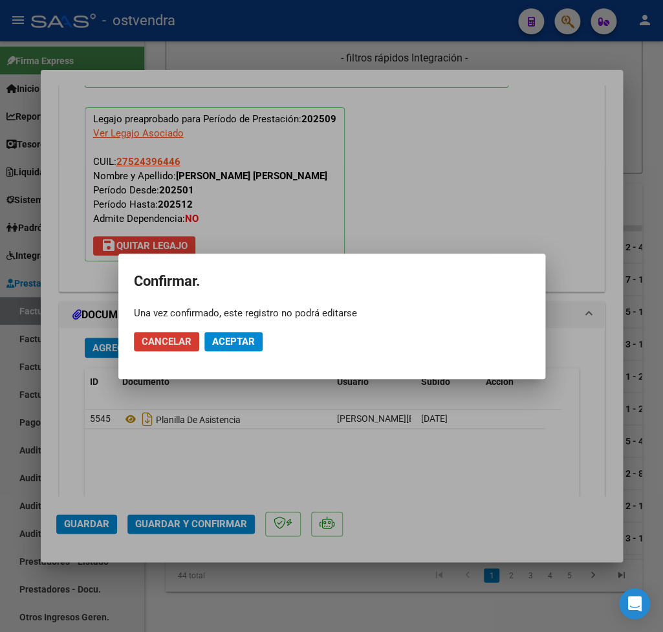
click at [246, 347] on span "Aceptar" at bounding box center [233, 342] width 43 height 12
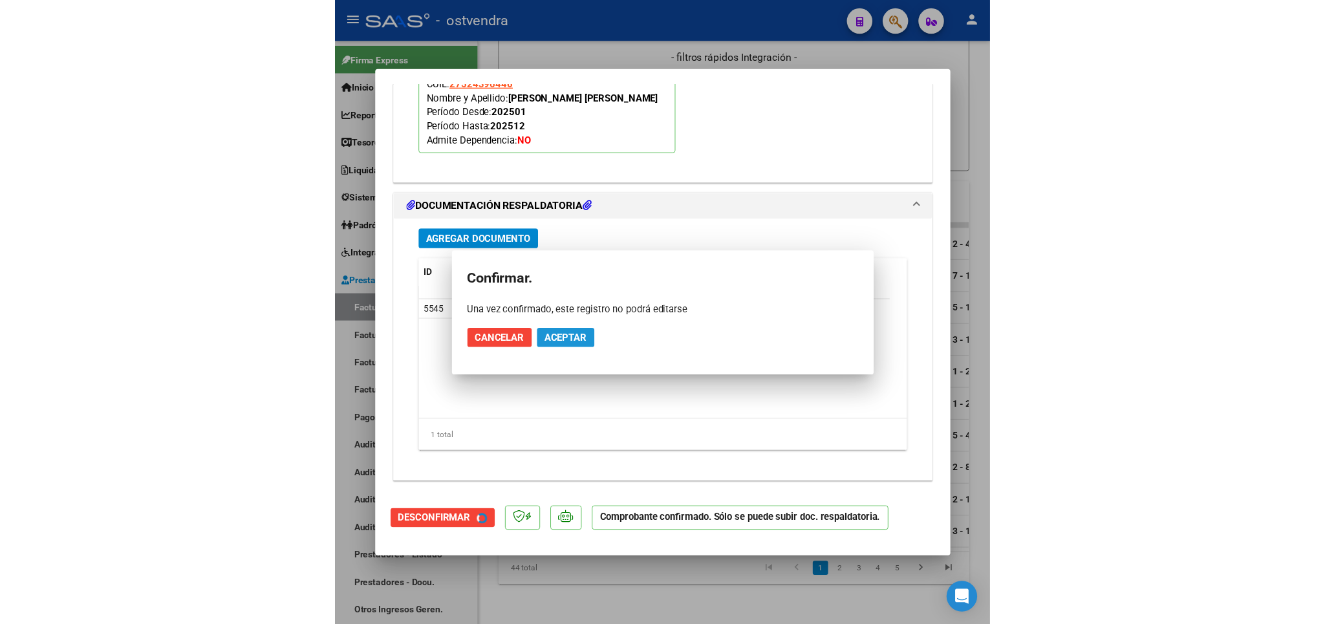
scroll to position [1244, 0]
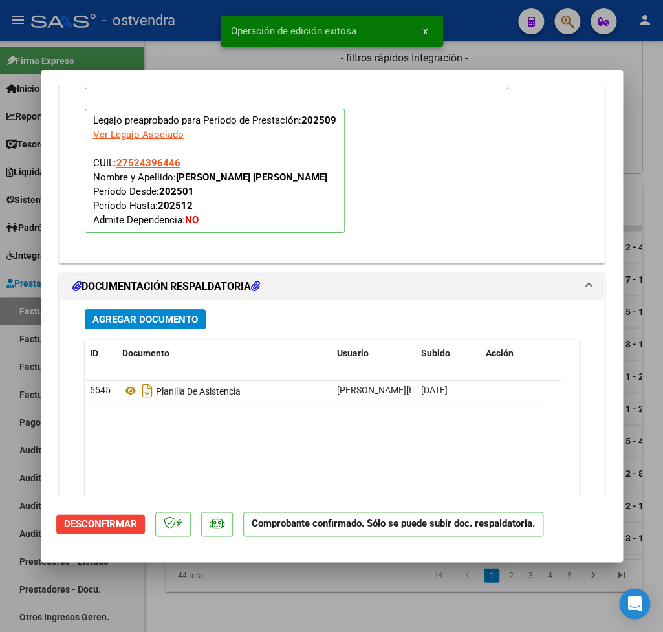
click at [655, 87] on div at bounding box center [331, 316] width 663 height 632
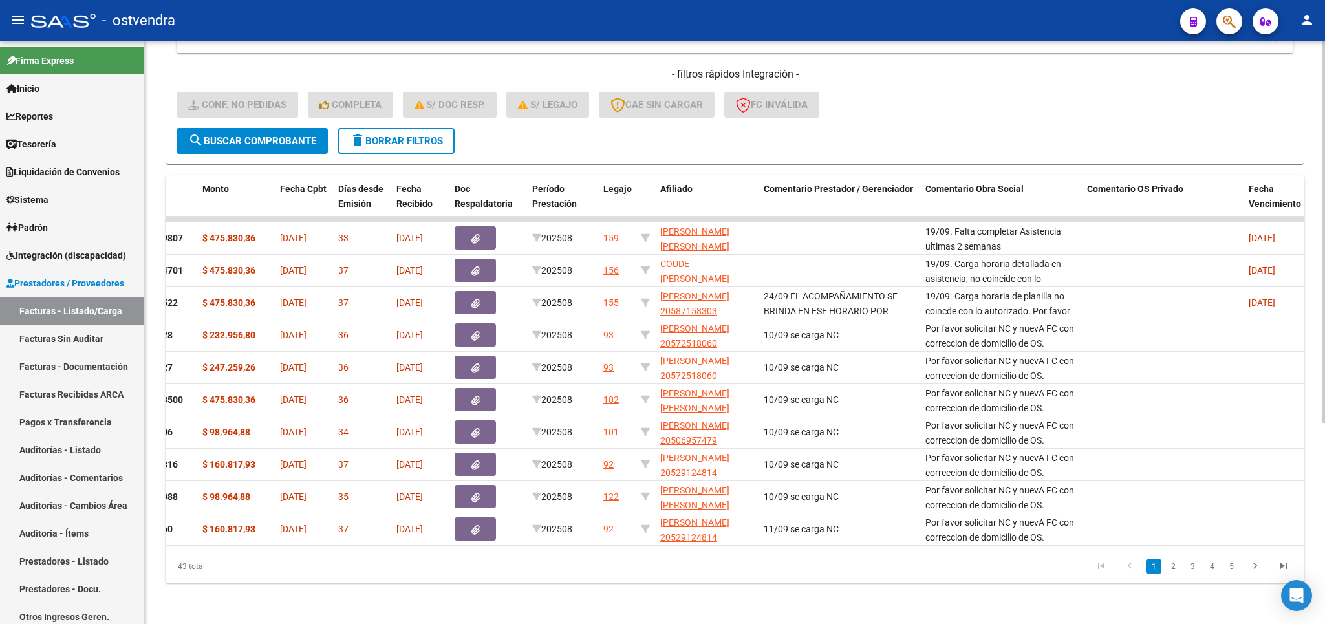
scroll to position [0, 0]
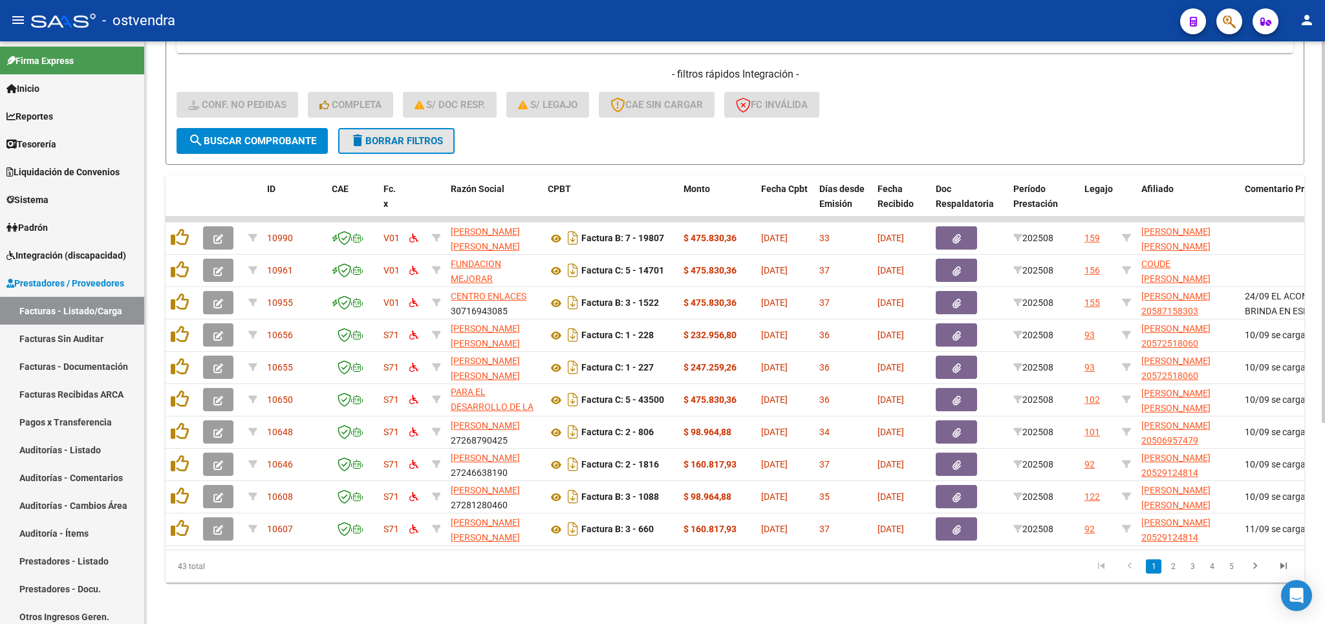
click at [403, 135] on span "delete Borrar Filtros" at bounding box center [396, 141] width 93 height 12
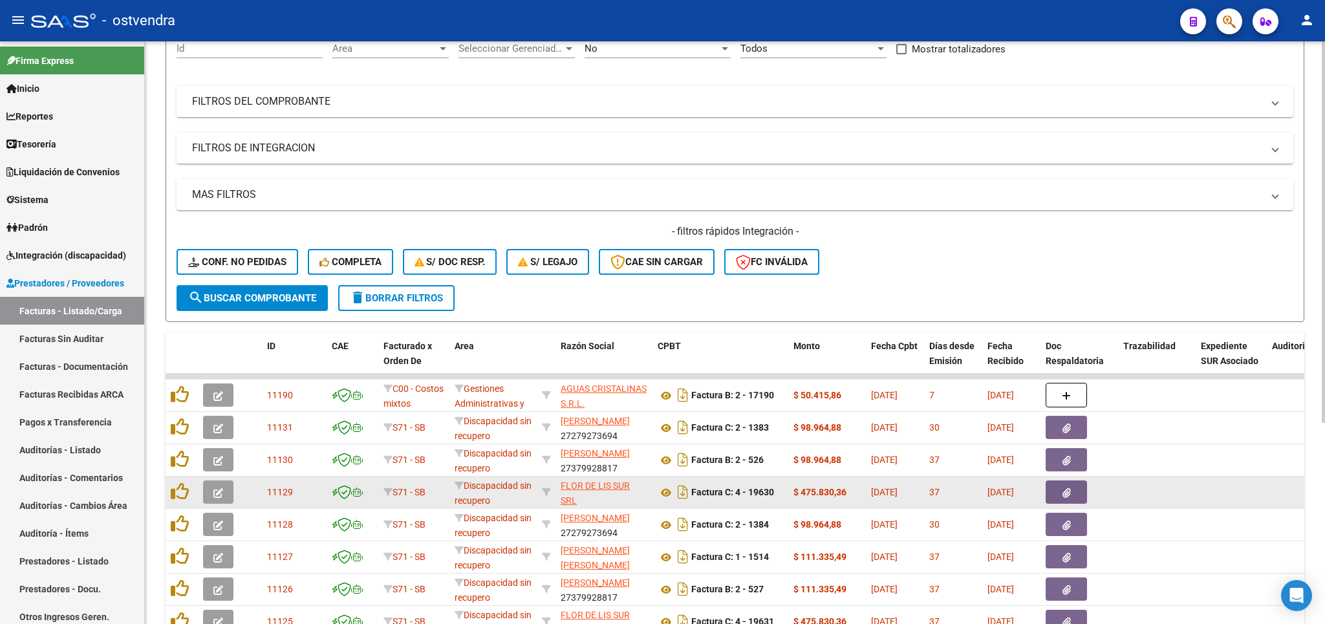
scroll to position [151, 0]
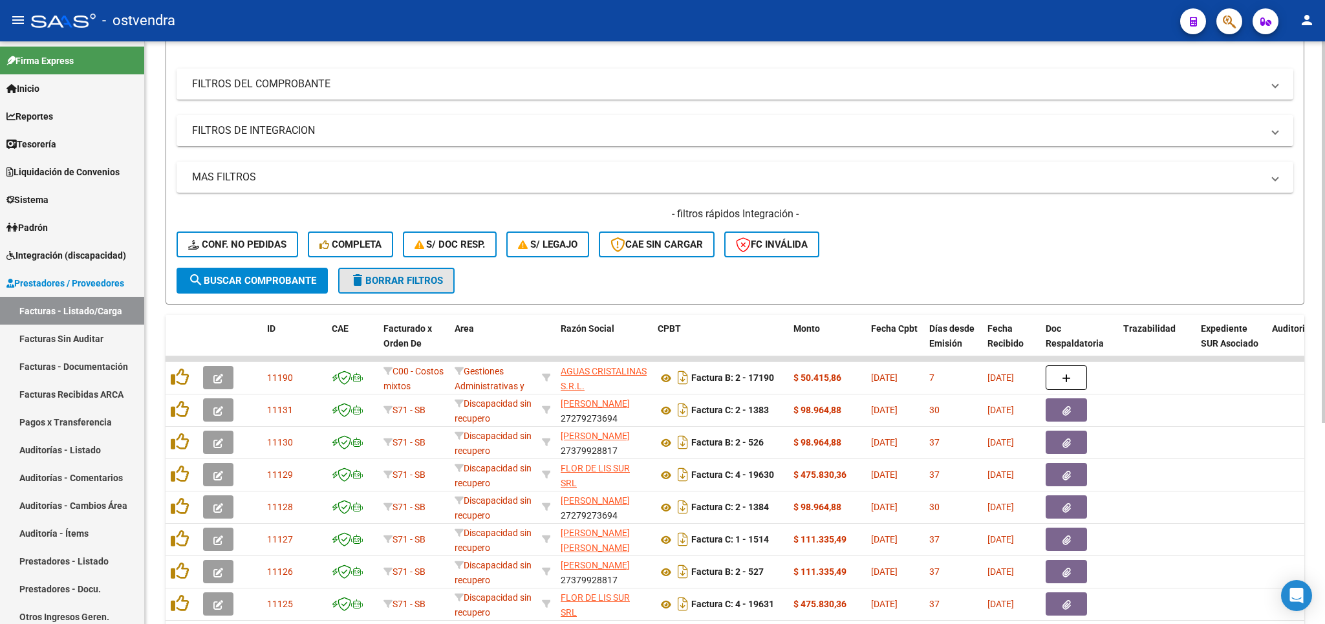
drag, startPoint x: 409, startPoint y: 287, endPoint x: 397, endPoint y: 289, distance: 12.4
click at [407, 288] on button "delete Borrar Filtros" at bounding box center [396, 281] width 116 height 26
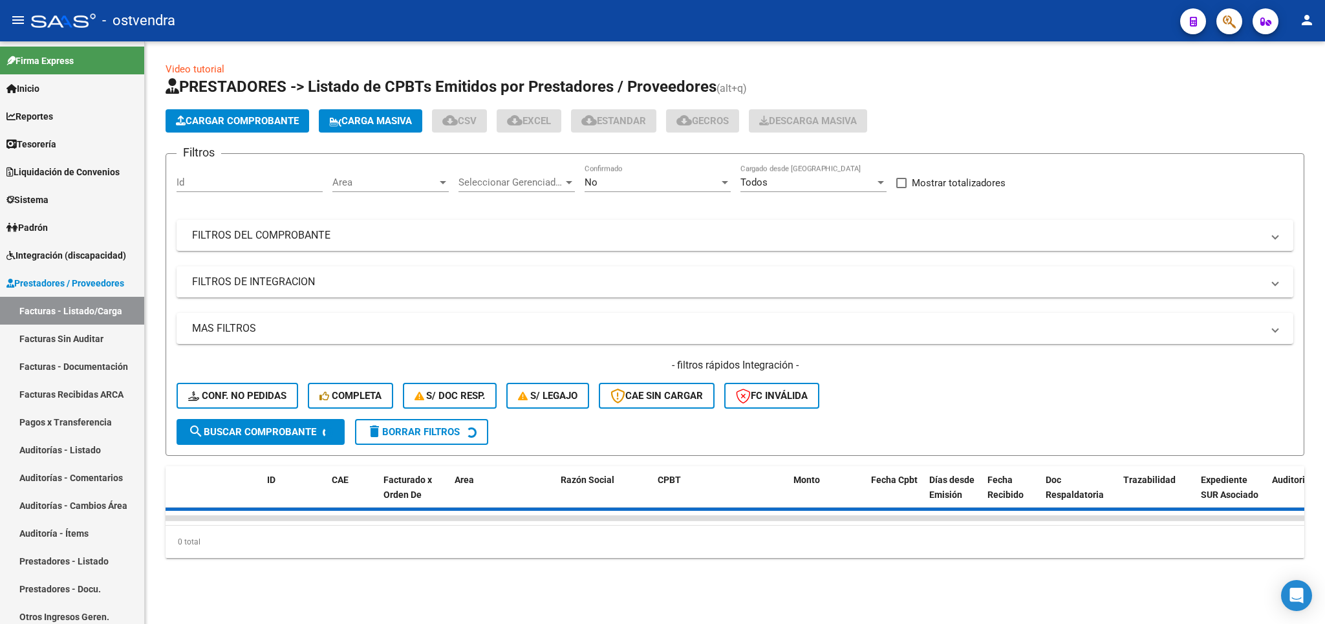
scroll to position [0, 0]
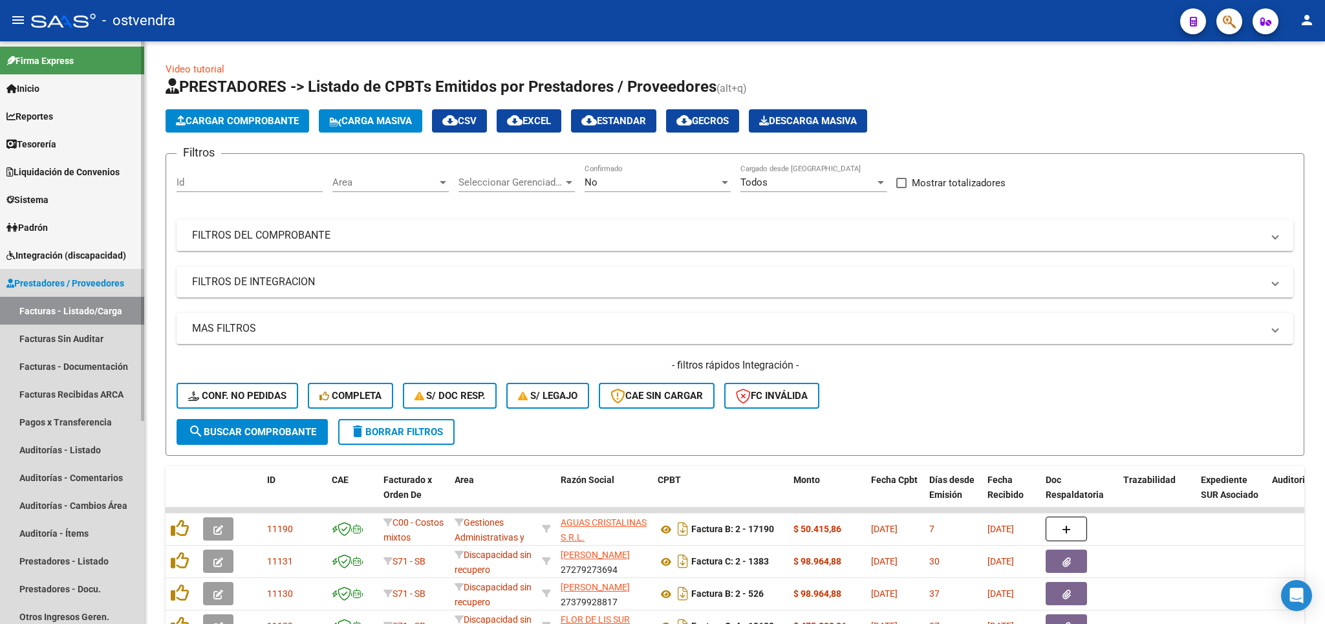
click at [54, 281] on span "Prestadores / Proveedores" at bounding box center [65, 283] width 118 height 14
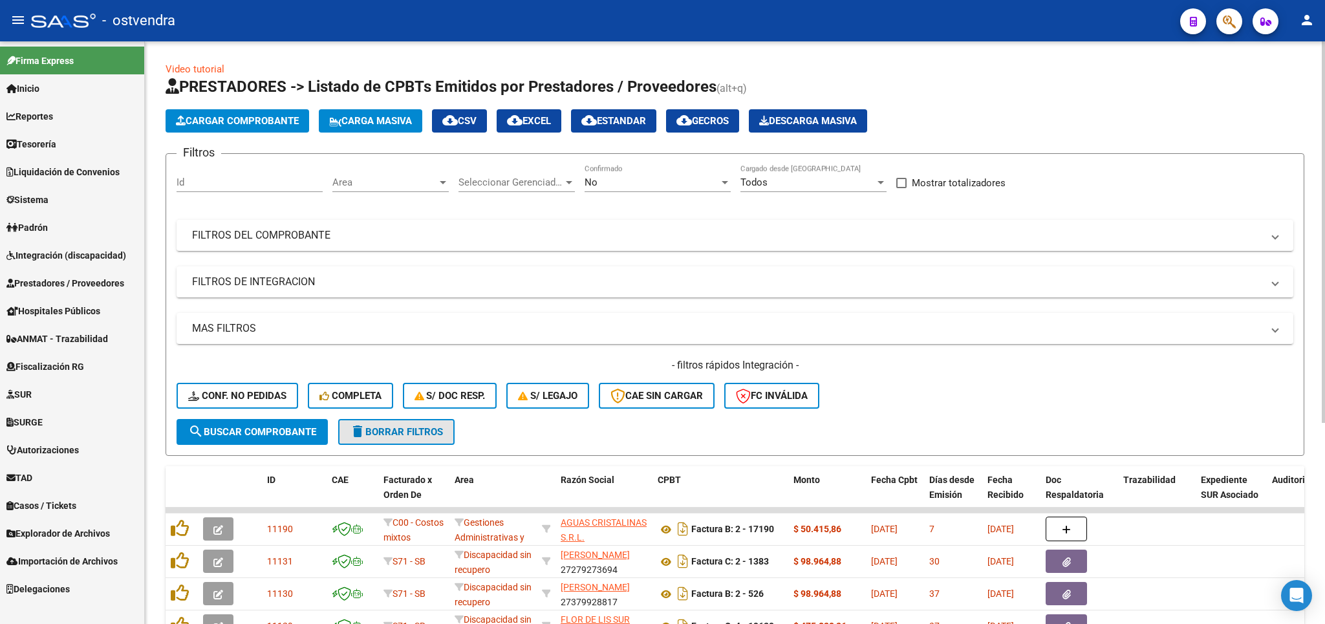
click at [380, 438] on span "delete Borrar Filtros" at bounding box center [396, 432] width 93 height 12
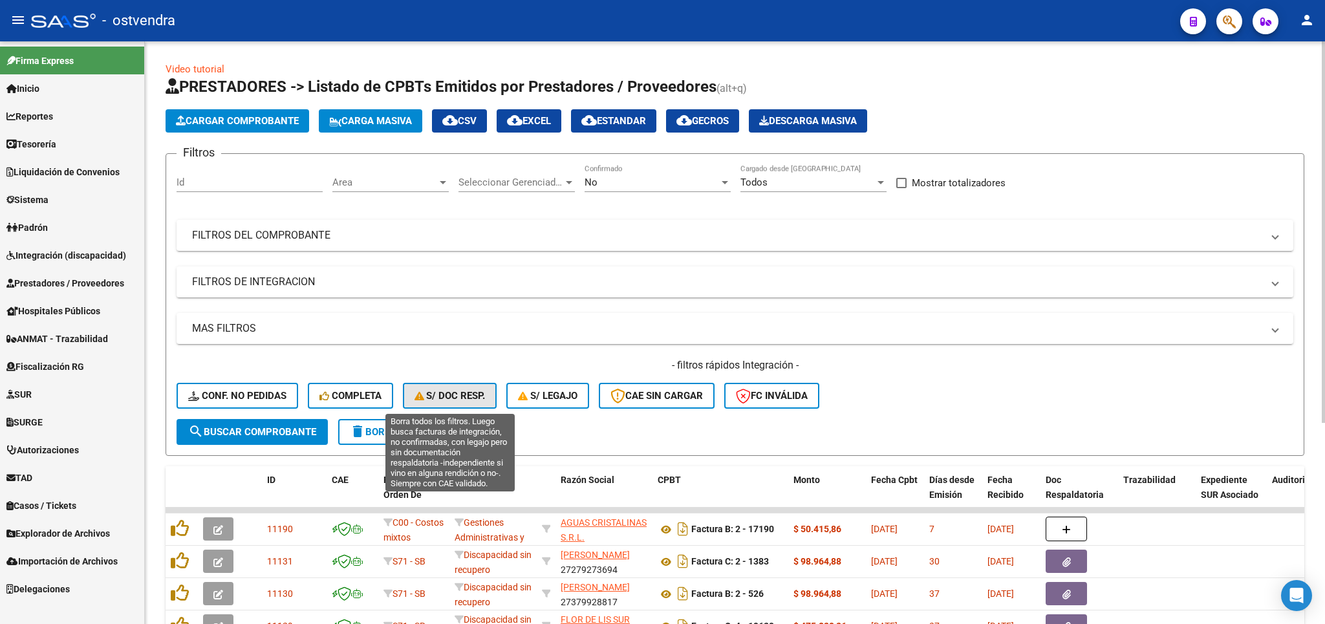
click at [466, 394] on span "S/ Doc Resp." at bounding box center [449, 396] width 71 height 12
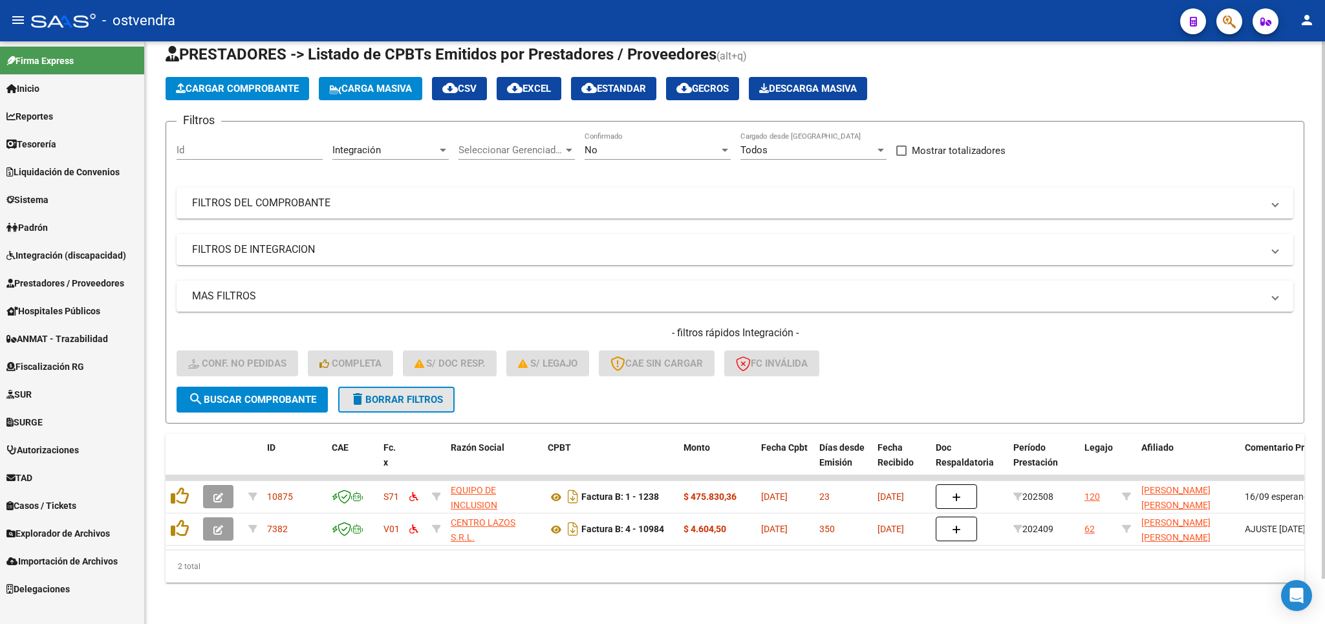
click at [424, 394] on span "delete Borrar Filtros" at bounding box center [396, 400] width 93 height 12
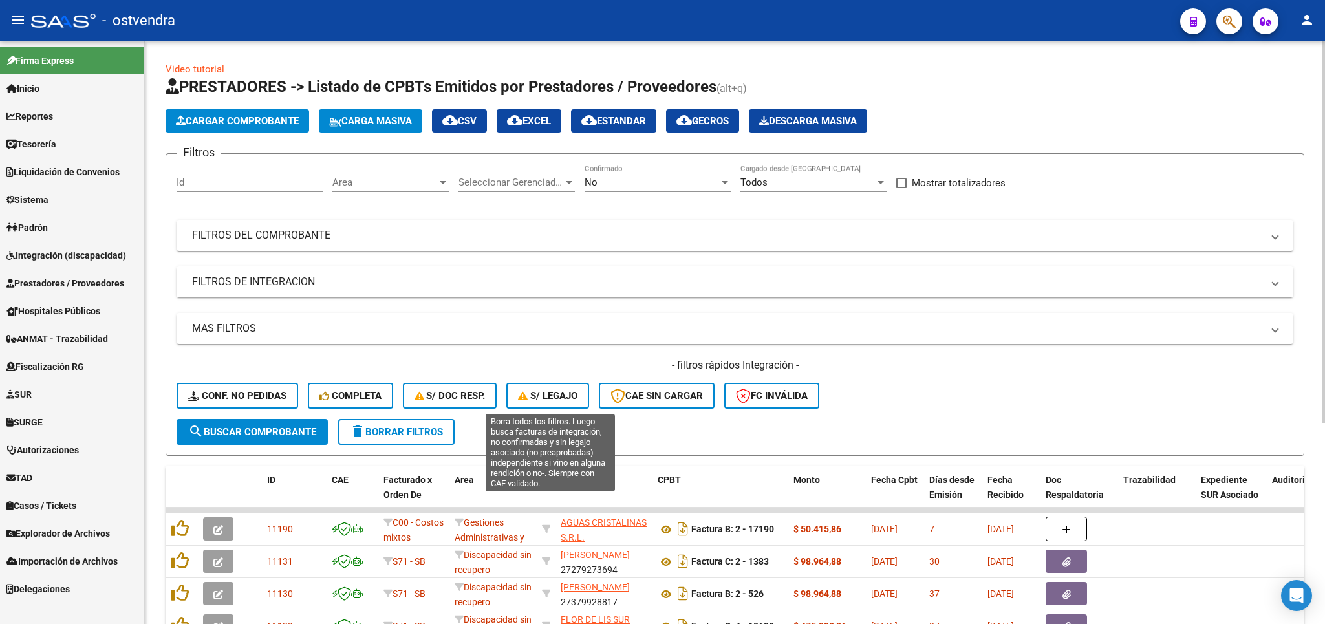
click at [548, 397] on span "S/ legajo" at bounding box center [547, 396] width 59 height 12
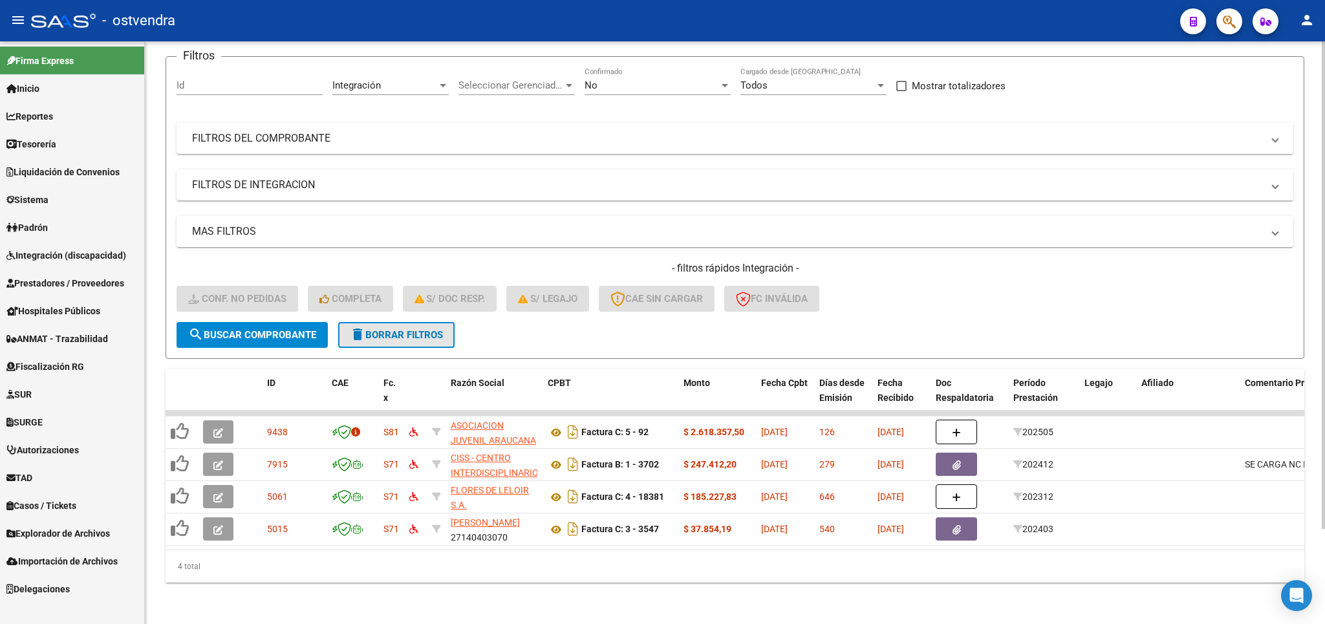
click at [407, 329] on span "delete Borrar Filtros" at bounding box center [396, 335] width 93 height 12
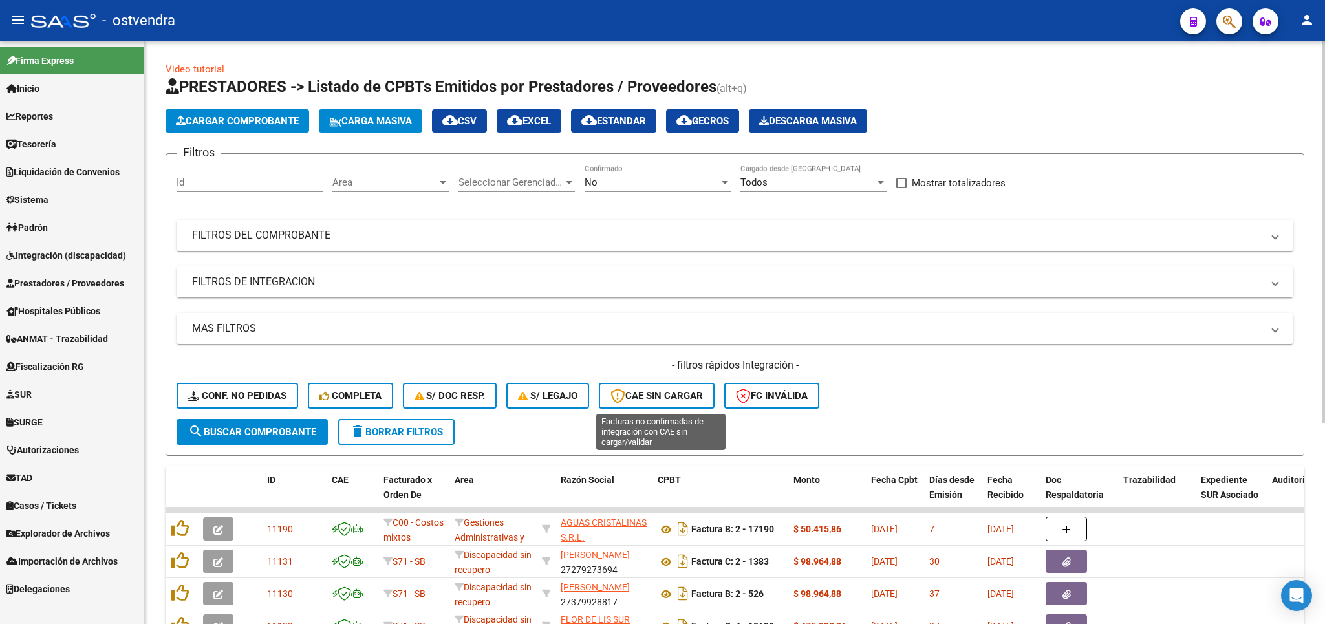
click at [655, 387] on button "CAE SIN CARGAR" at bounding box center [657, 396] width 116 height 26
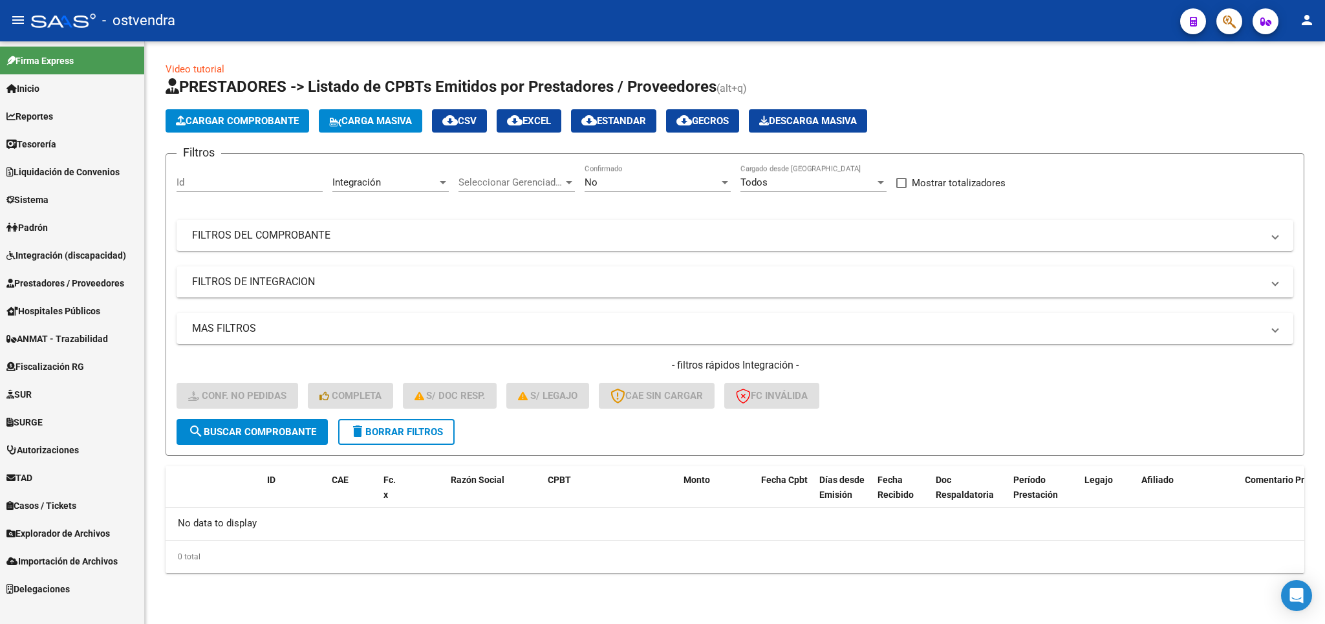
drag, startPoint x: 389, startPoint y: 432, endPoint x: 488, endPoint y: 419, distance: 99.8
click at [397, 433] on span "delete Borrar Filtros" at bounding box center [396, 432] width 93 height 12
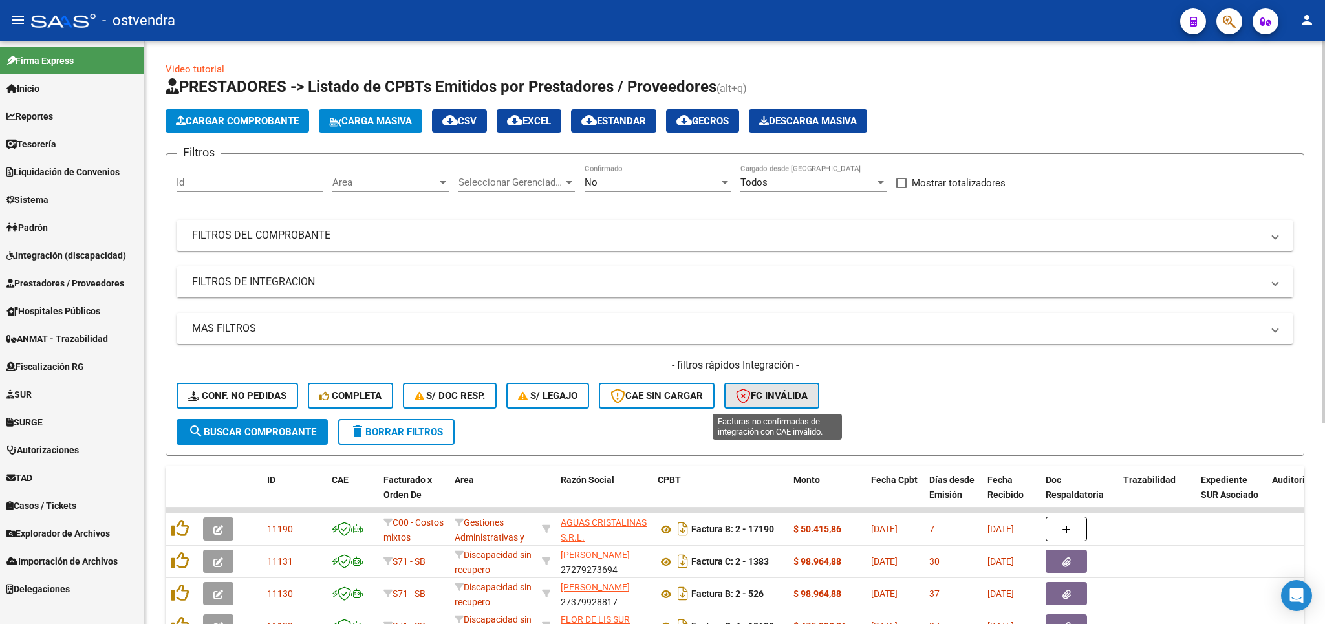
drag, startPoint x: 768, startPoint y: 394, endPoint x: 347, endPoint y: 464, distance: 426.7
click at [768, 395] on span "FC Inválida" at bounding box center [772, 396] width 72 height 12
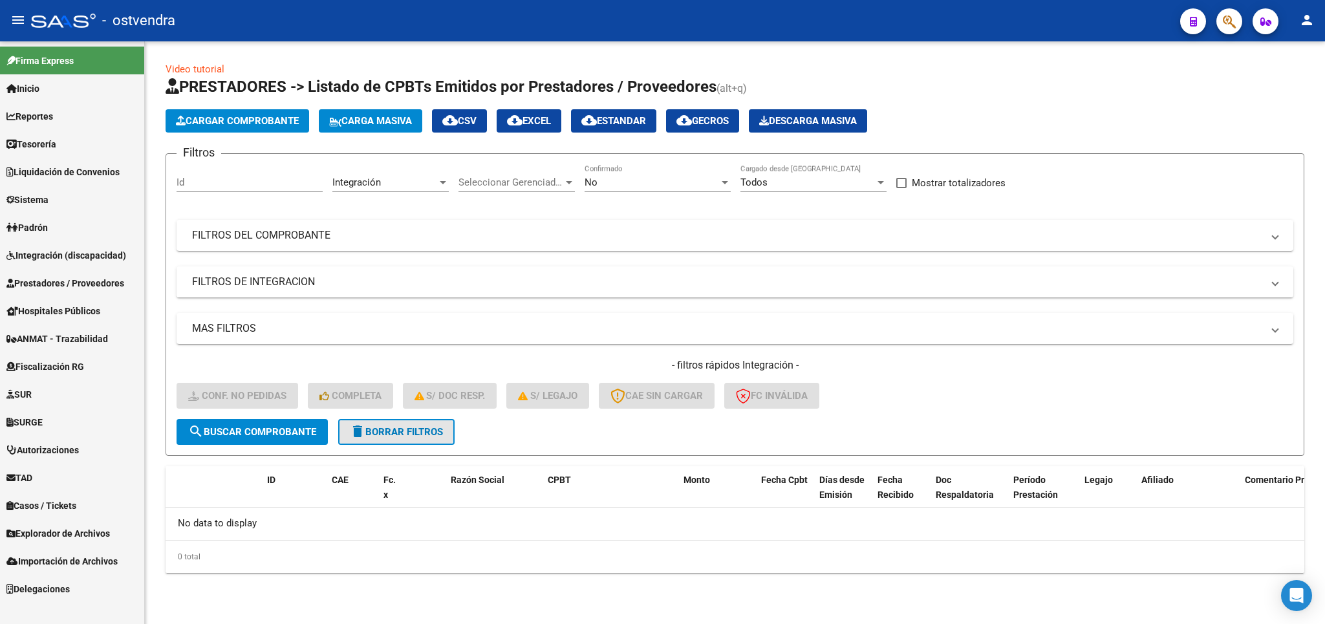
drag, startPoint x: 398, startPoint y: 430, endPoint x: 320, endPoint y: 407, distance: 81.0
click at [397, 431] on span "delete Borrar Filtros" at bounding box center [396, 432] width 93 height 12
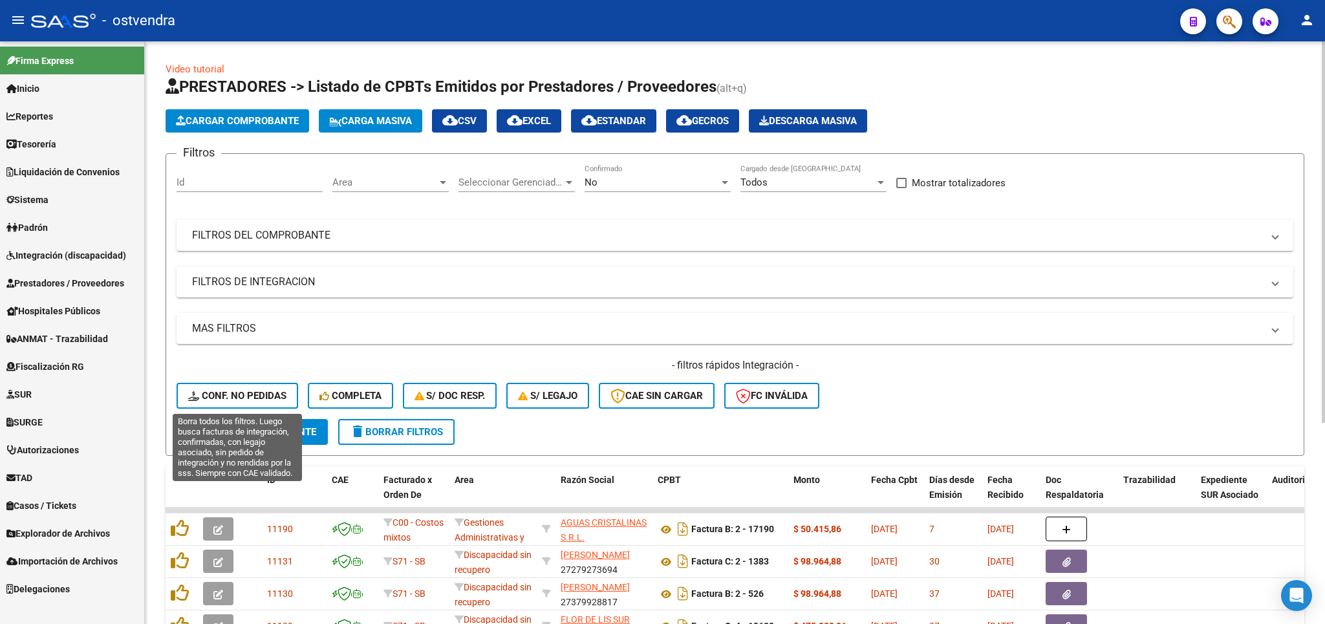
click at [274, 391] on span "Conf. no pedidas" at bounding box center [237, 396] width 98 height 12
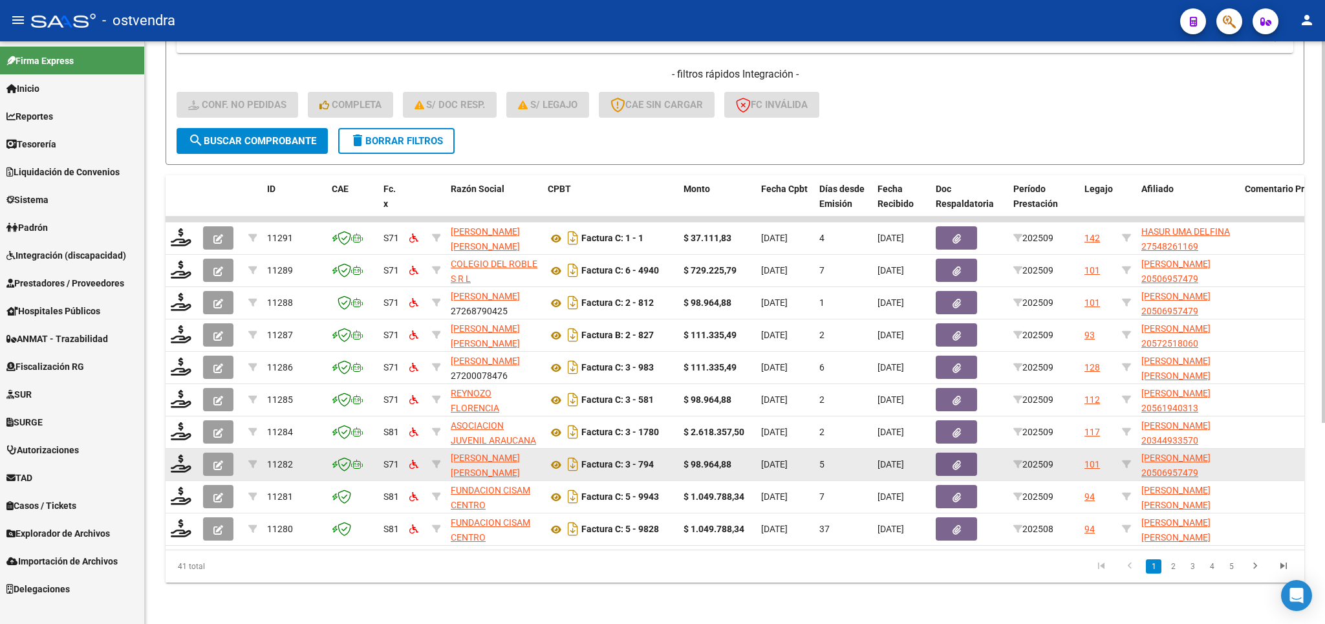
scroll to position [307, 0]
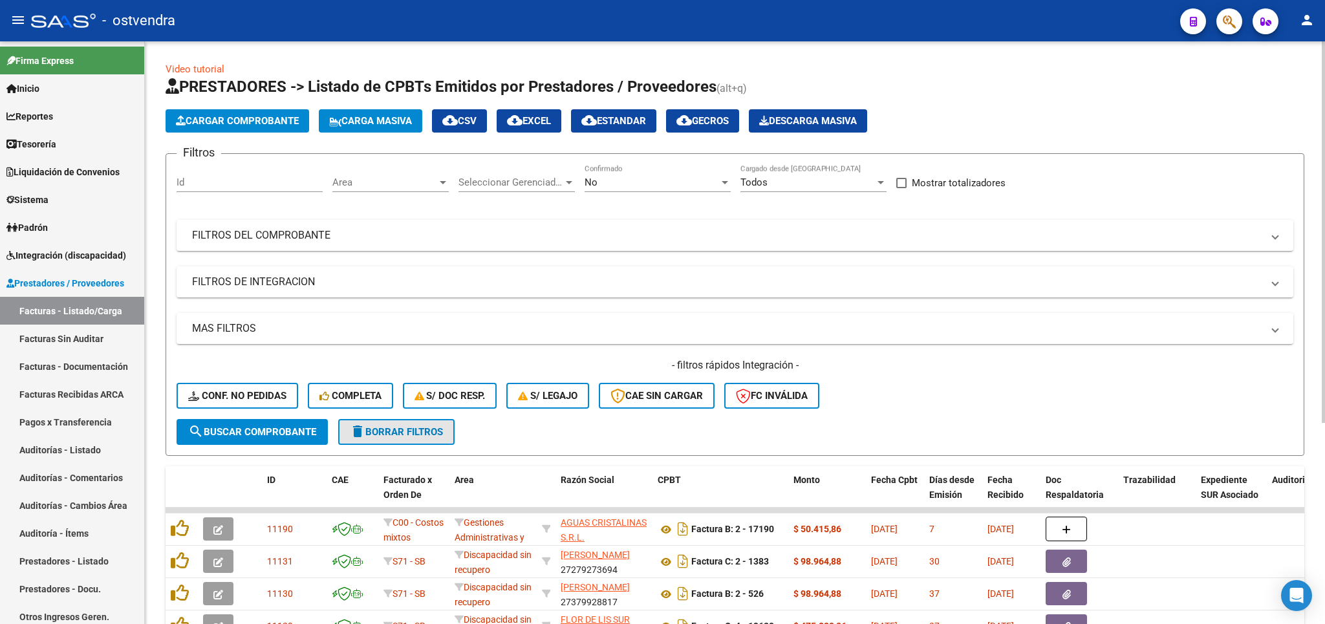
click at [360, 427] on mat-icon "delete" at bounding box center [358, 432] width 16 height 16
drag, startPoint x: 403, startPoint y: 430, endPoint x: 376, endPoint y: 394, distance: 45.3
click at [403, 425] on button "delete Borrar Filtros" at bounding box center [396, 432] width 116 height 26
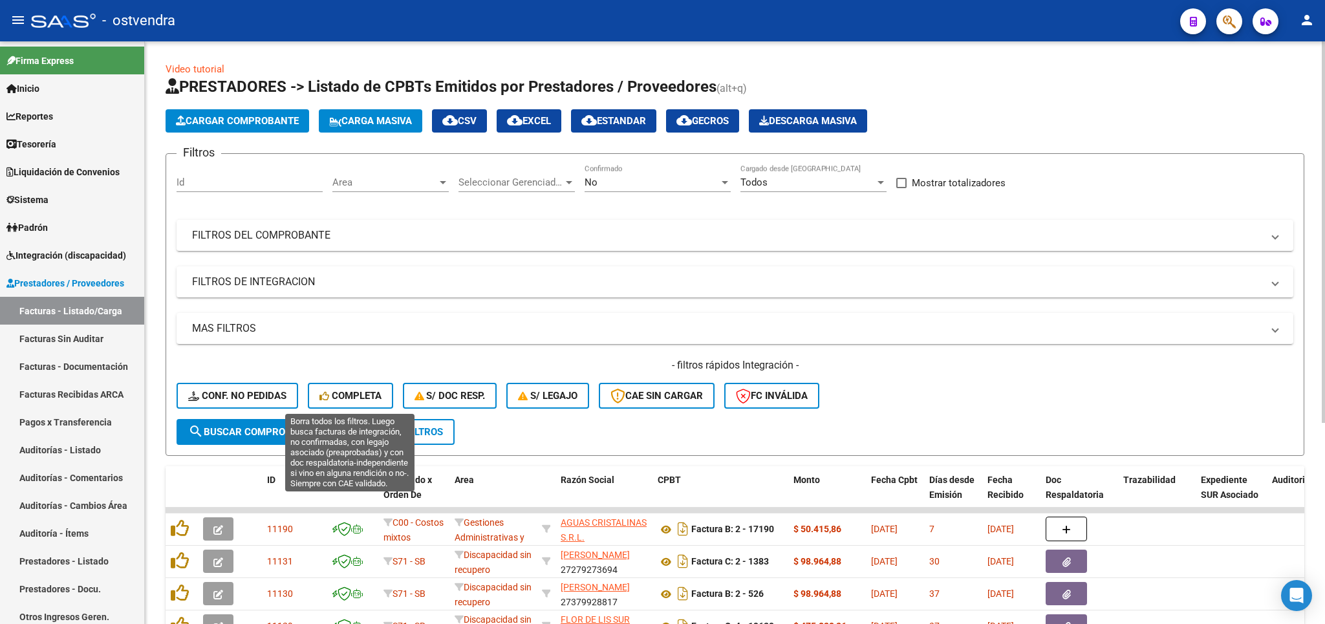
click at [350, 397] on span "Completa" at bounding box center [350, 396] width 62 height 12
